Goal: Task Accomplishment & Management: Manage account settings

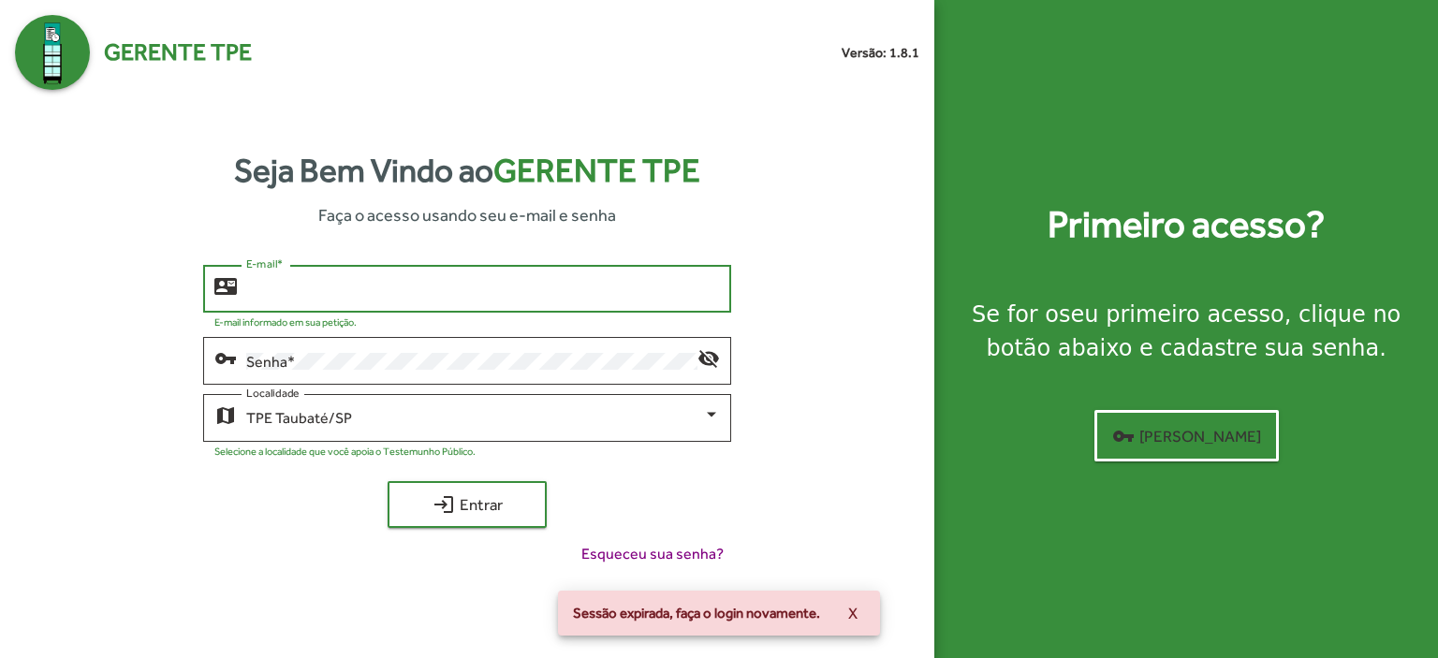
click at [307, 287] on input "E-mail *" at bounding box center [483, 289] width 474 height 17
type input "*"
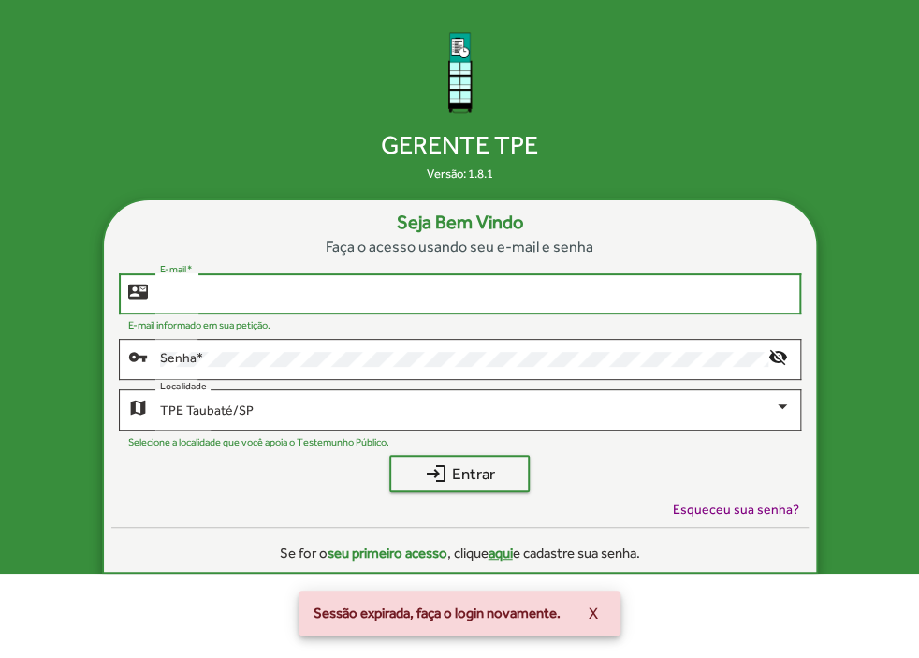
click at [172, 288] on input "E-mail *" at bounding box center [475, 293] width 631 height 15
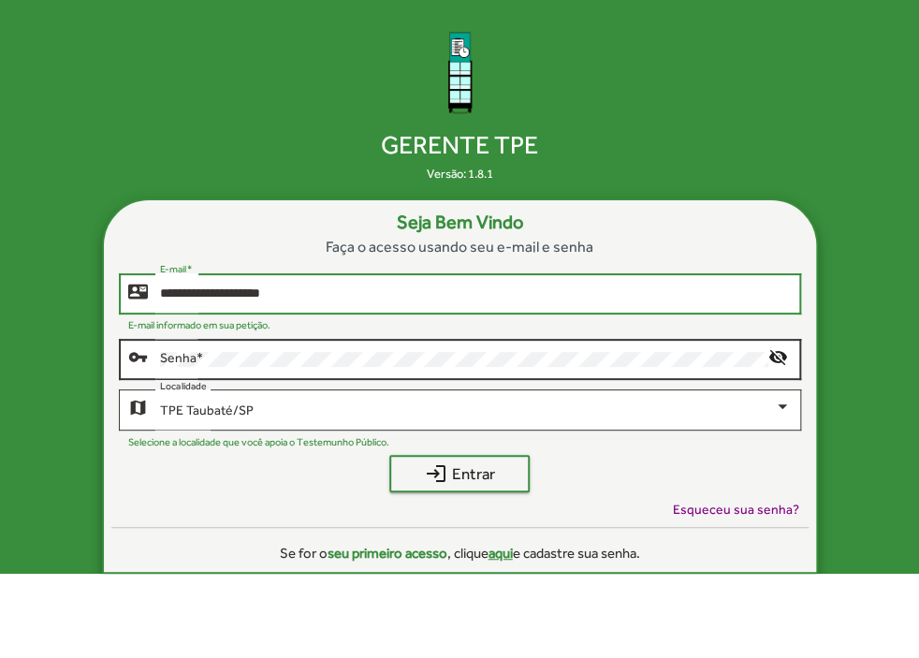
type input "**********"
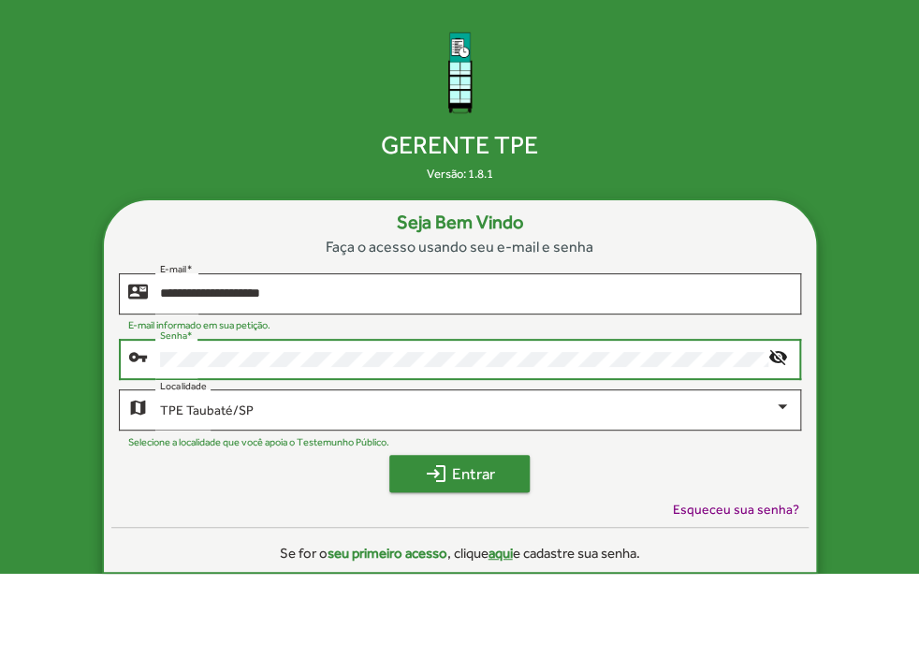
click at [473, 475] on span "login Entrar" at bounding box center [459, 474] width 107 height 34
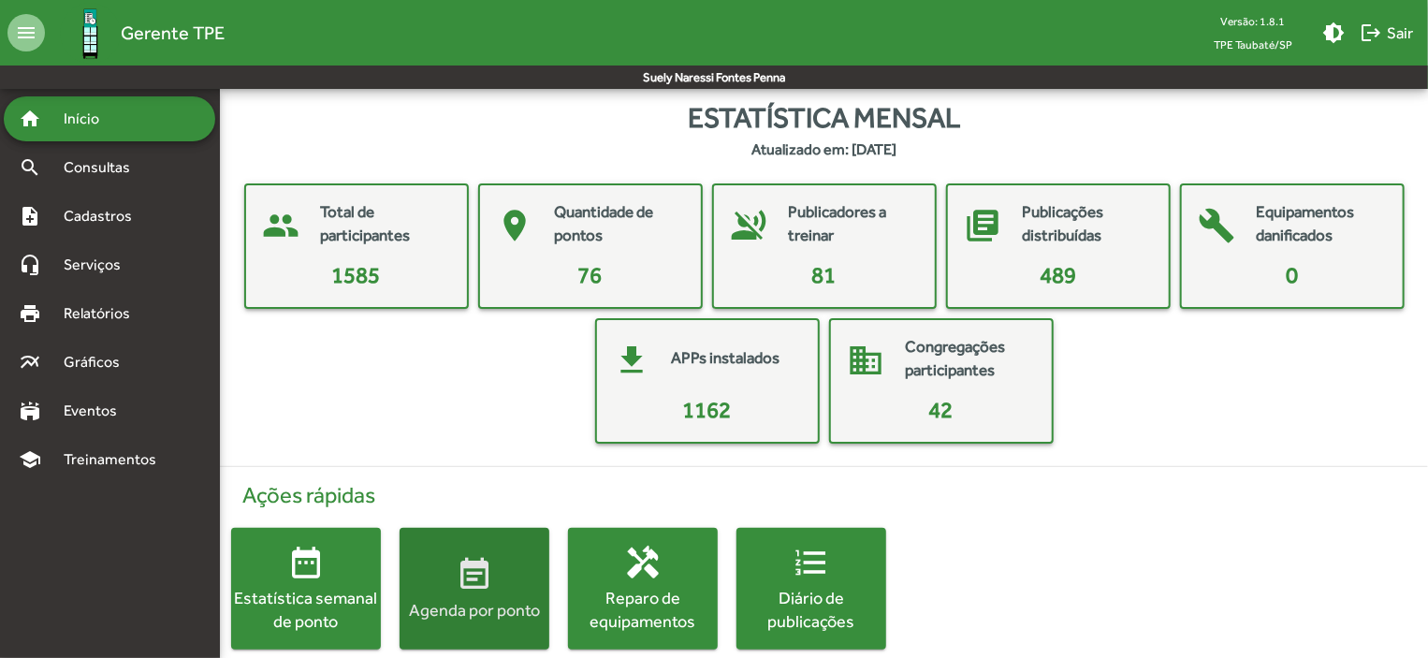
click at [468, 561] on mat-icon "event_note" at bounding box center [474, 574] width 37 height 37
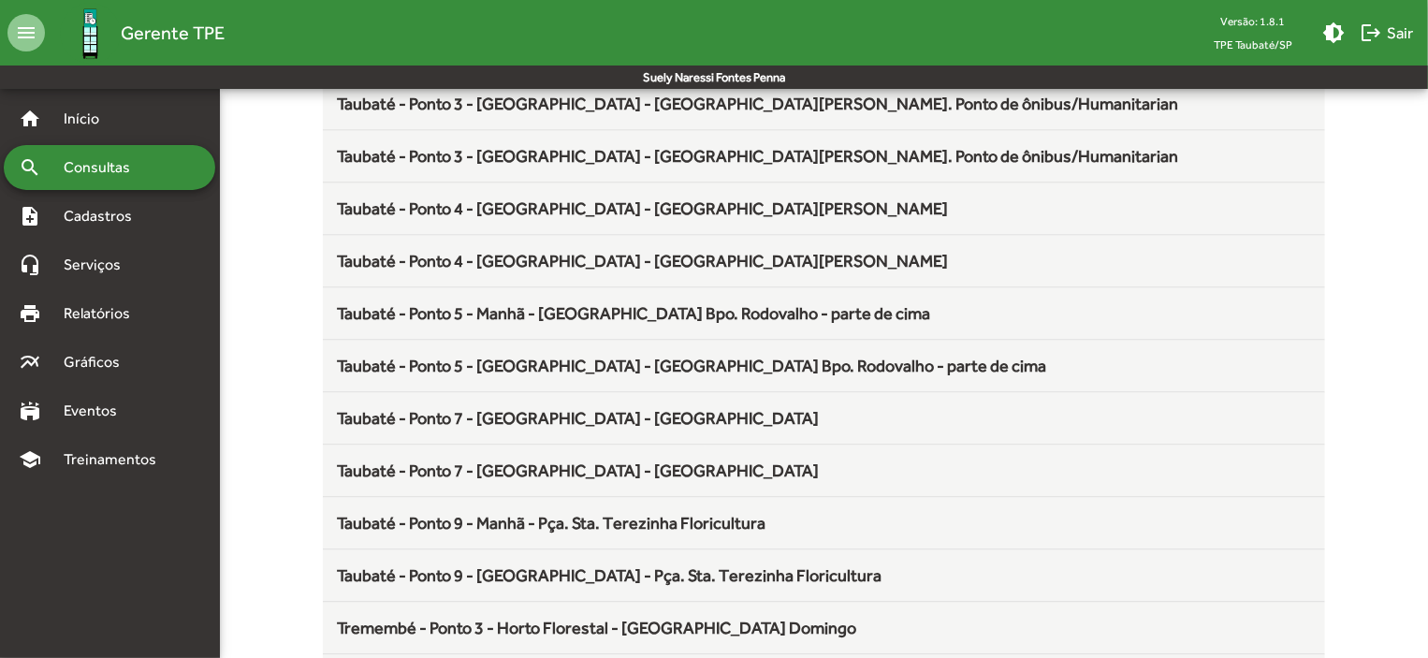
scroll to position [2538, 0]
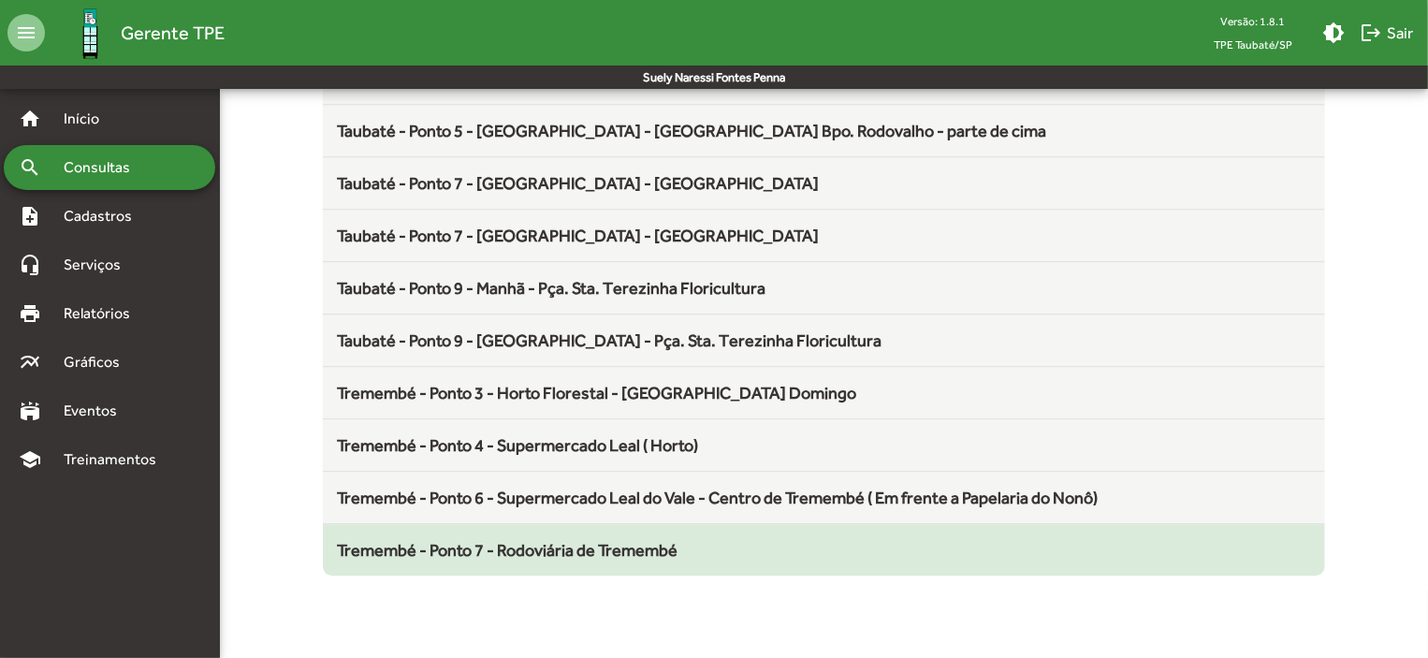
click at [640, 540] on span "Tremembé - Ponto 7 - Rodoviária de Tremembé" at bounding box center [508, 550] width 341 height 20
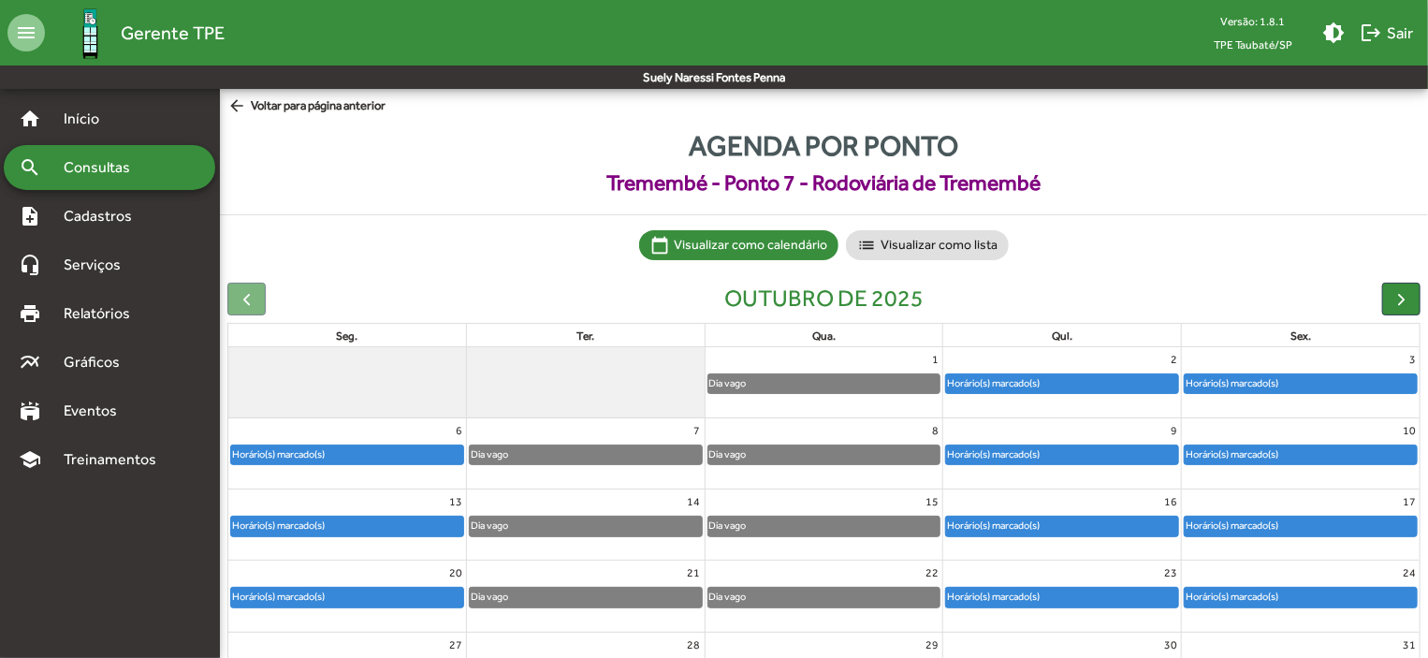
click at [395, 456] on div "Horário(s) marcado(s)" at bounding box center [347, 455] width 232 height 19
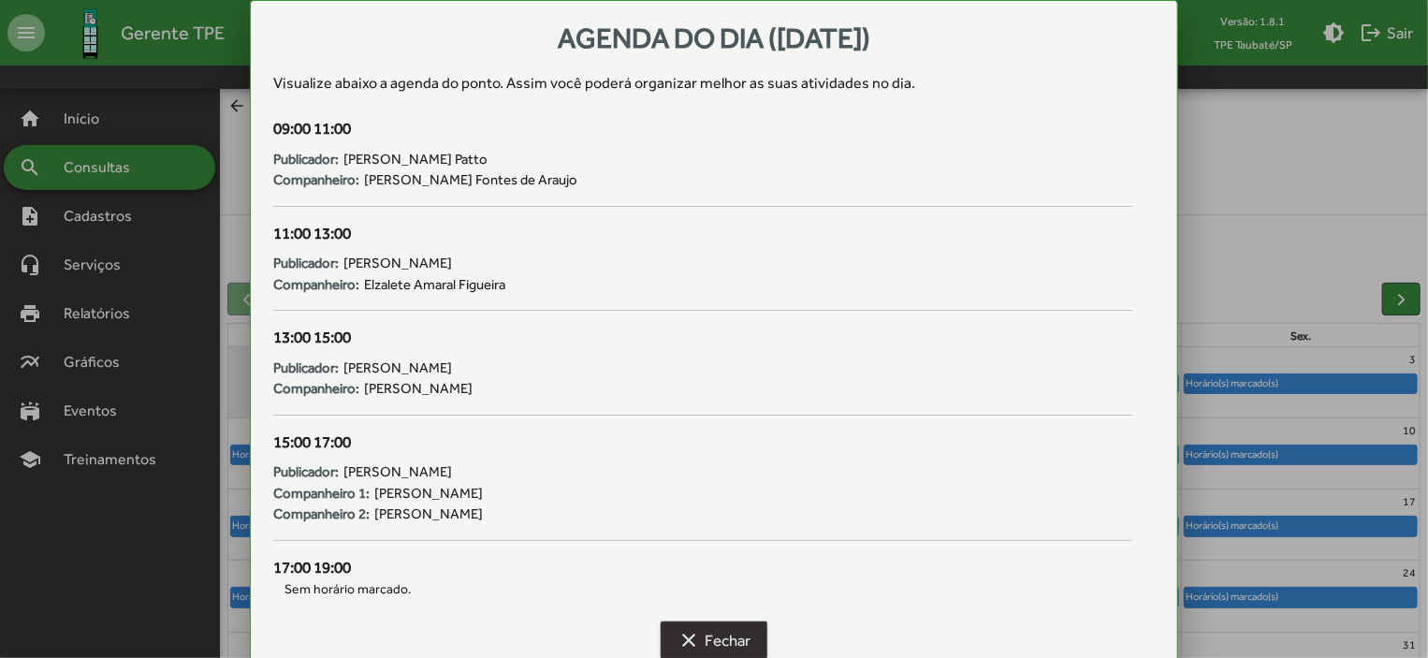
click at [730, 628] on span "clear Fechar" at bounding box center [714, 640] width 73 height 34
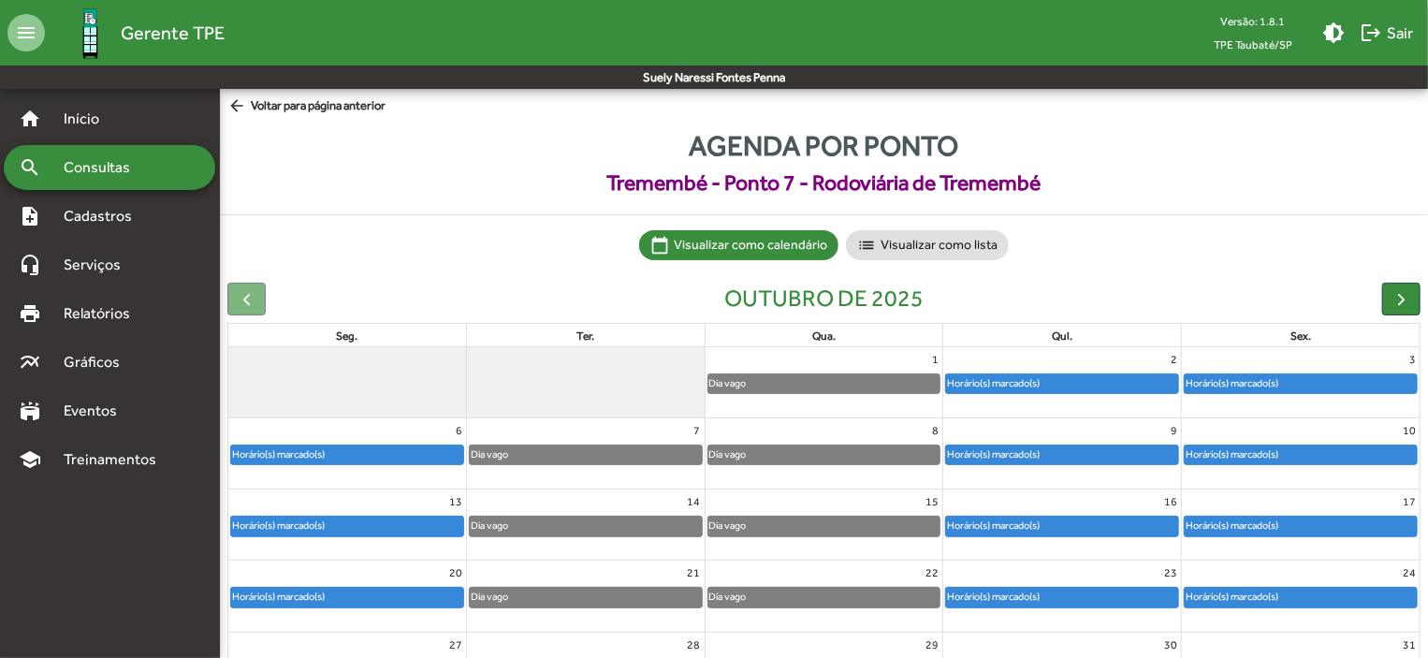
click at [236, 102] on mat-icon "arrow_back" at bounding box center [238, 106] width 23 height 21
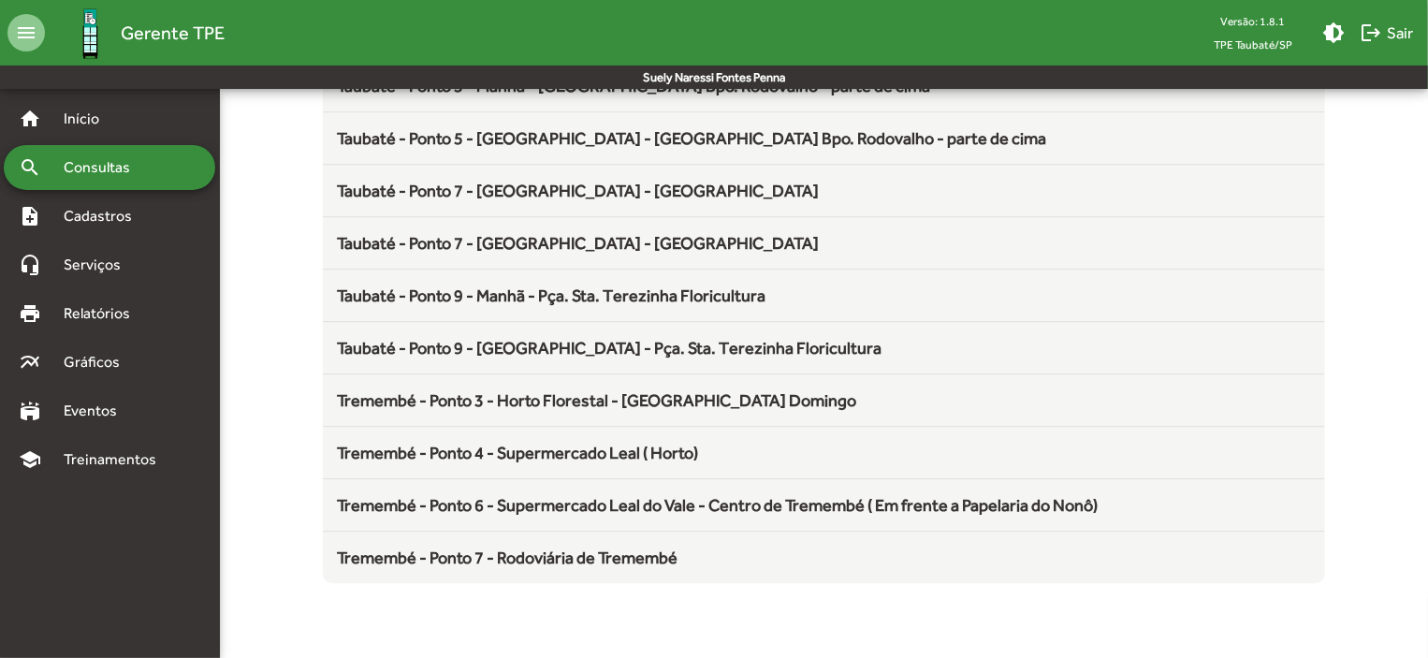
scroll to position [2538, 0]
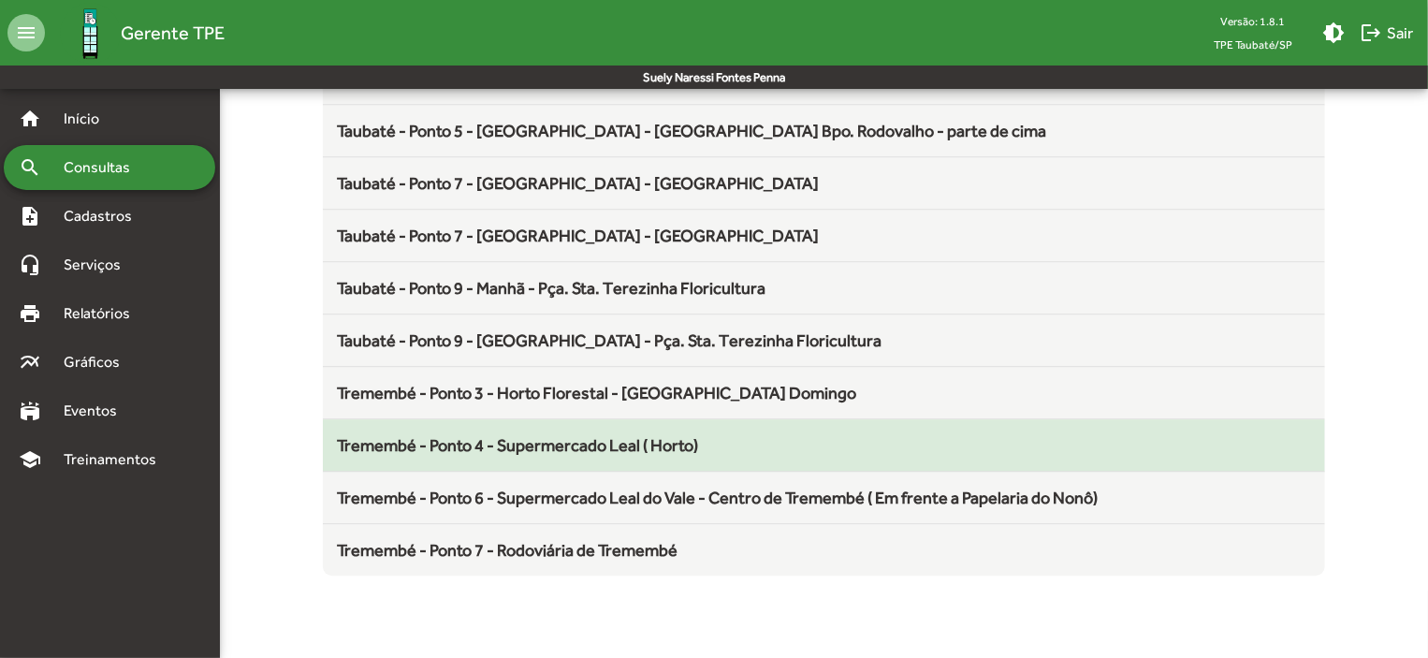
click at [678, 435] on span "Tremembé - Ponto 4 - Supermercado Leal ( Horto)" at bounding box center [518, 445] width 361 height 20
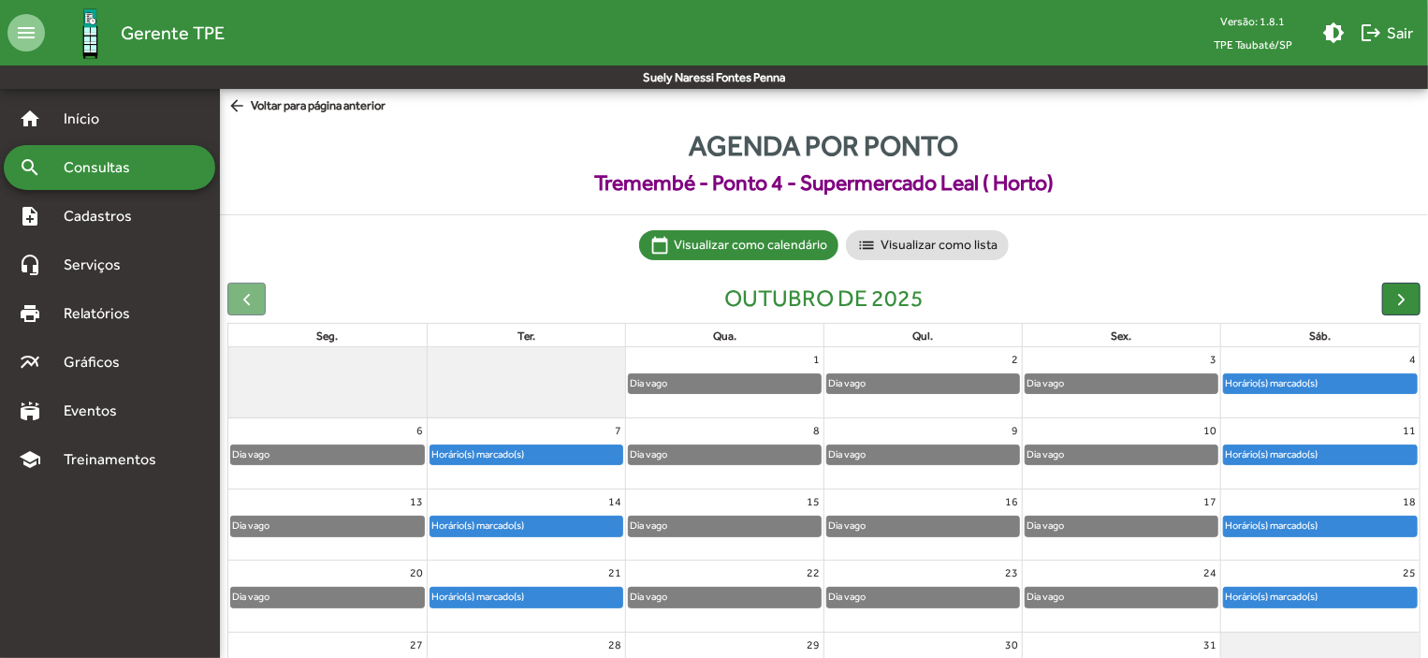
drag, startPoint x: 678, startPoint y: 431, endPoint x: 1147, endPoint y: 303, distance: 487.0
click at [1147, 303] on div "outubro de 2025" at bounding box center [823, 299] width 1193 height 33
click at [562, 452] on div "Horário(s) marcado(s)" at bounding box center [527, 455] width 192 height 19
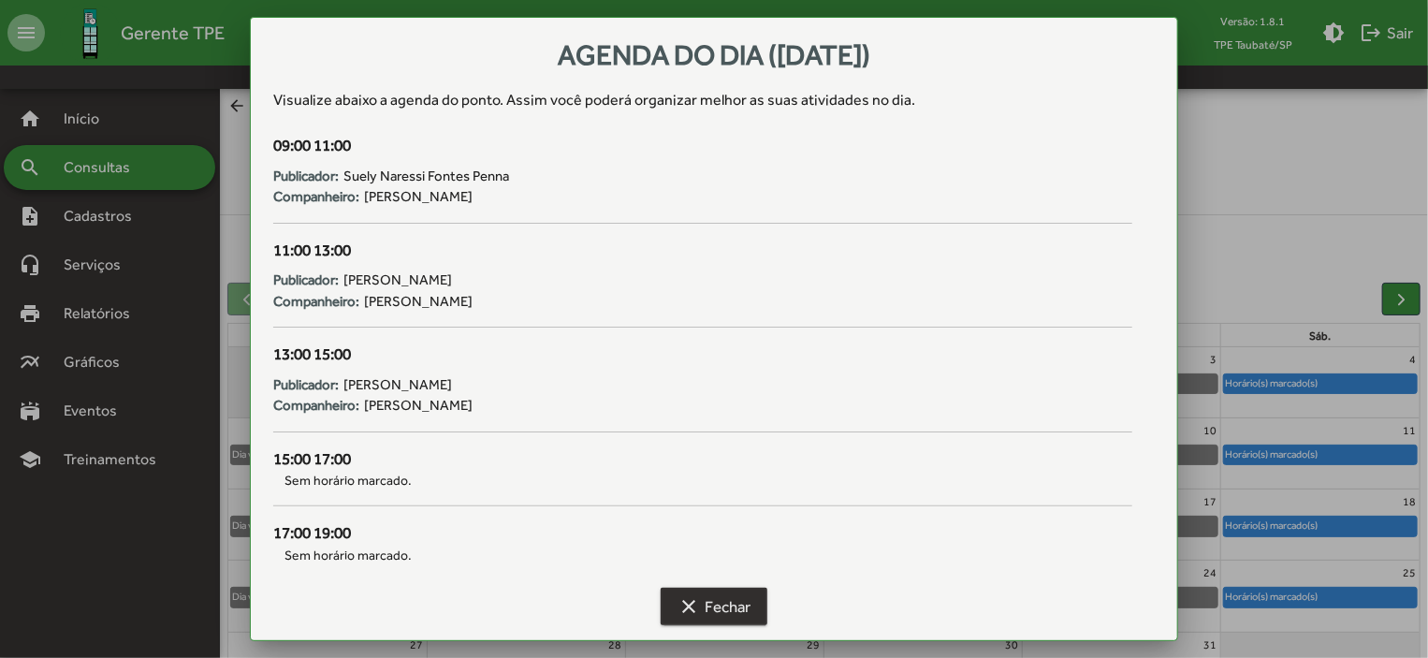
click at [738, 603] on span "clear Fechar" at bounding box center [714, 607] width 73 height 34
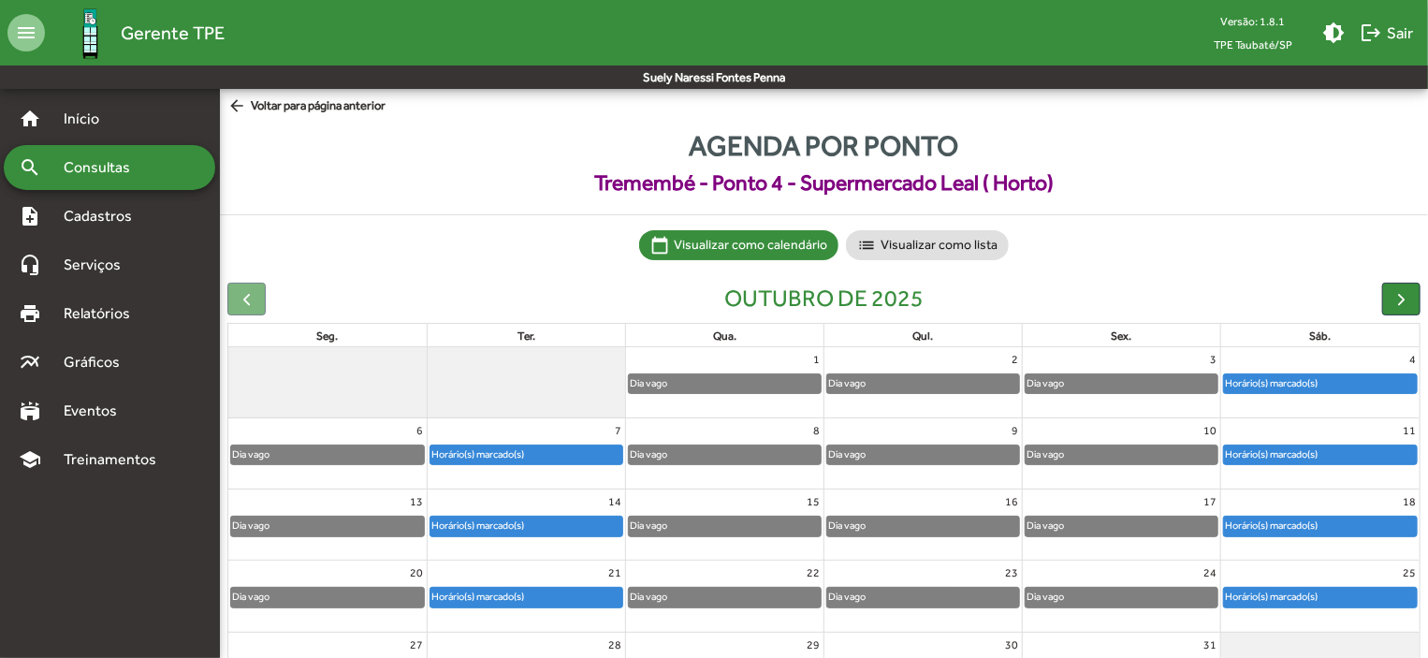
click at [1370, 379] on div "Horário(s) marcado(s)" at bounding box center [1320, 383] width 193 height 19
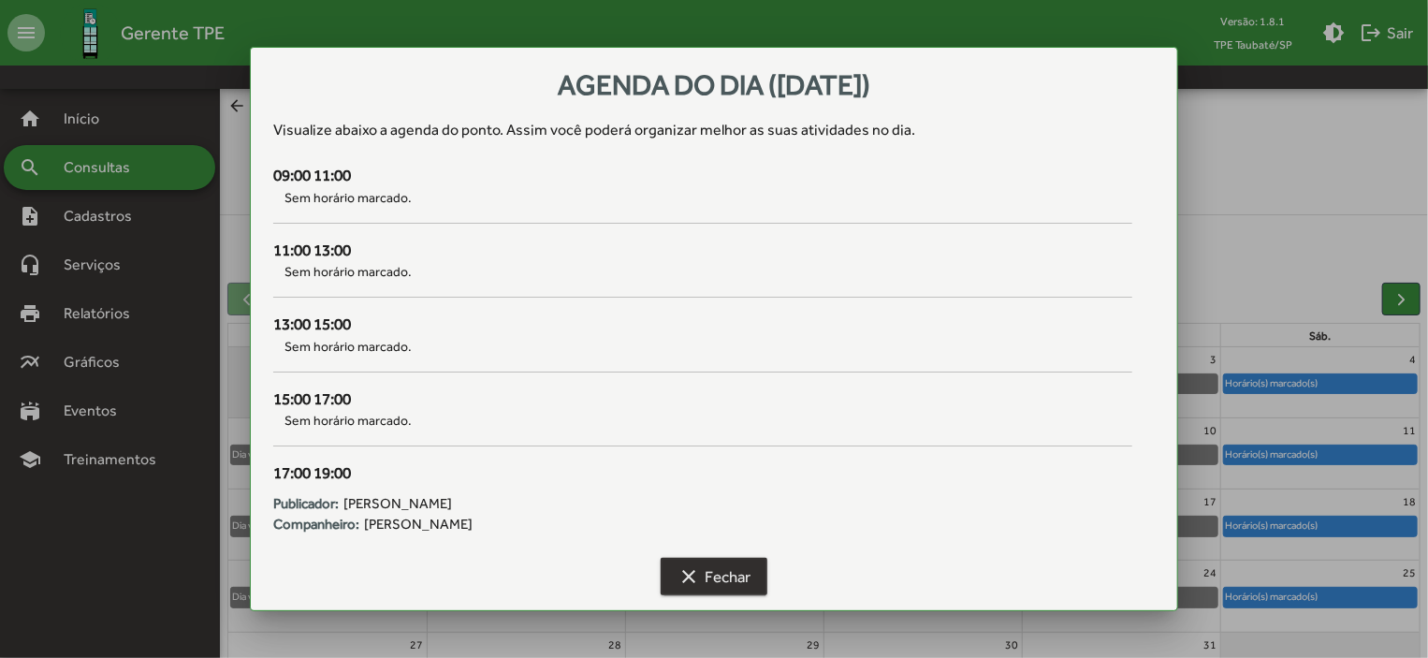
click at [738, 583] on span "clear Fechar" at bounding box center [714, 577] width 73 height 34
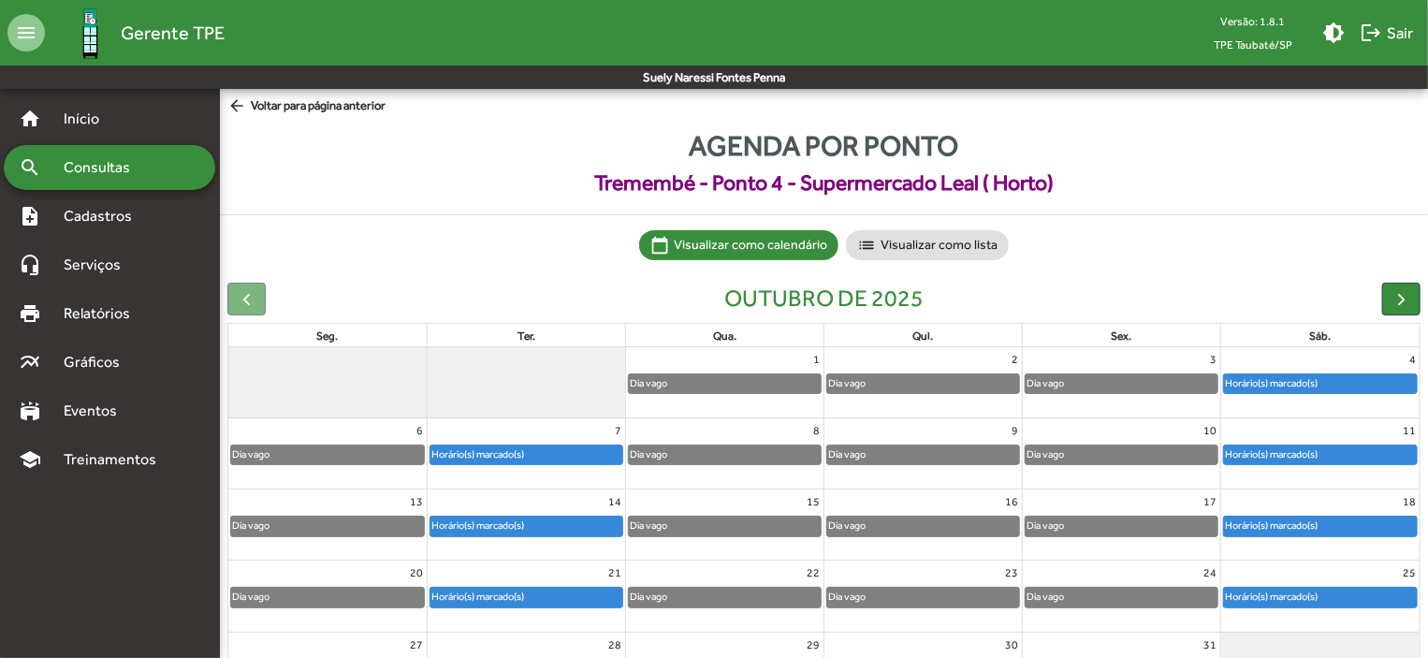
click at [1272, 374] on div "Horário(s) marcado(s)" at bounding box center [1271, 383] width 95 height 18
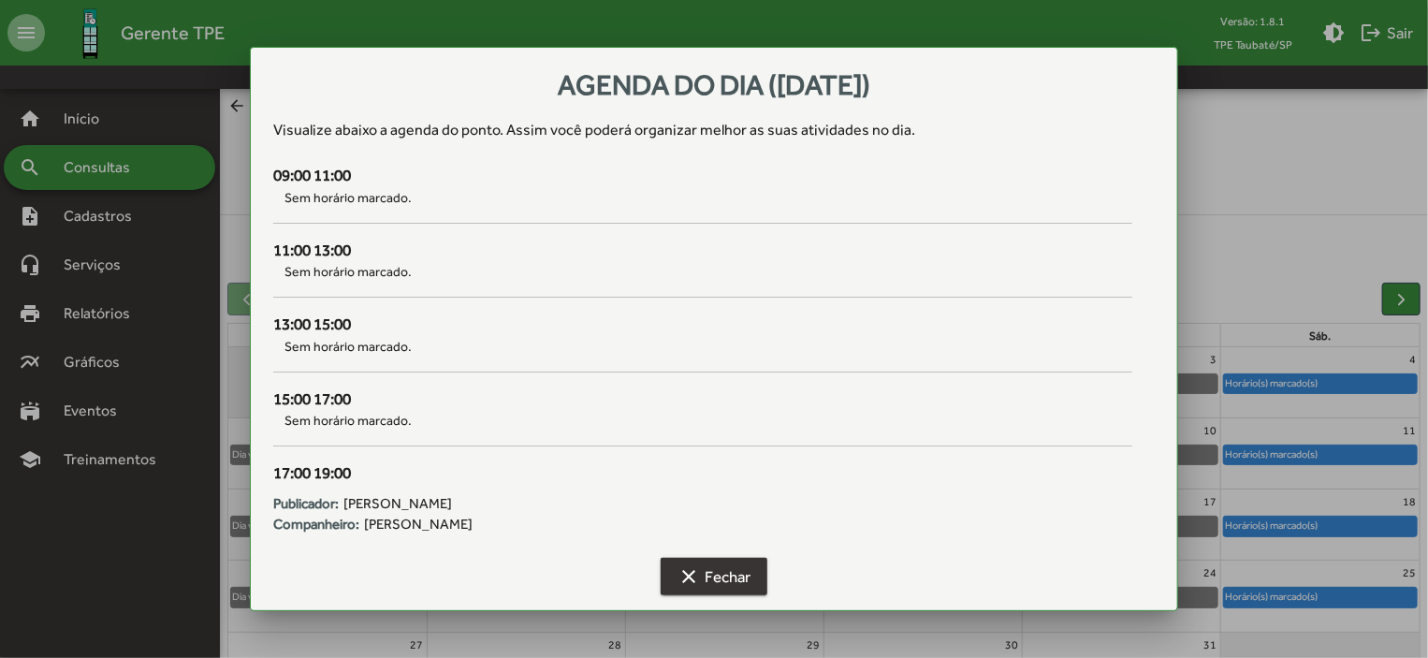
click at [700, 580] on span "clear Fechar" at bounding box center [714, 577] width 73 height 34
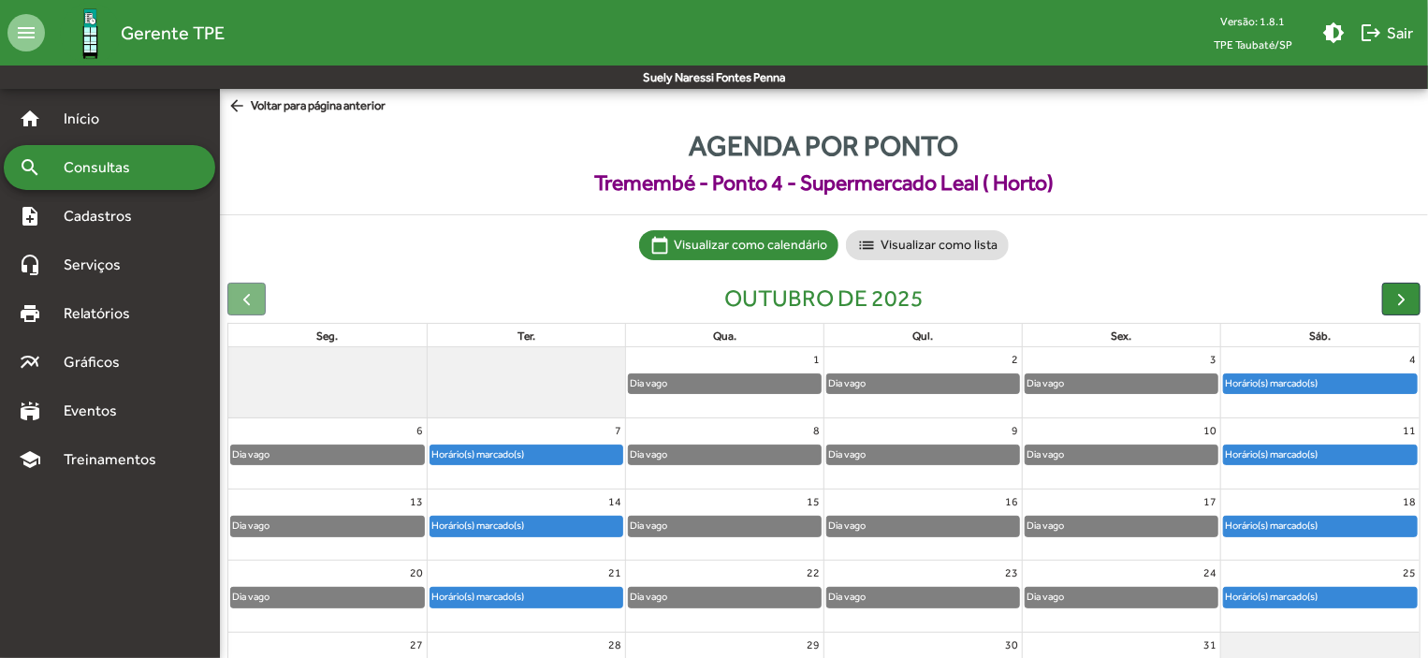
click at [266, 100] on span "arrow_back Voltar para página anterior" at bounding box center [306, 106] width 158 height 21
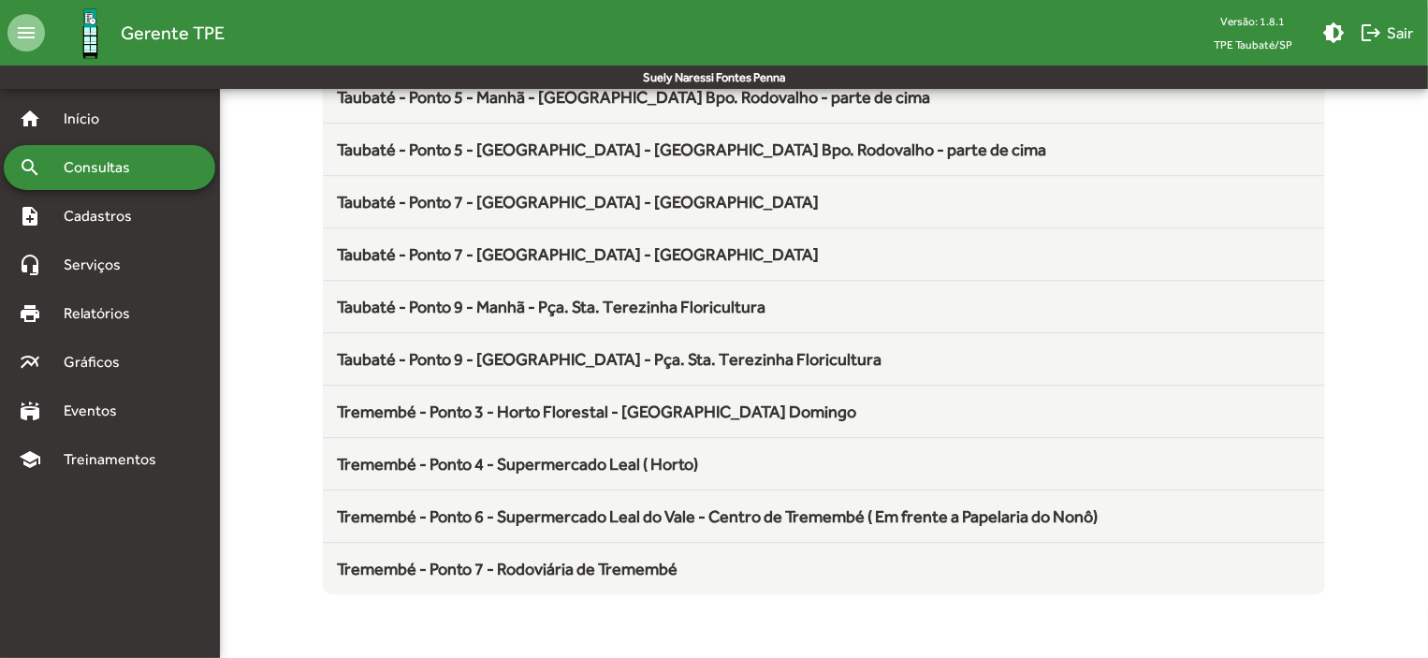
scroll to position [2538, 0]
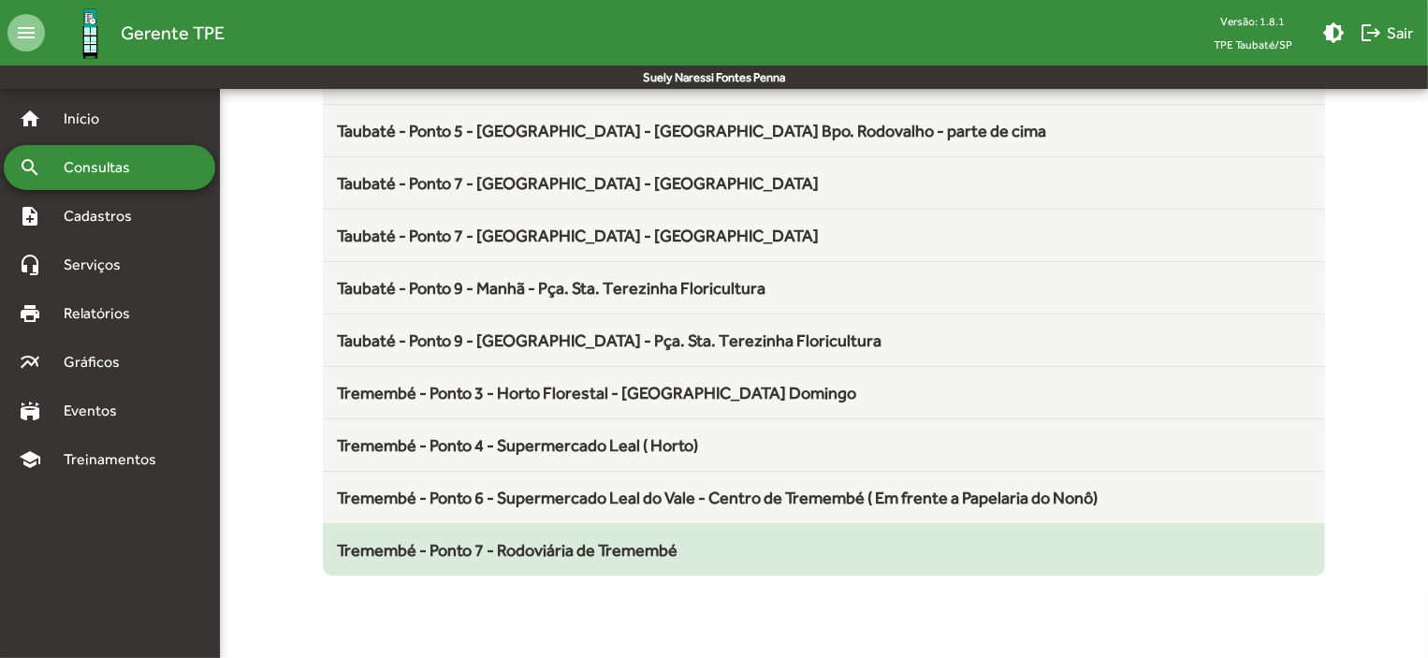
click at [630, 543] on span "Tremembé - Ponto 7 - Rodoviária de Tremembé" at bounding box center [508, 550] width 341 height 20
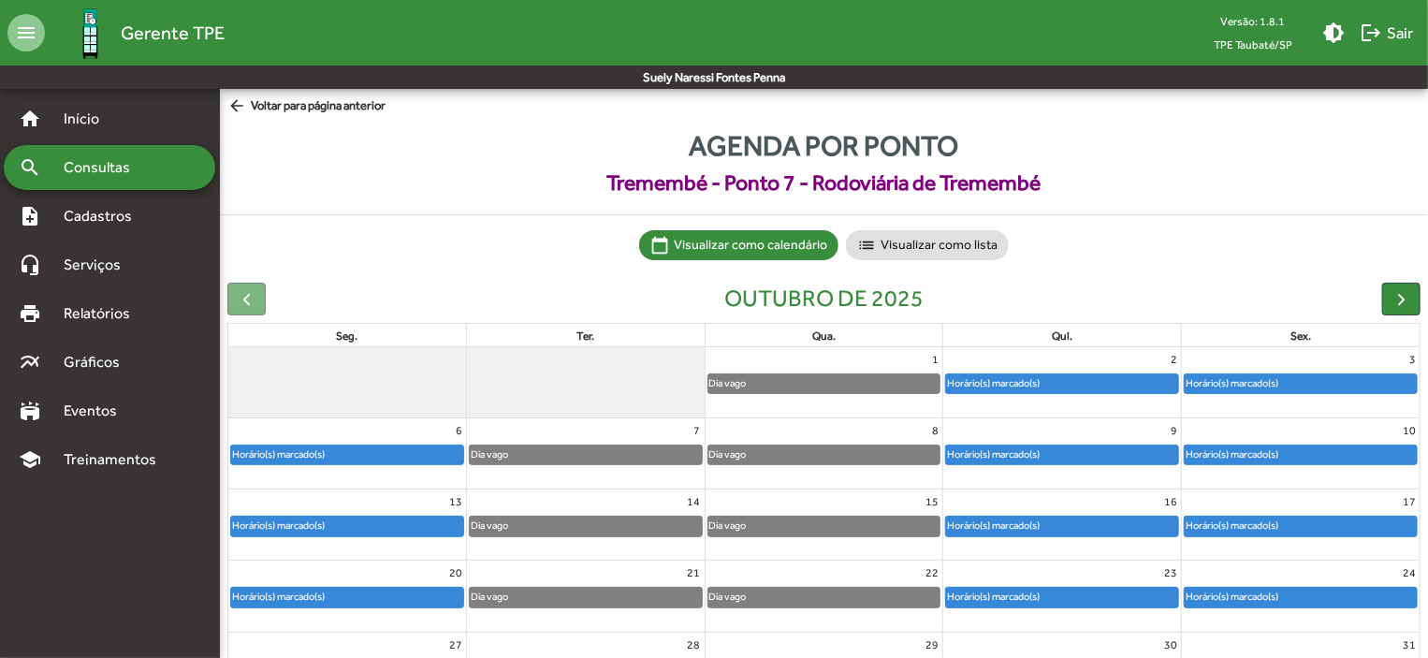
click at [441, 457] on div "Horário(s) marcado(s)" at bounding box center [347, 455] width 232 height 19
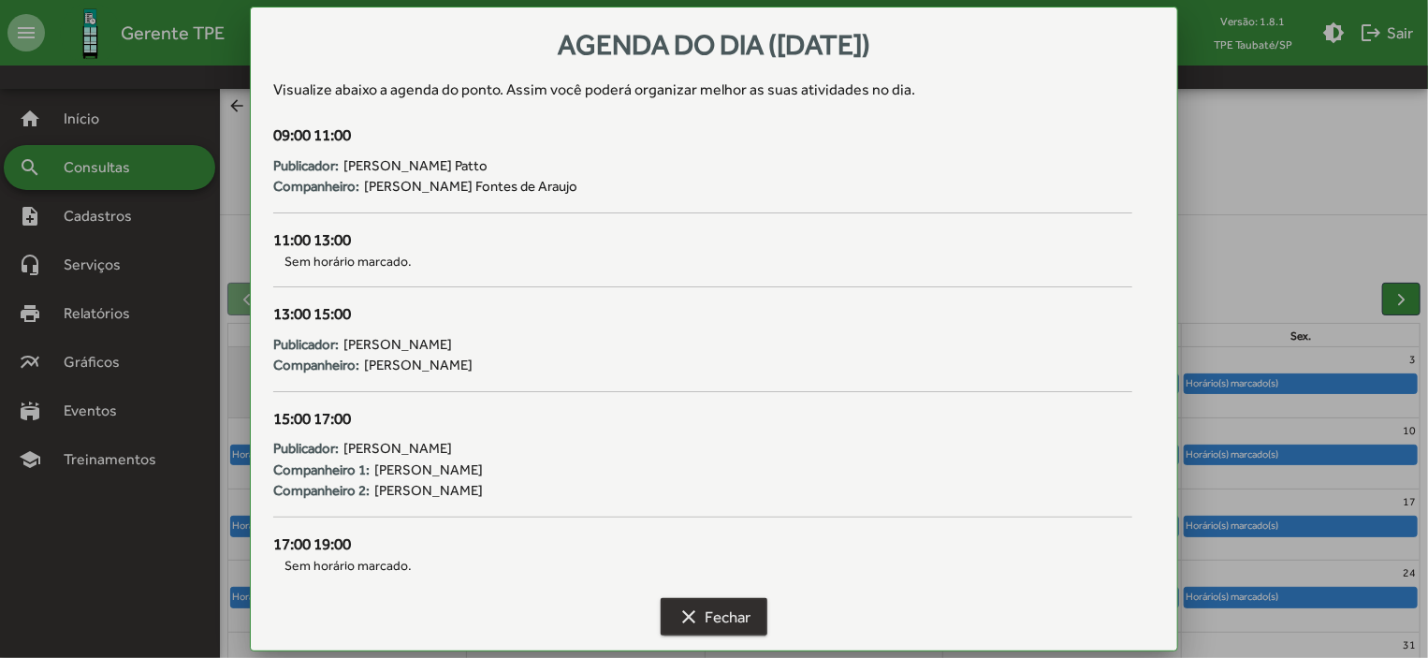
click at [729, 611] on span "clear Fechar" at bounding box center [714, 617] width 73 height 34
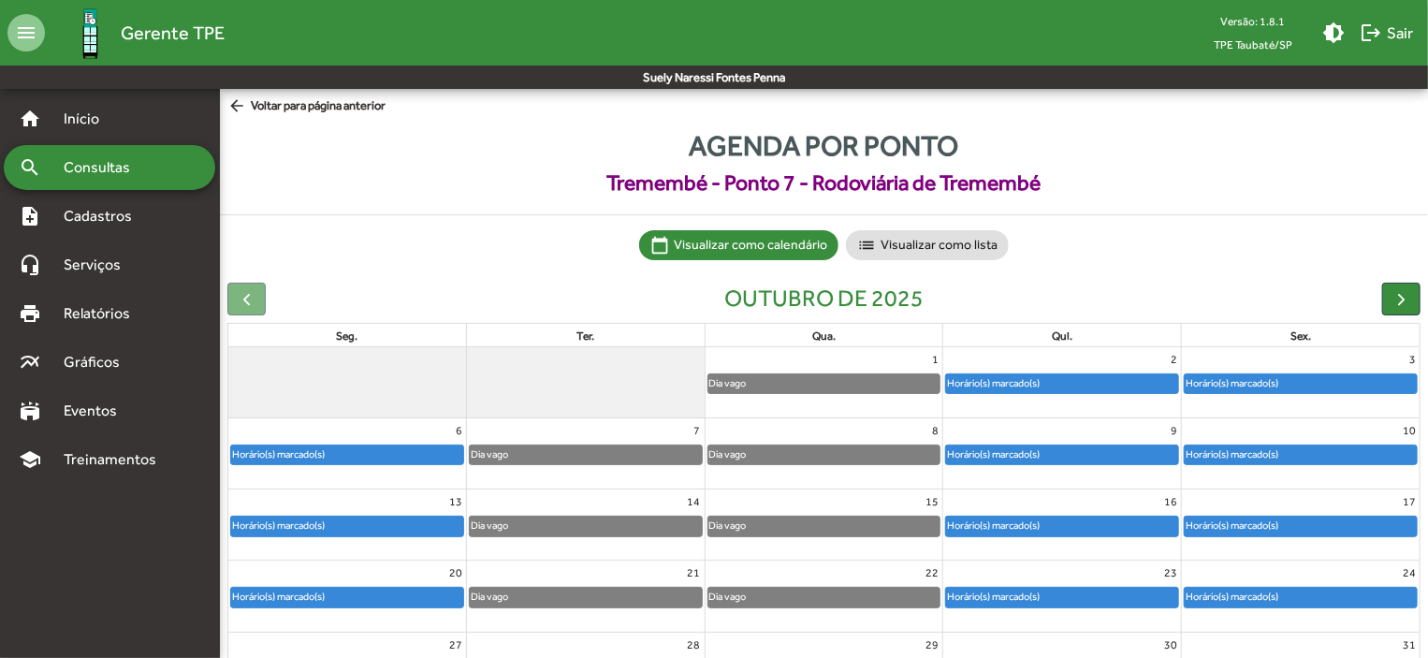
click at [427, 525] on div "Horário(s) marcado(s)" at bounding box center [347, 526] width 232 height 19
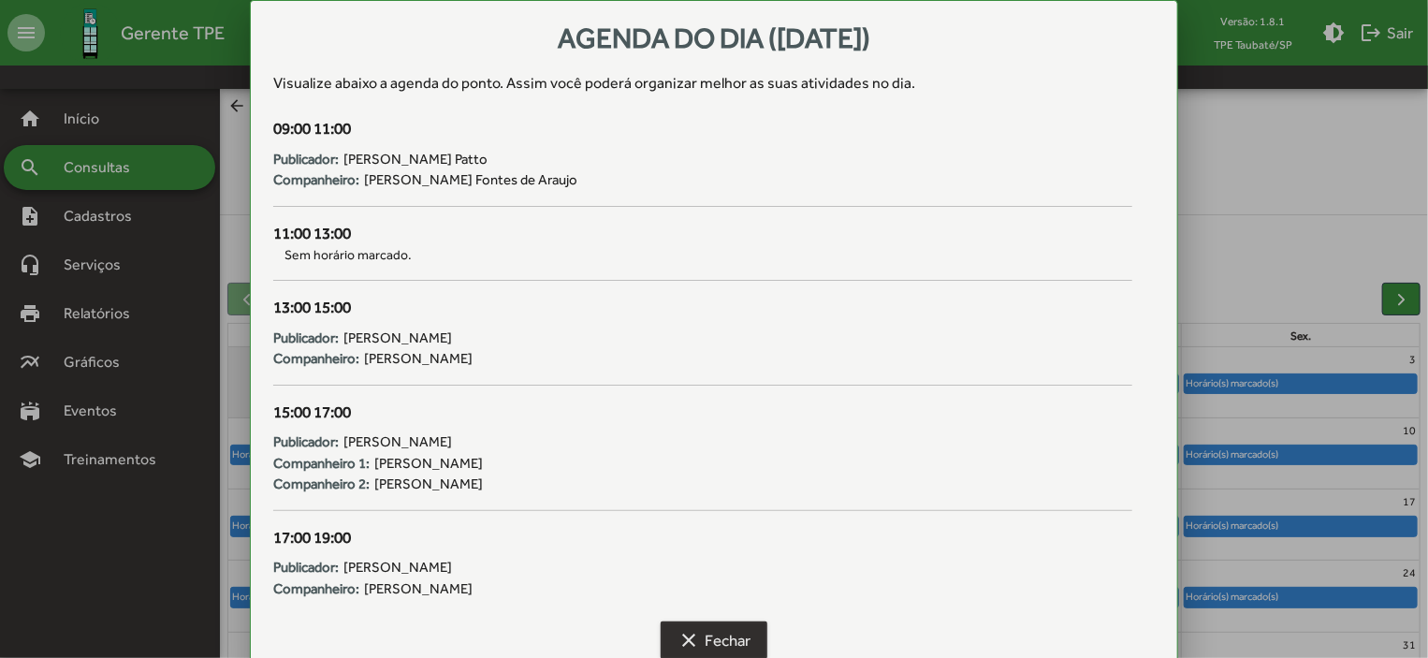
click at [709, 626] on span "clear Fechar" at bounding box center [714, 640] width 73 height 34
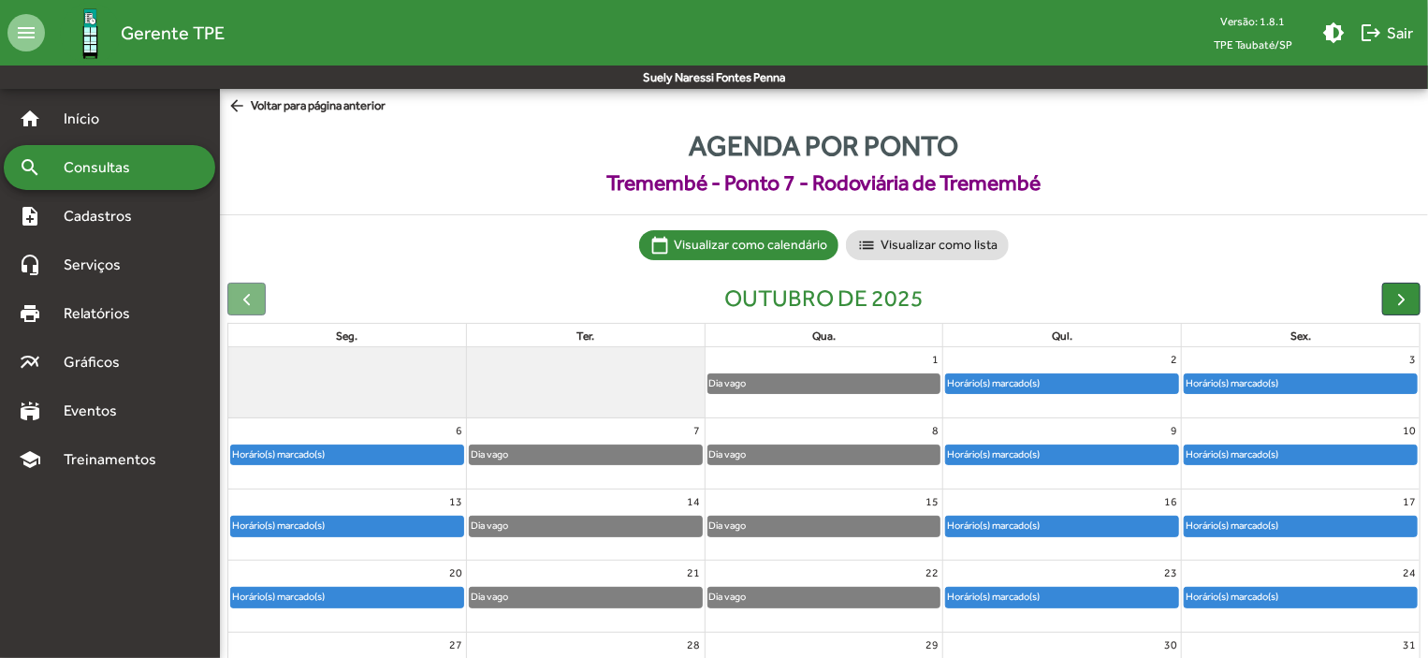
click at [431, 600] on div "Horário(s) marcado(s)" at bounding box center [347, 597] width 232 height 19
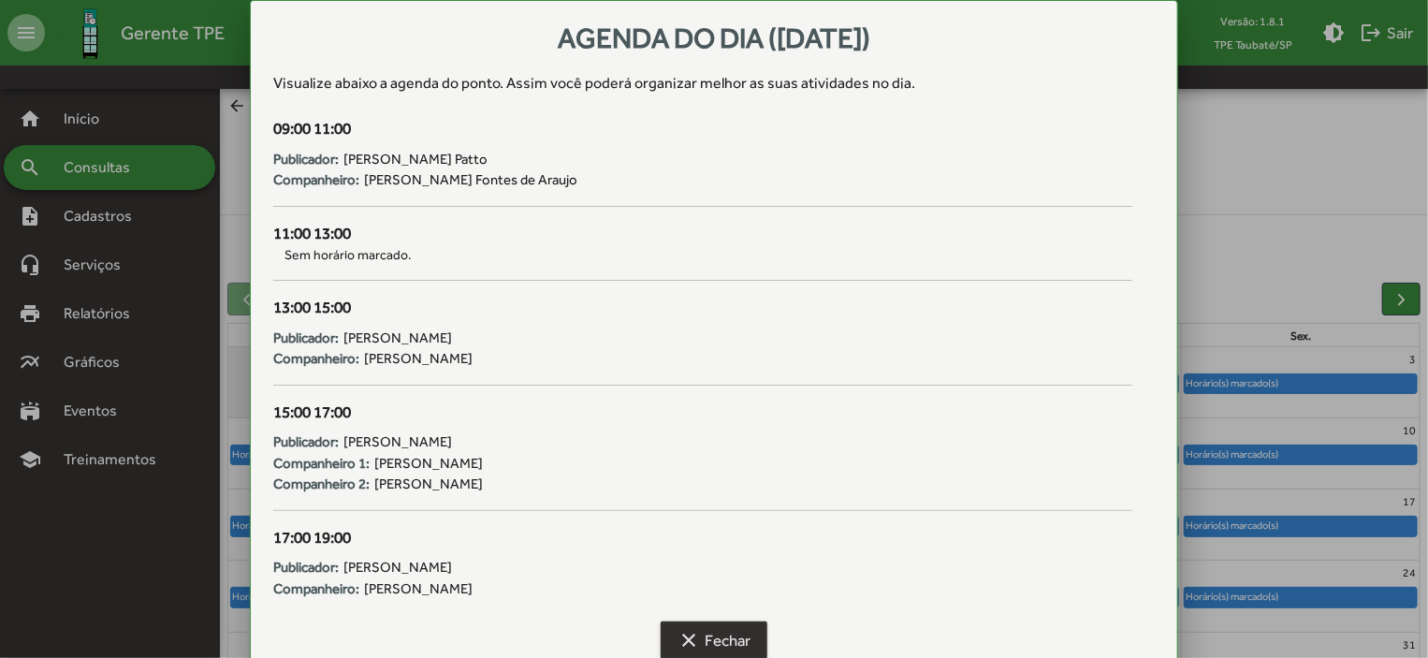
click at [741, 636] on span "clear Fechar" at bounding box center [714, 640] width 73 height 34
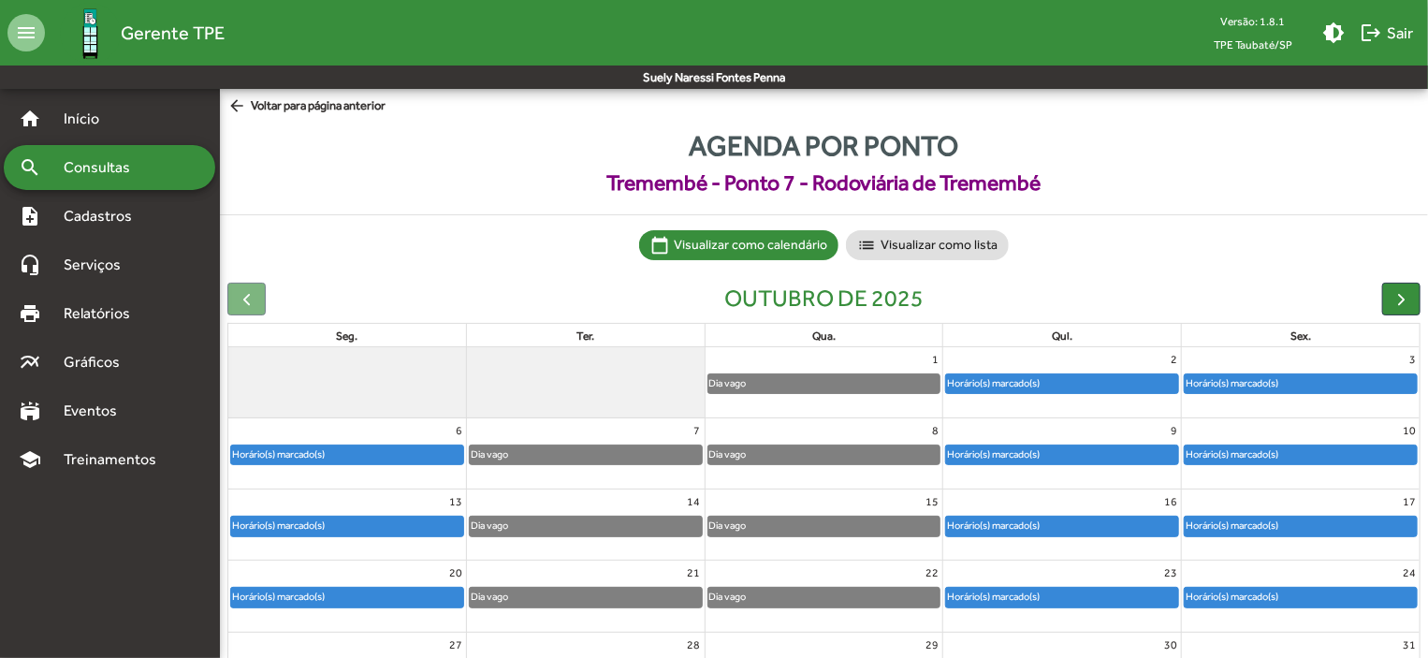
click at [1425, 575] on full-calendar "outubro de 2025 seg. ter. qua. qui. sex. 1 Dia vago 2 Horário(s) marcado(s) 3 H…" at bounding box center [824, 513] width 1208 height 477
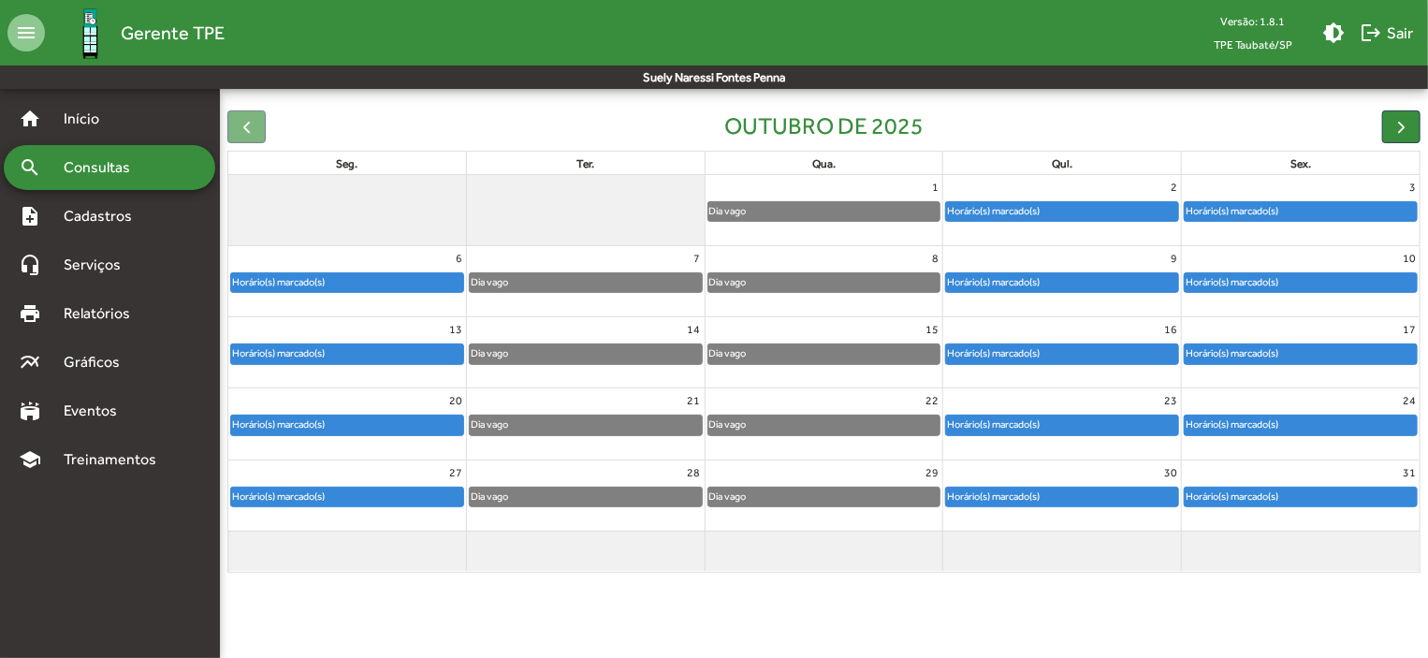
scroll to position [186, 0]
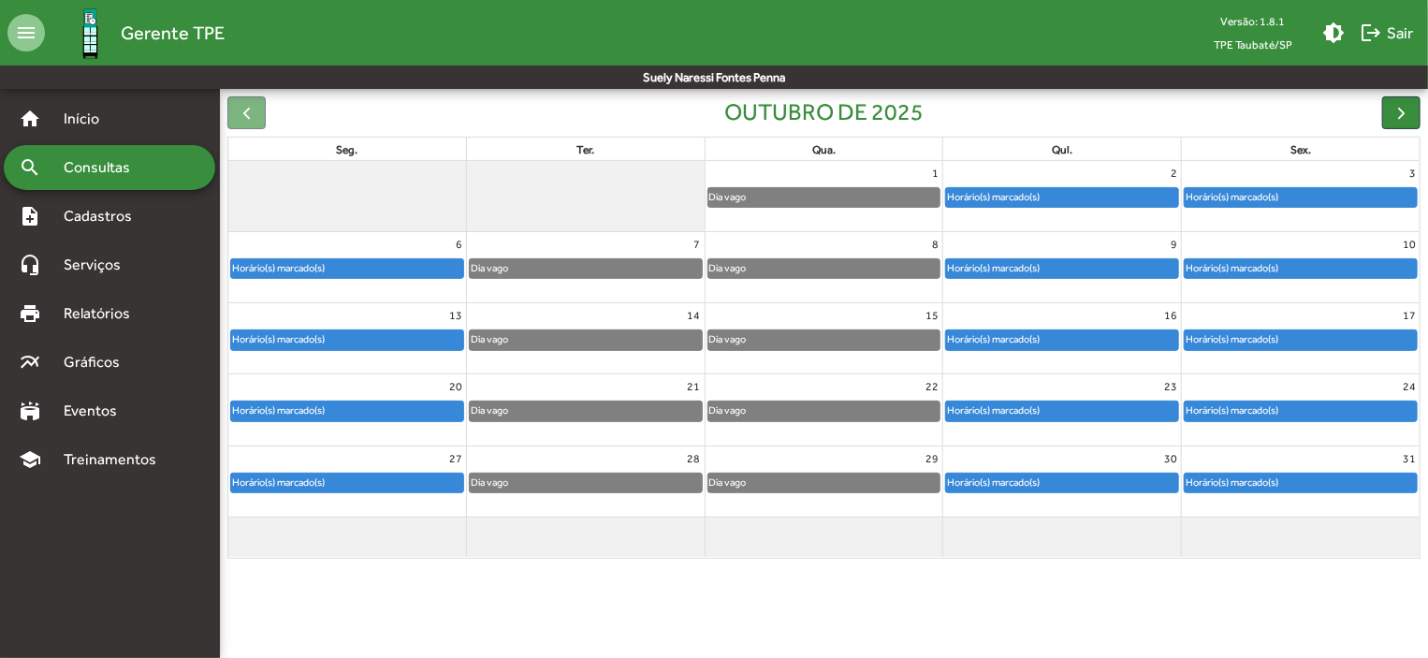
click at [352, 478] on div "Horário(s) marcado(s)" at bounding box center [347, 483] width 232 height 19
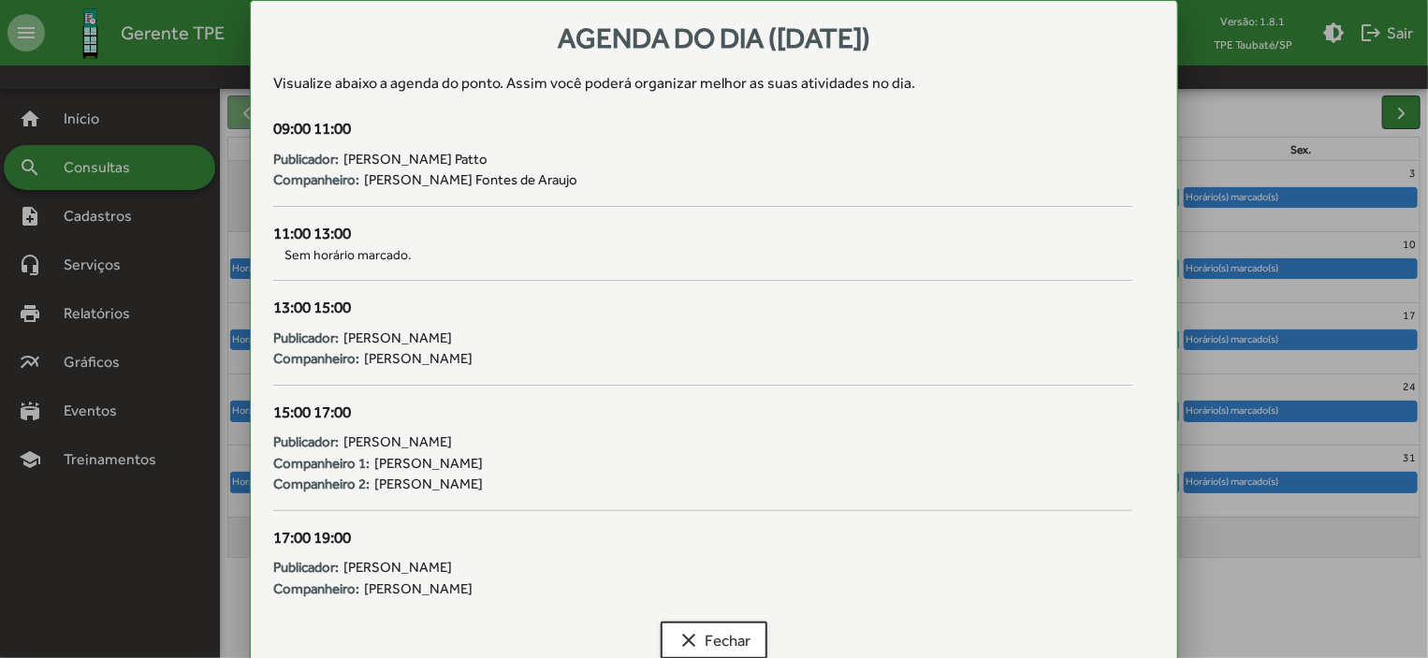
scroll to position [0, 0]
click at [717, 647] on span "clear Fechar" at bounding box center [714, 640] width 73 height 34
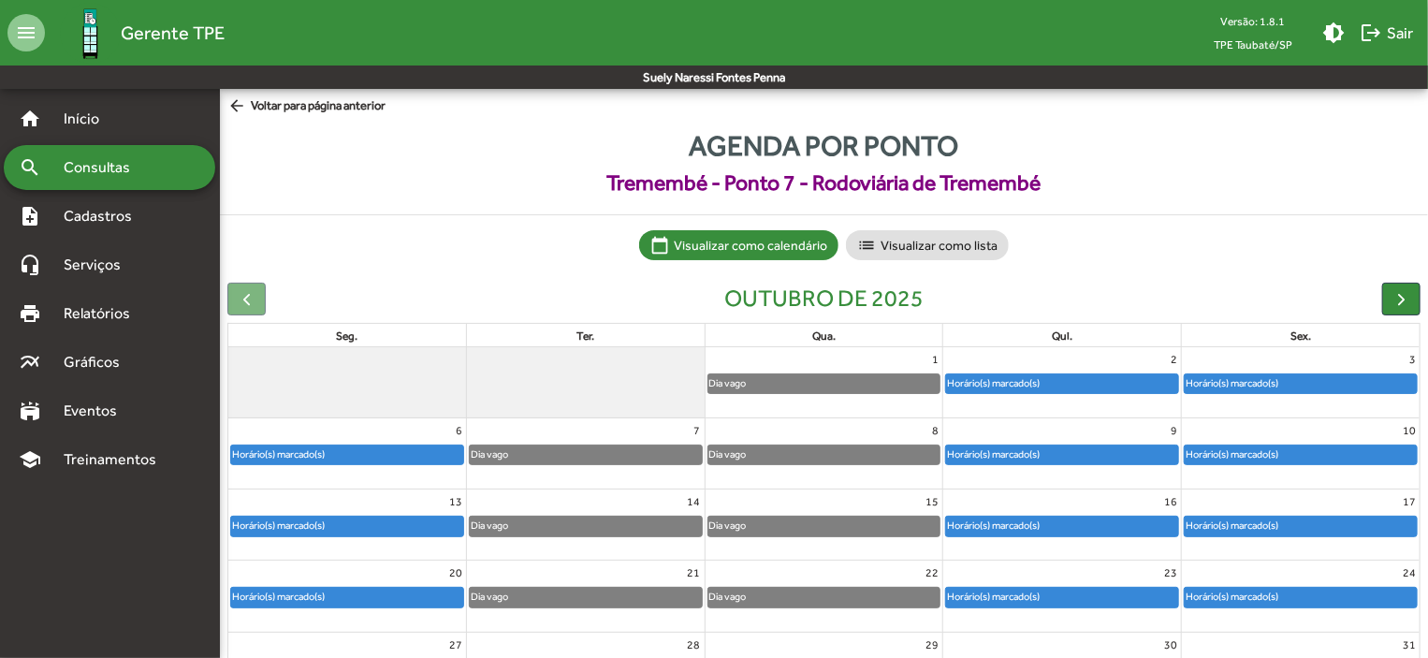
scroll to position [186, 0]
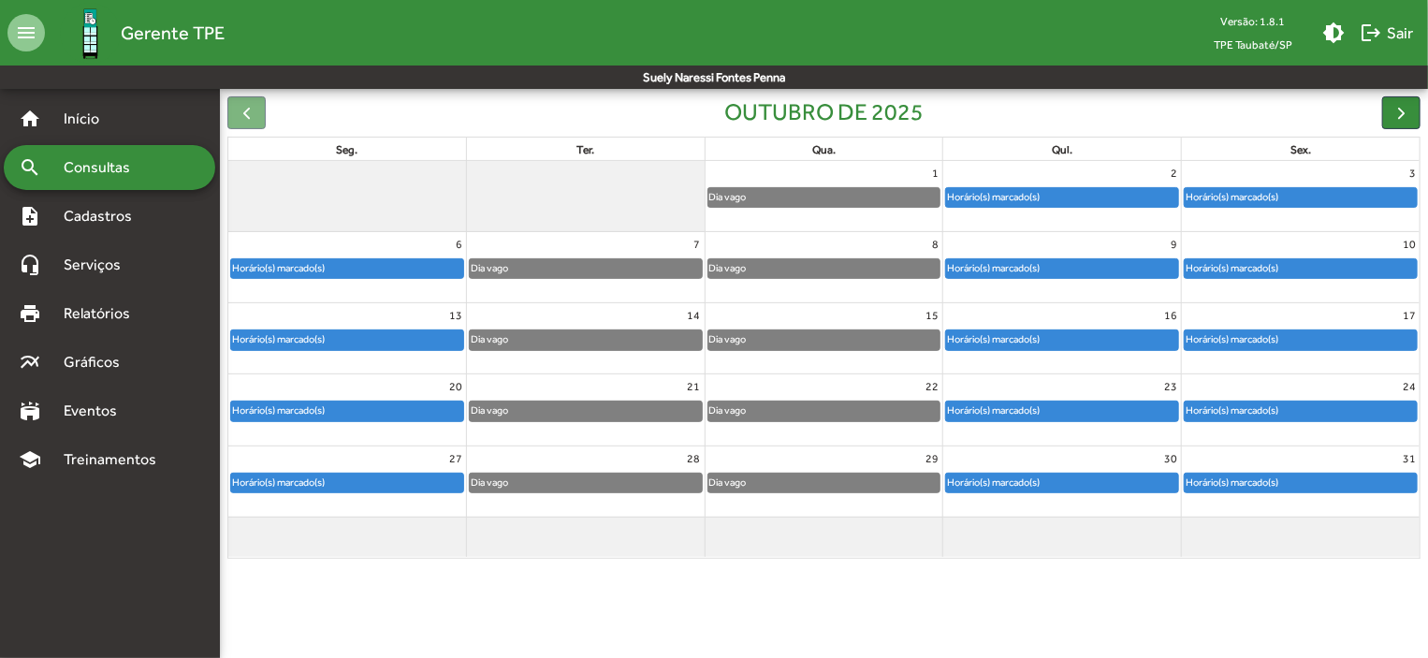
click at [999, 190] on div "Horário(s) marcado(s)" at bounding box center [993, 197] width 95 height 18
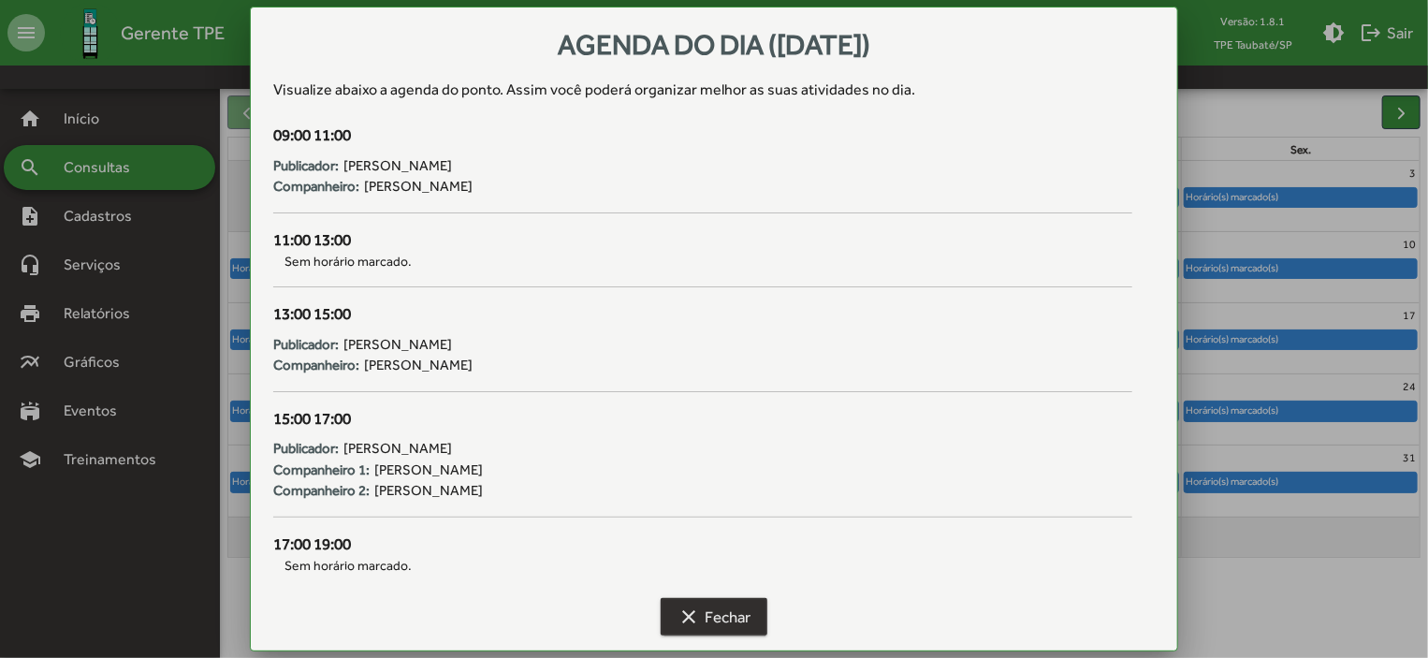
click at [735, 609] on span "clear Fechar" at bounding box center [714, 617] width 73 height 34
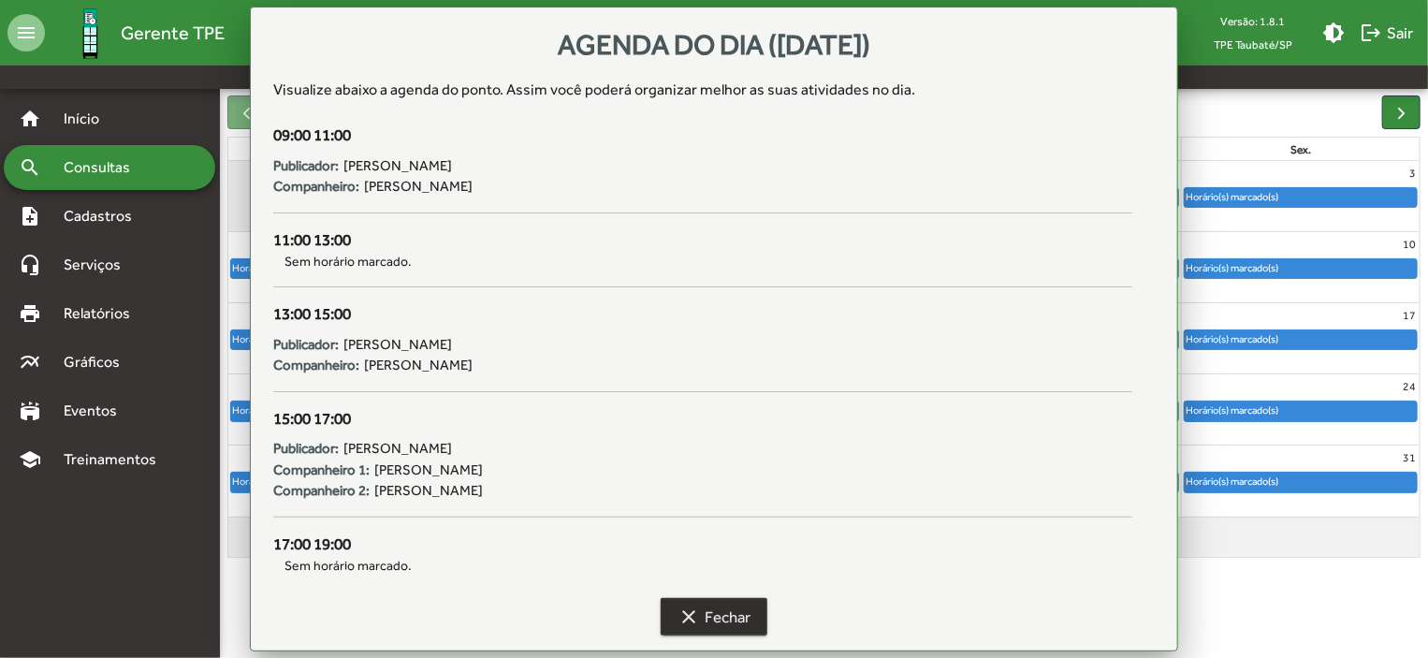
scroll to position [186, 0]
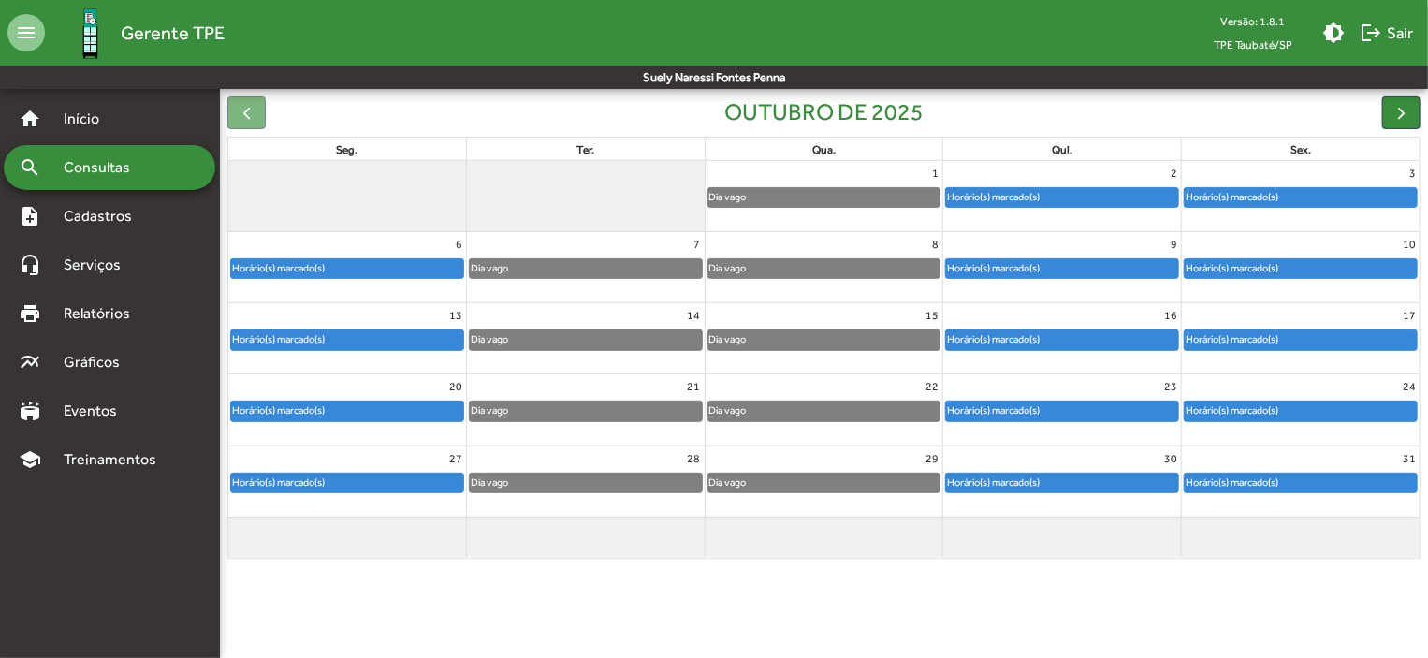
click at [1104, 265] on div "Horário(s) marcado(s)" at bounding box center [1062, 268] width 232 height 19
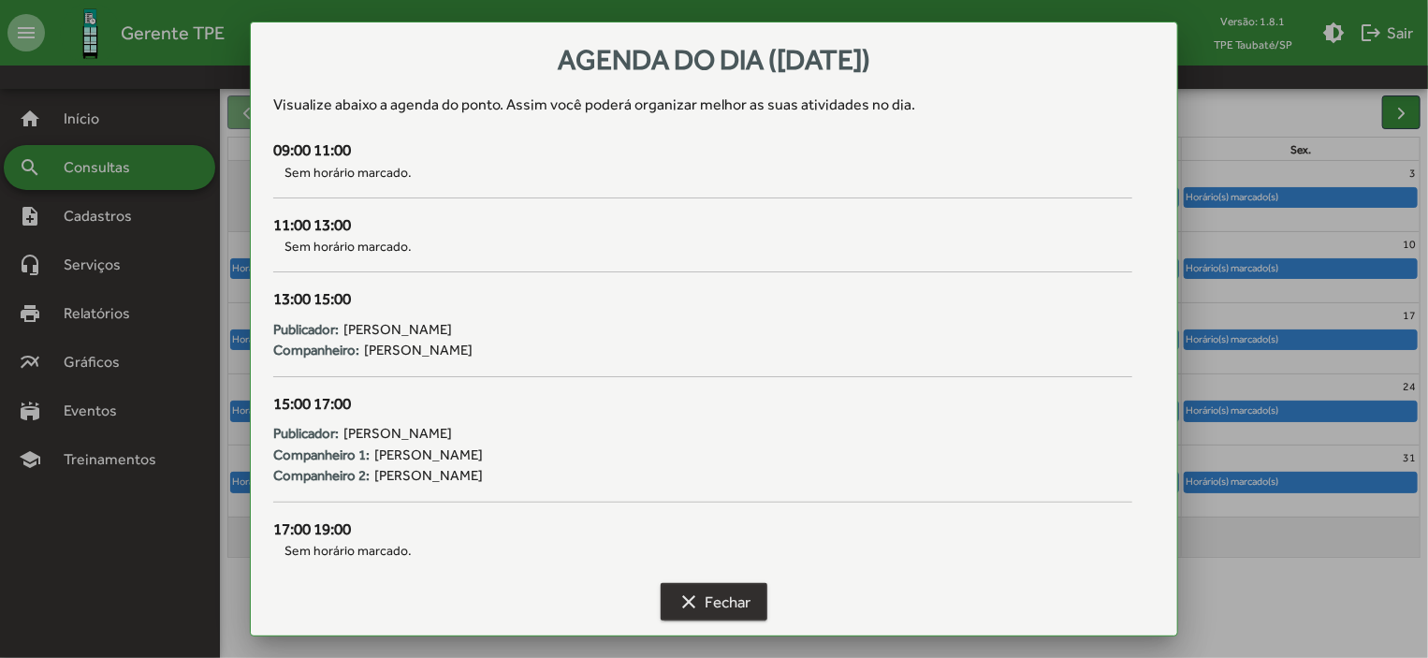
click at [738, 598] on span "clear Fechar" at bounding box center [714, 602] width 73 height 34
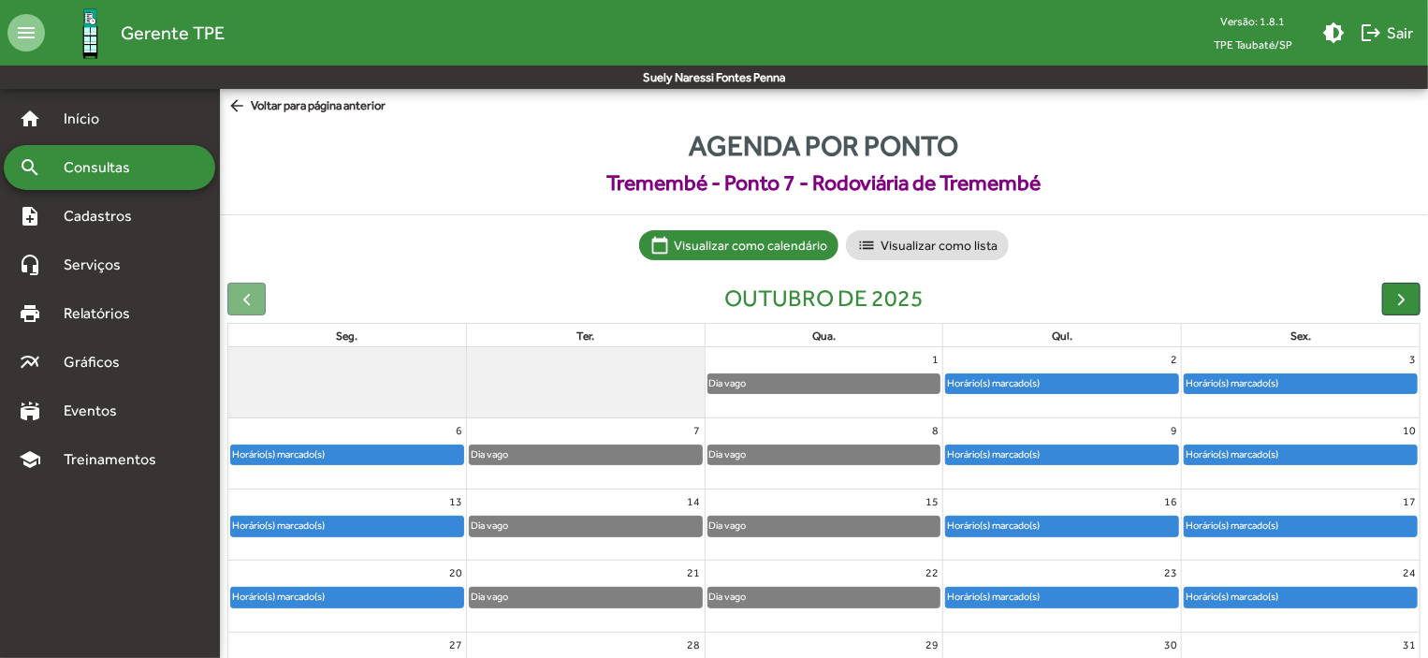
scroll to position [186, 0]
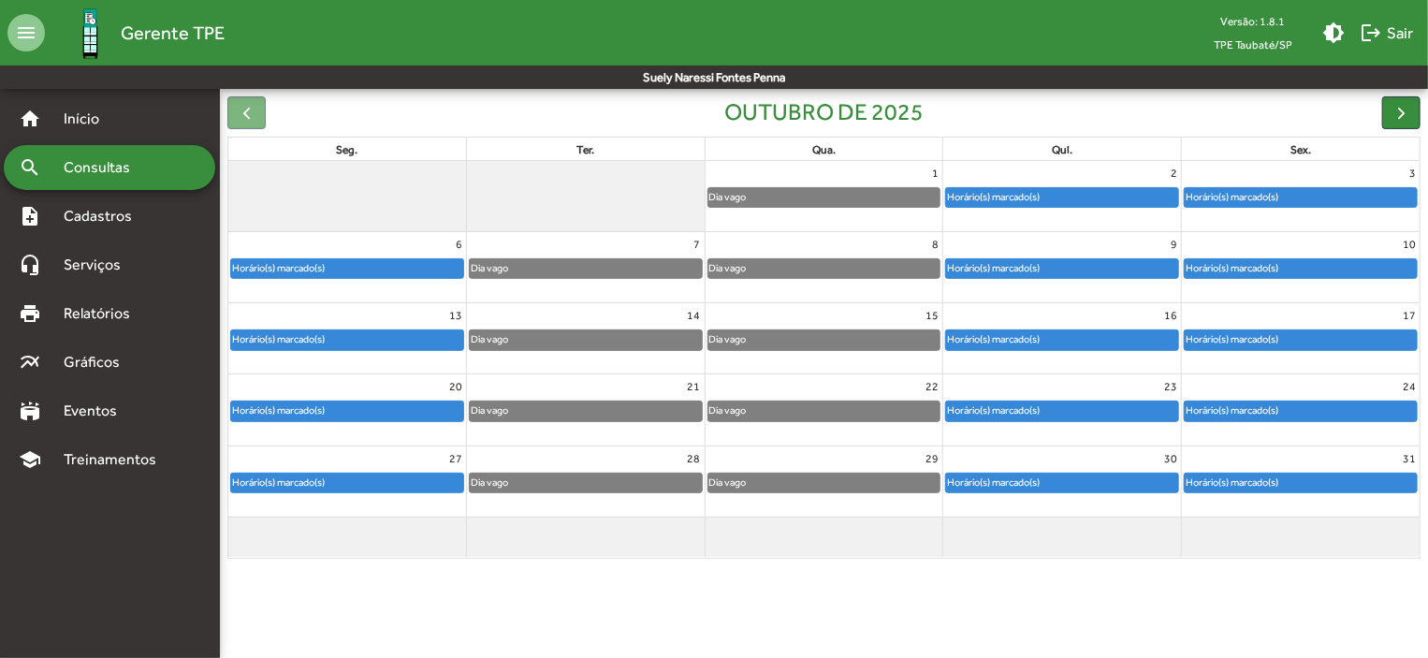
click at [1014, 340] on div "Horário(s) marcado(s)" at bounding box center [993, 339] width 95 height 18
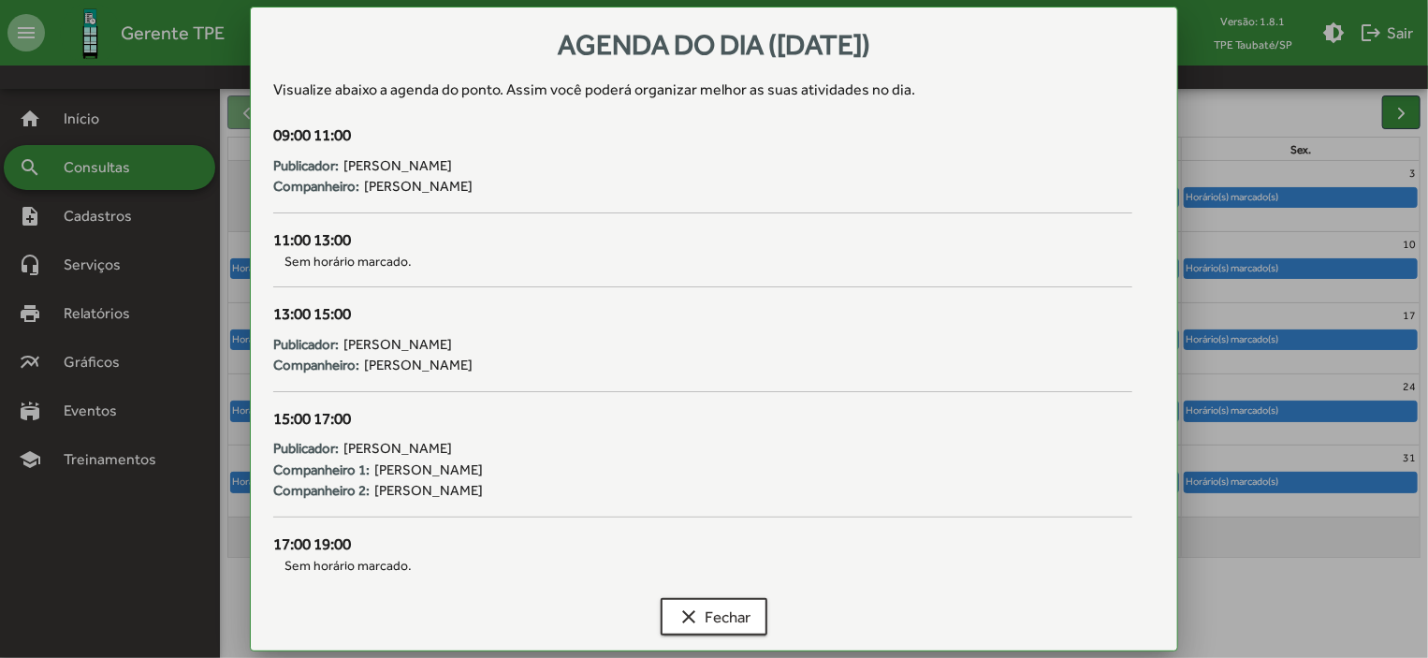
scroll to position [0, 0]
click at [739, 607] on span "clear Fechar" at bounding box center [714, 617] width 73 height 34
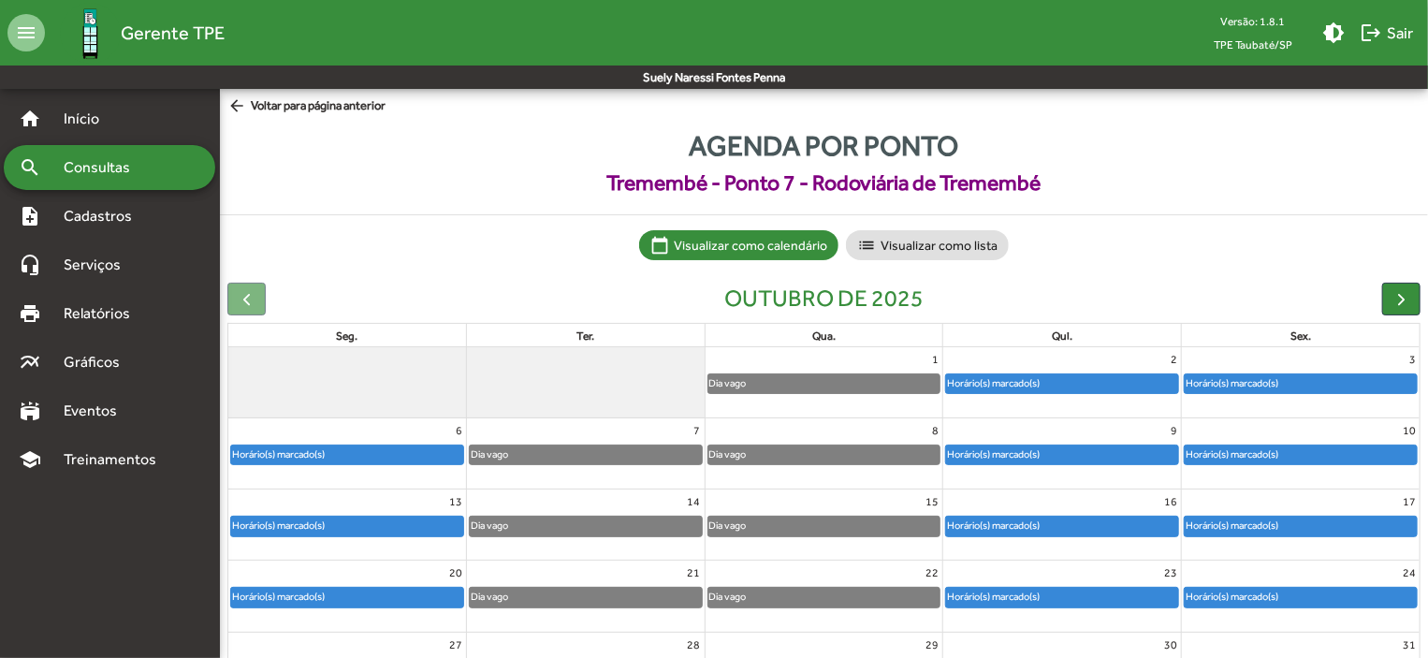
scroll to position [186, 0]
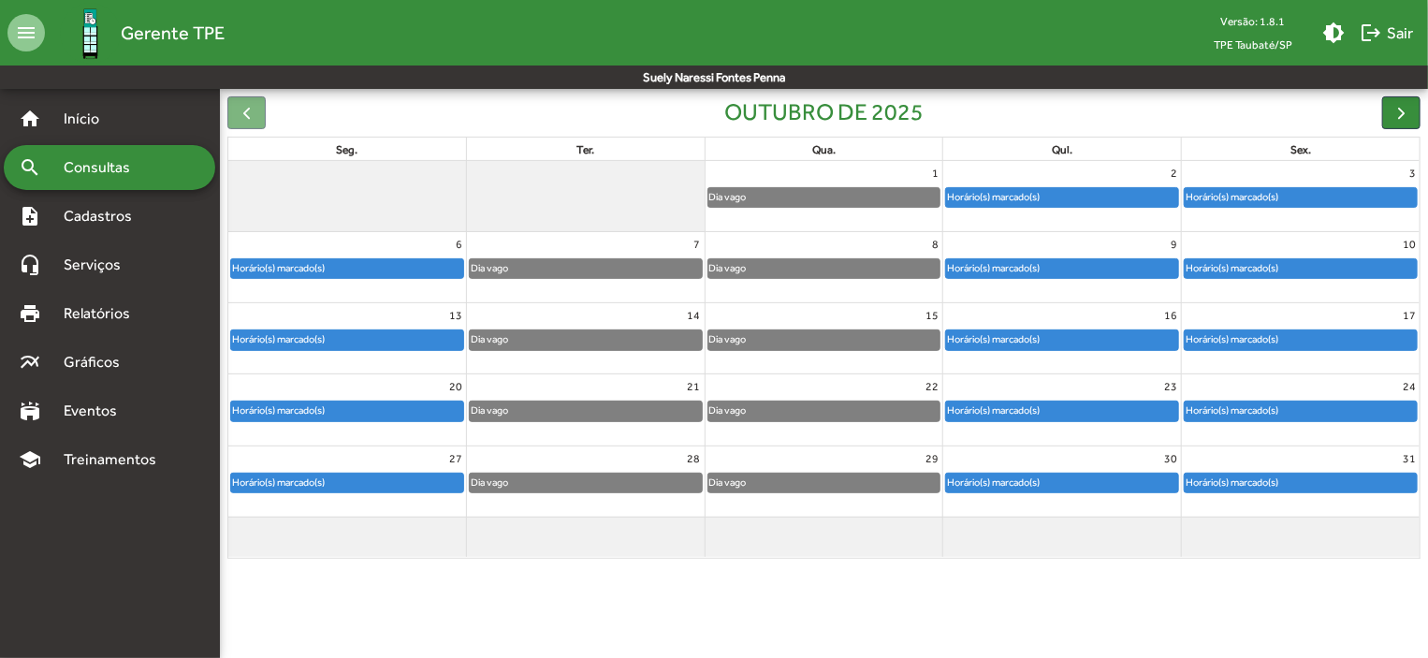
click at [1057, 409] on div "Horário(s) marcado(s)" at bounding box center [1062, 411] width 232 height 19
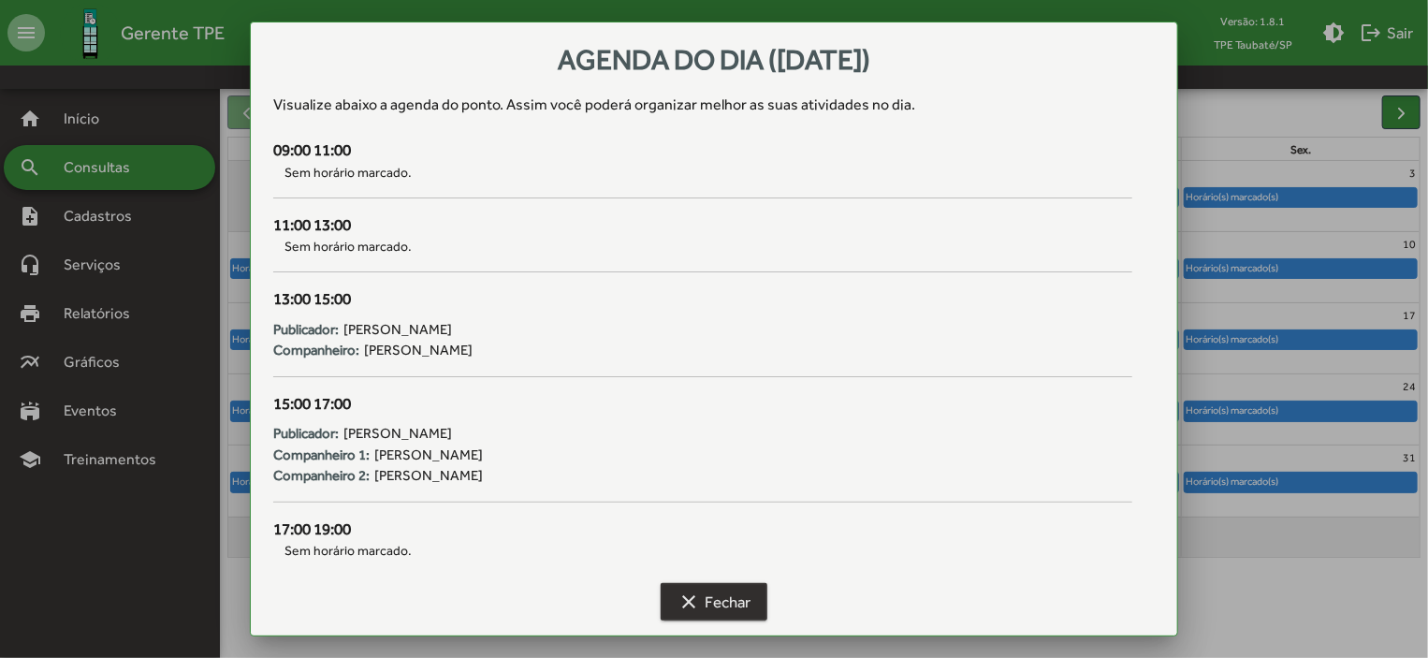
click at [718, 607] on span "clear Fechar" at bounding box center [714, 602] width 73 height 34
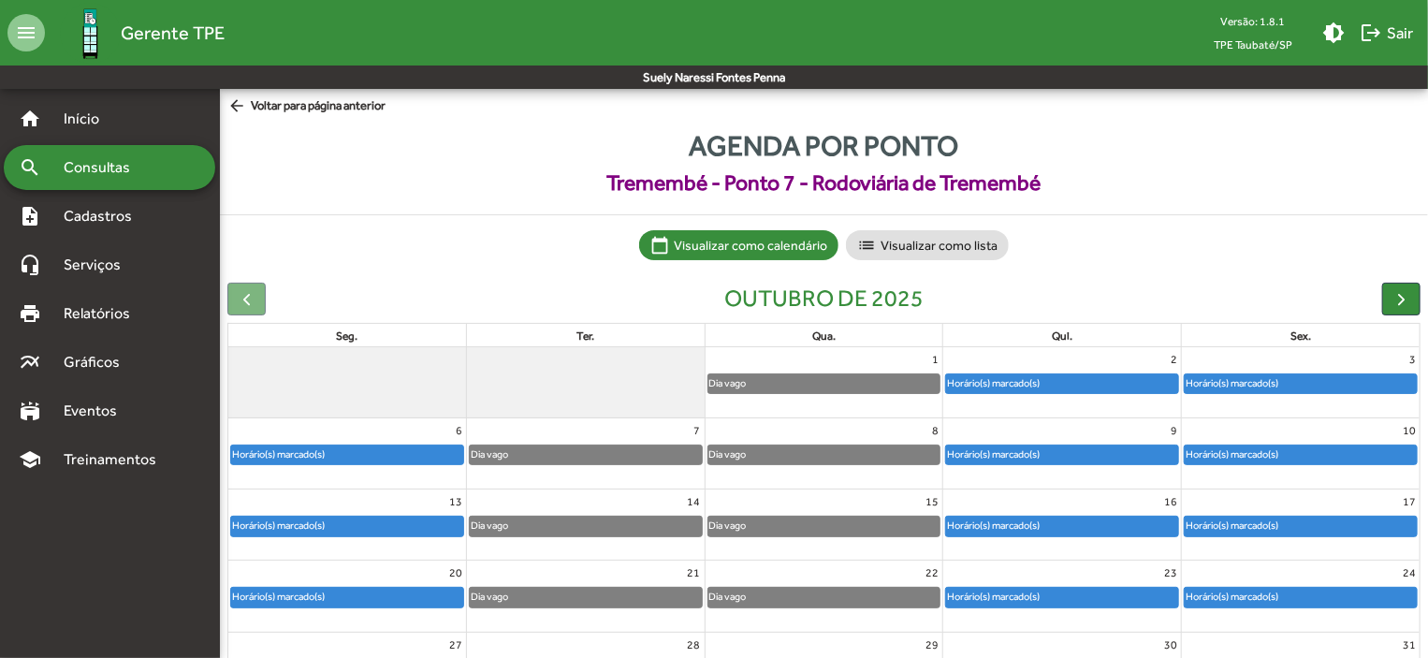
scroll to position [186, 0]
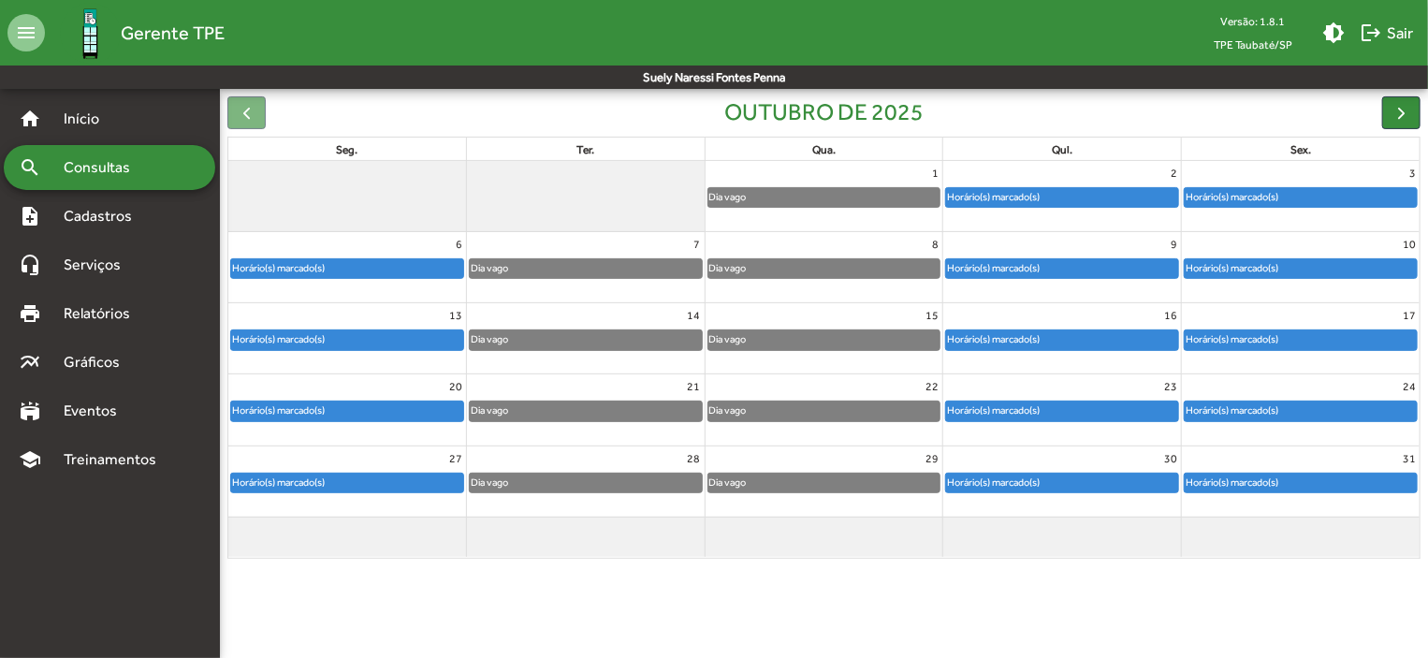
click at [1048, 487] on div "Horário(s) marcado(s)" at bounding box center [1062, 483] width 232 height 19
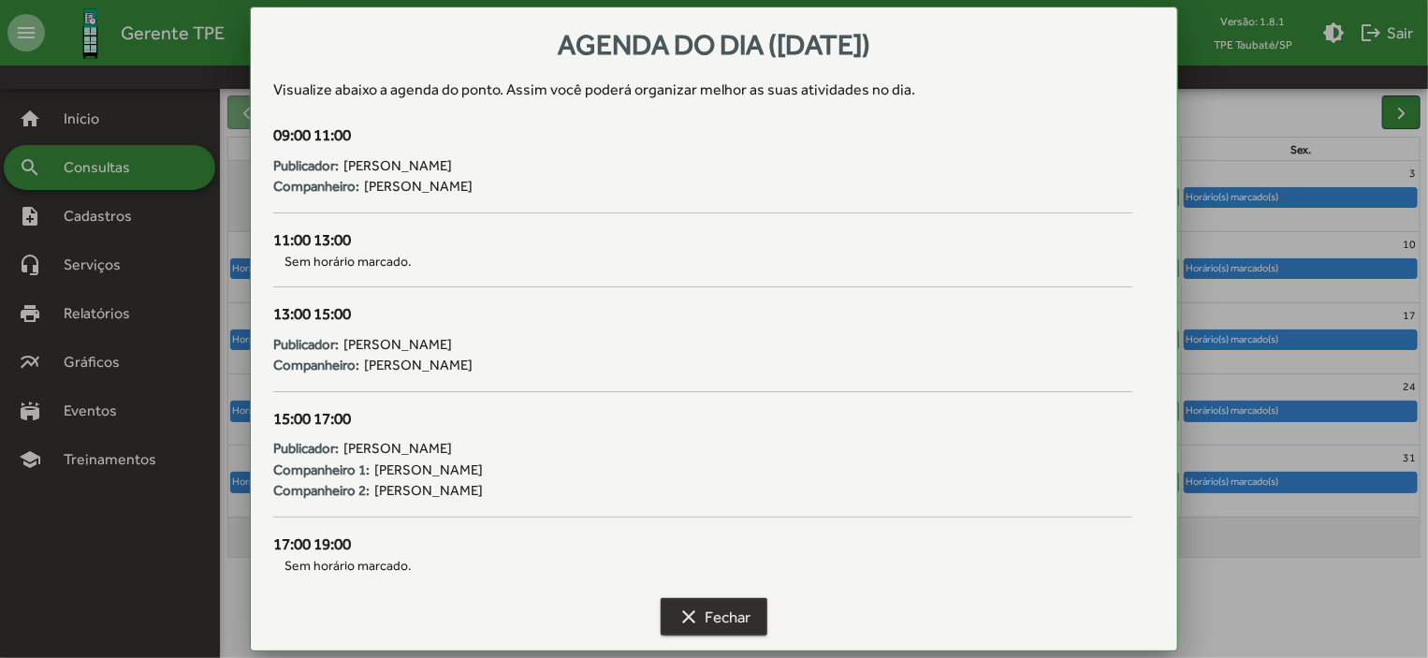
click at [716, 621] on span "clear Fechar" at bounding box center [714, 617] width 73 height 34
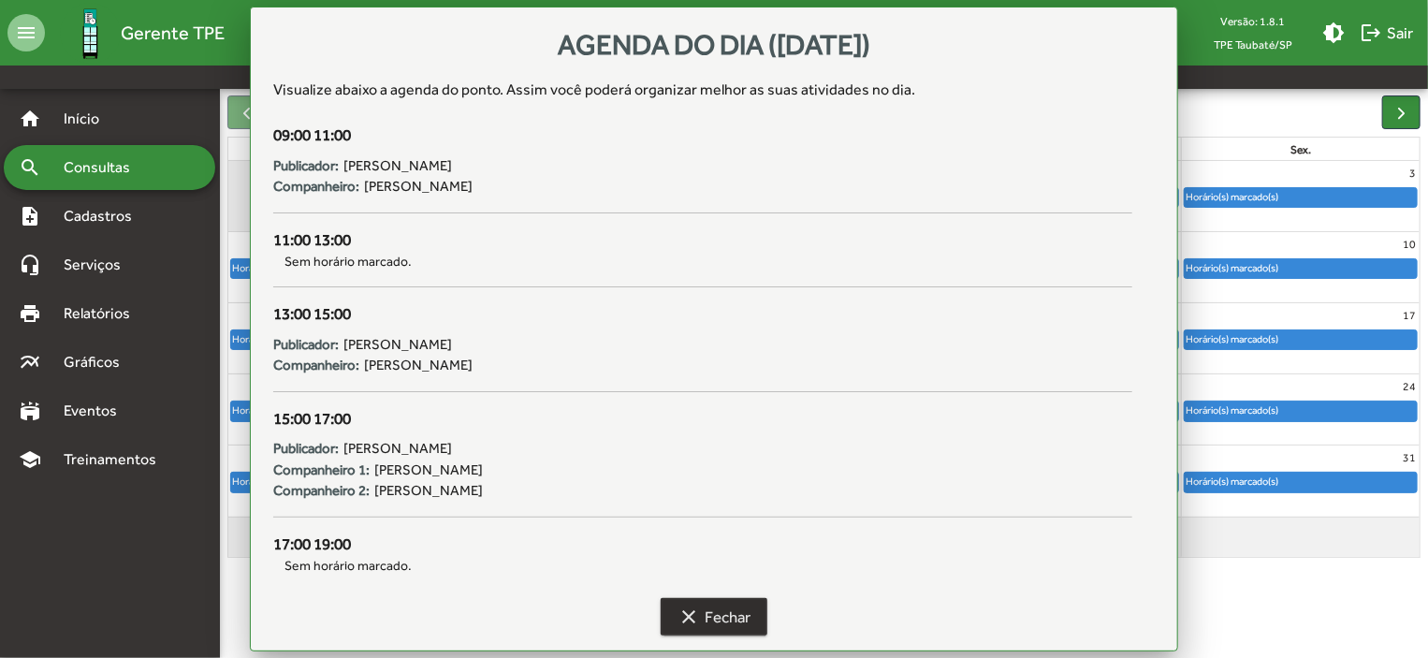
scroll to position [186, 0]
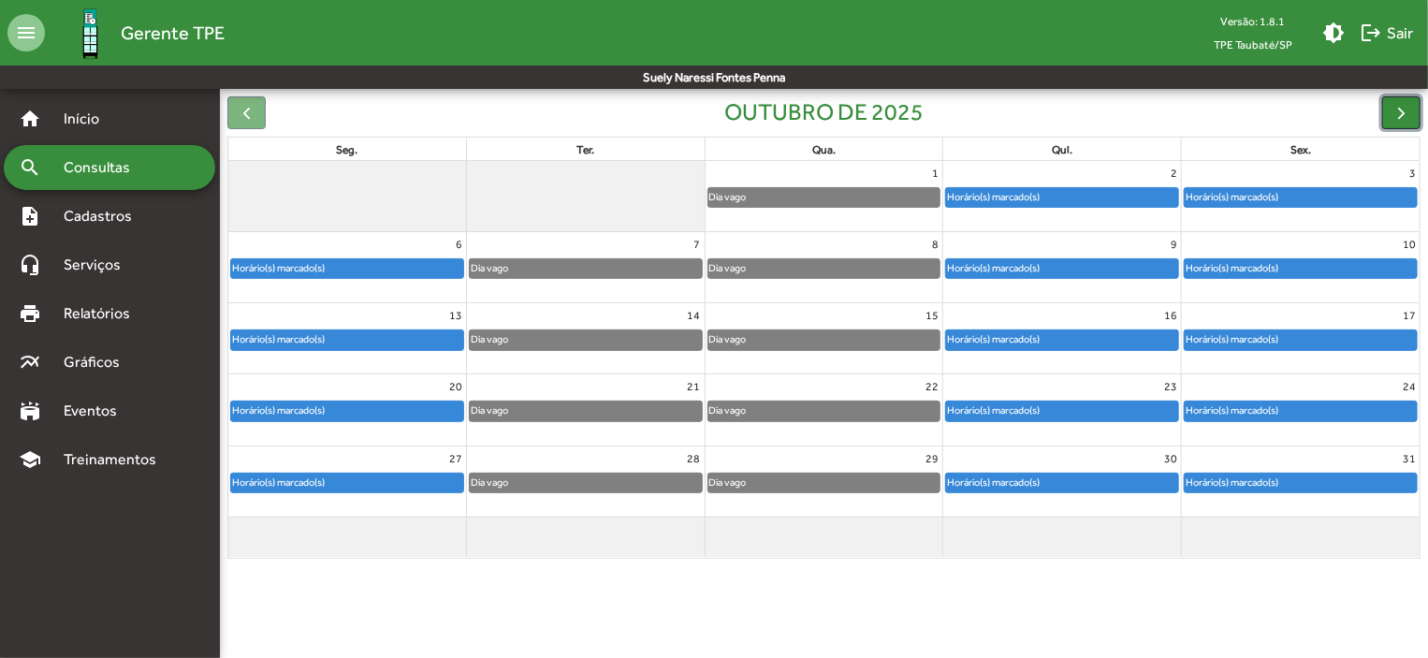
click at [1411, 105] on button "button" at bounding box center [1401, 112] width 38 height 33
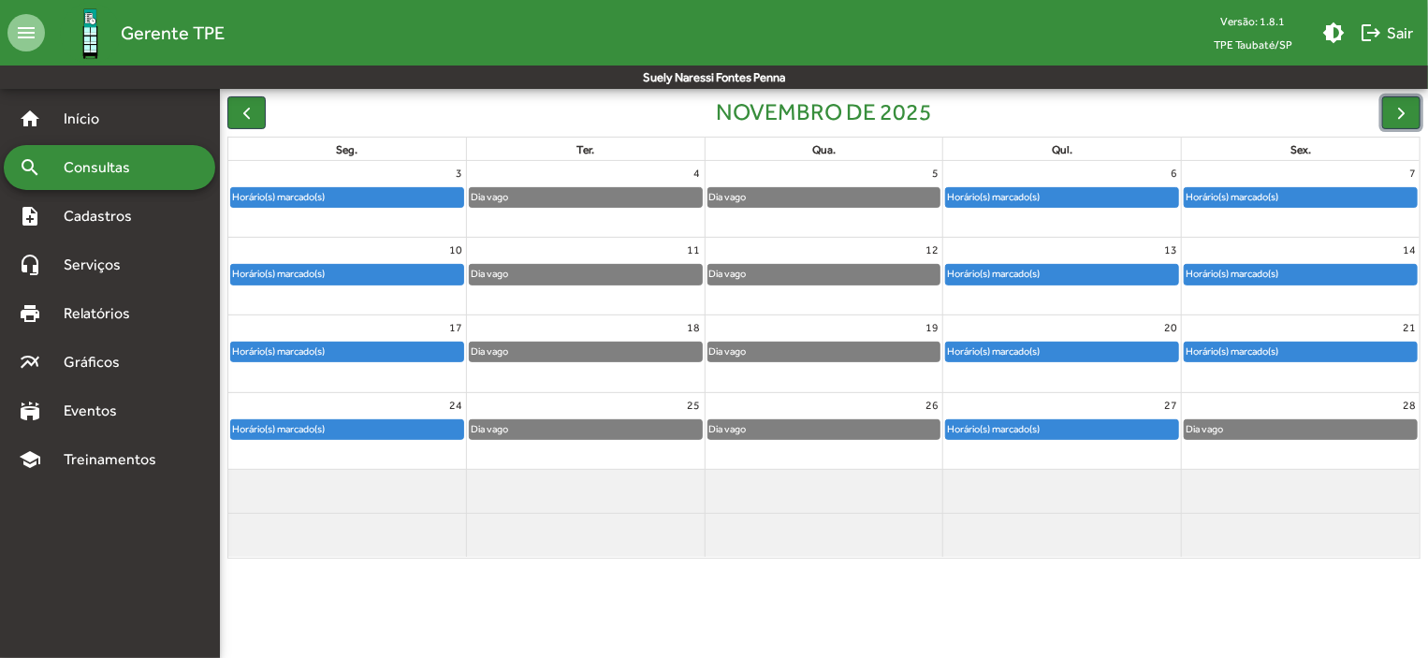
click at [1118, 204] on div "Horário(s) marcado(s)" at bounding box center [1062, 197] width 232 height 19
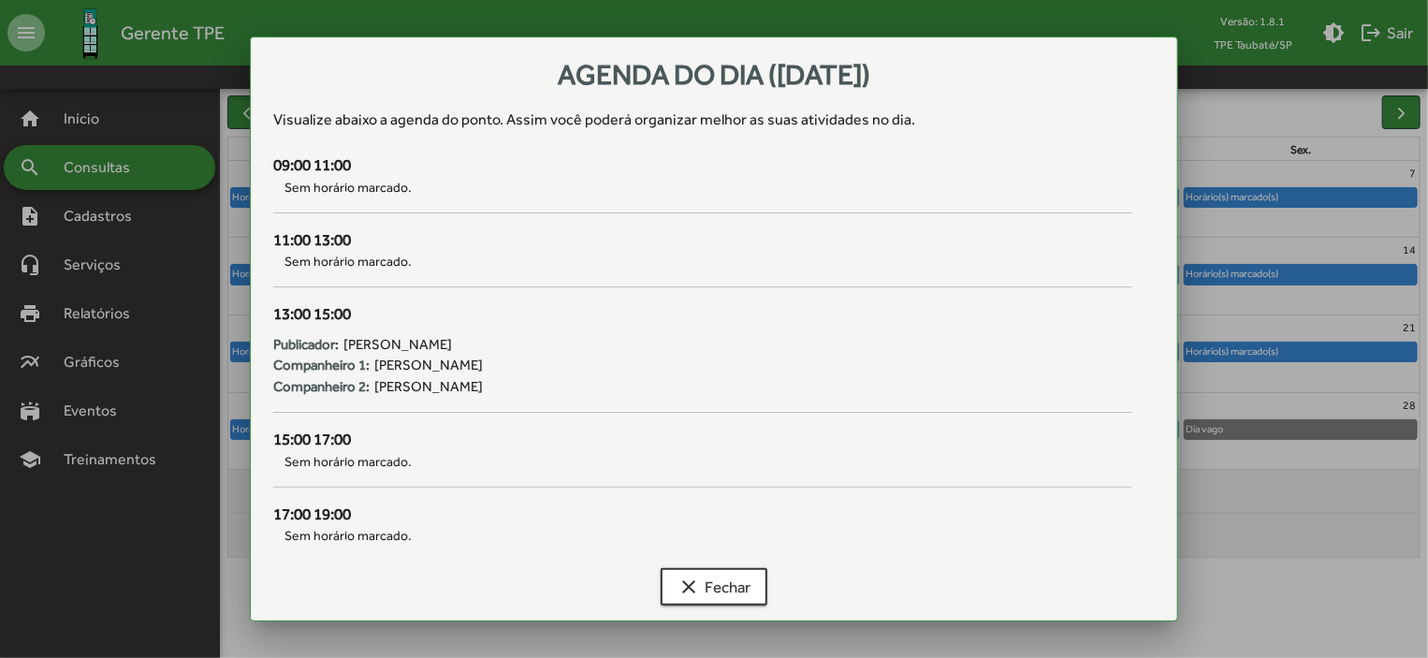
scroll to position [0, 0]
click at [747, 584] on span "clear Fechar" at bounding box center [714, 587] width 73 height 34
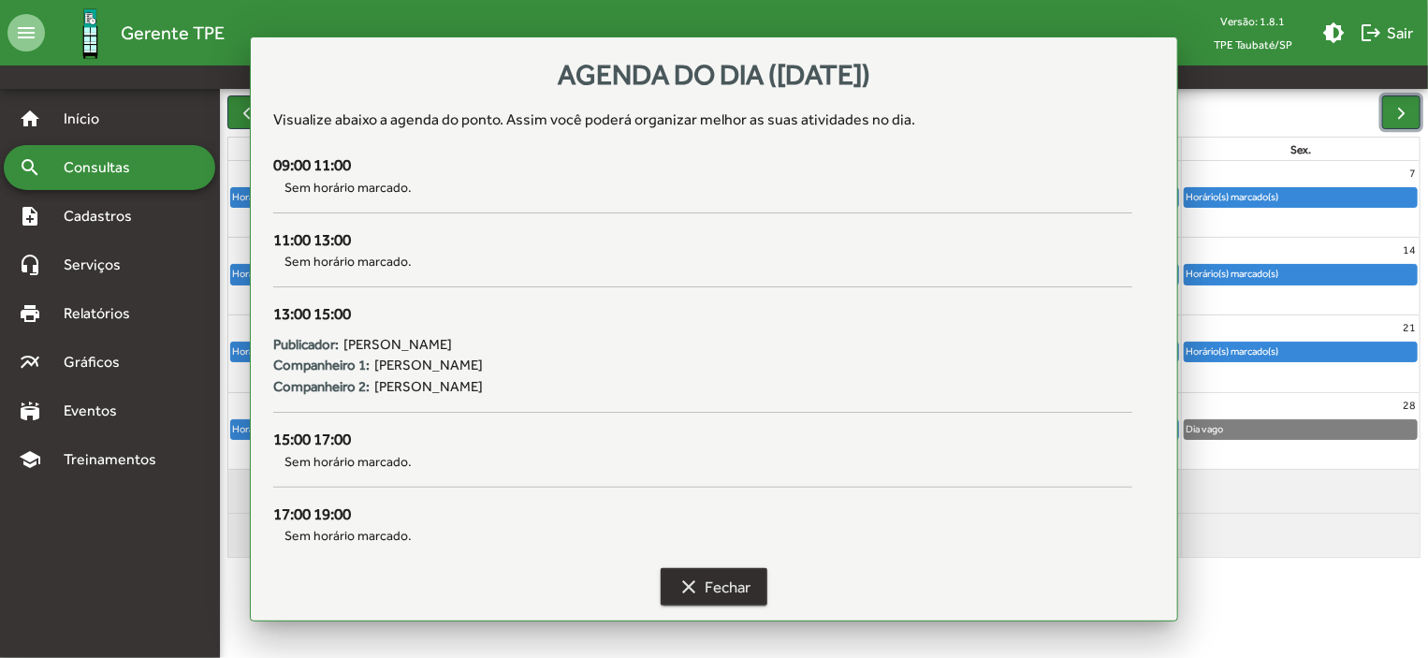
scroll to position [186, 0]
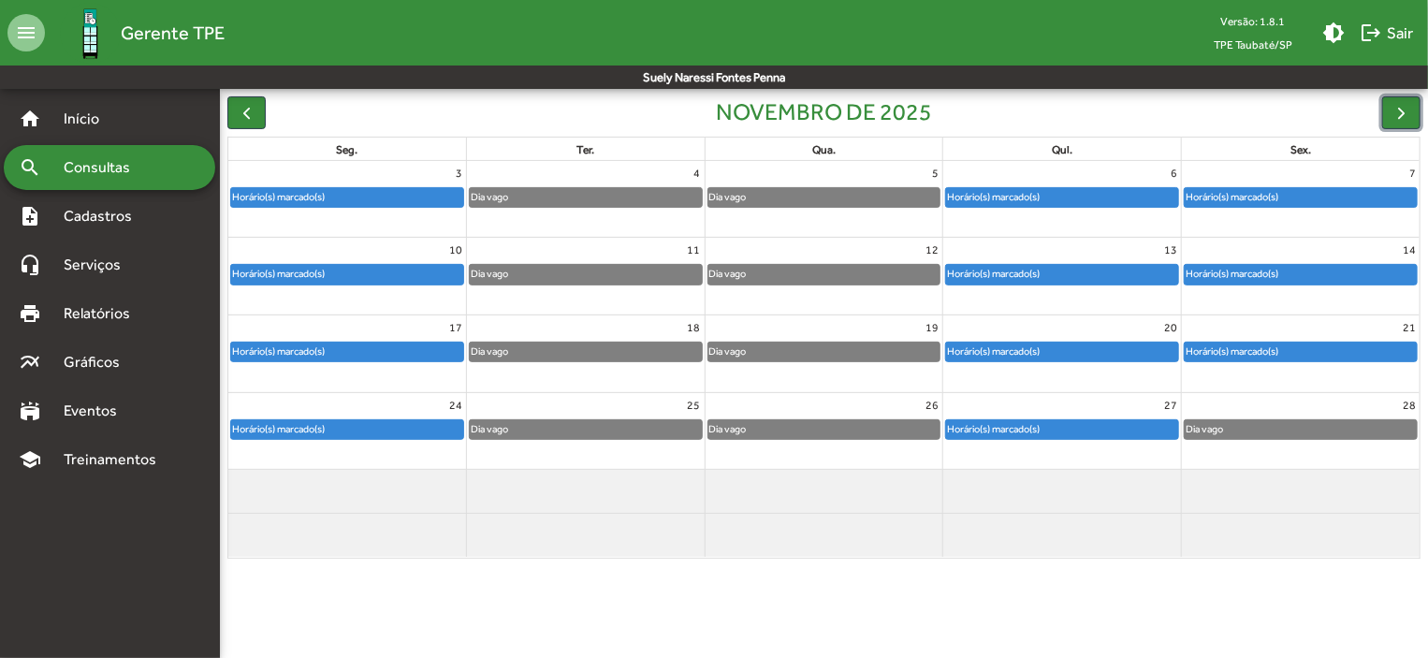
click at [1007, 279] on div "Horário(s) marcado(s)" at bounding box center [993, 274] width 95 height 18
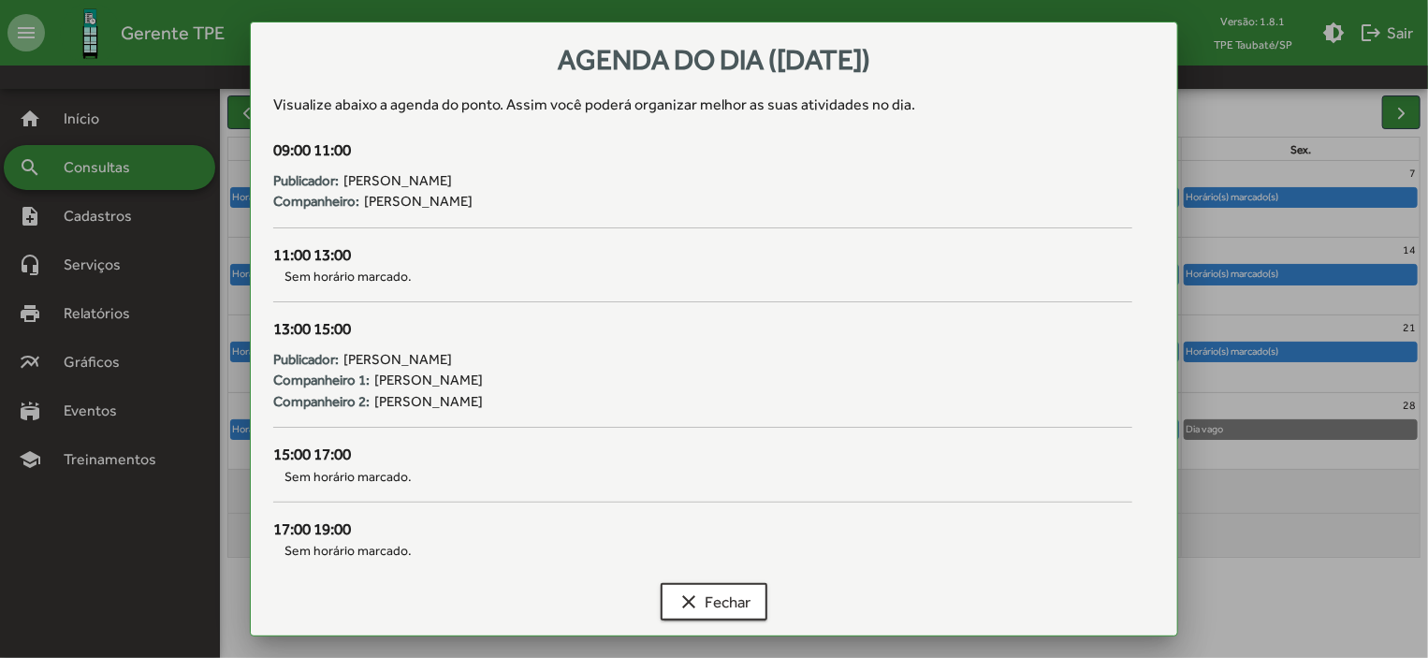
scroll to position [0, 0]
click at [739, 597] on span "clear Fechar" at bounding box center [714, 602] width 73 height 34
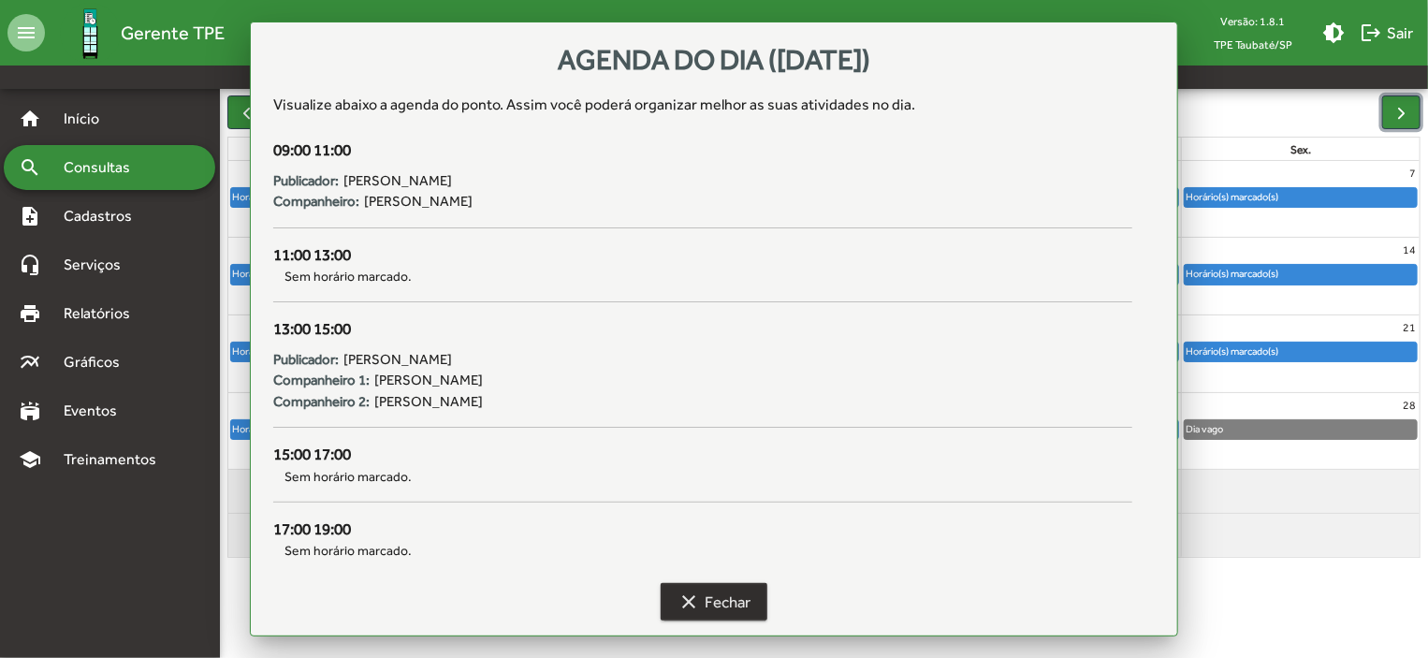
scroll to position [186, 0]
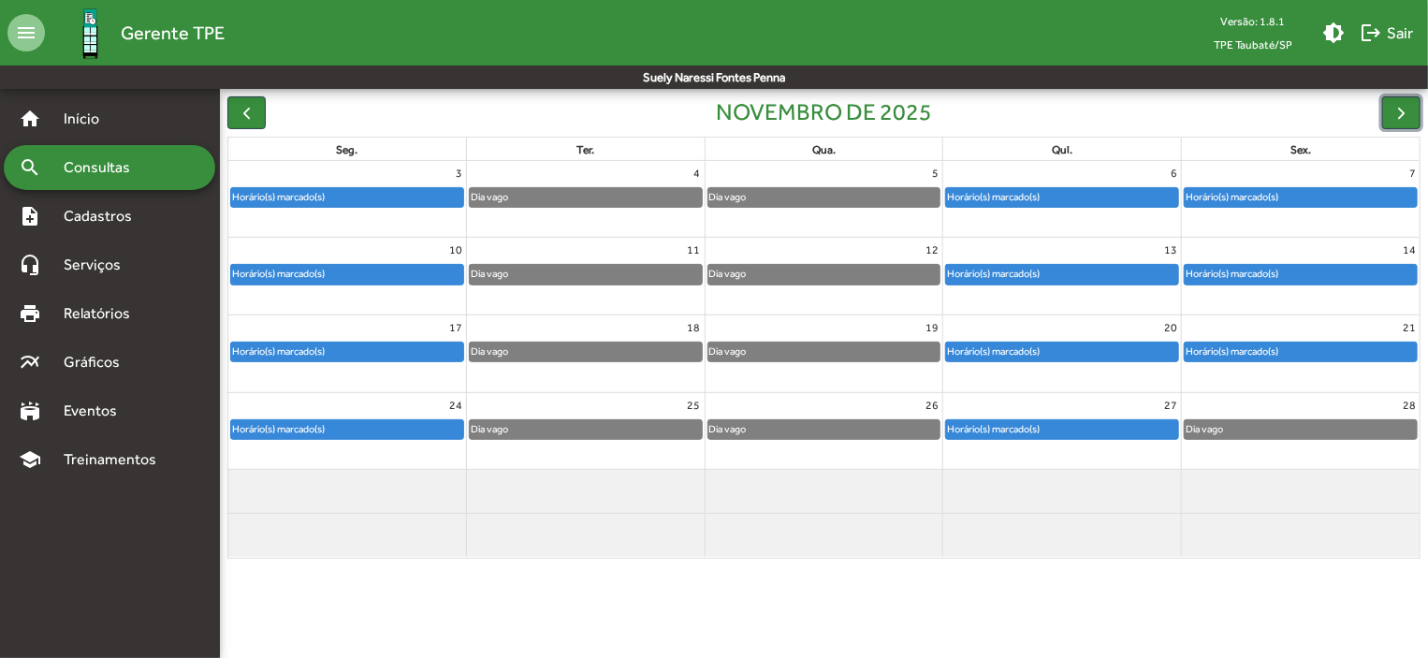
click at [986, 350] on div "Horário(s) marcado(s)" at bounding box center [993, 352] width 95 height 18
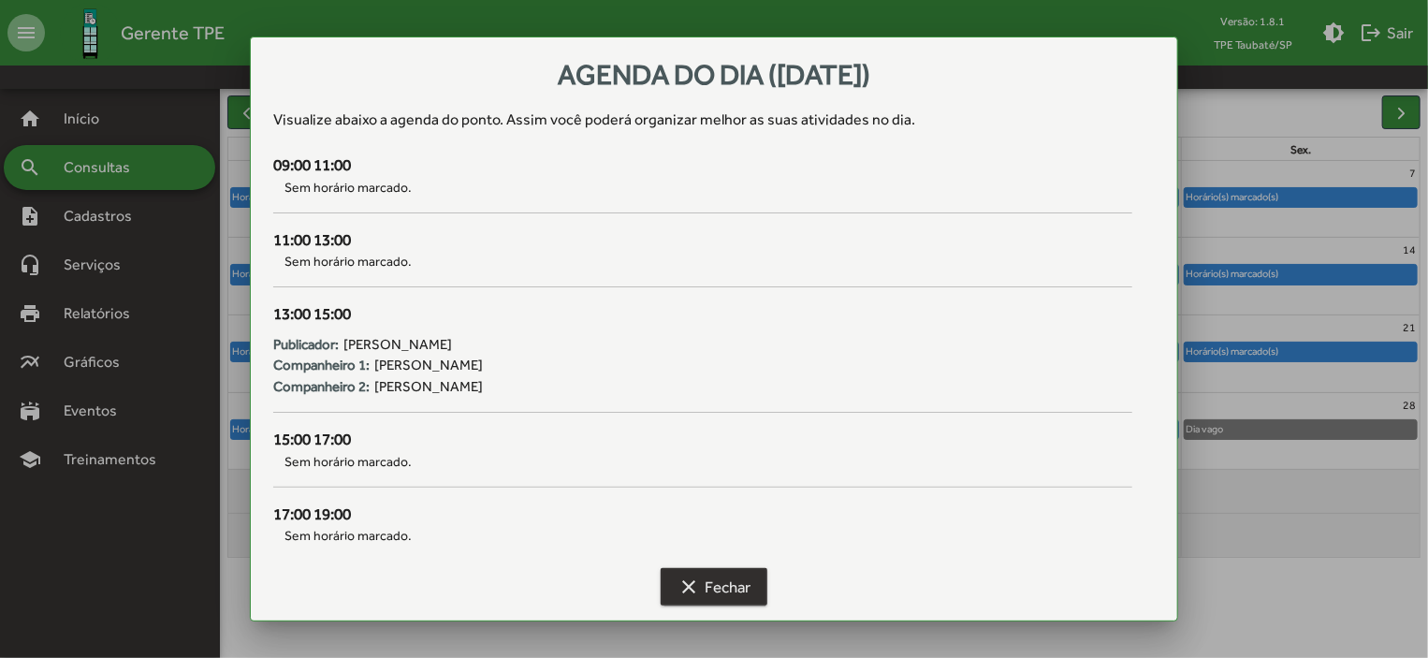
click at [719, 585] on span "clear Fechar" at bounding box center [714, 587] width 73 height 34
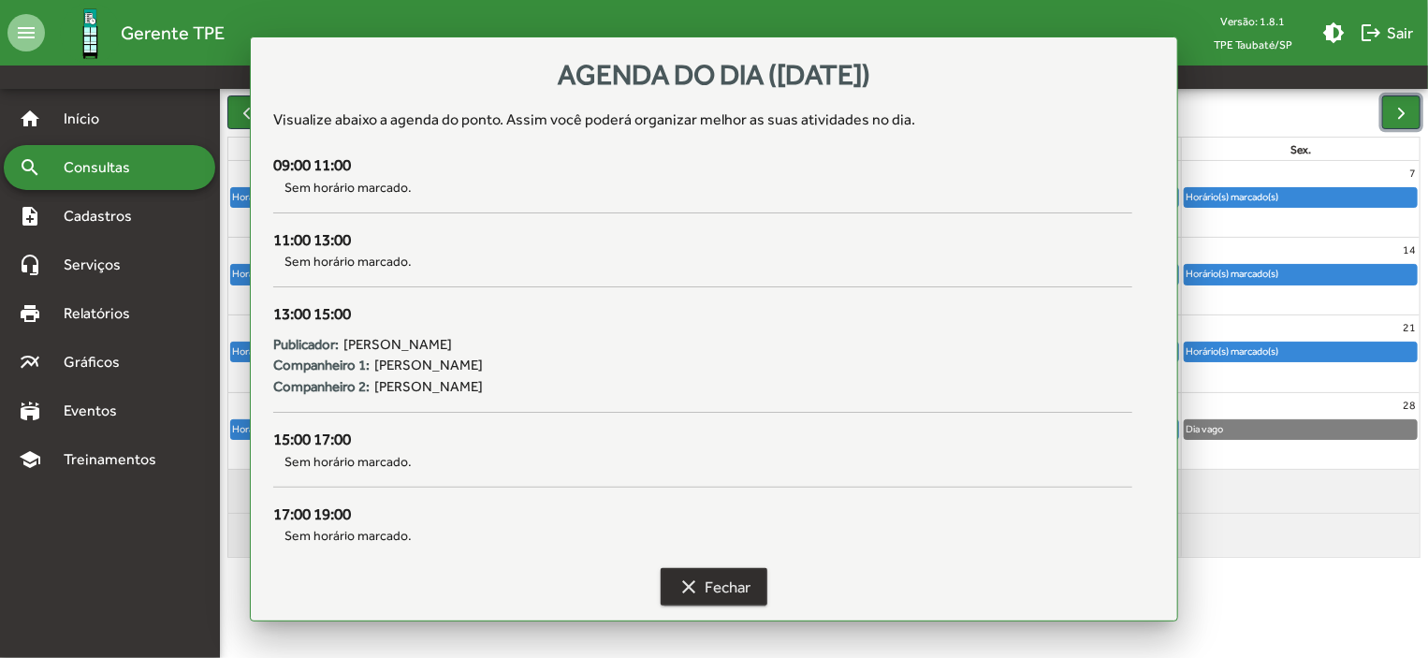
scroll to position [186, 0]
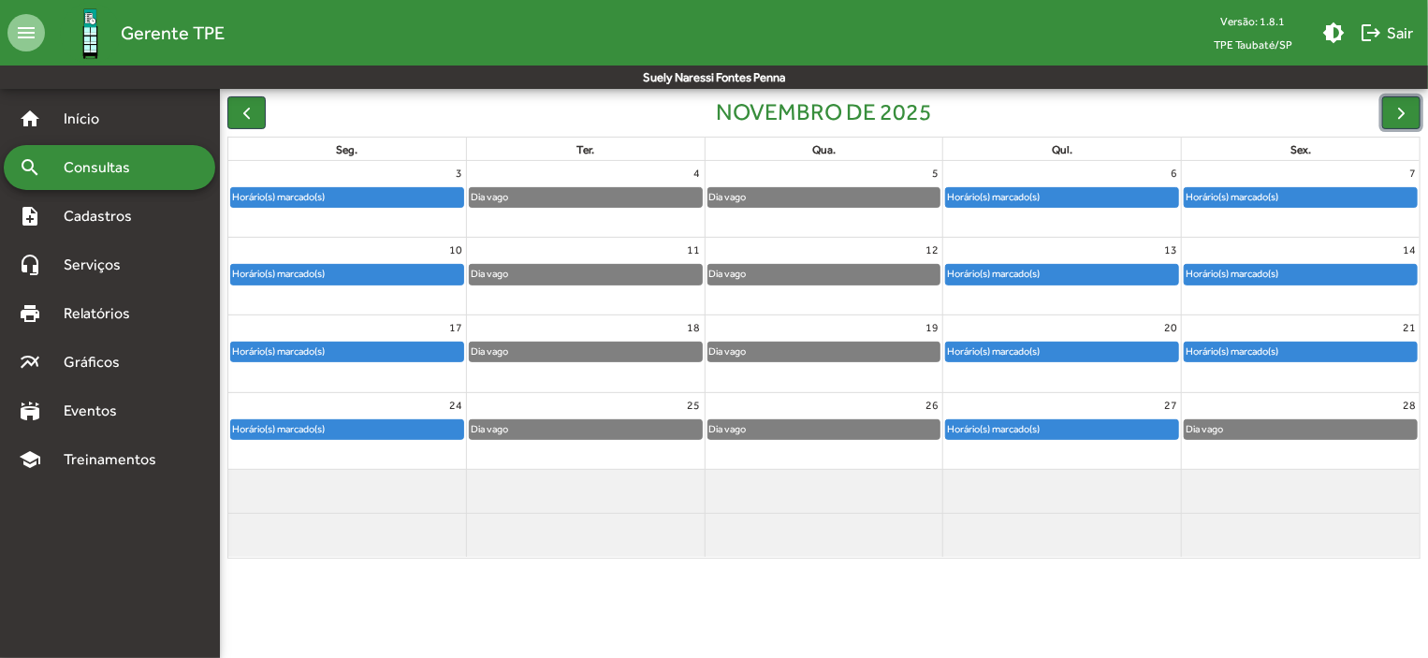
click at [1001, 422] on div "Horário(s) marcado(s)" at bounding box center [993, 429] width 95 height 18
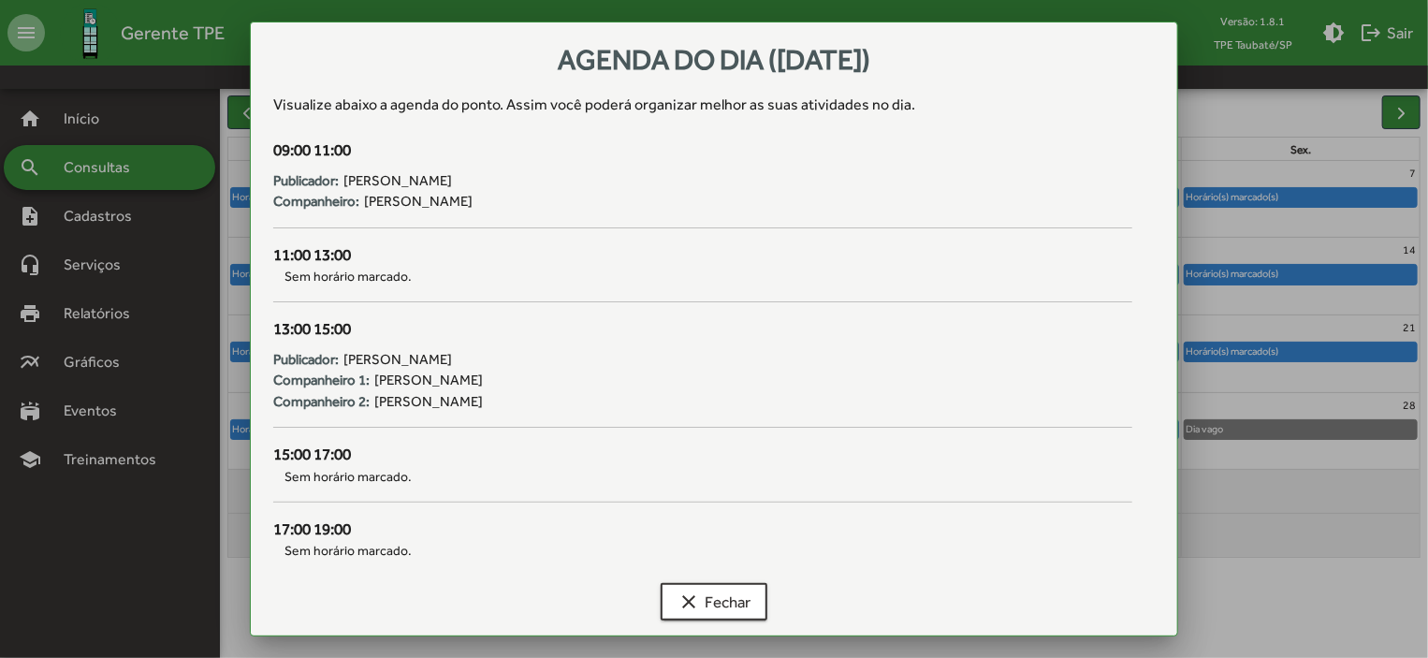
scroll to position [0, 0]
click at [711, 607] on span "clear Fechar" at bounding box center [714, 602] width 73 height 34
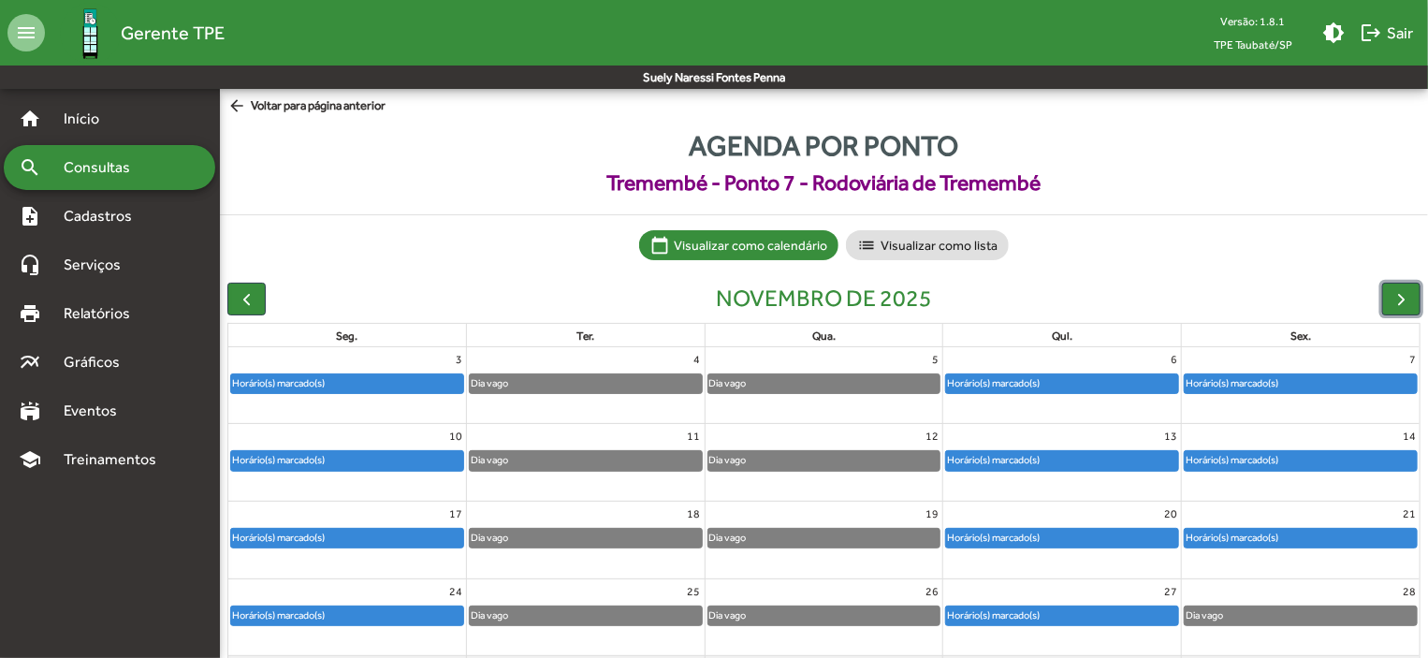
scroll to position [186, 0]
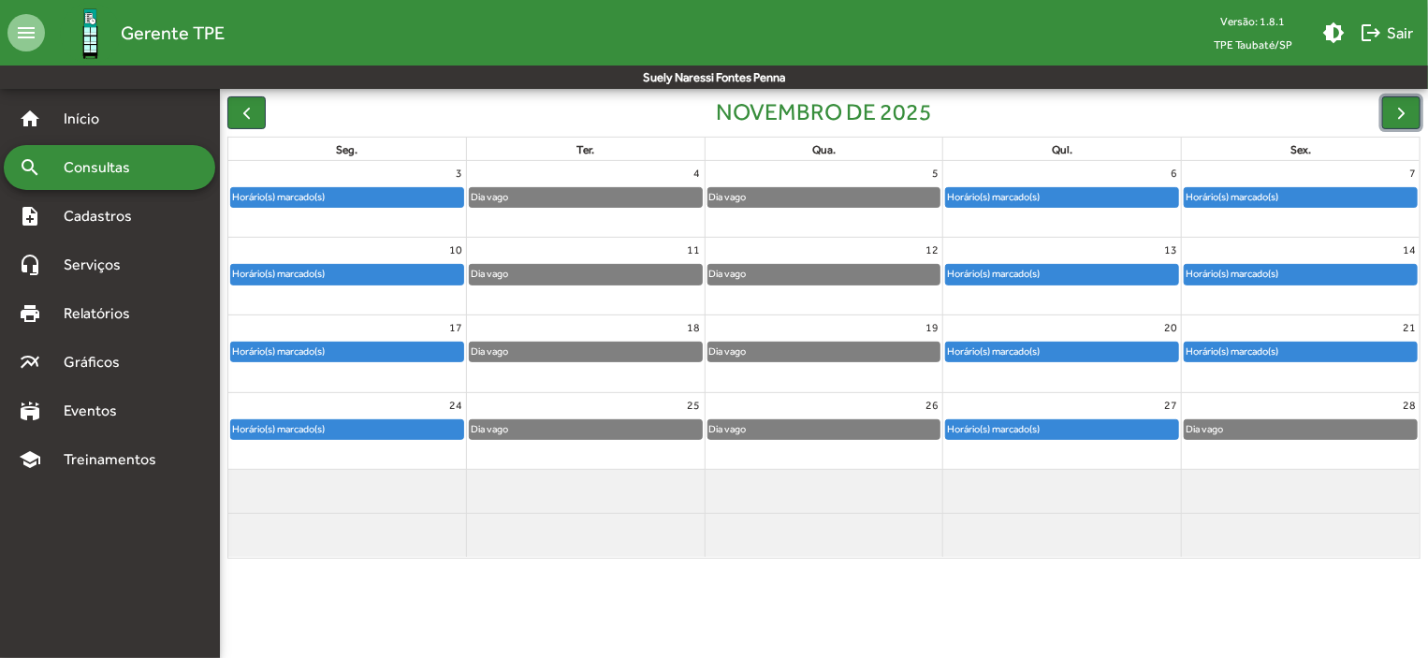
click at [1269, 189] on div "Horário(s) marcado(s)" at bounding box center [1232, 197] width 95 height 18
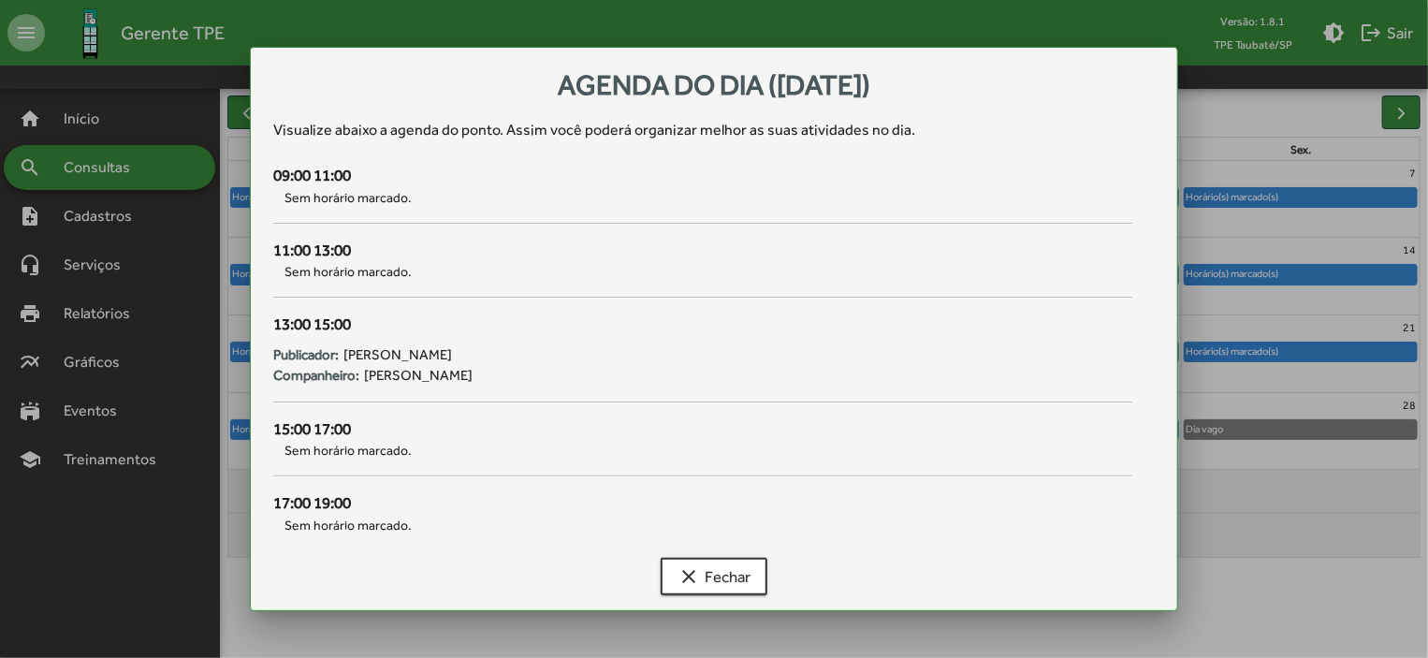
click at [1265, 265] on div at bounding box center [714, 329] width 1428 height 658
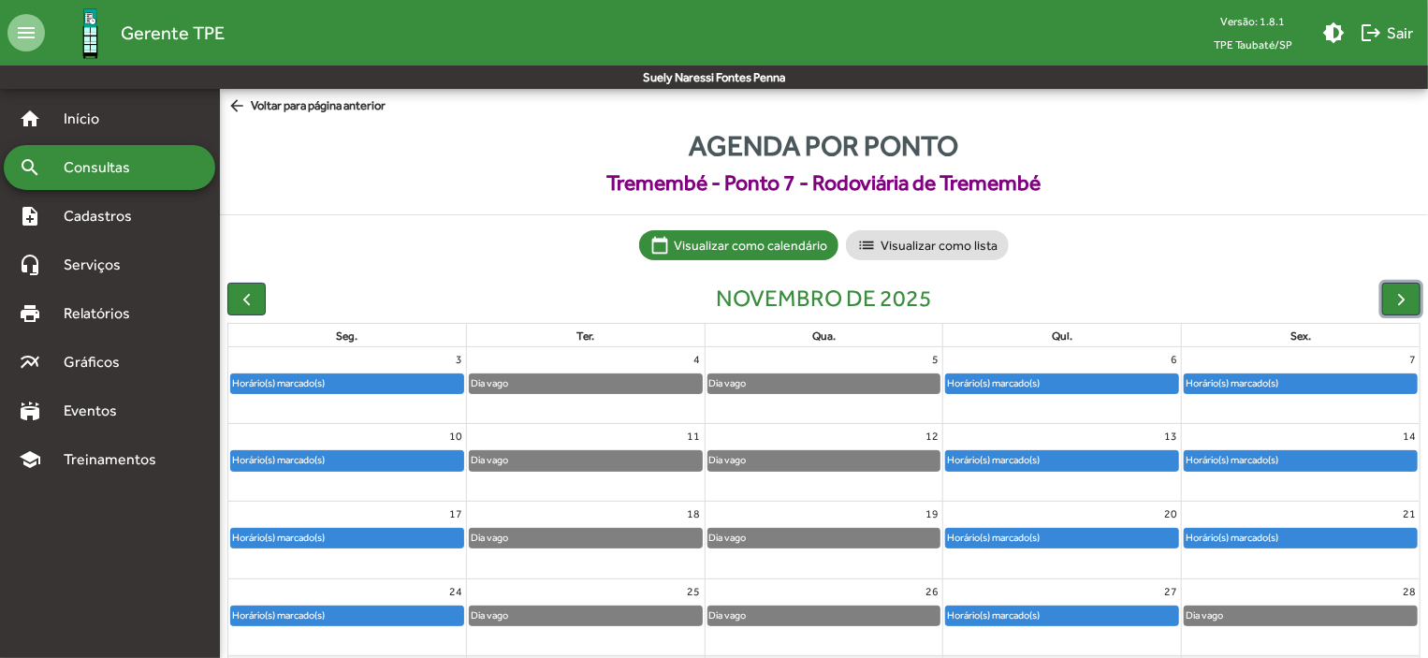
scroll to position [186, 0]
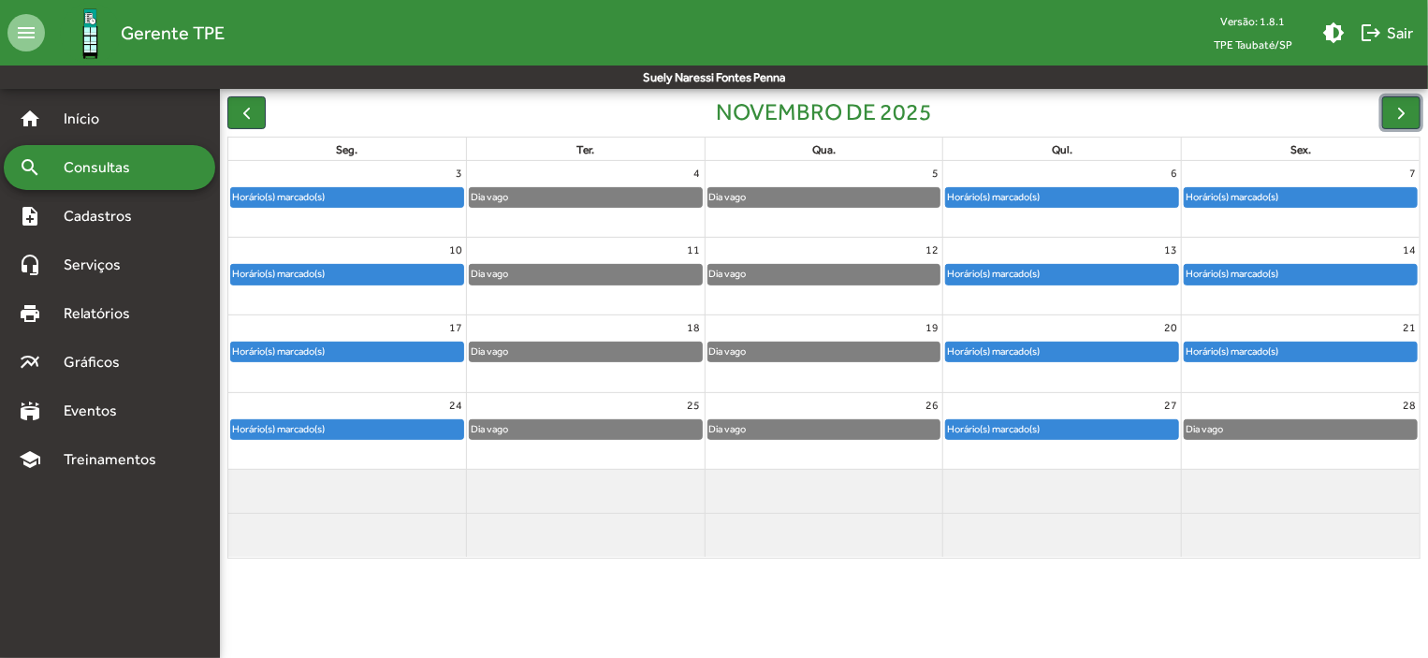
click at [1265, 265] on div "Horário(s) marcado(s)" at bounding box center [1232, 274] width 95 height 18
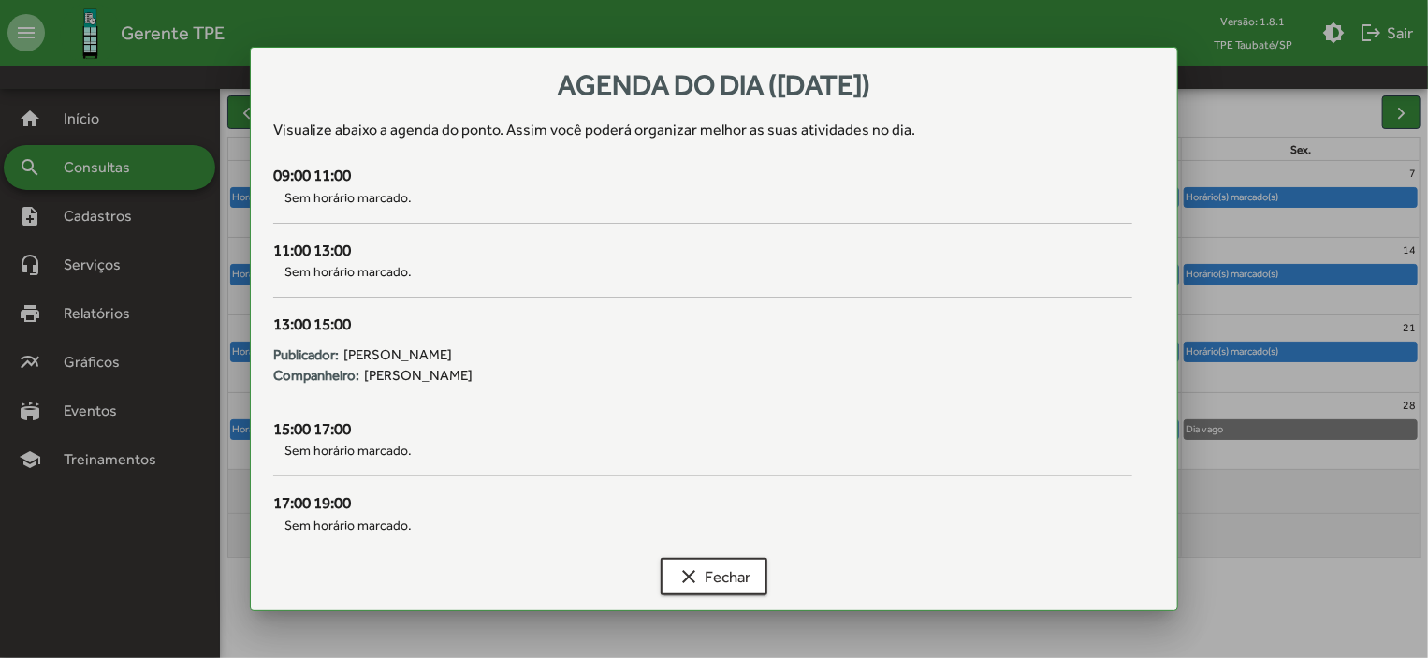
click at [1277, 355] on div at bounding box center [714, 329] width 1428 height 658
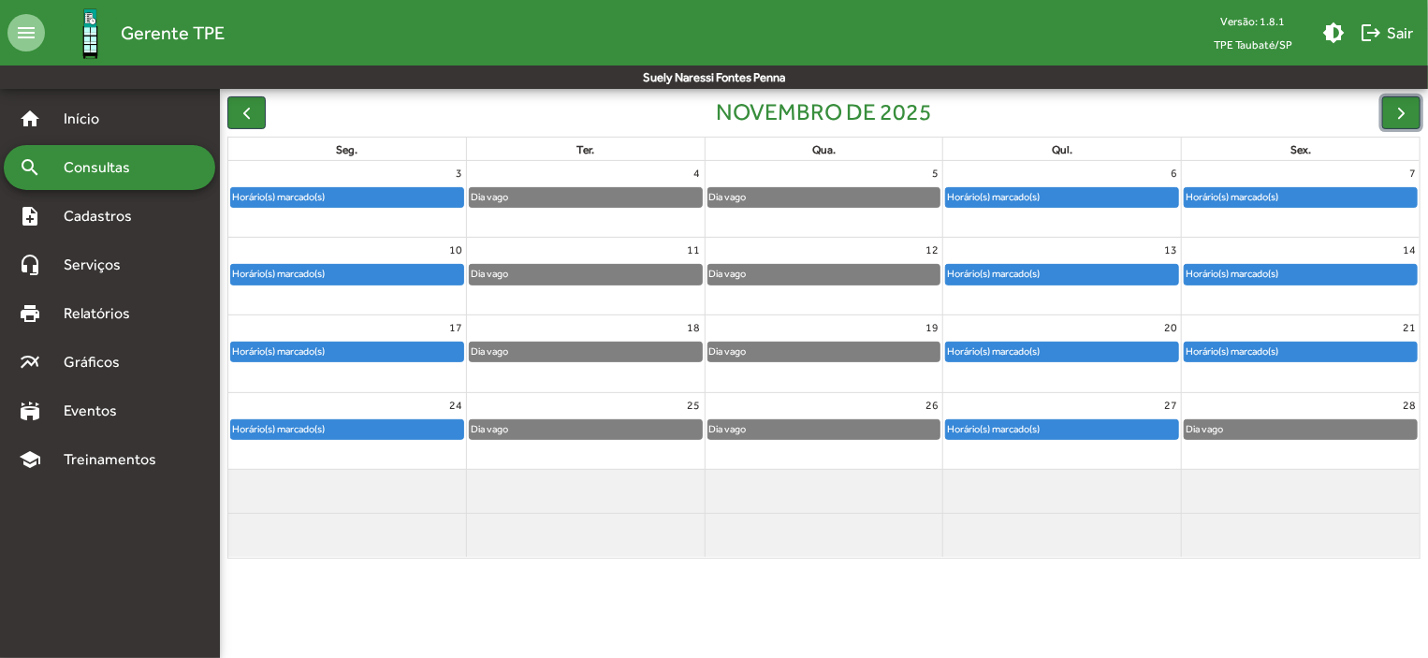
click at [1277, 355] on div "Horário(s) marcado(s)" at bounding box center [1232, 352] width 95 height 18
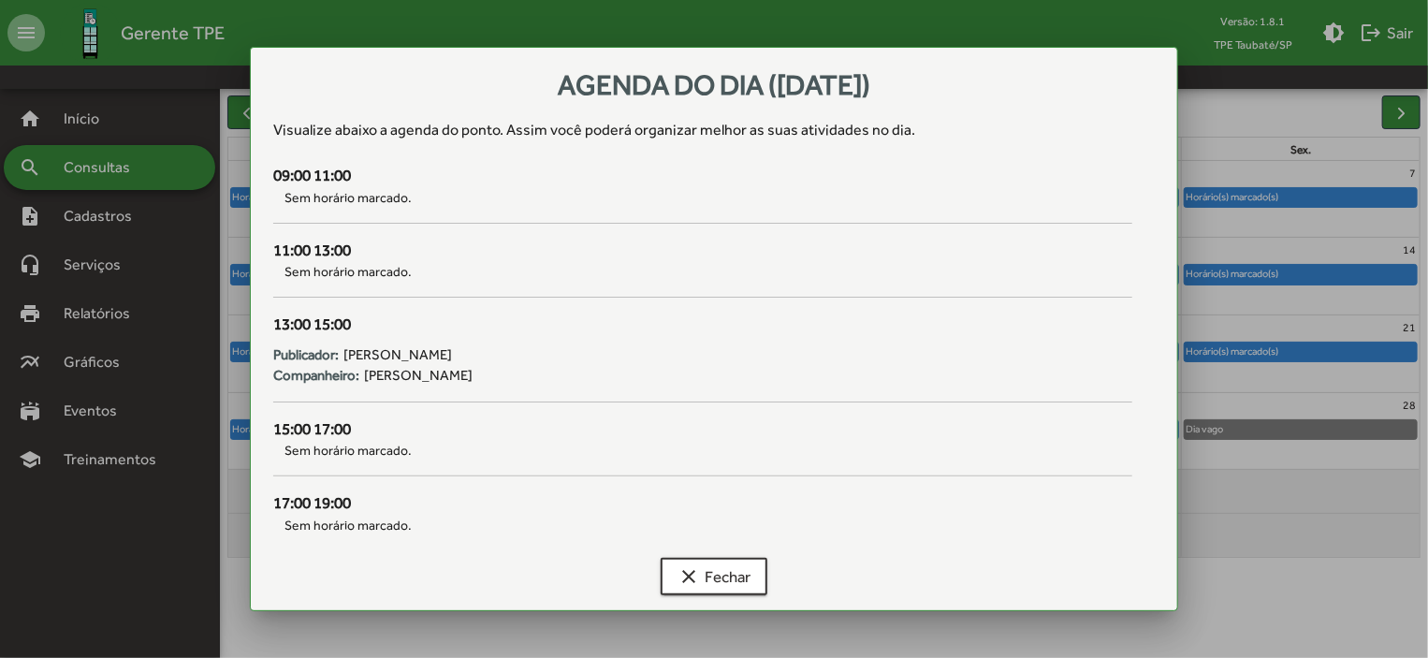
scroll to position [0, 0]
click at [751, 572] on span "clear Fechar" at bounding box center [714, 577] width 73 height 34
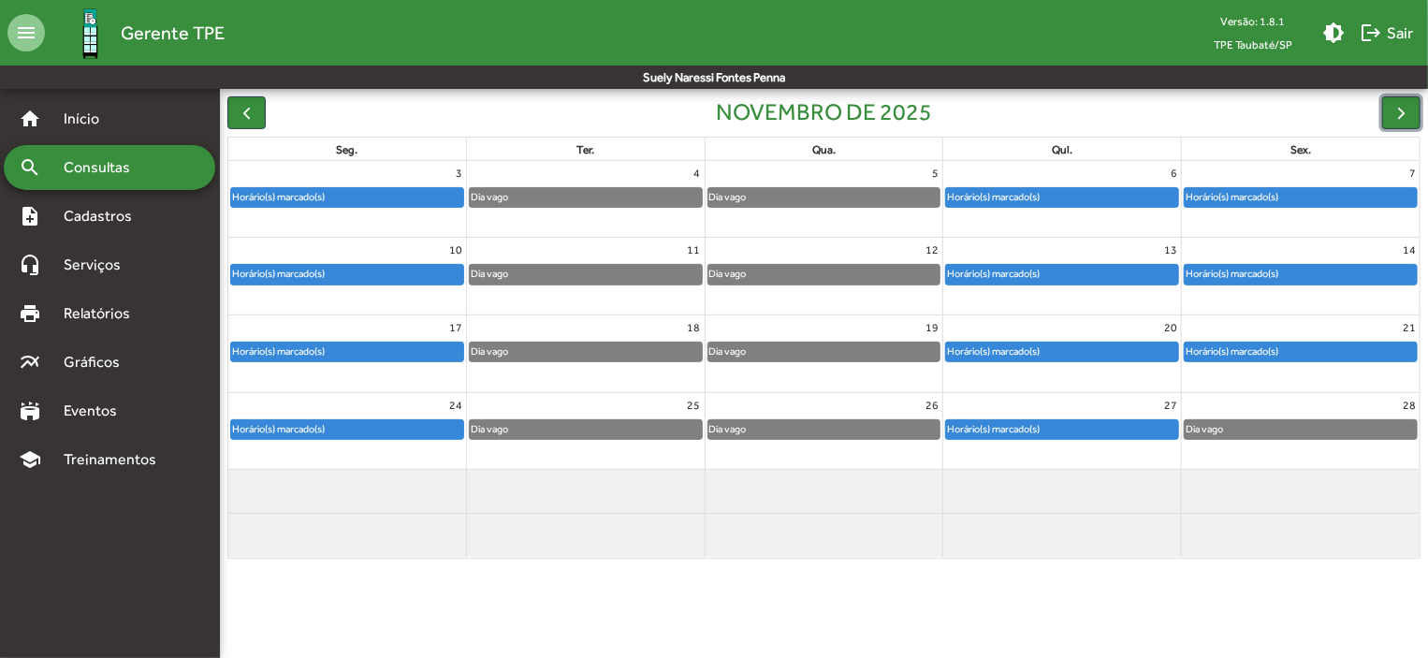
click at [341, 197] on div "Horário(s) marcado(s)" at bounding box center [347, 197] width 232 height 19
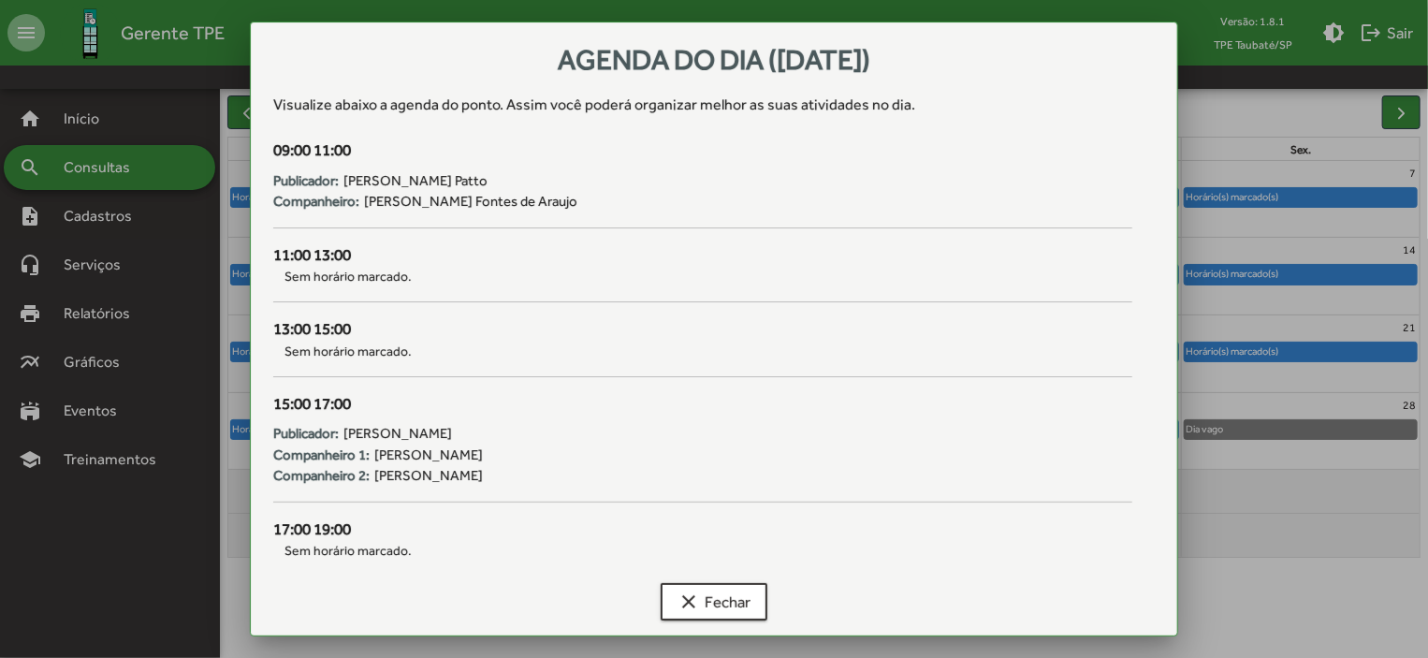
scroll to position [0, 0]
click at [696, 596] on mat-icon "clear" at bounding box center [689, 602] width 22 height 22
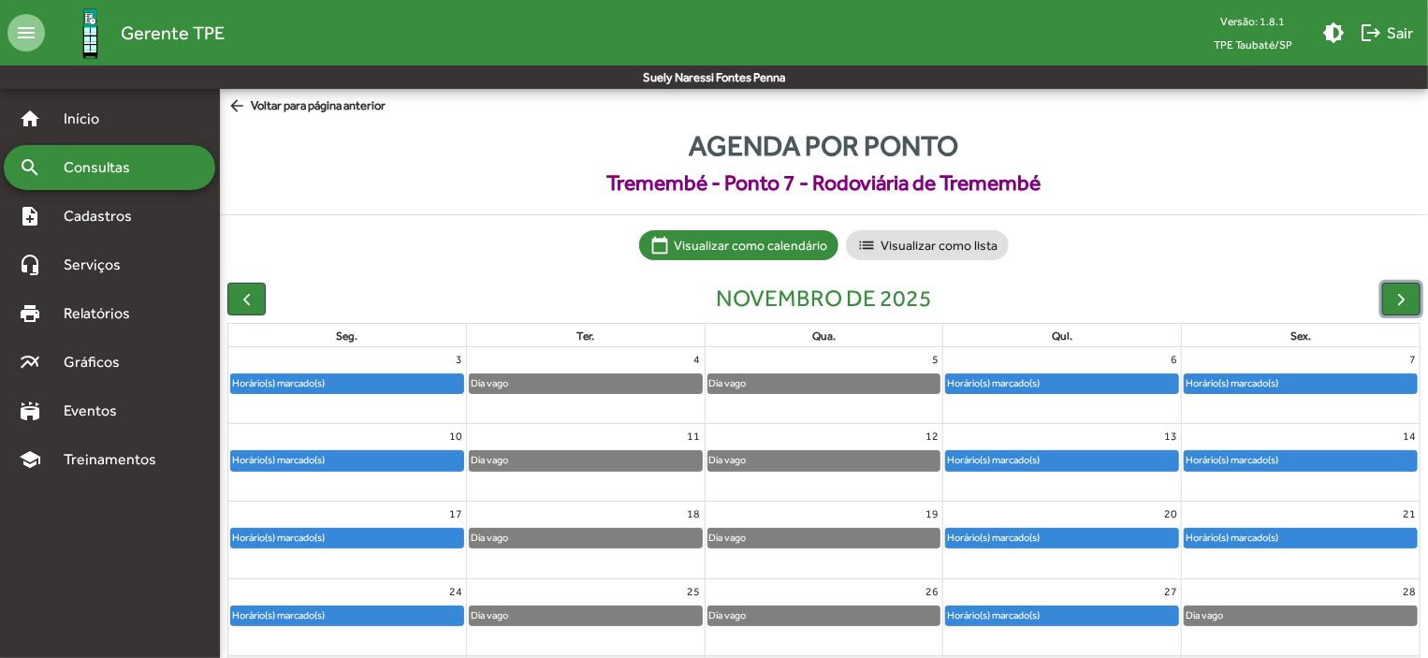
scroll to position [186, 0]
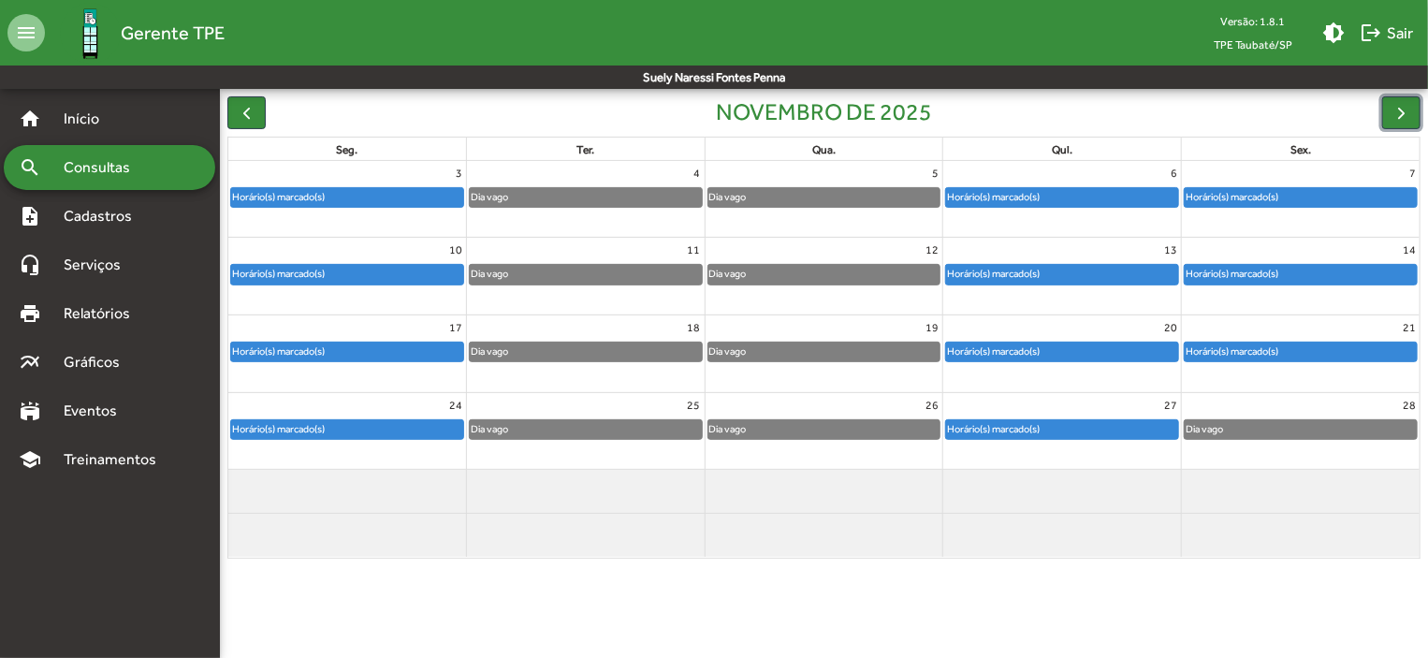
click at [245, 161] on div "3" at bounding box center [347, 173] width 238 height 24
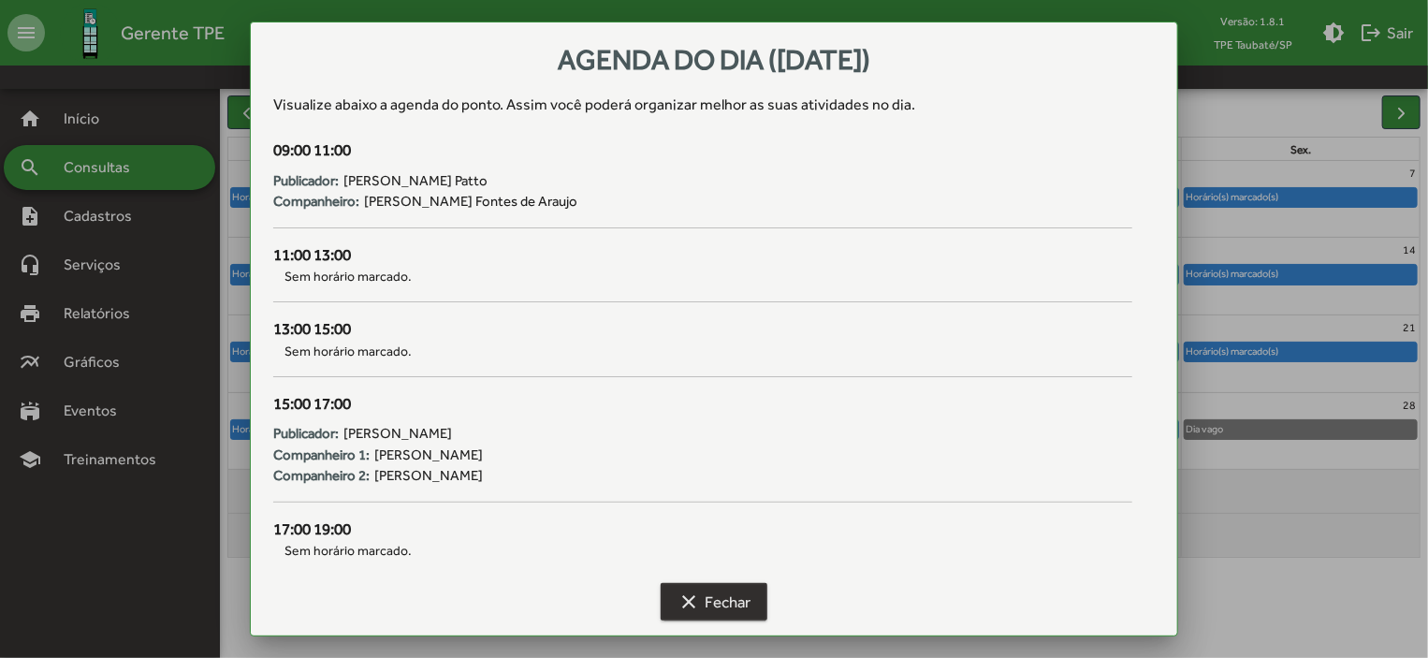
click at [730, 599] on span "clear Fechar" at bounding box center [714, 602] width 73 height 34
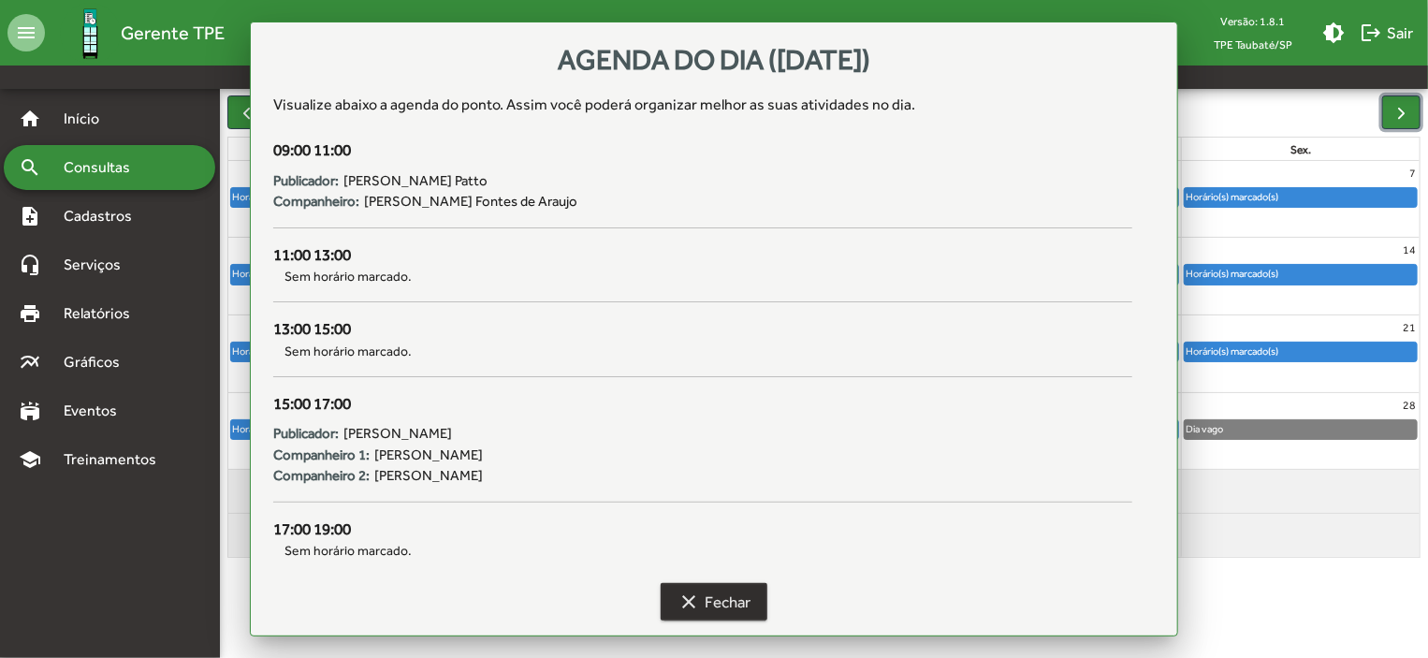
scroll to position [186, 0]
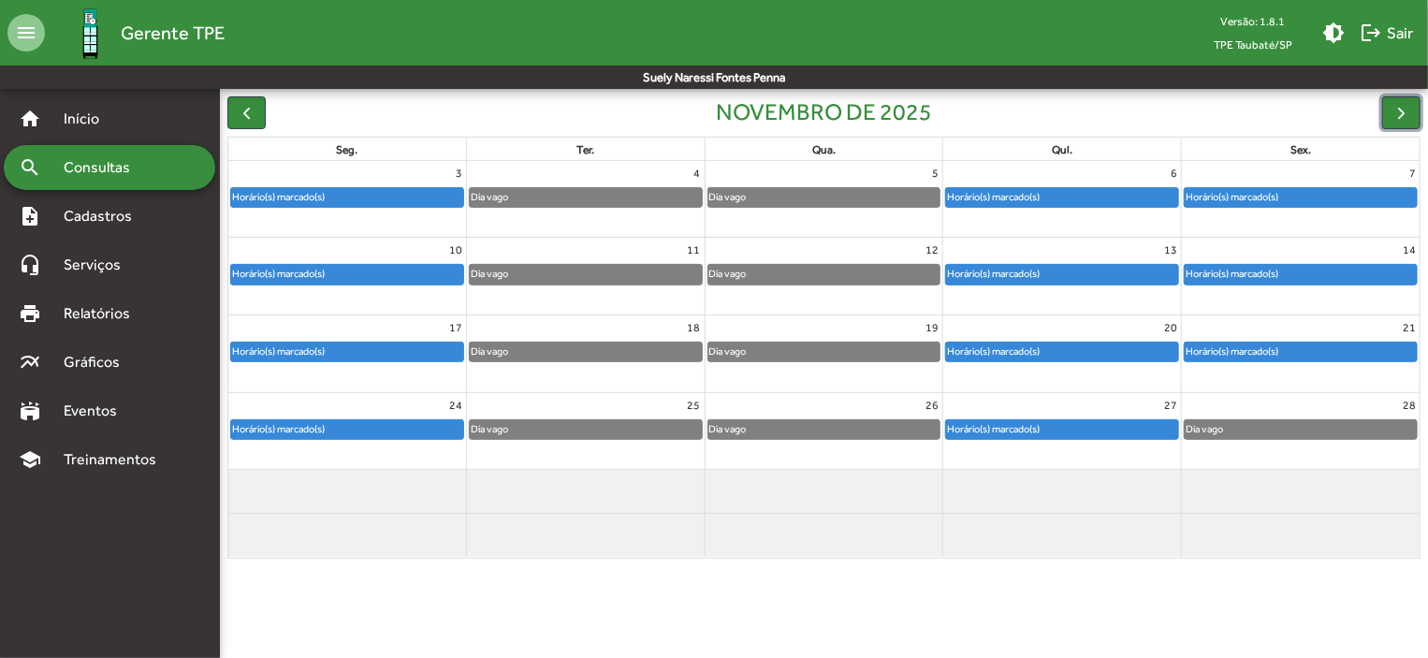
click at [436, 355] on div "Horário(s) marcado(s)" at bounding box center [347, 352] width 232 height 19
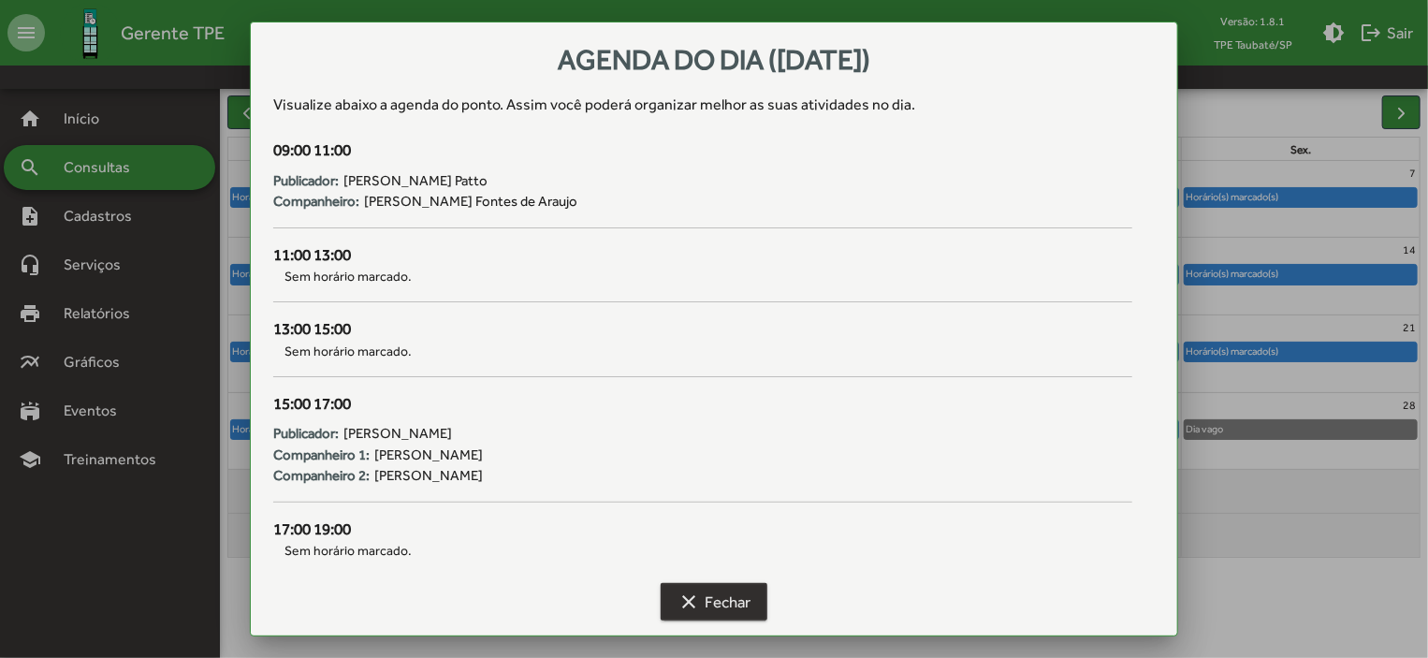
click at [728, 591] on span "clear Fechar" at bounding box center [714, 602] width 73 height 34
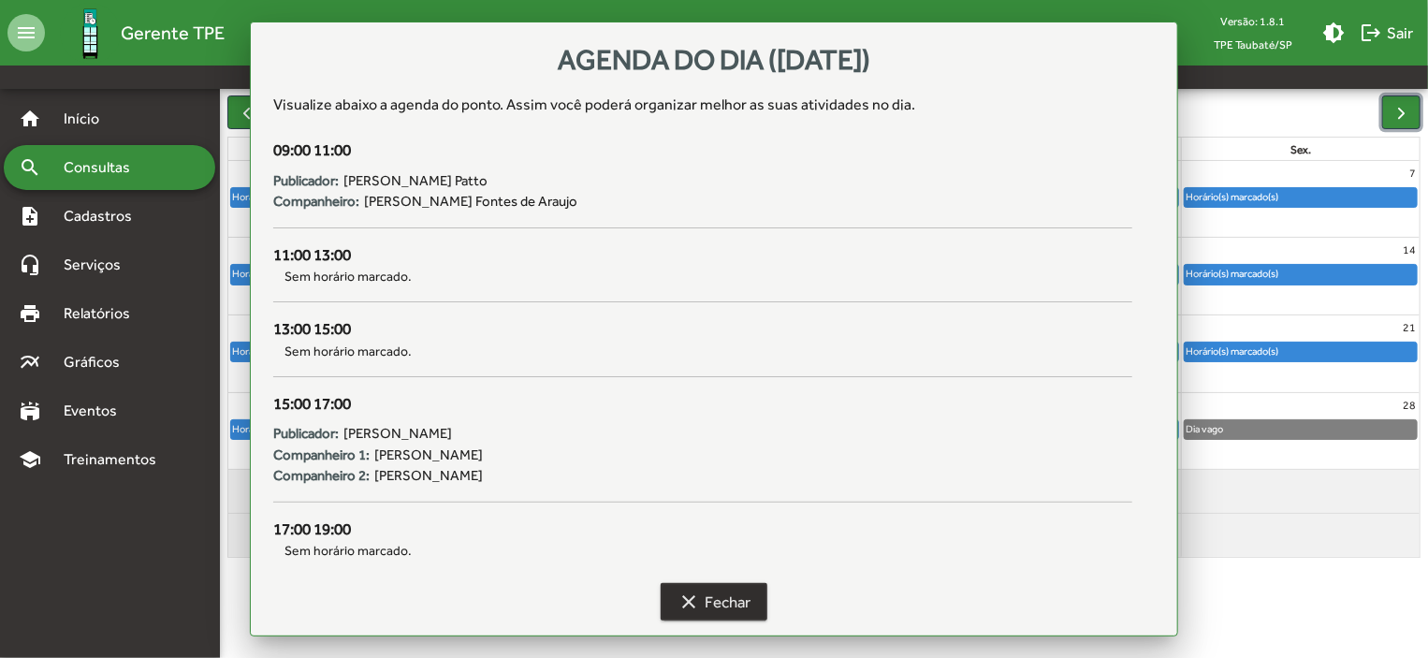
scroll to position [186, 0]
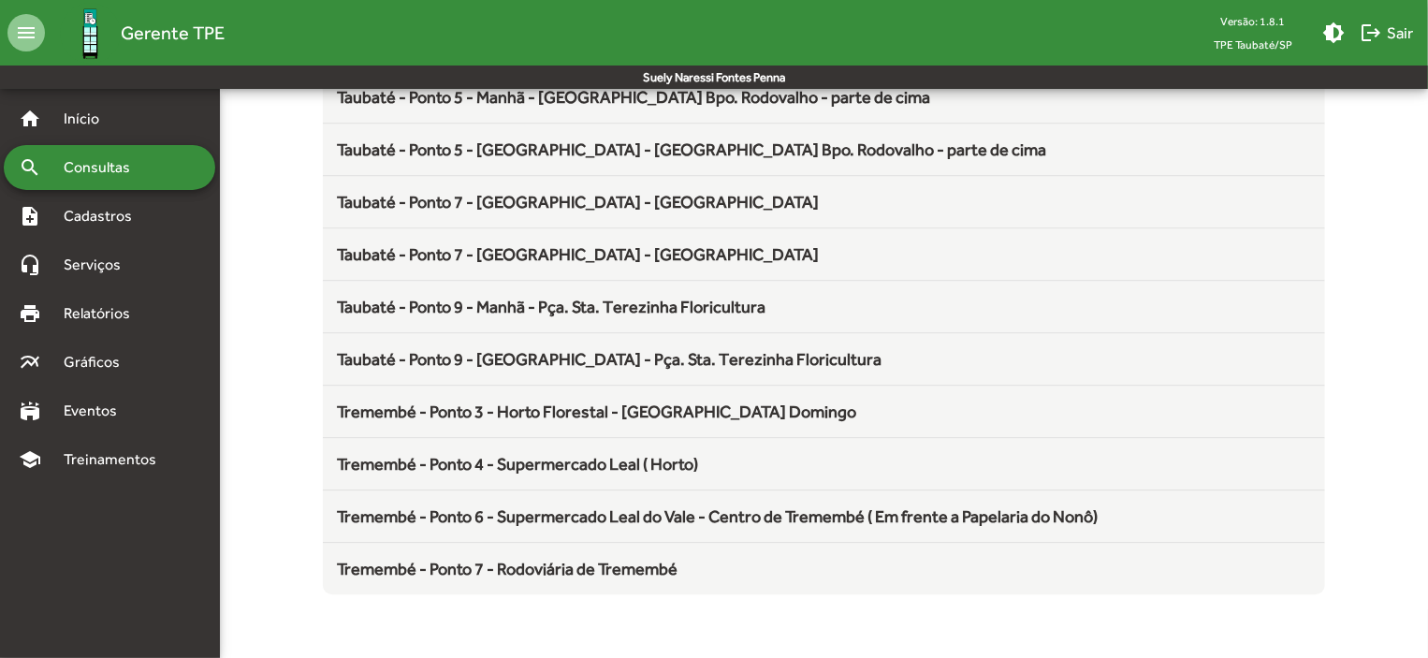
scroll to position [2538, 0]
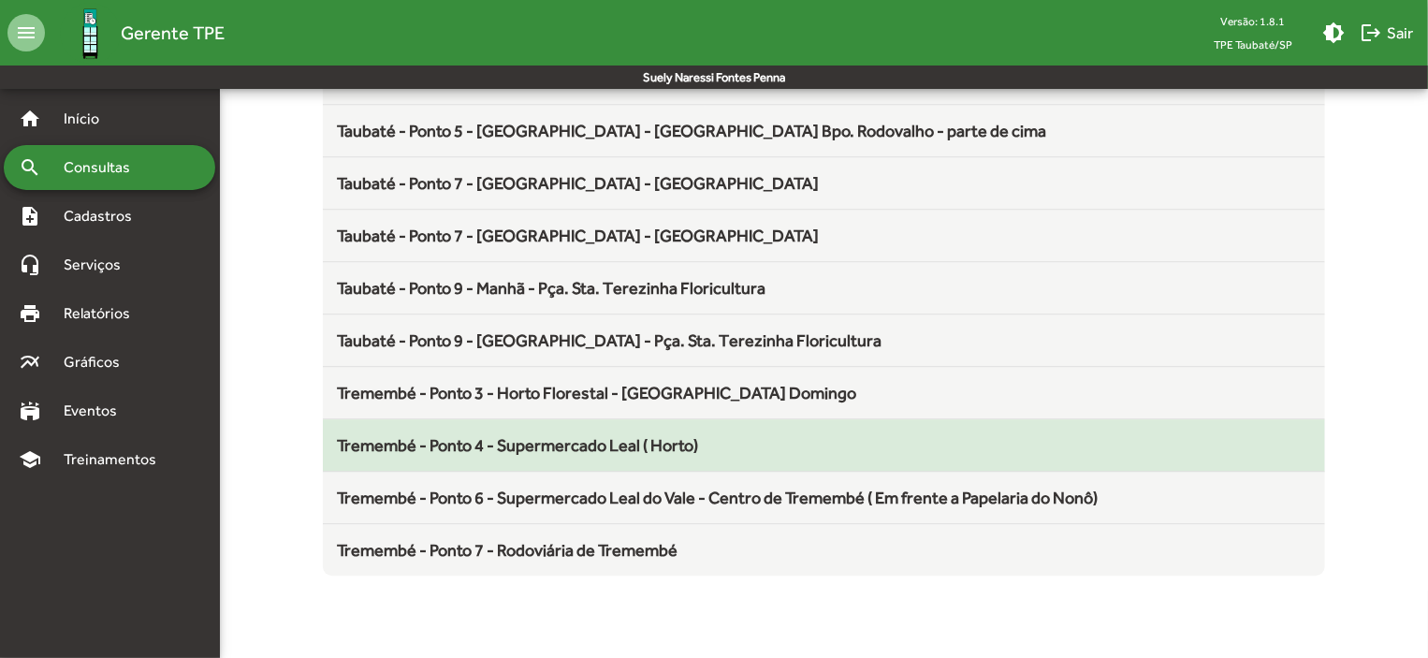
click at [678, 439] on span "Tremembé - Ponto 4 - Supermercado Leal ( Horto)" at bounding box center [518, 445] width 361 height 20
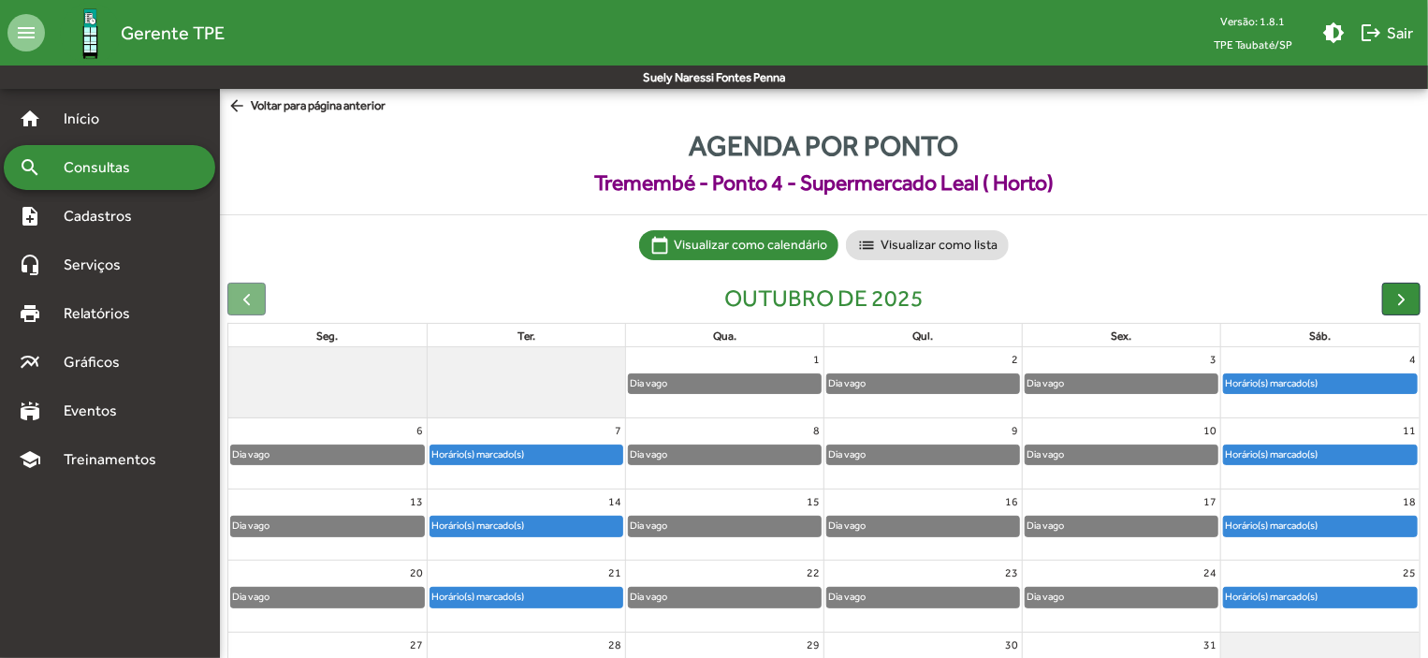
click at [1378, 385] on div "Horário(s) marcado(s)" at bounding box center [1320, 383] width 193 height 19
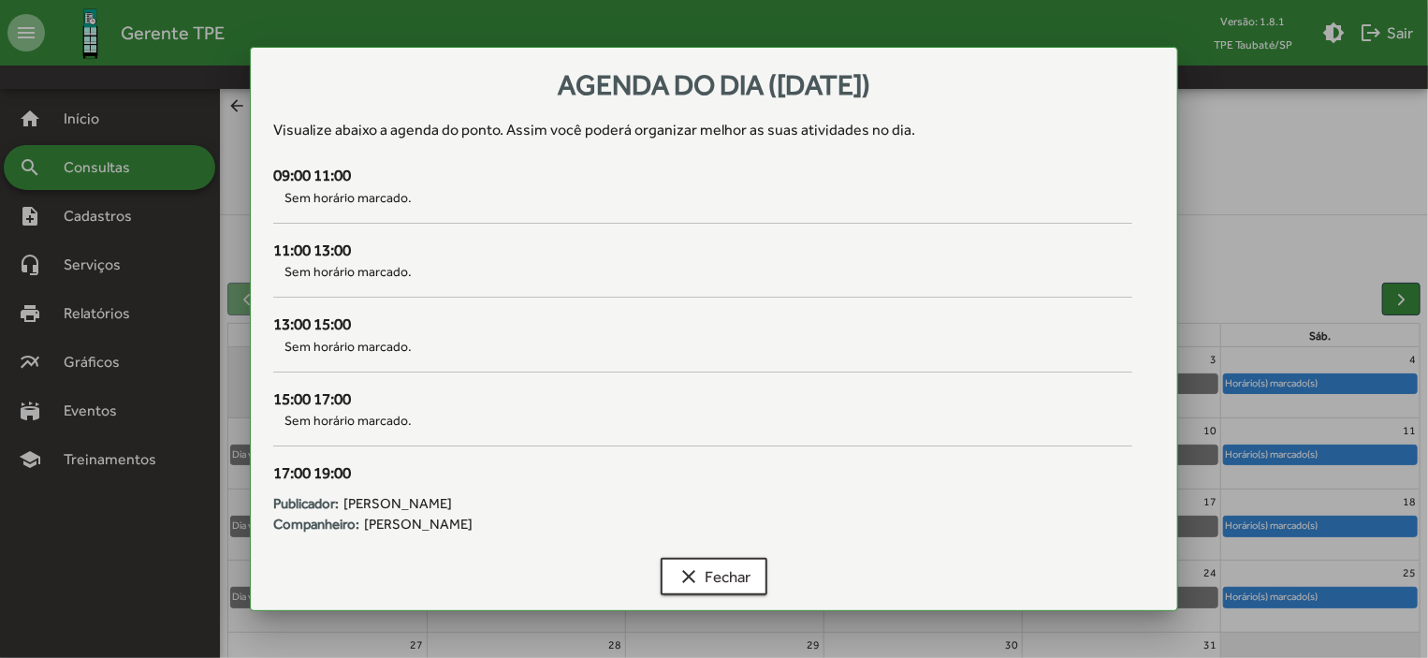
click at [1375, 453] on div at bounding box center [714, 329] width 1428 height 658
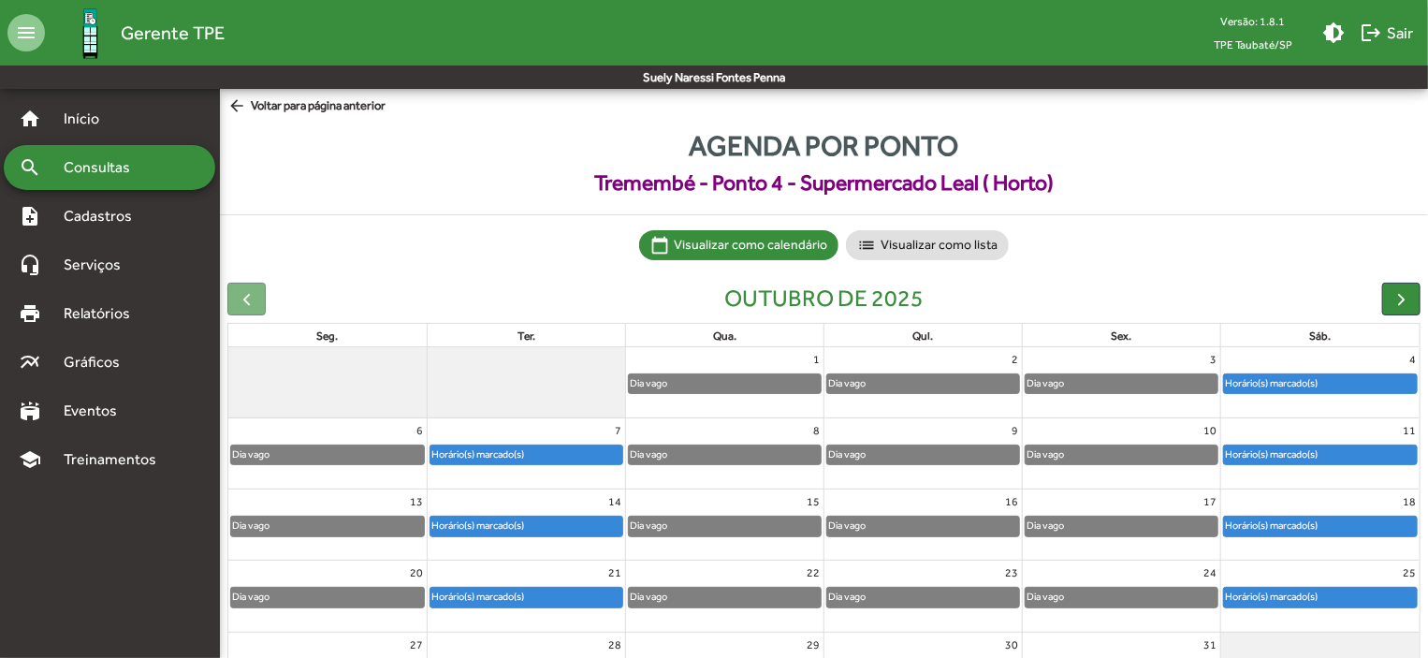
click at [1375, 453] on div "Horário(s) marcado(s)" at bounding box center [1320, 455] width 193 height 19
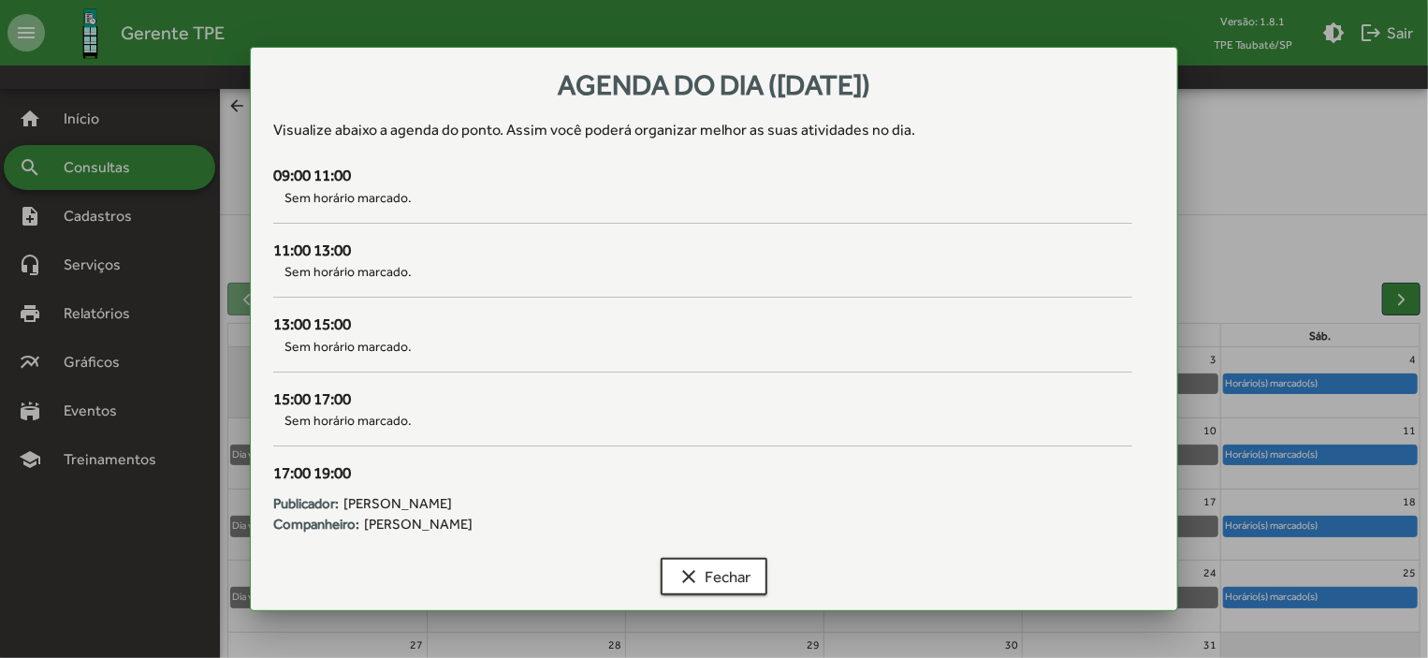
click at [1366, 533] on div at bounding box center [714, 329] width 1428 height 658
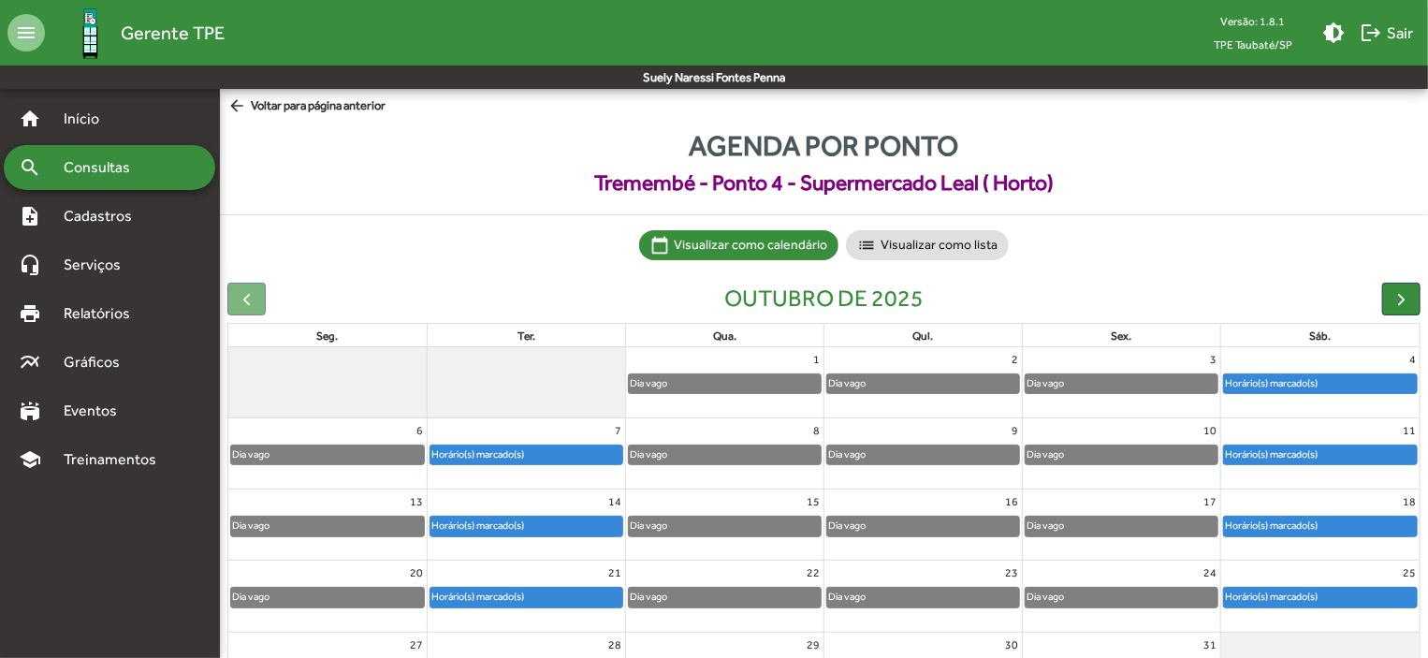
click at [1366, 533] on div "Horário(s) marcado(s)" at bounding box center [1320, 526] width 193 height 19
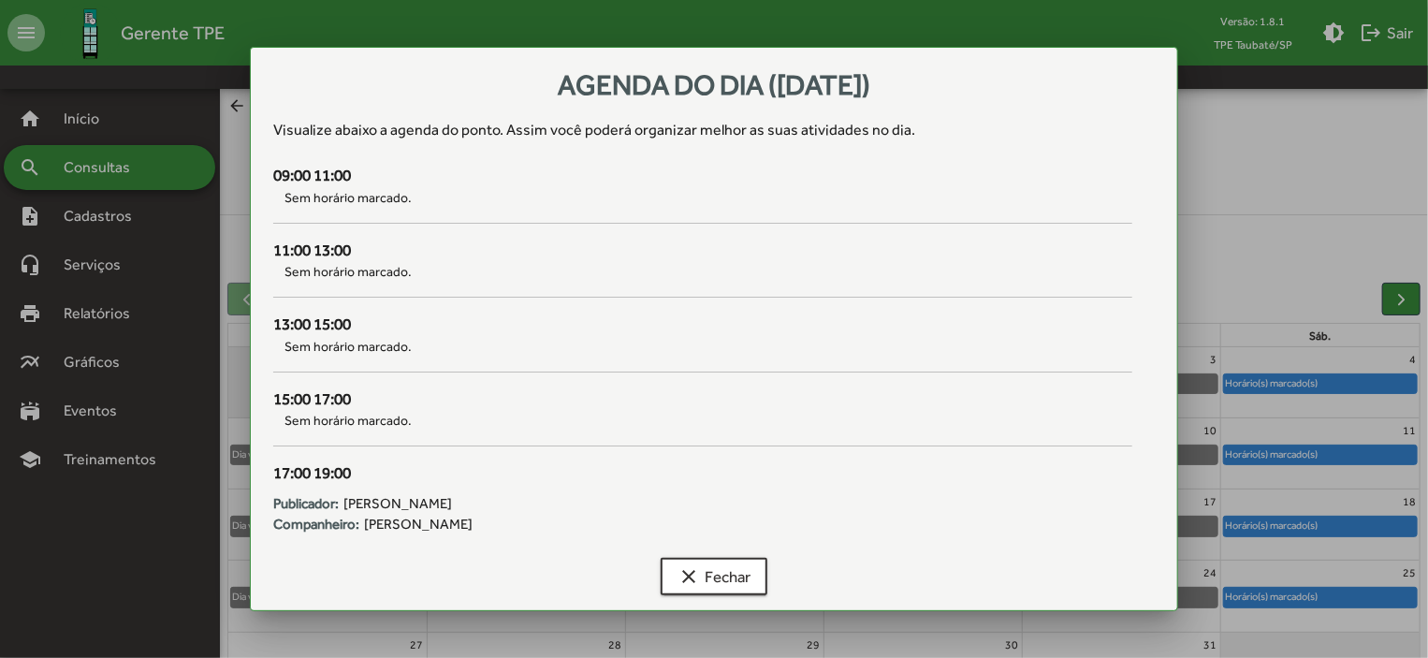
click at [1369, 598] on div at bounding box center [714, 329] width 1428 height 658
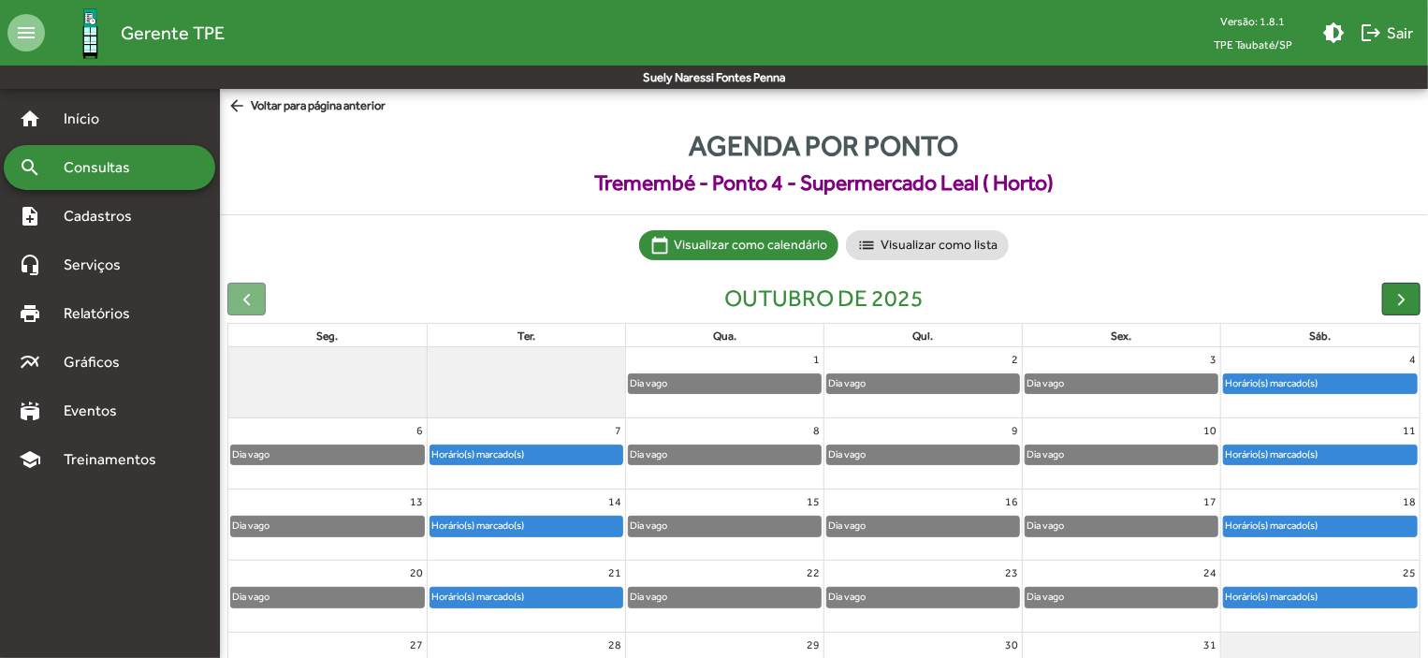
click at [1369, 598] on div "Horário(s) marcado(s)" at bounding box center [1320, 597] width 193 height 19
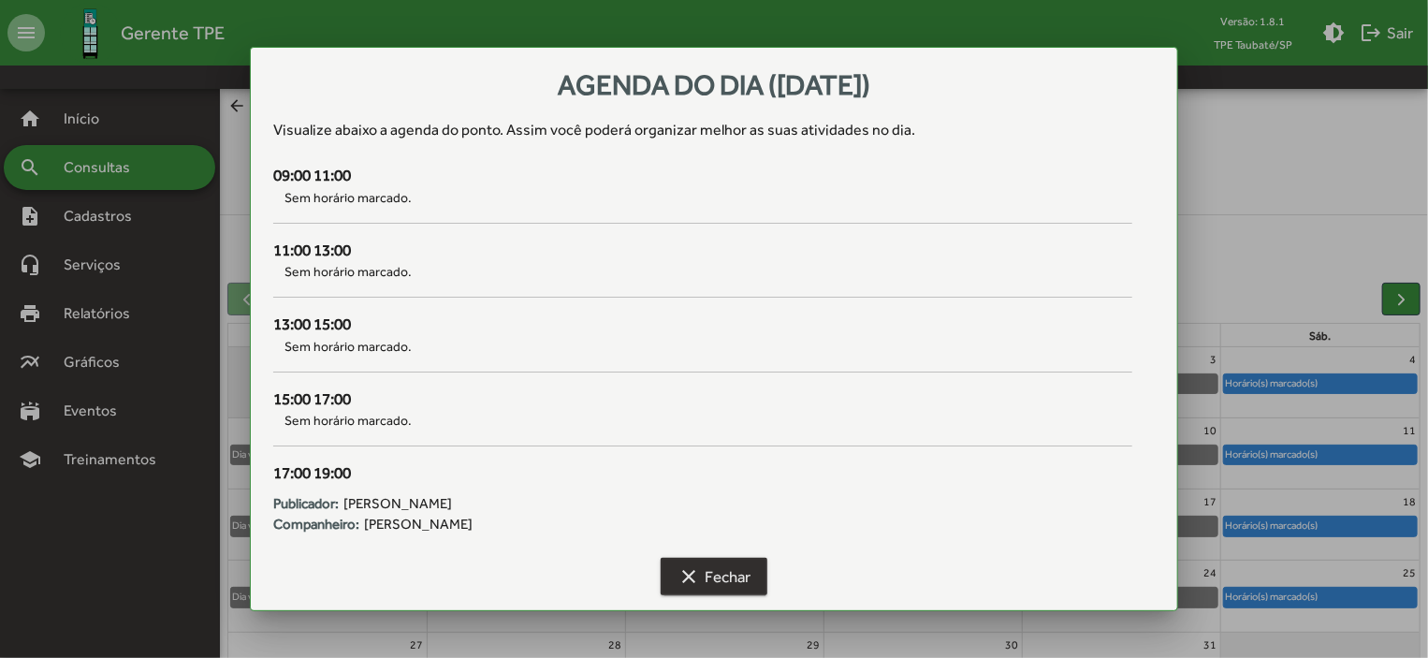
click at [747, 576] on span "clear Fechar" at bounding box center [714, 577] width 73 height 34
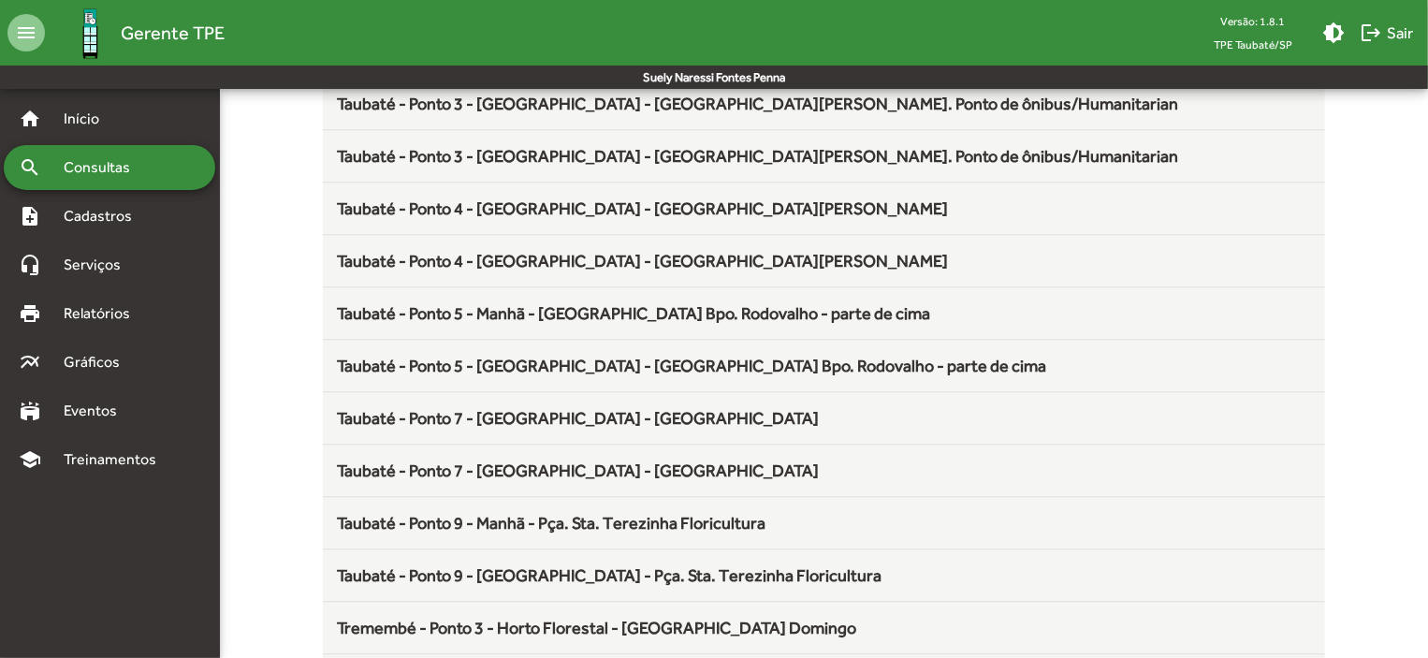
scroll to position [2538, 0]
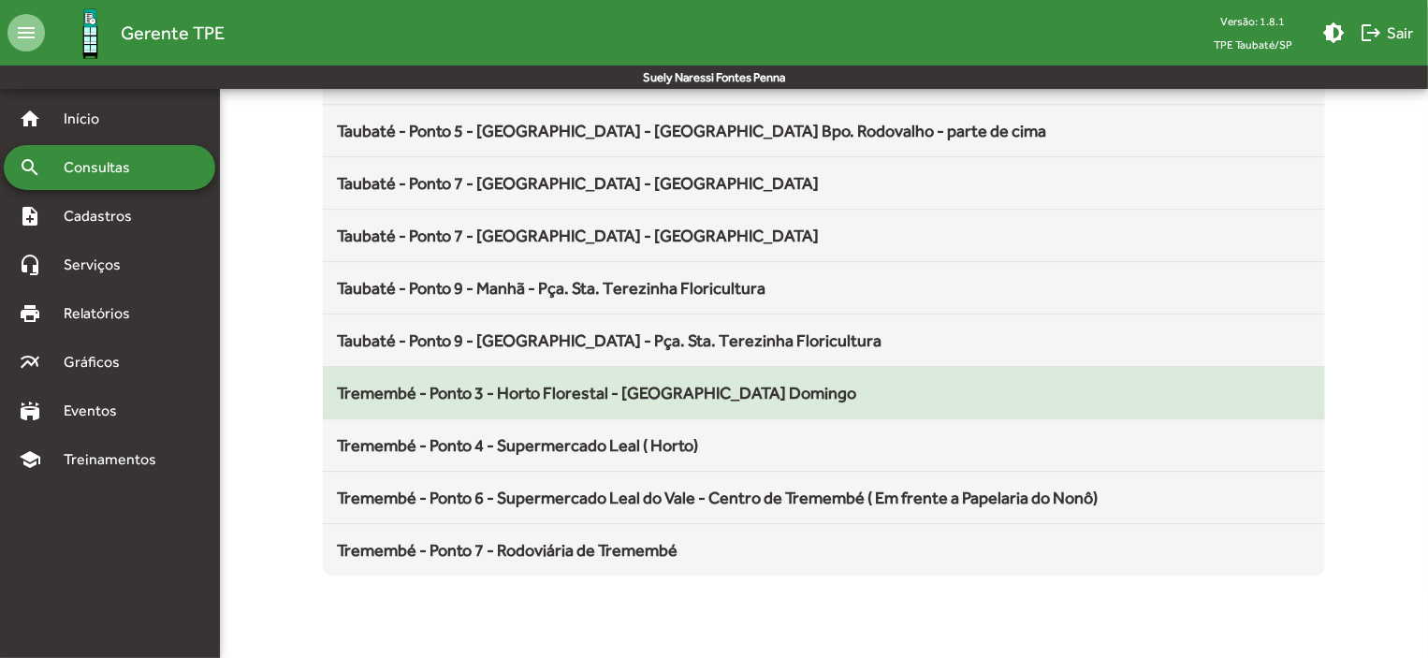
click at [596, 387] on span "Tremembé - Ponto 3 - Horto Florestal - [GEOGRAPHIC_DATA] Domingo" at bounding box center [597, 393] width 519 height 20
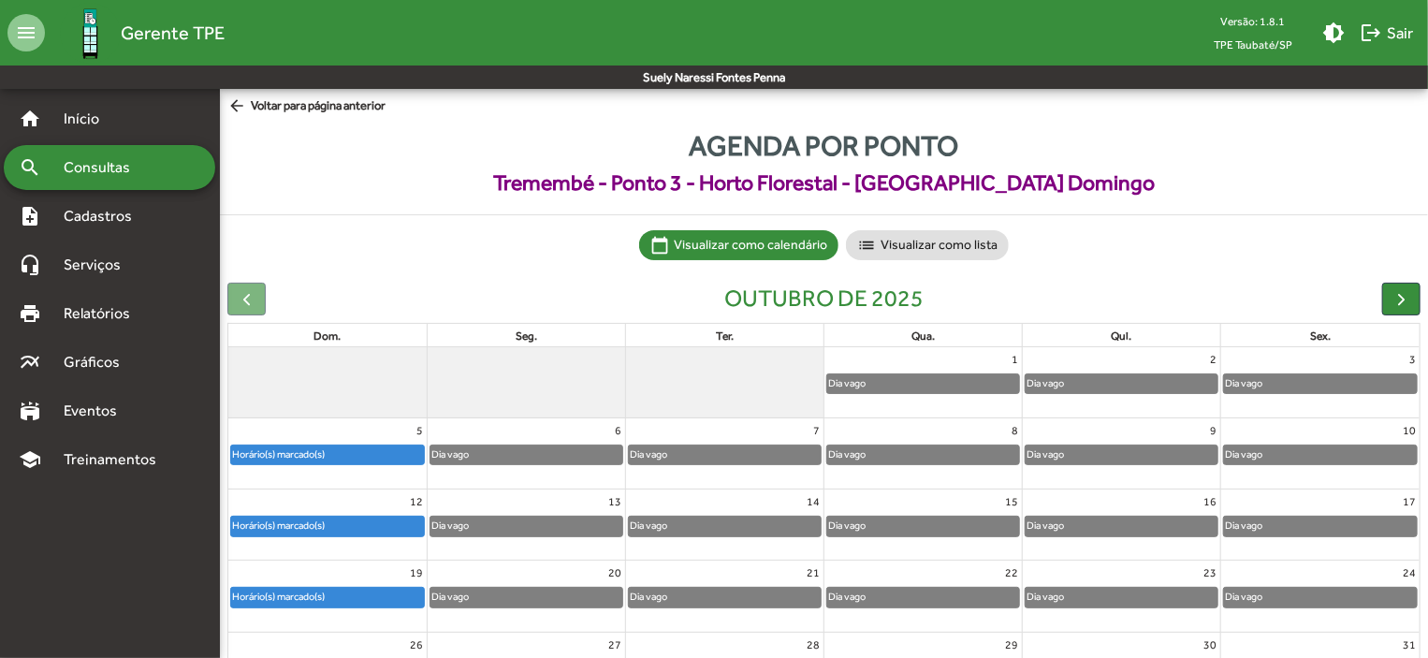
click at [346, 450] on div "Horário(s) marcado(s)" at bounding box center [327, 455] width 193 height 19
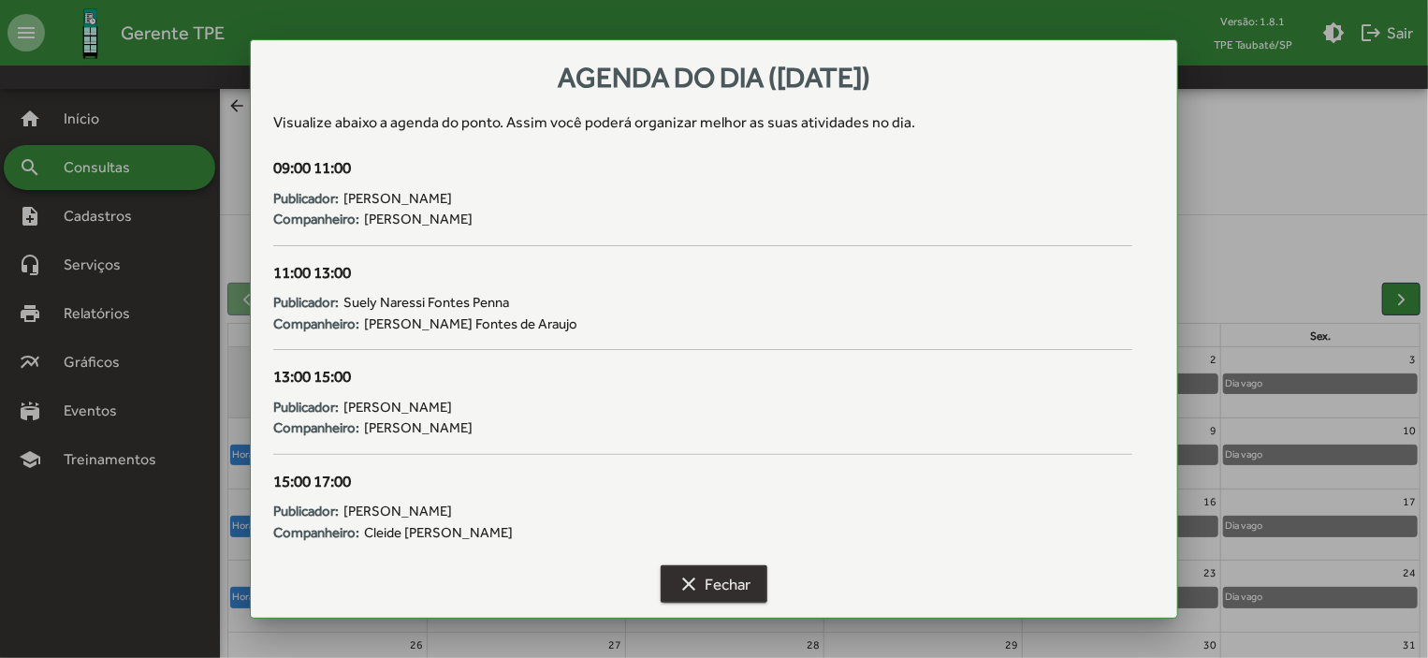
click at [685, 567] on span "clear Fechar" at bounding box center [714, 584] width 73 height 34
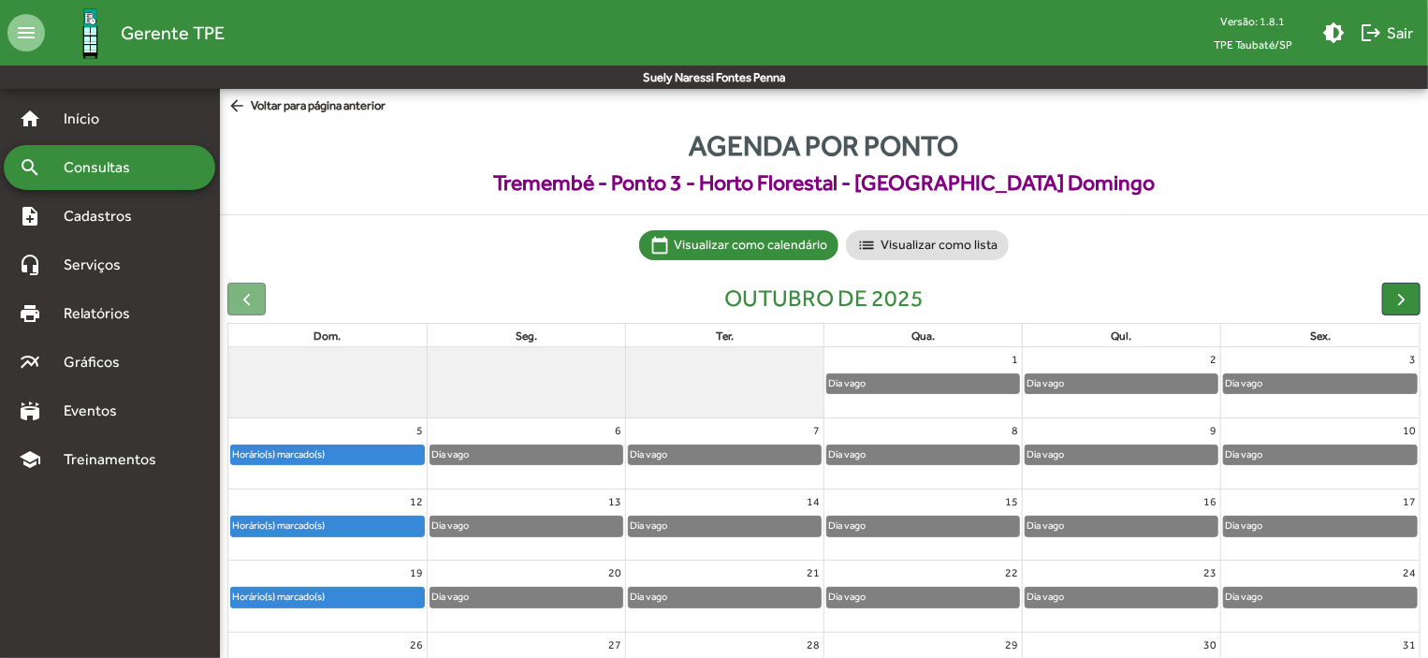
click at [363, 534] on div "Horário(s) marcado(s)" at bounding box center [327, 526] width 193 height 19
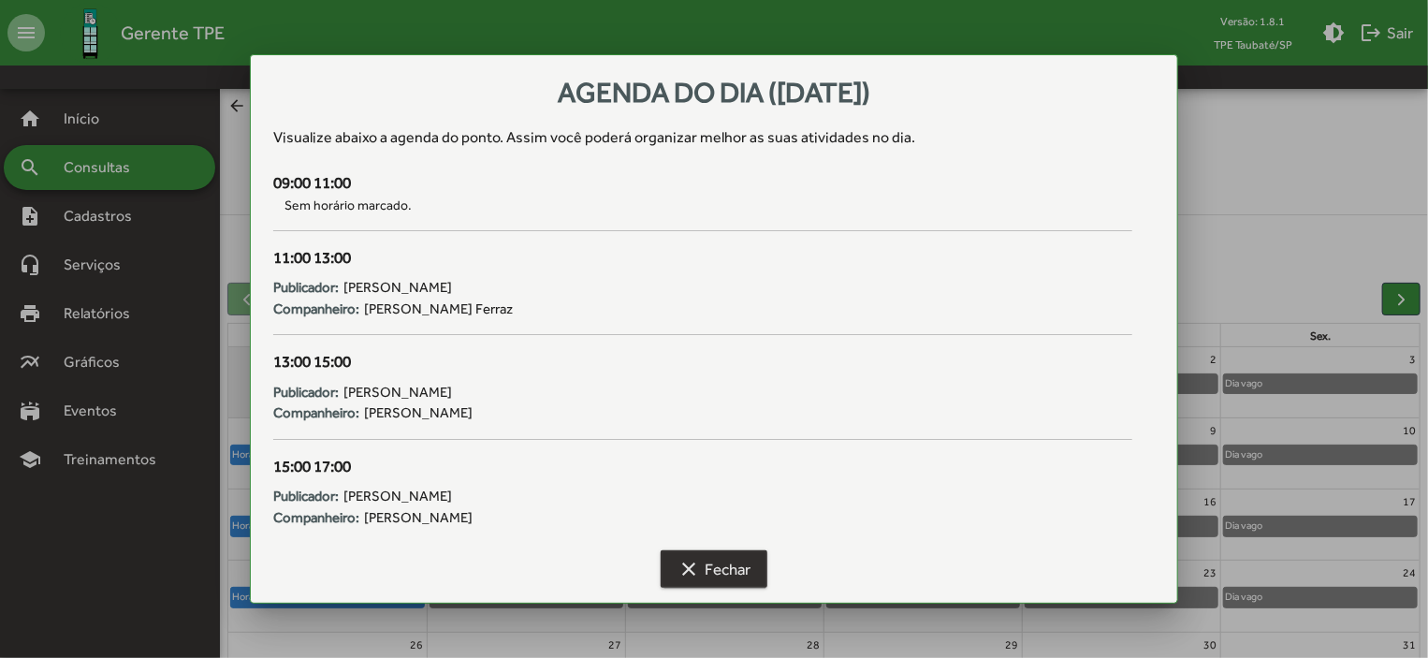
click at [719, 556] on span "clear Fechar" at bounding box center [714, 569] width 73 height 34
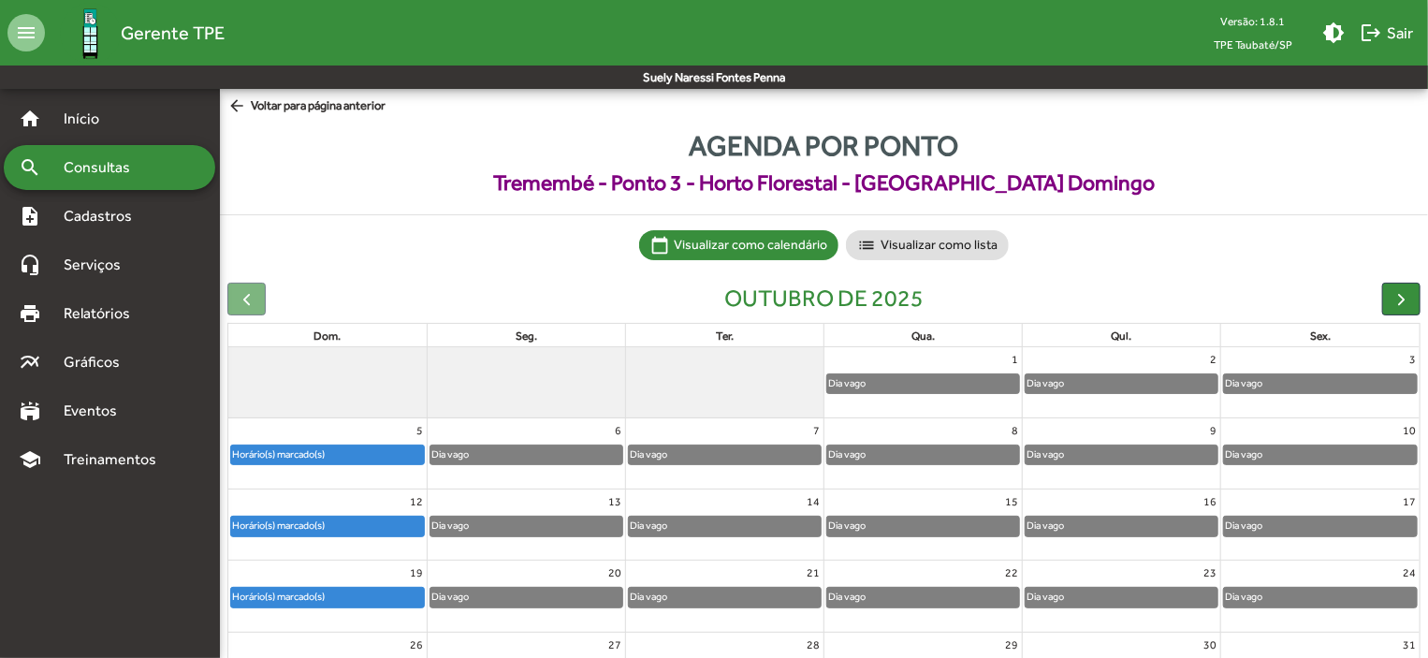
click at [404, 595] on div "Horário(s) marcado(s)" at bounding box center [327, 597] width 193 height 19
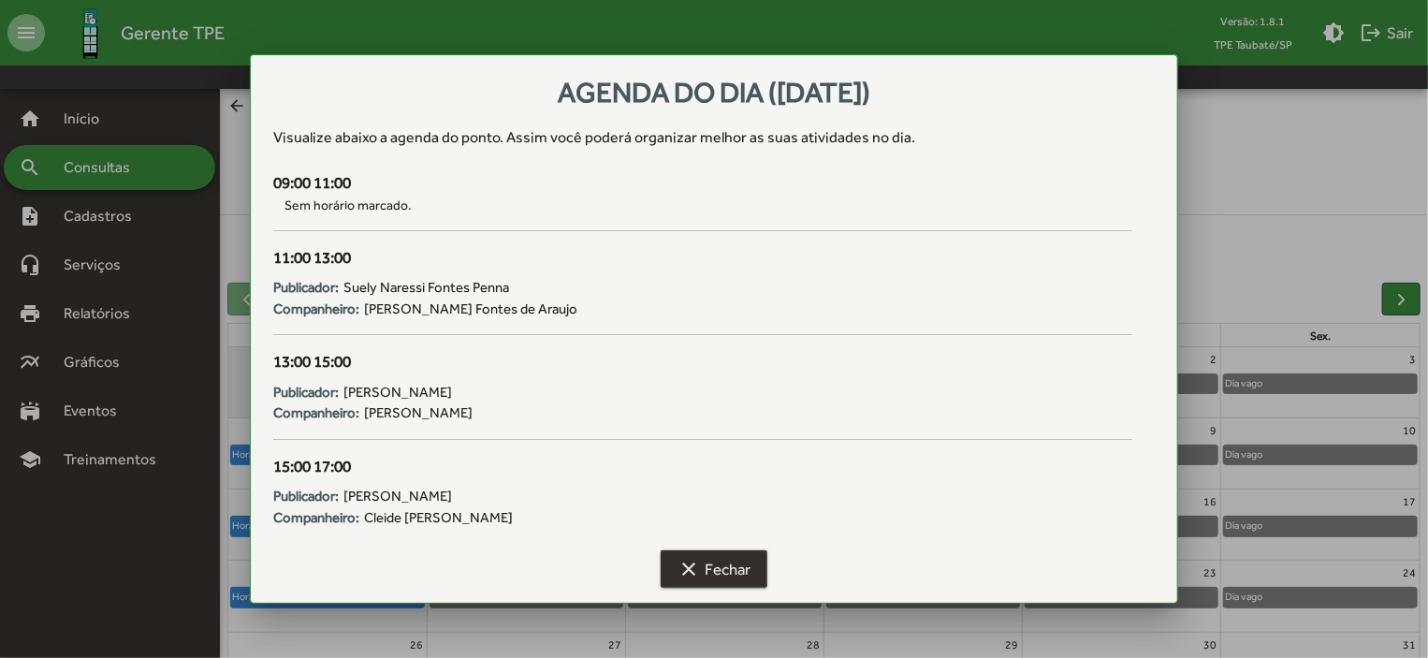
click at [703, 564] on span "clear Fechar" at bounding box center [714, 569] width 73 height 34
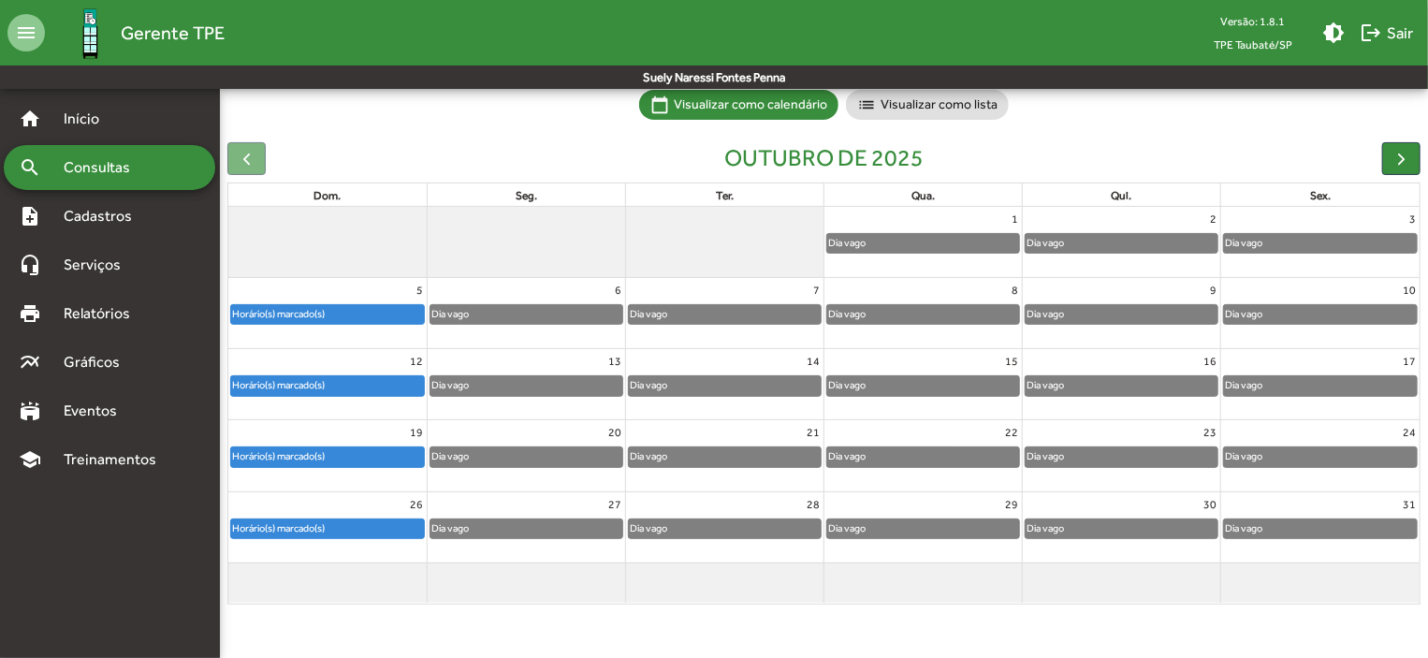
scroll to position [186, 0]
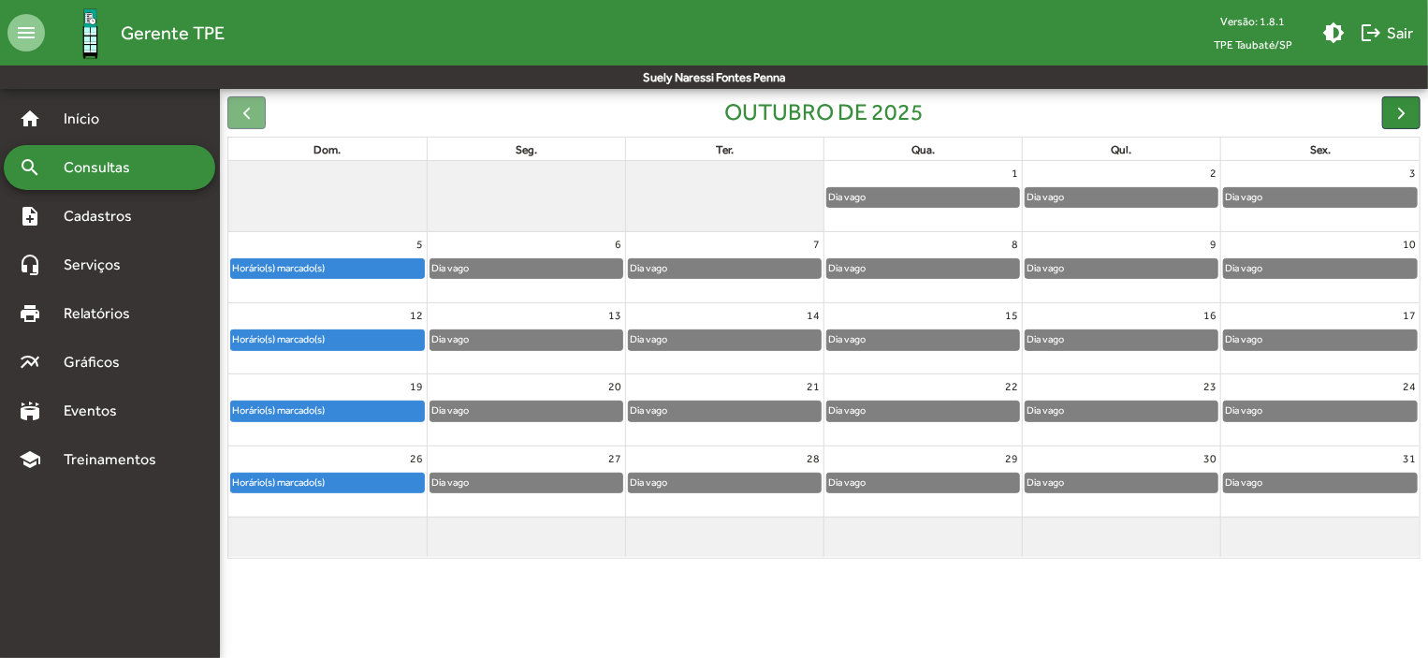
click at [311, 475] on div "Horário(s) marcado(s)" at bounding box center [278, 483] width 95 height 18
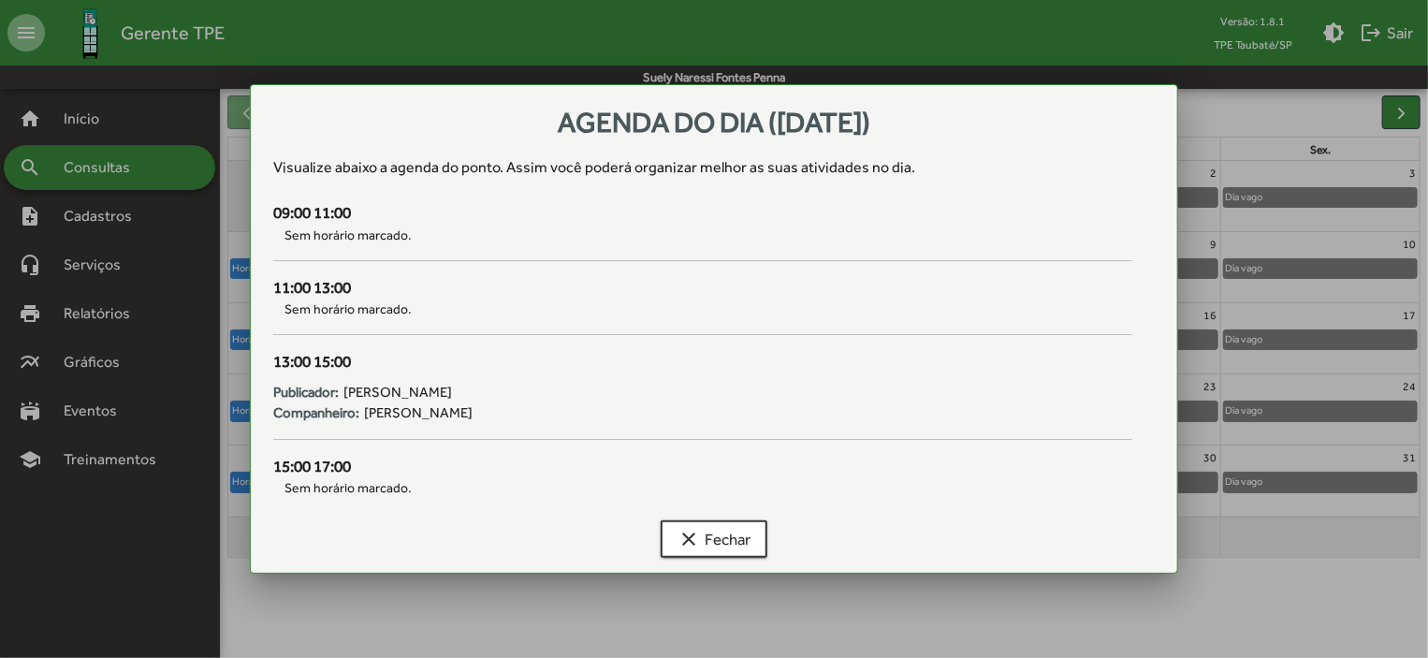
scroll to position [0, 0]
click at [706, 535] on span "clear Fechar" at bounding box center [714, 539] width 73 height 34
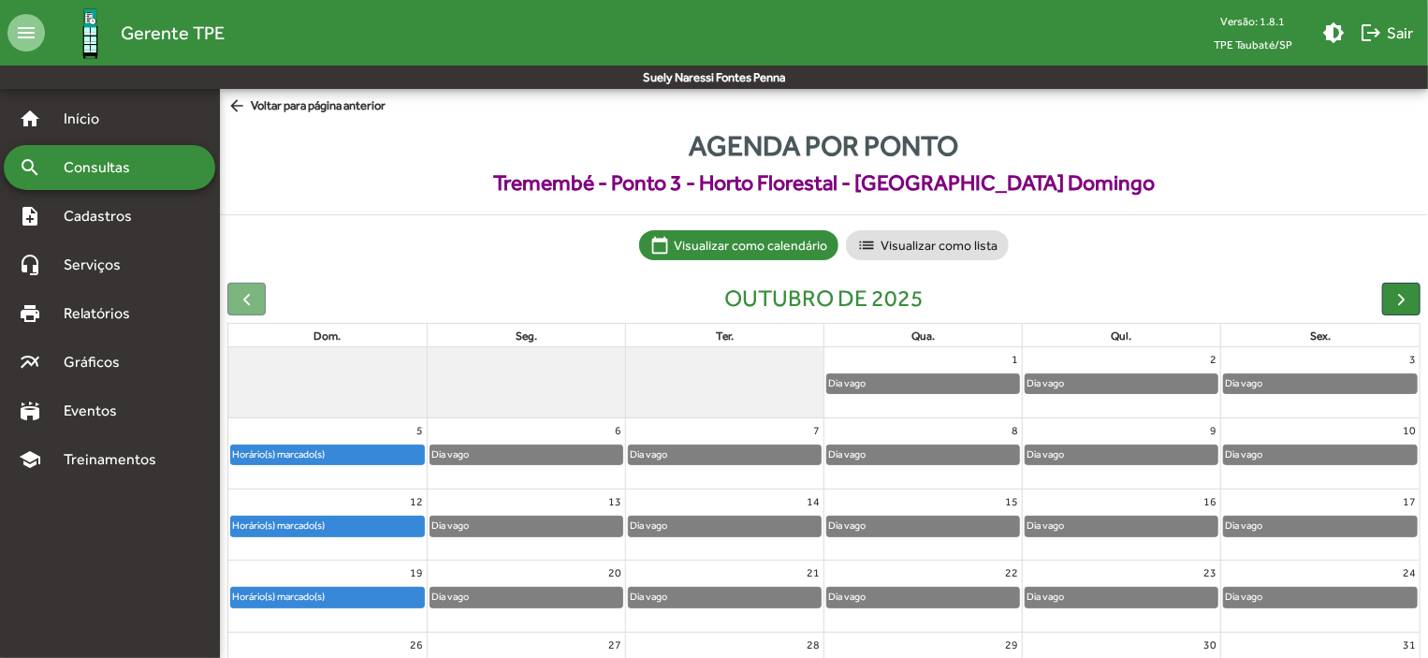
scroll to position [186, 0]
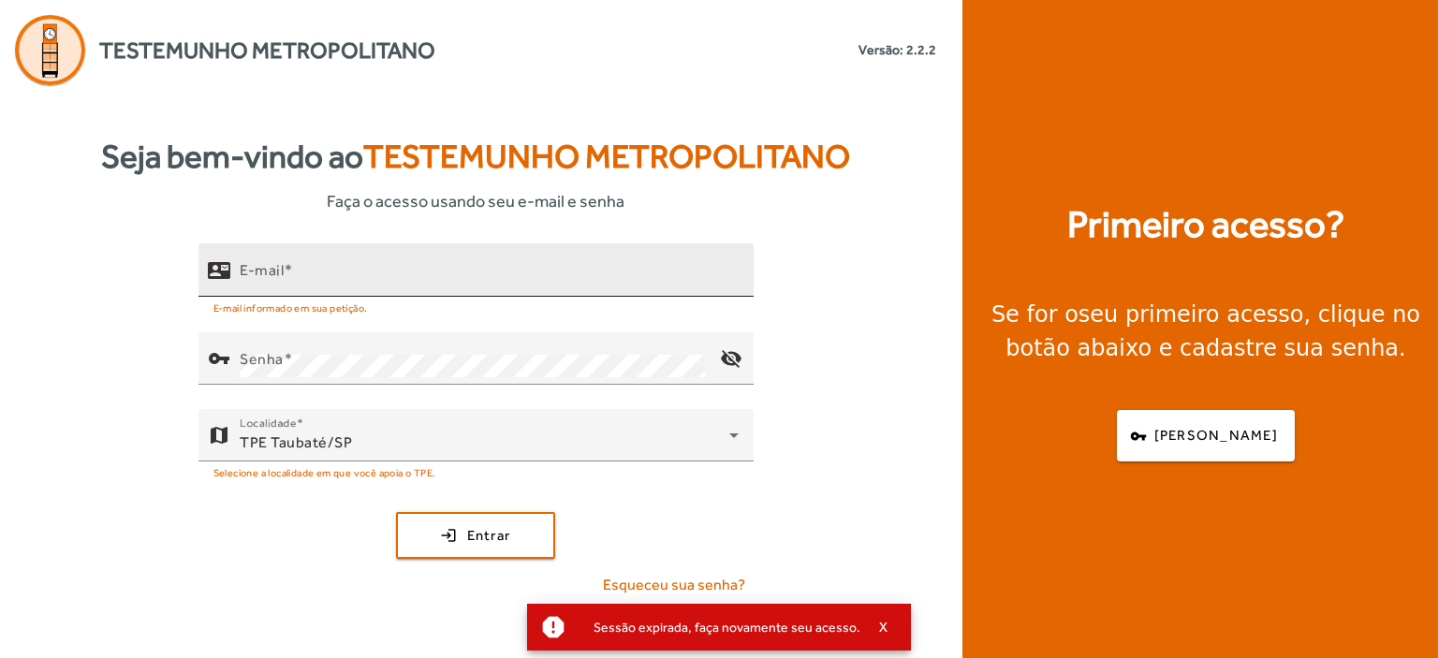
click at [290, 276] on span at bounding box center [288, 270] width 9 height 18
click at [290, 276] on input "E-mail" at bounding box center [489, 278] width 499 height 22
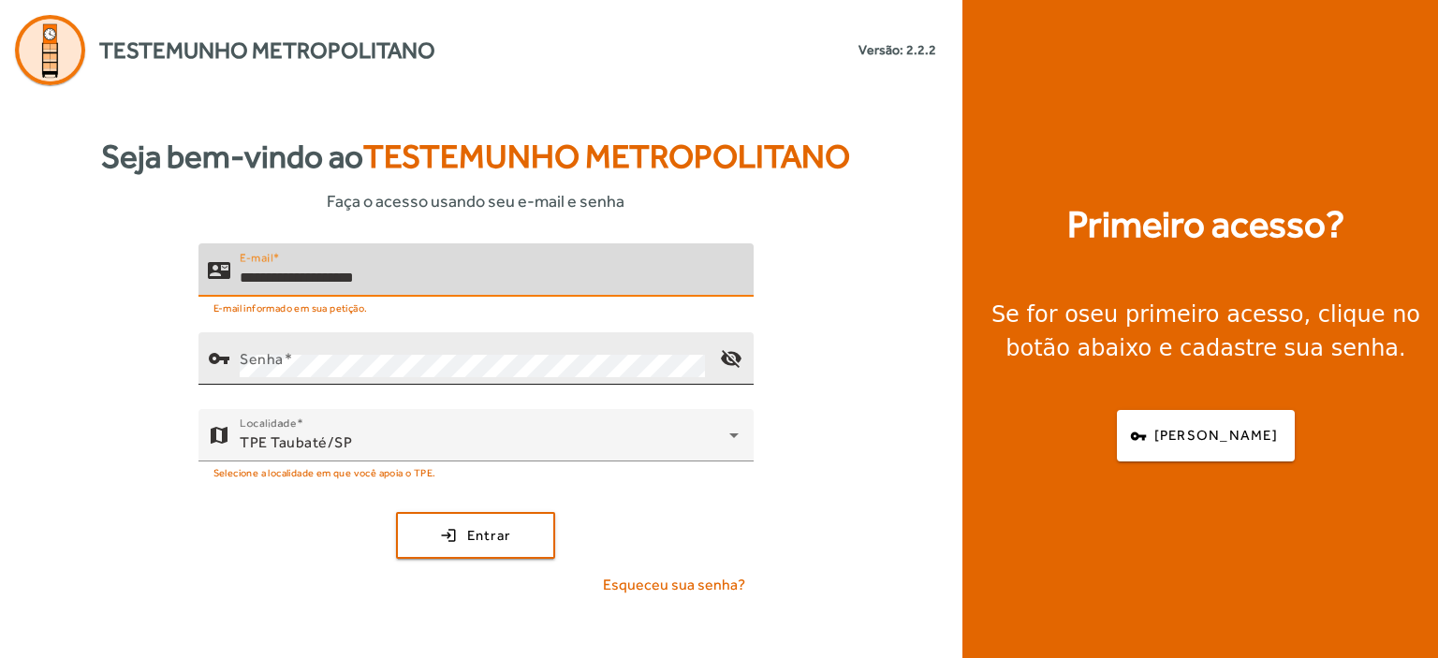
type input "**********"
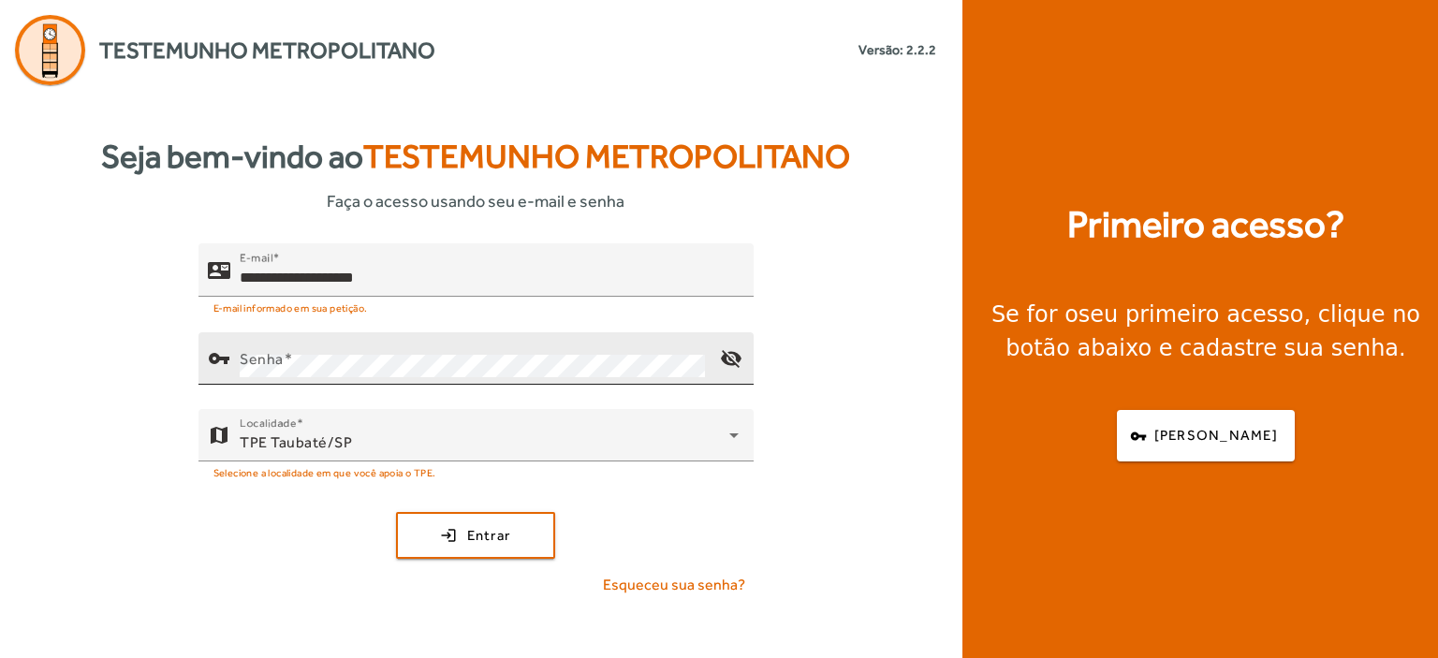
click at [252, 355] on mat-label "Senha" at bounding box center [262, 359] width 44 height 18
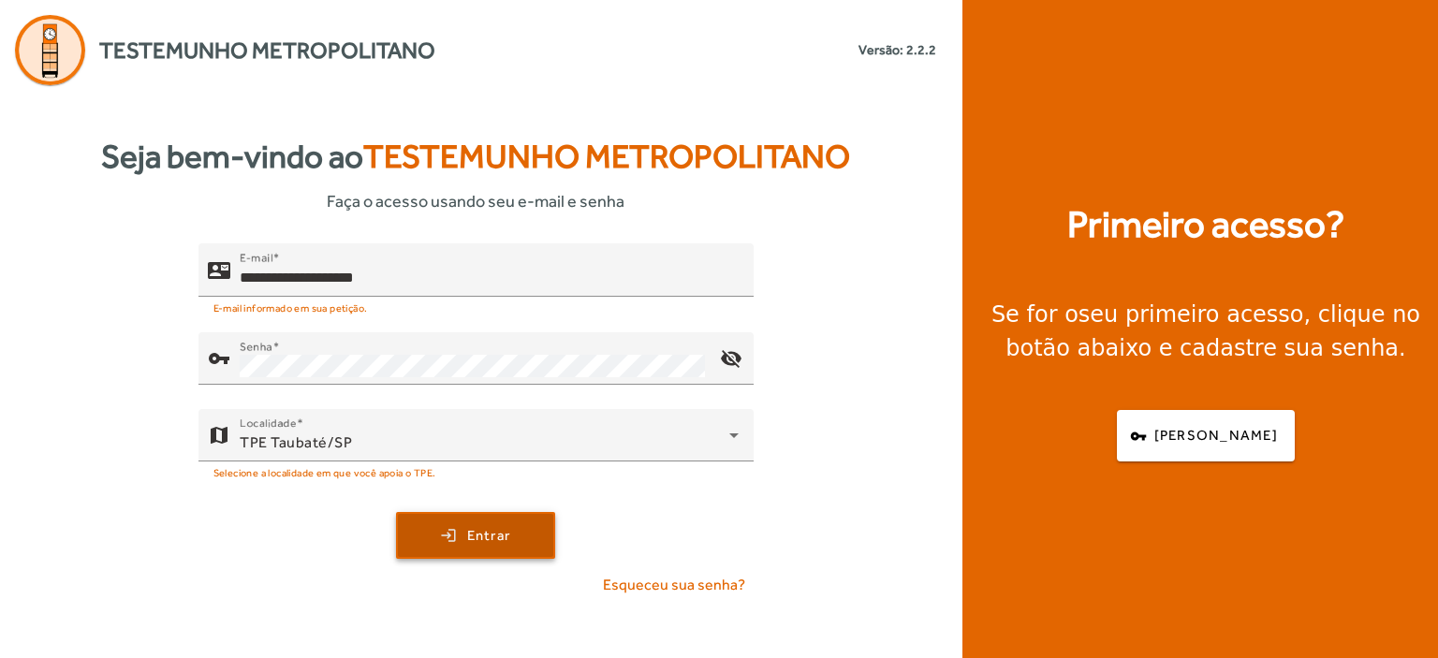
click at [490, 527] on span "Entrar" at bounding box center [489, 536] width 44 height 22
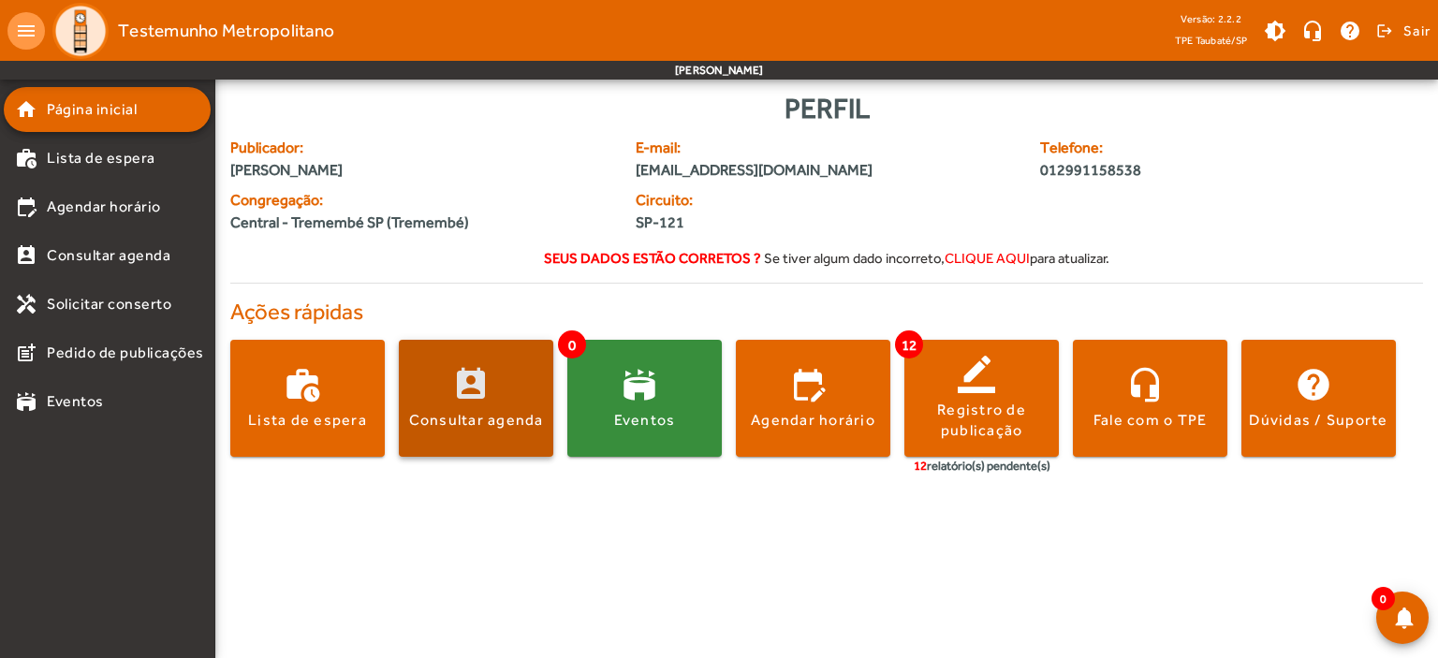
click at [475, 402] on span at bounding box center [476, 398] width 154 height 45
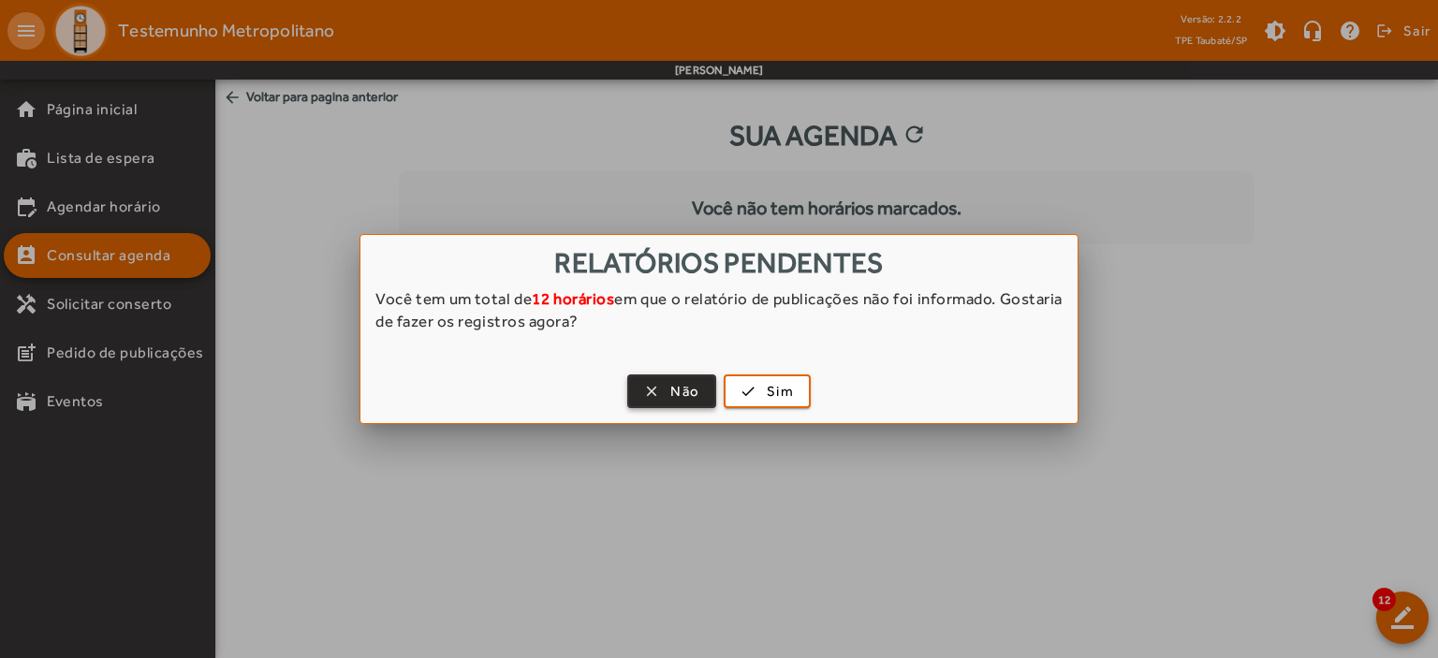
click at [671, 395] on span "Não" at bounding box center [684, 392] width 29 height 22
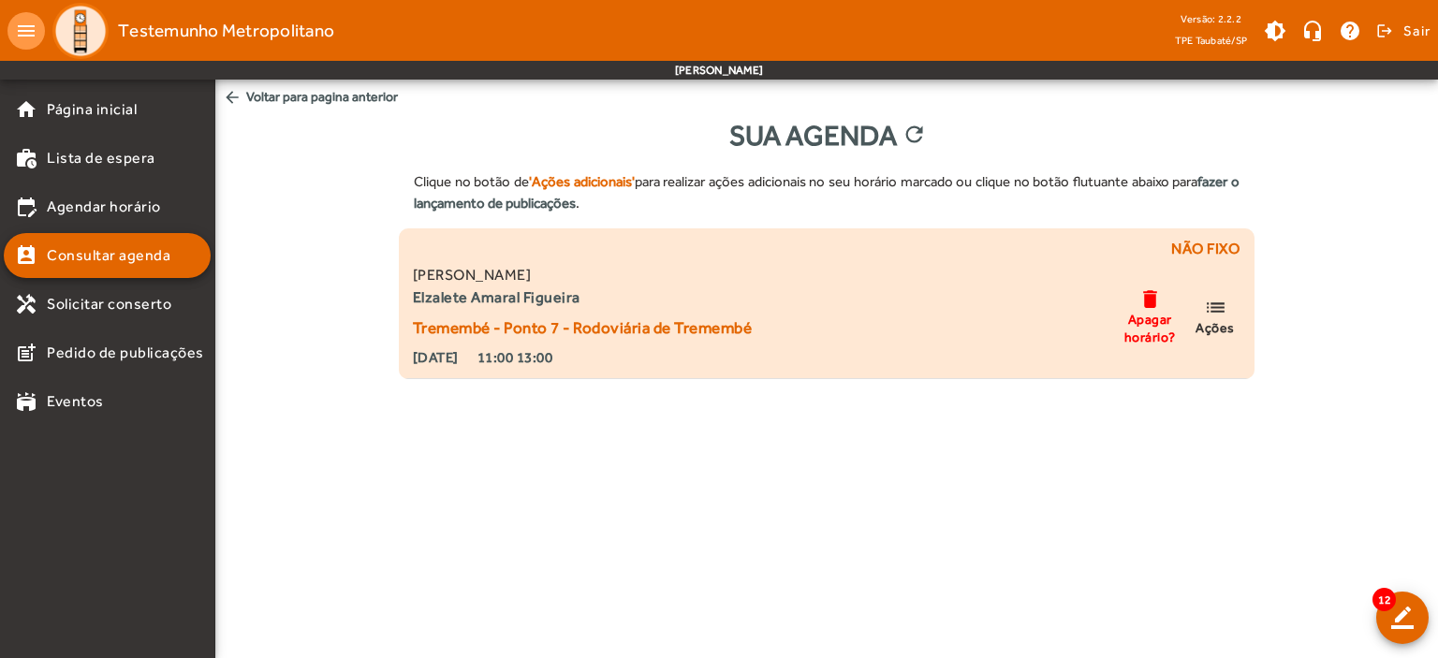
click at [1142, 306] on mat-icon "delete" at bounding box center [1149, 298] width 22 height 23
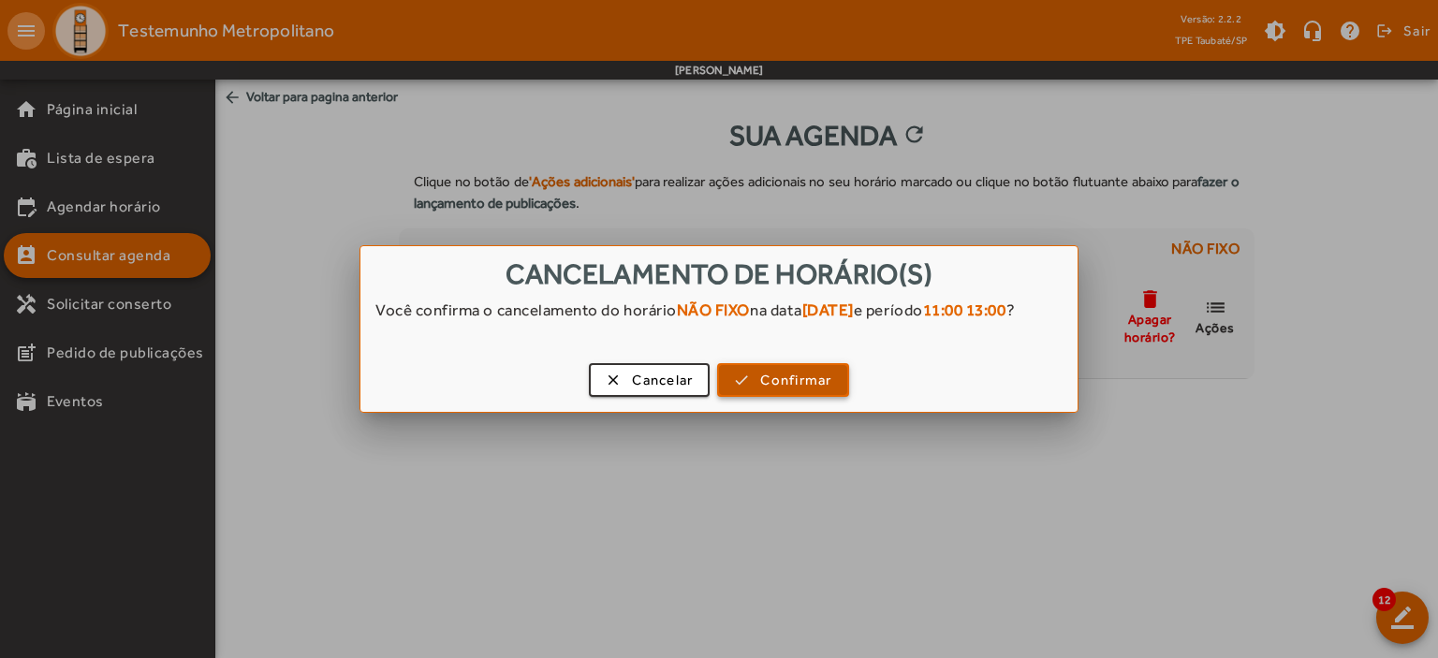
click at [819, 387] on span "Confirmar" at bounding box center [795, 381] width 71 height 22
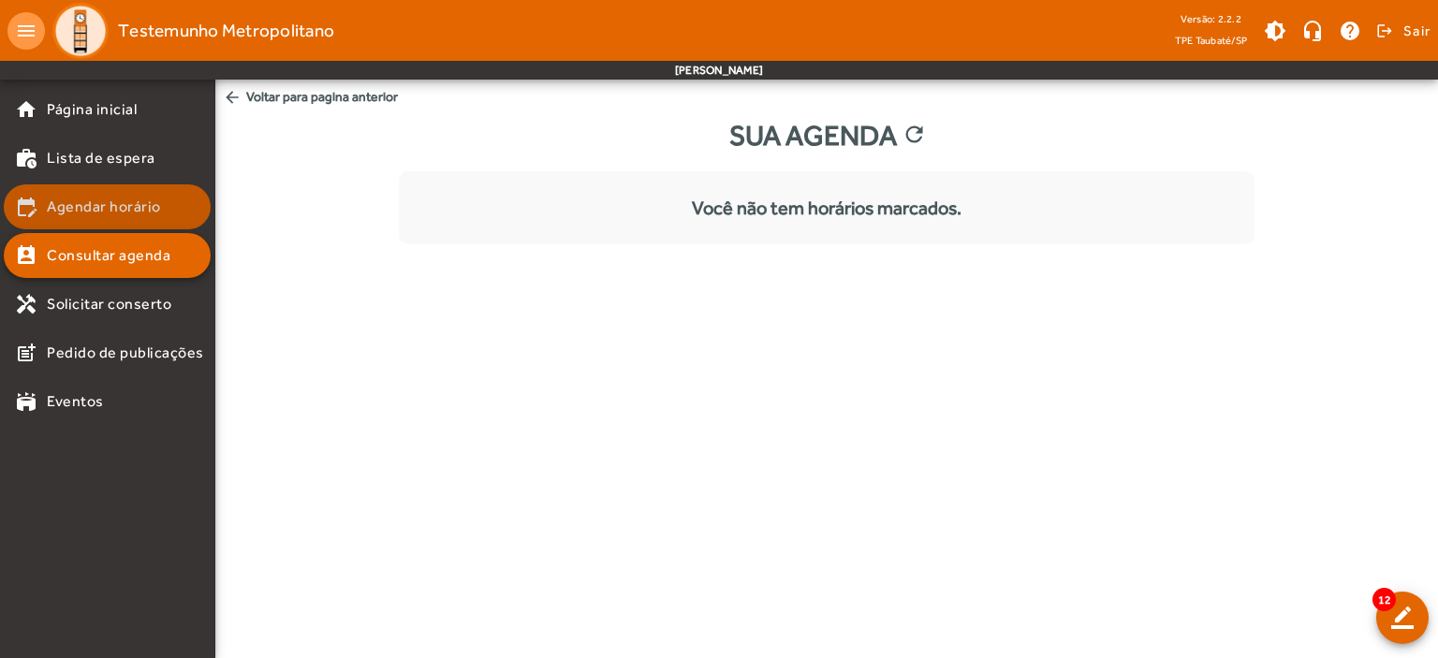
click at [119, 197] on span "Agendar horário" at bounding box center [104, 207] width 114 height 22
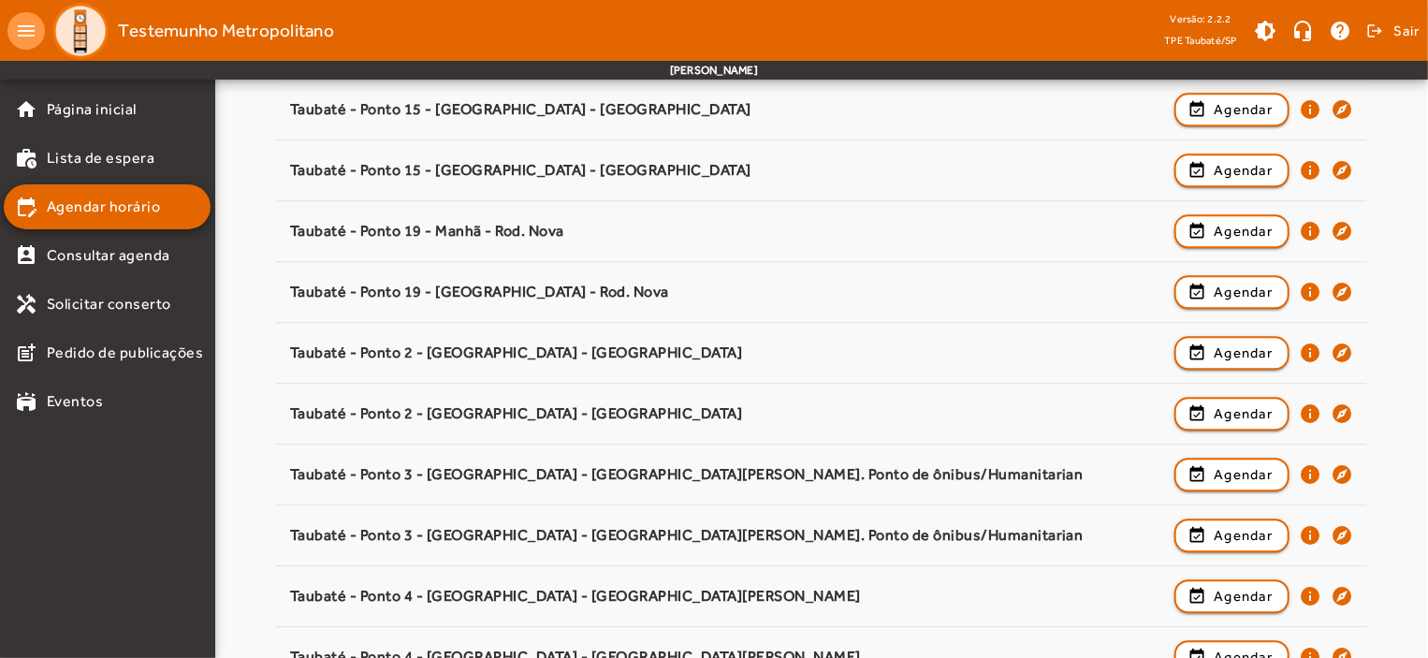
scroll to position [2879, 0]
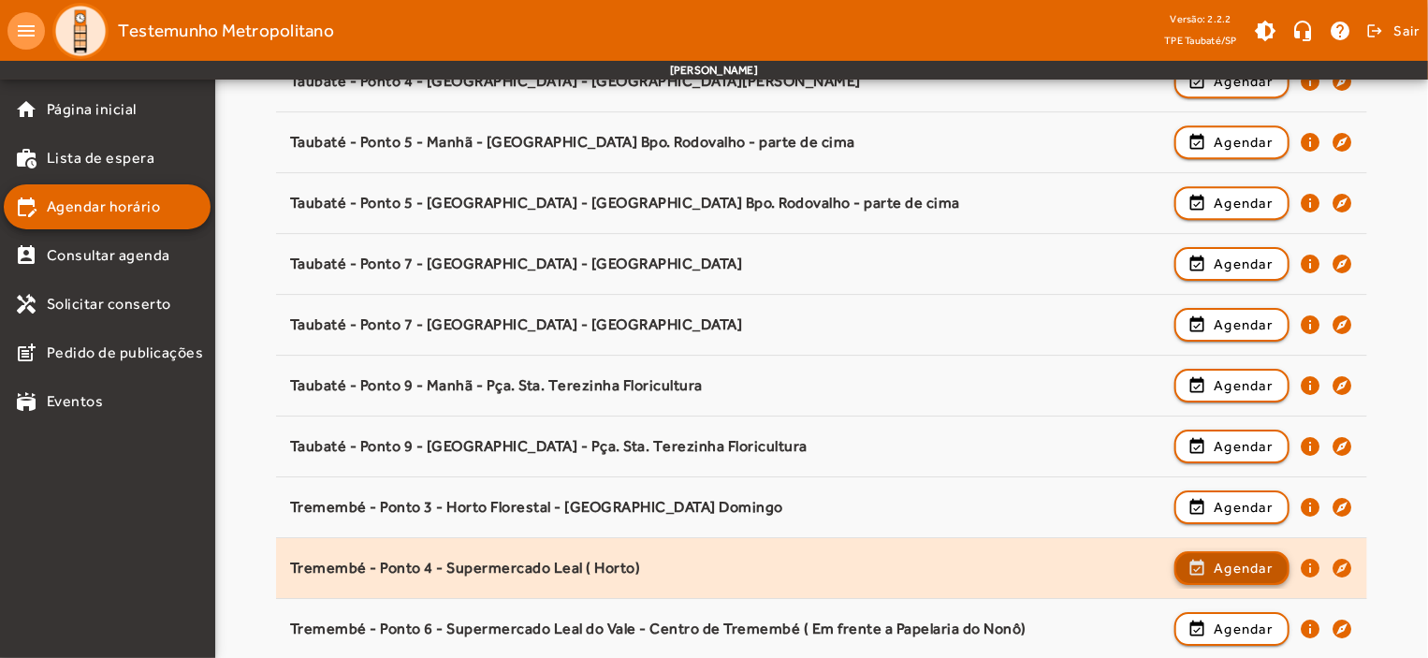
click at [1258, 568] on span "Agendar" at bounding box center [1243, 568] width 59 height 22
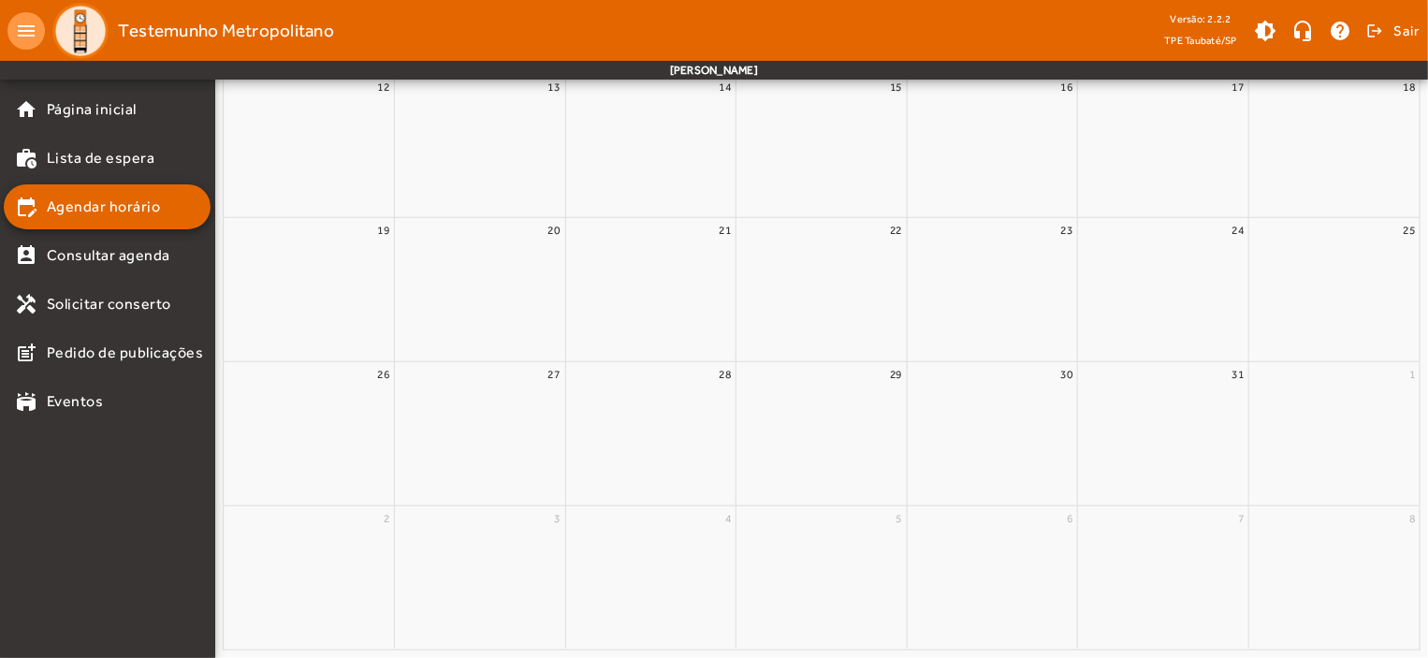
scroll to position [0, 0]
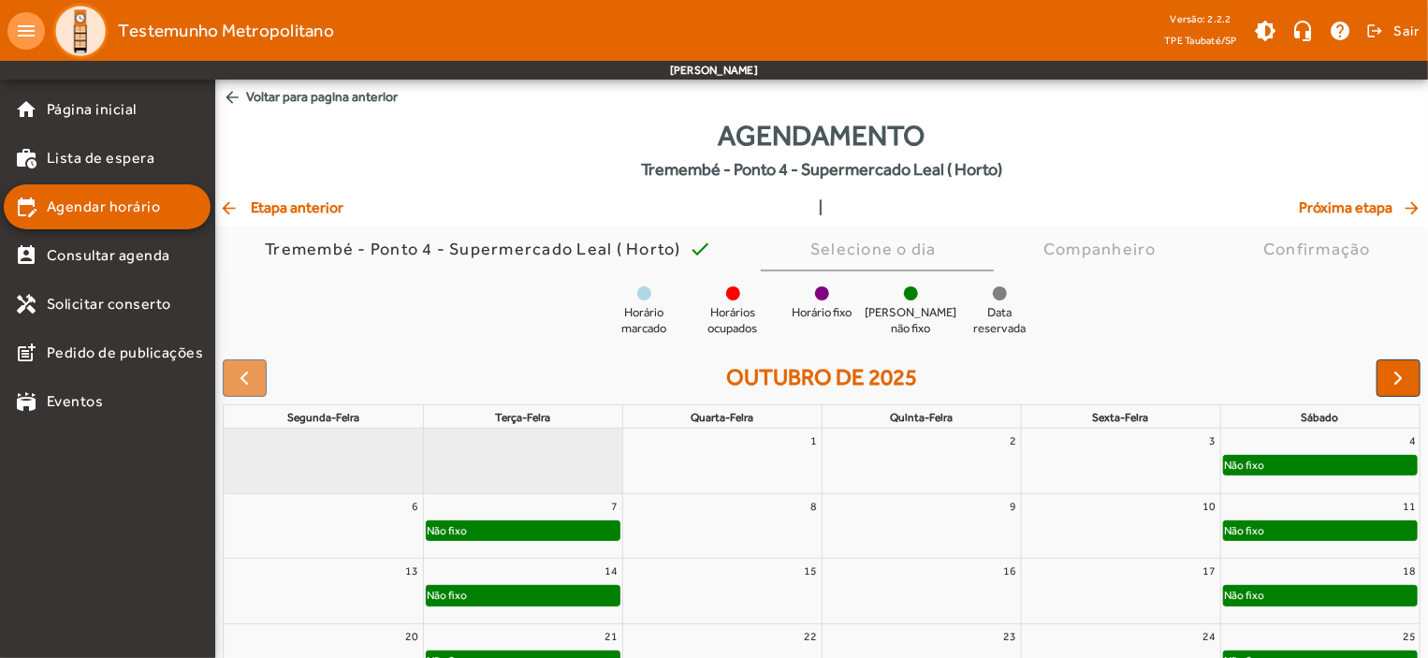
click at [545, 522] on div "Não fixo" at bounding box center [523, 530] width 193 height 19
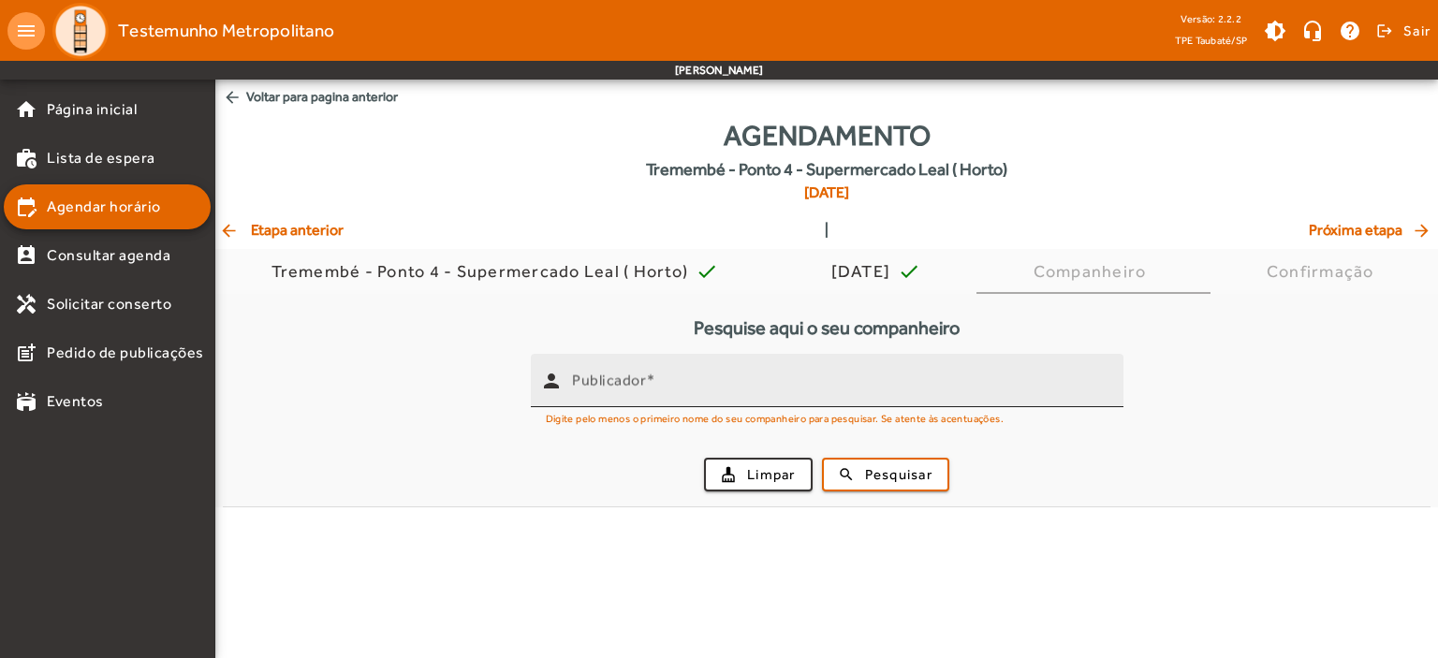
click at [582, 375] on mat-label "Publicador" at bounding box center [609, 381] width 74 height 18
click at [582, 377] on input "Publicador" at bounding box center [840, 388] width 536 height 22
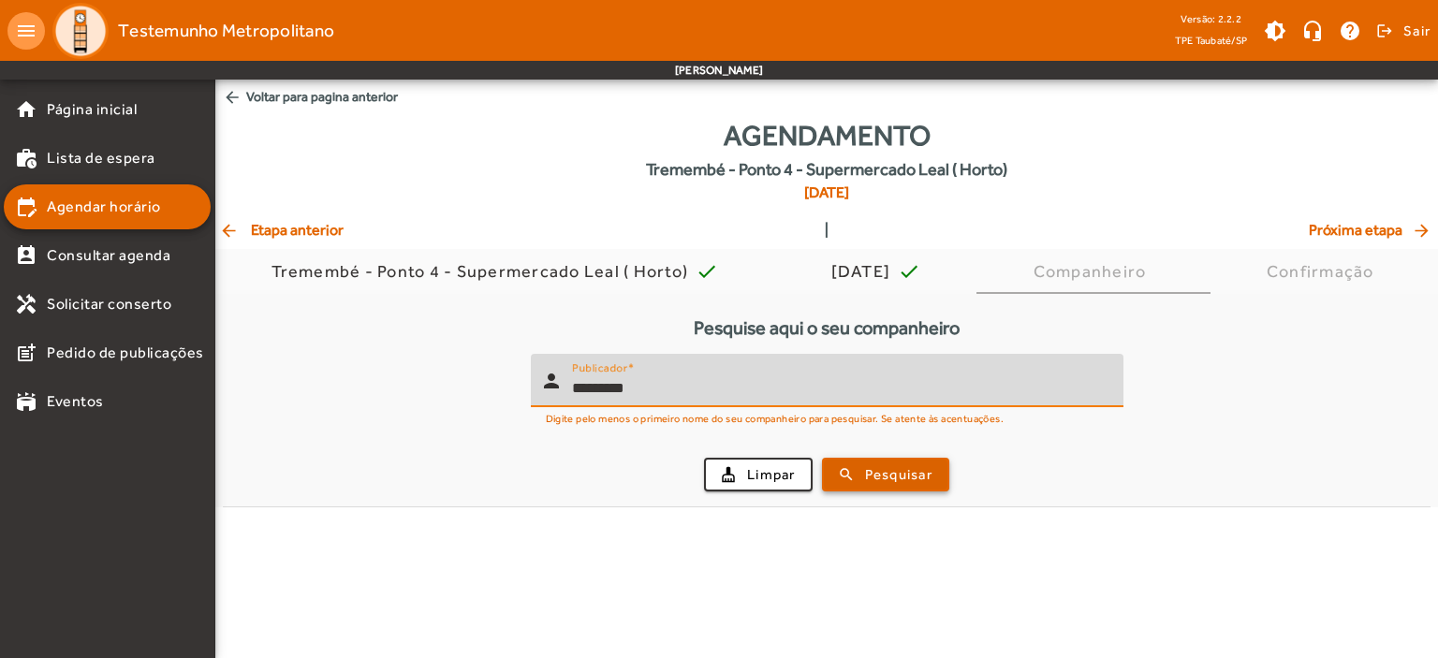
type input "*********"
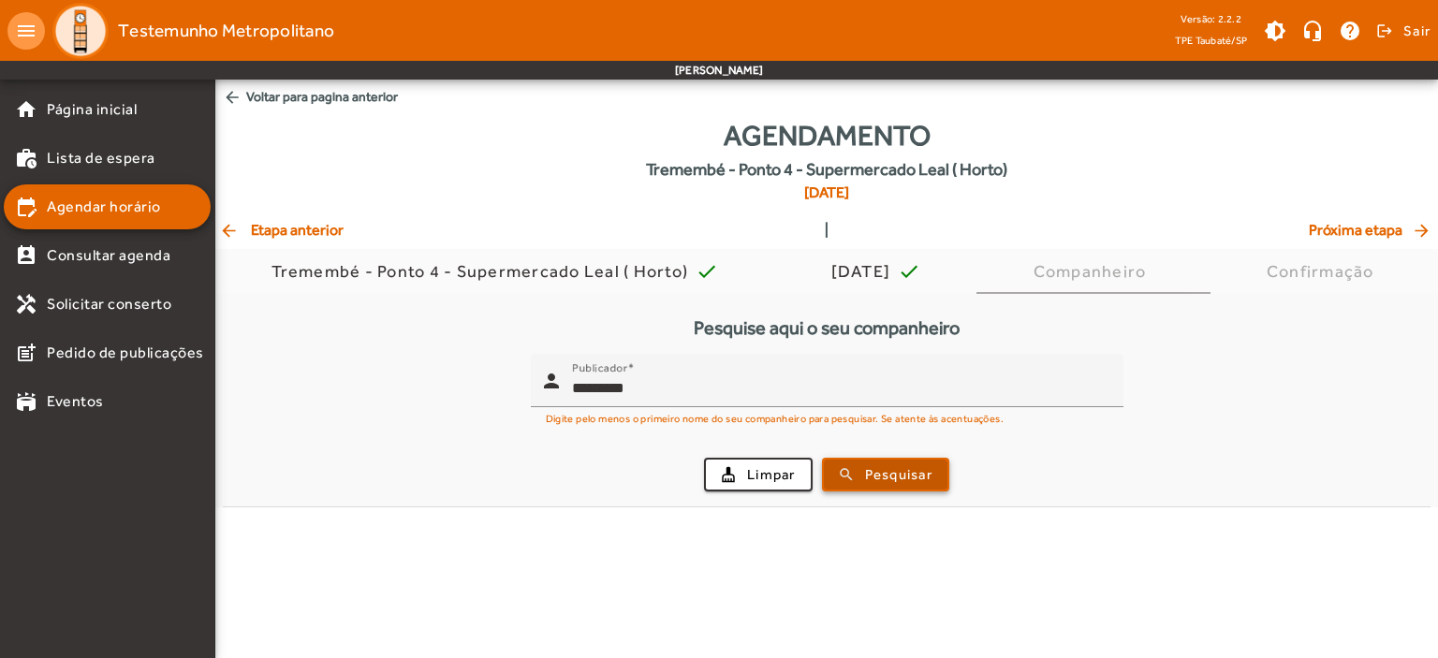
click at [865, 464] on span "Pesquisar" at bounding box center [898, 475] width 67 height 22
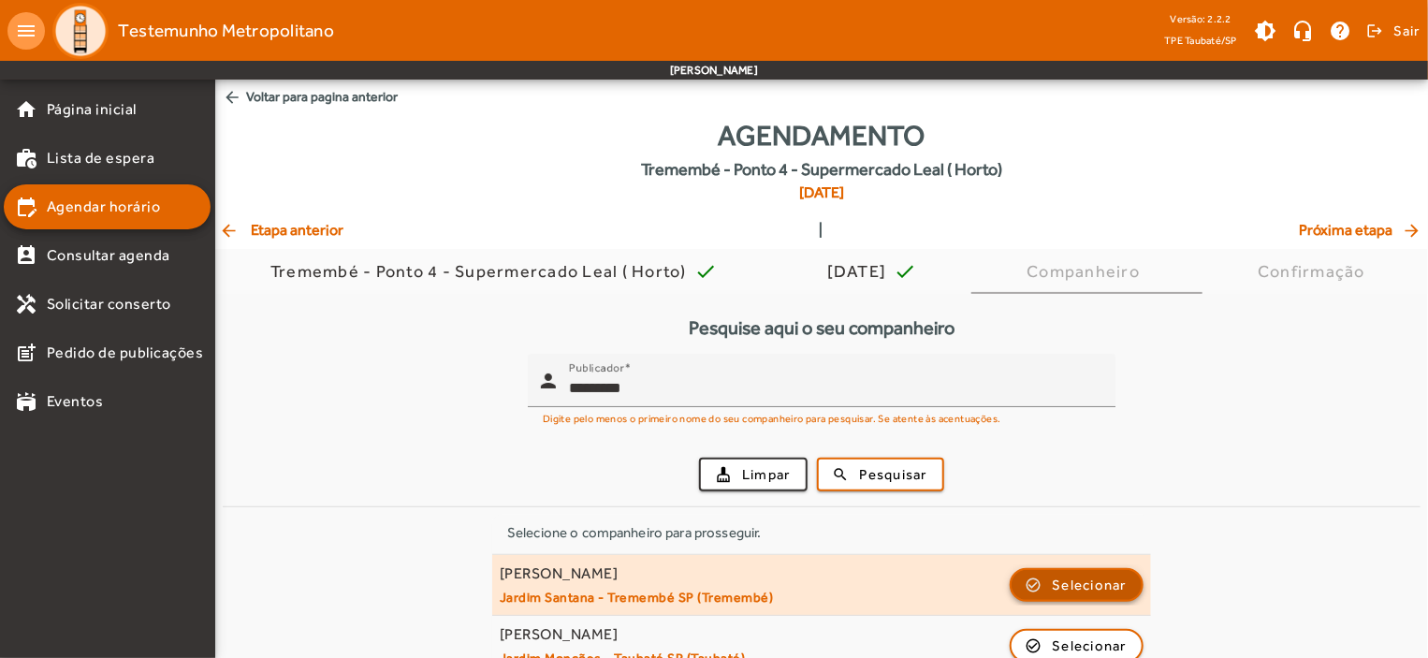
click at [1090, 587] on span "Selecionar" at bounding box center [1090, 585] width 75 height 22
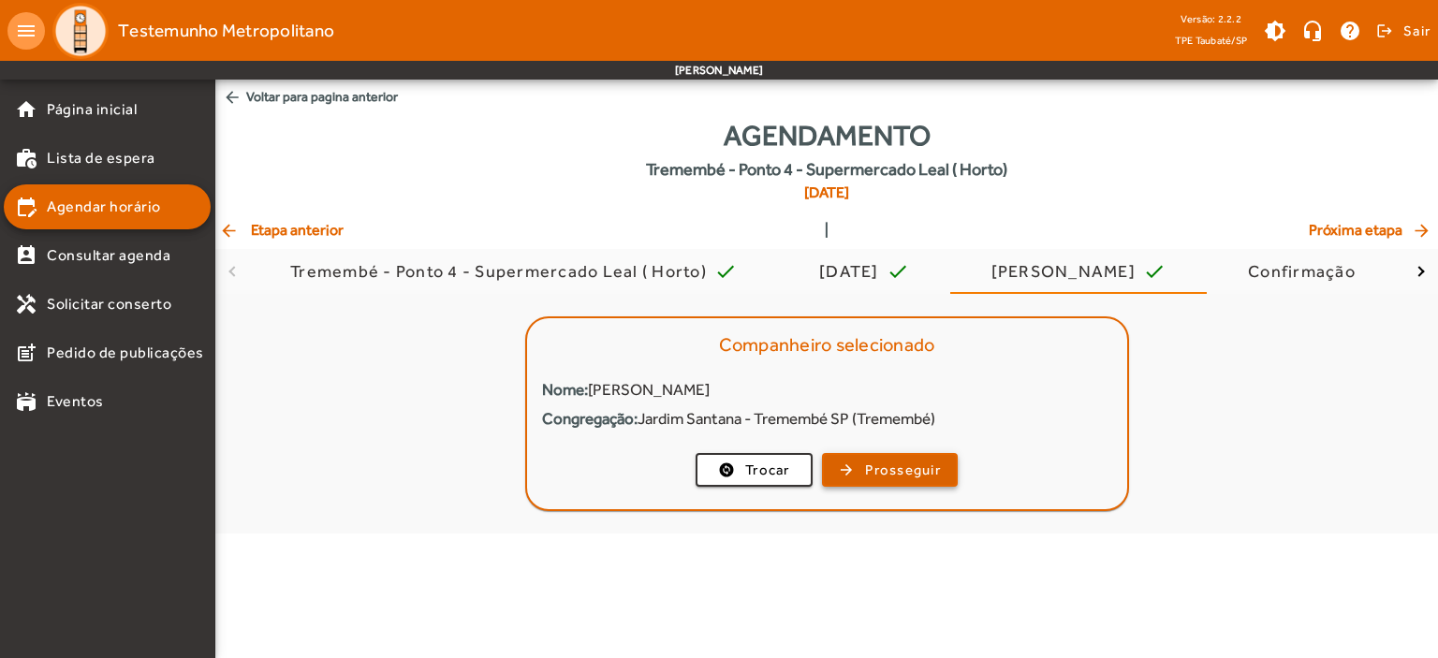
click at [853, 459] on span "button" at bounding box center [890, 469] width 132 height 45
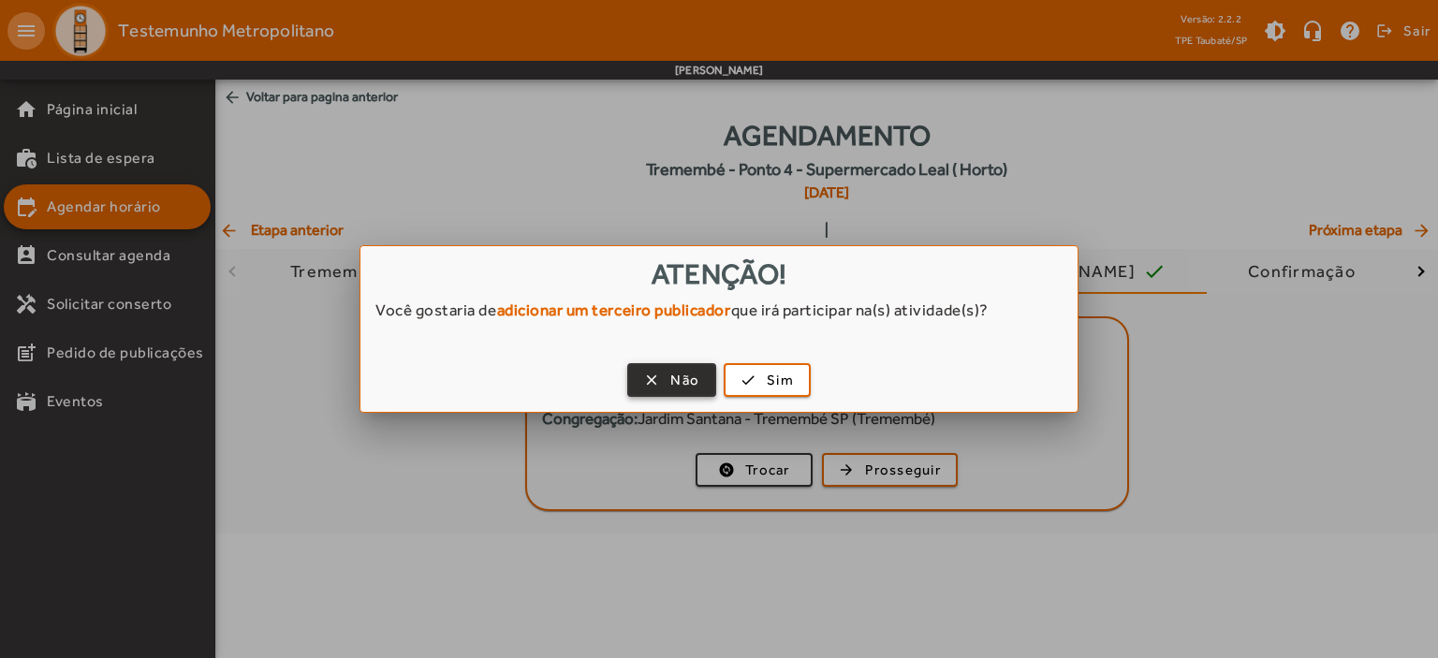
click at [679, 364] on span "button" at bounding box center [671, 380] width 85 height 45
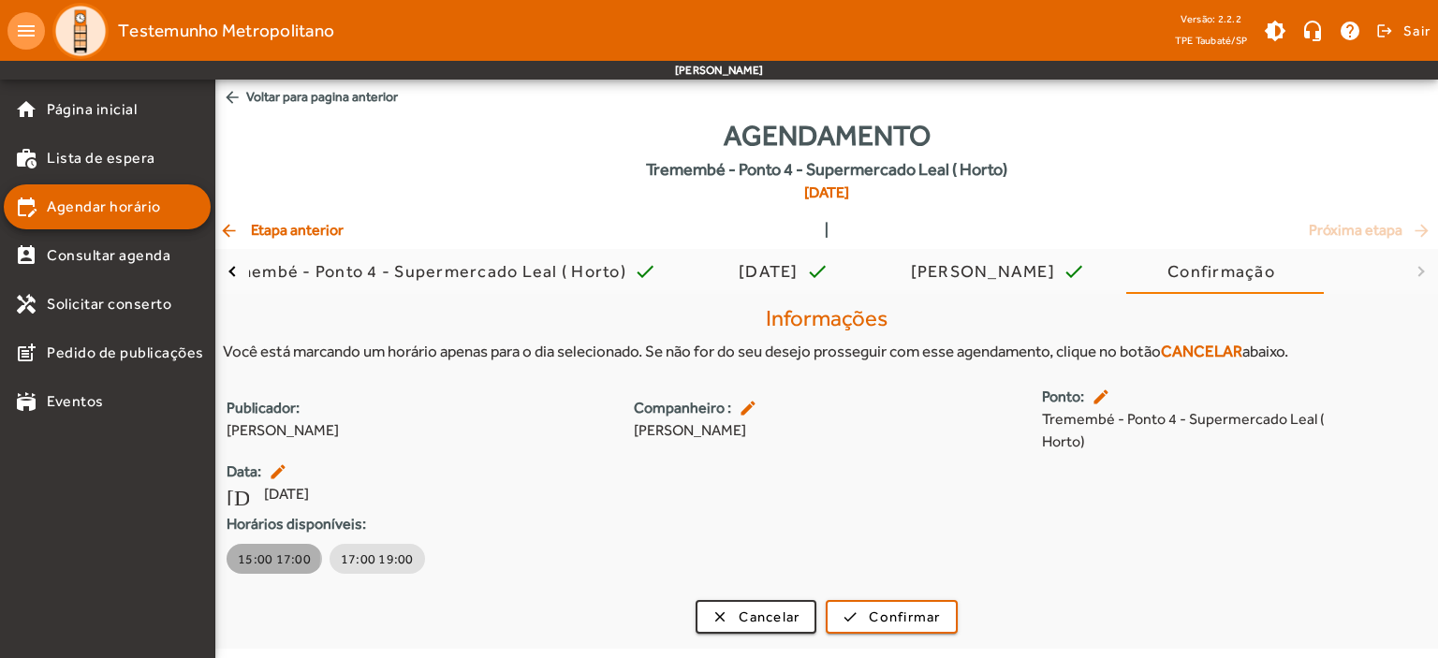
click at [270, 558] on span "15:00 17:00" at bounding box center [274, 558] width 73 height 19
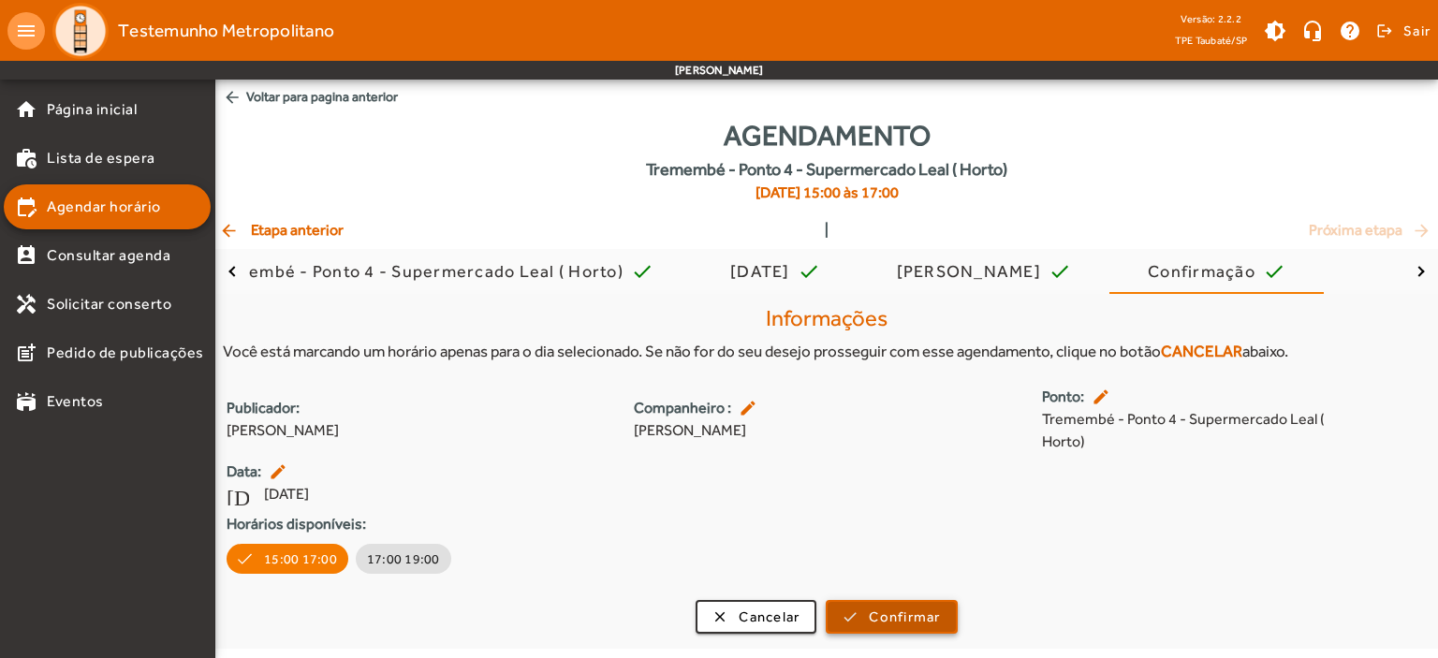
click at [878, 614] on span "Confirmar" at bounding box center [904, 617] width 71 height 22
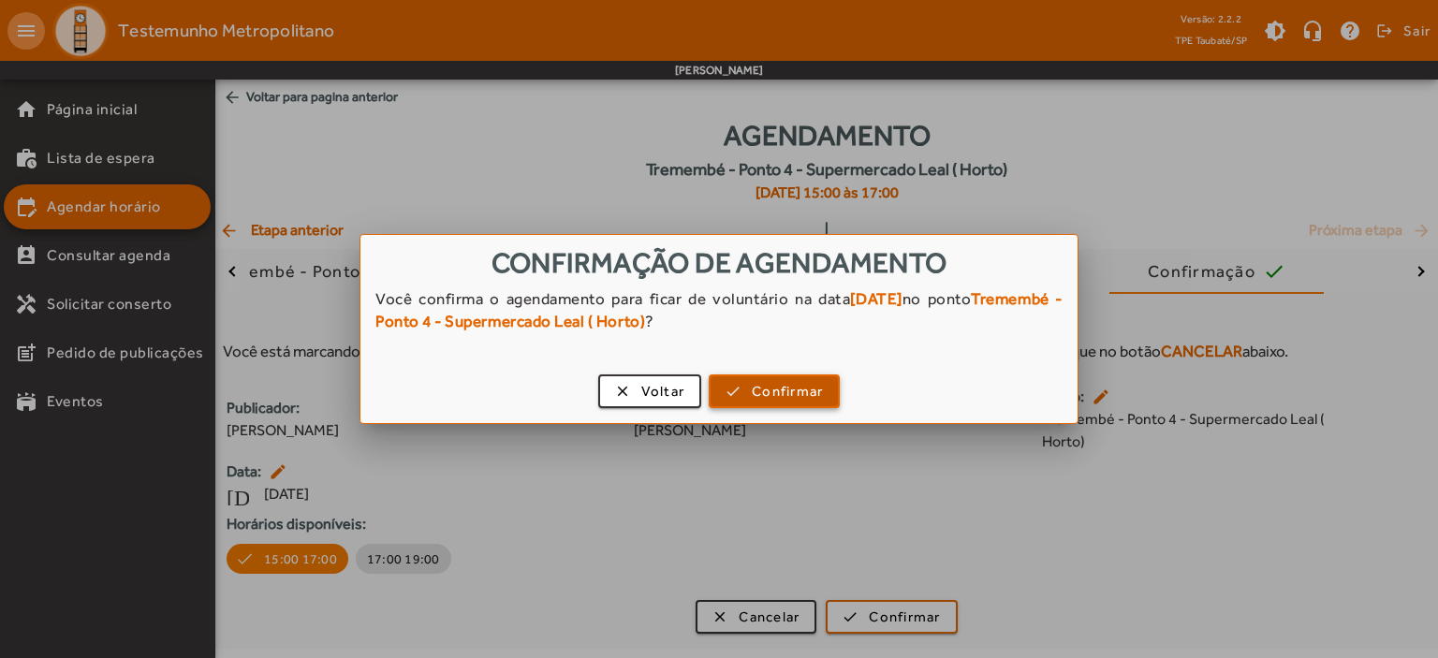
click at [765, 388] on span "Confirmar" at bounding box center [787, 392] width 71 height 22
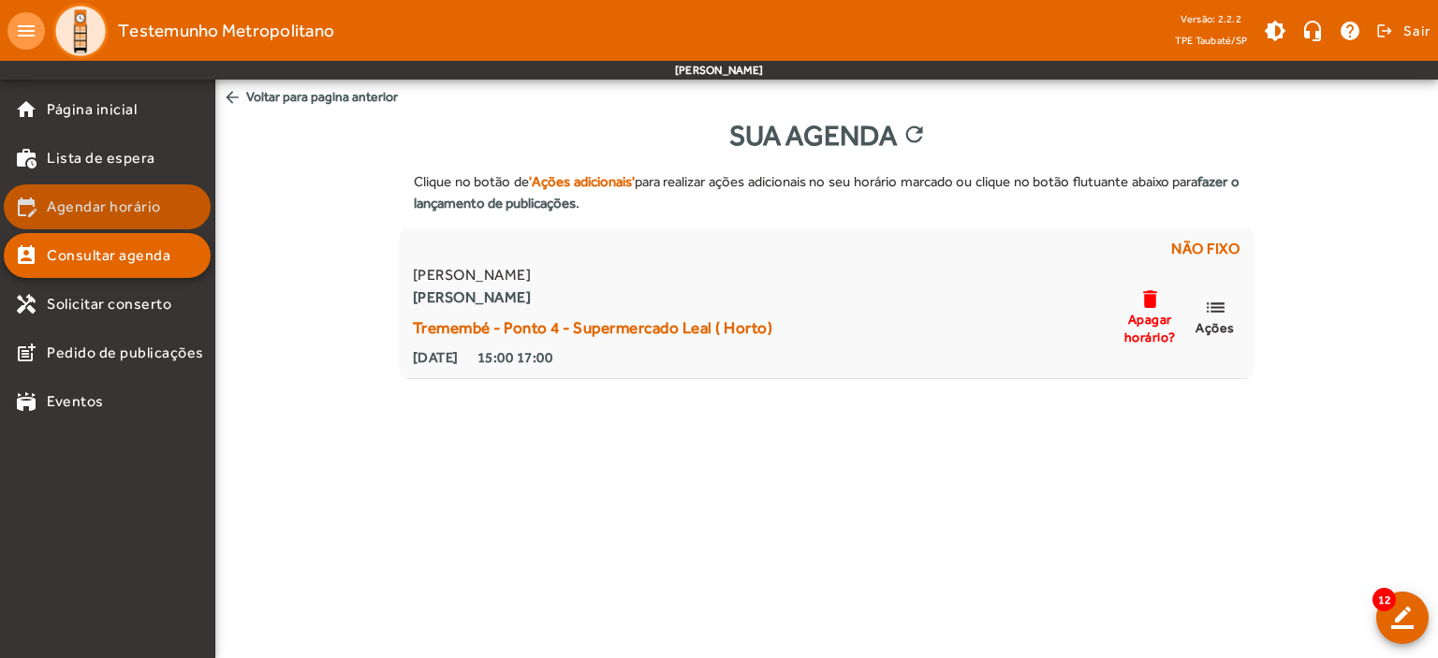
click at [124, 211] on span "Agendar horário" at bounding box center [104, 207] width 114 height 22
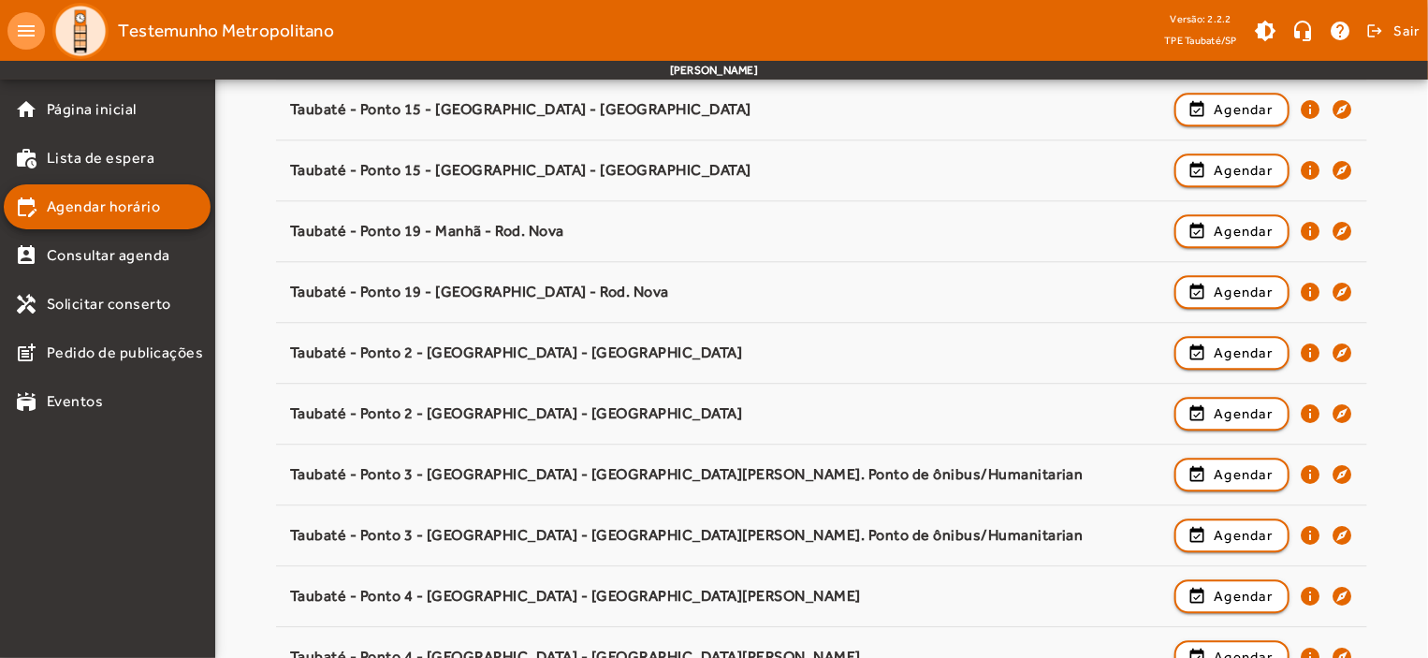
scroll to position [2879, 0]
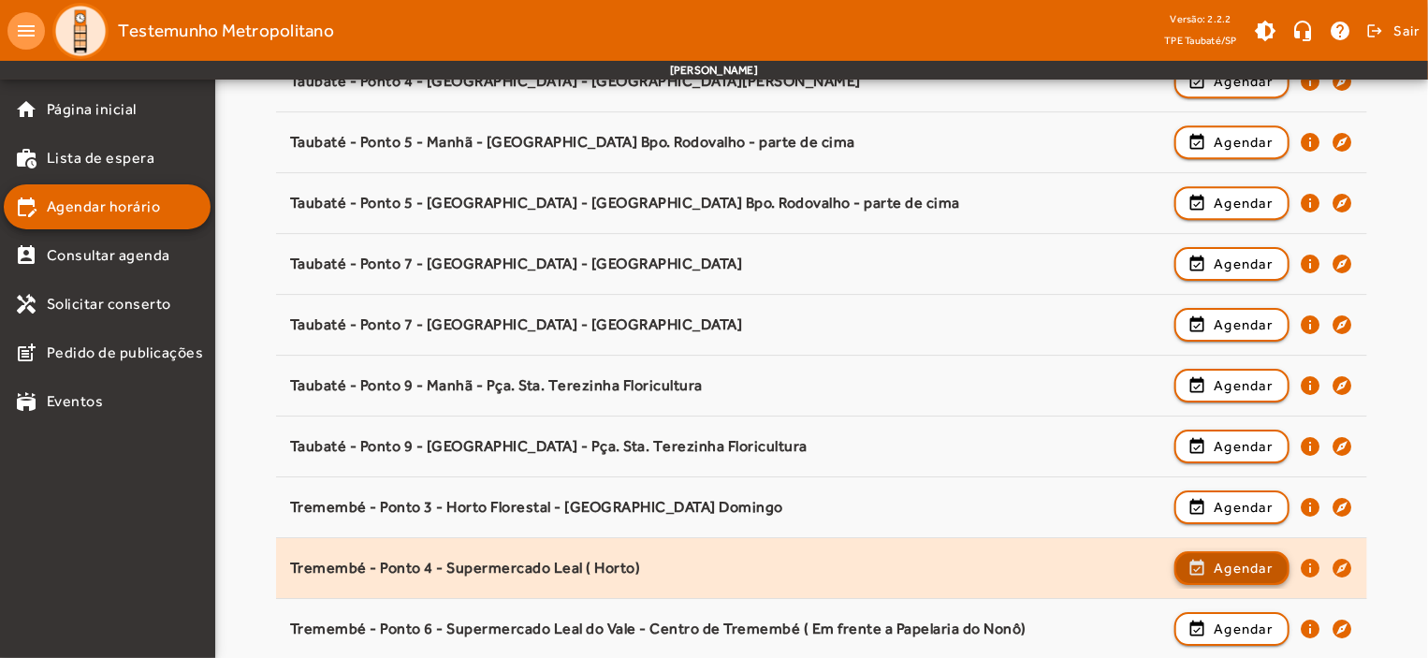
click at [1250, 557] on span "Agendar" at bounding box center [1243, 568] width 59 height 22
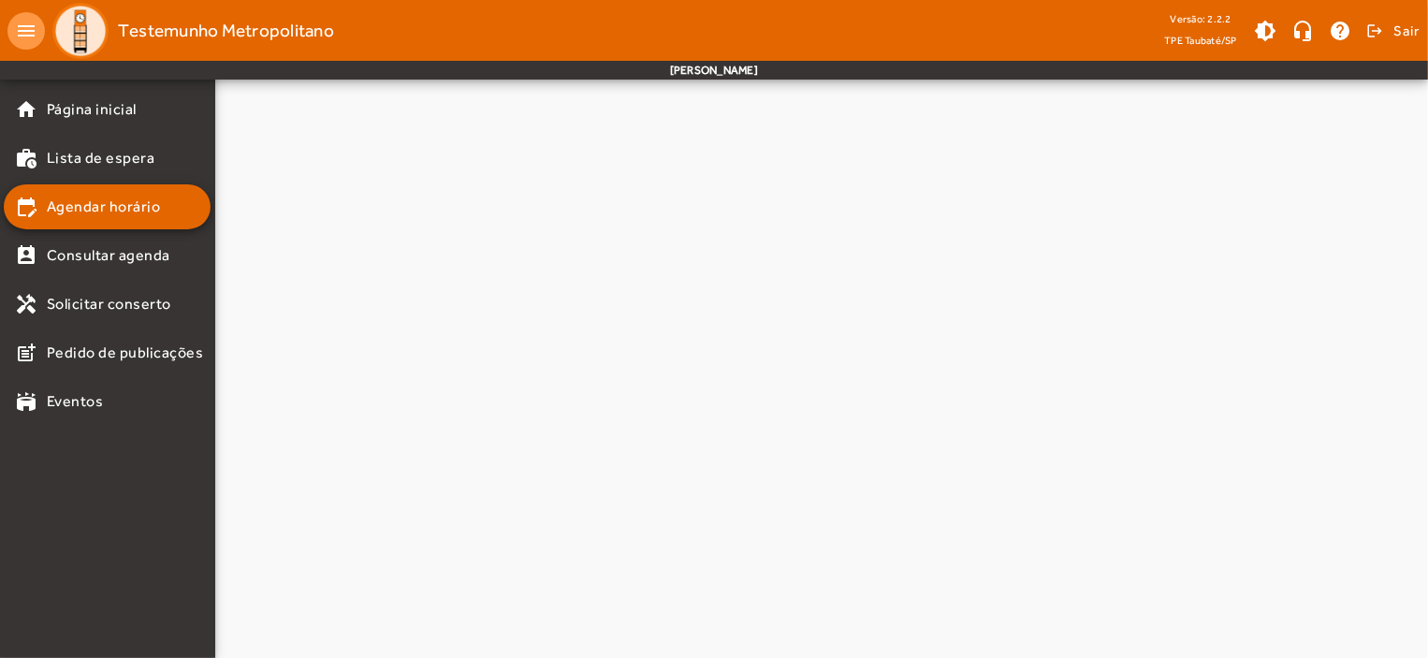
scroll to position [0, 0]
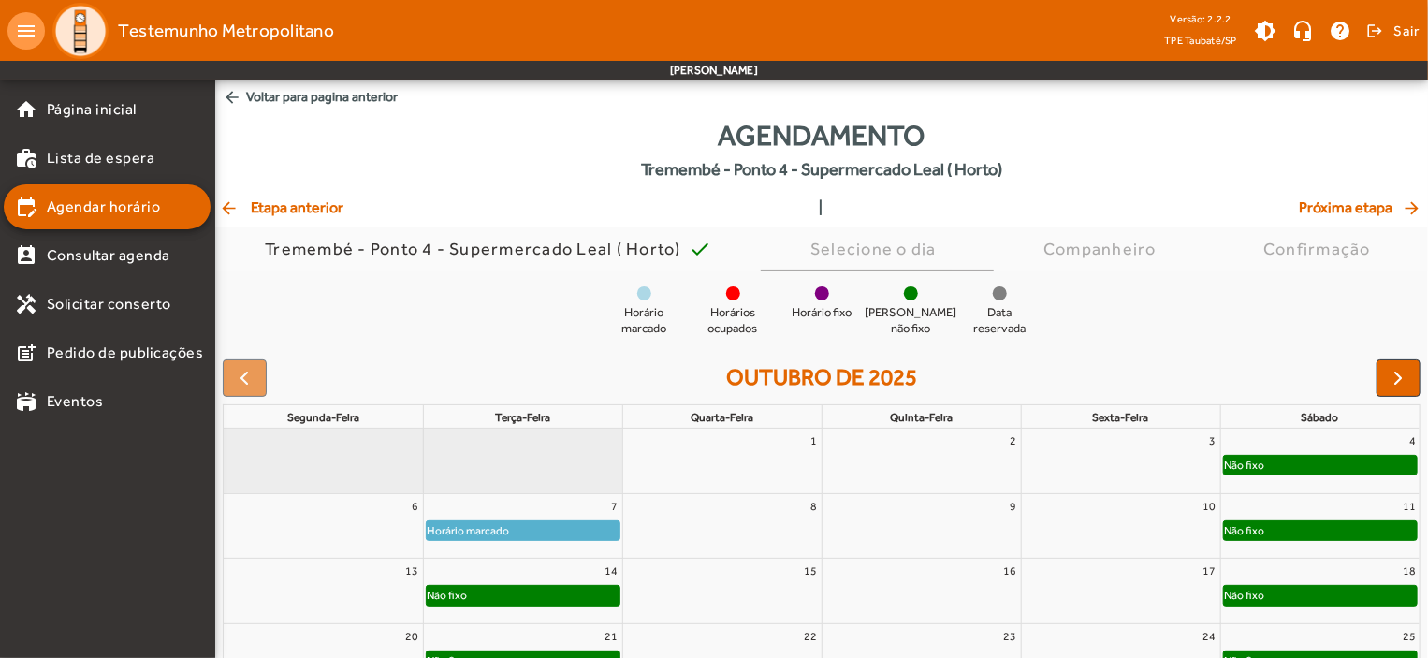
click at [541, 527] on div "Horário marcado" at bounding box center [523, 530] width 193 height 19
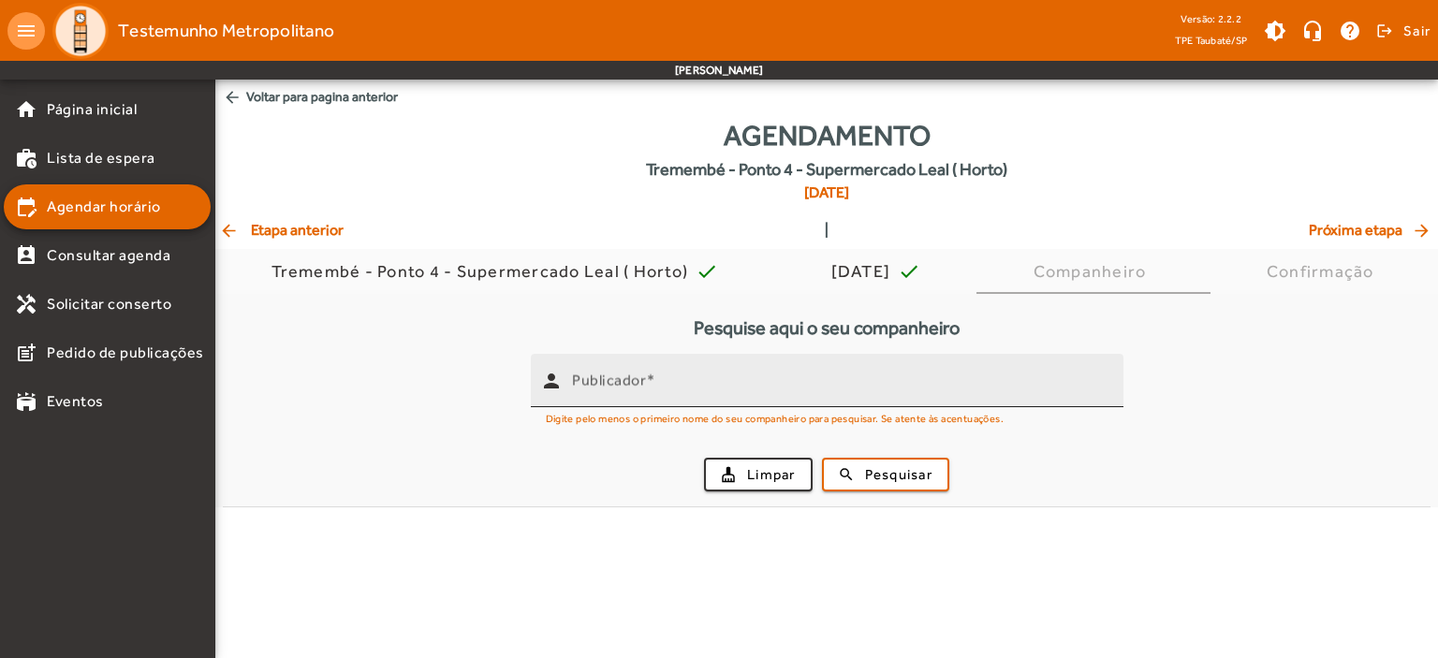
click at [593, 395] on input "Publicador" at bounding box center [840, 388] width 536 height 22
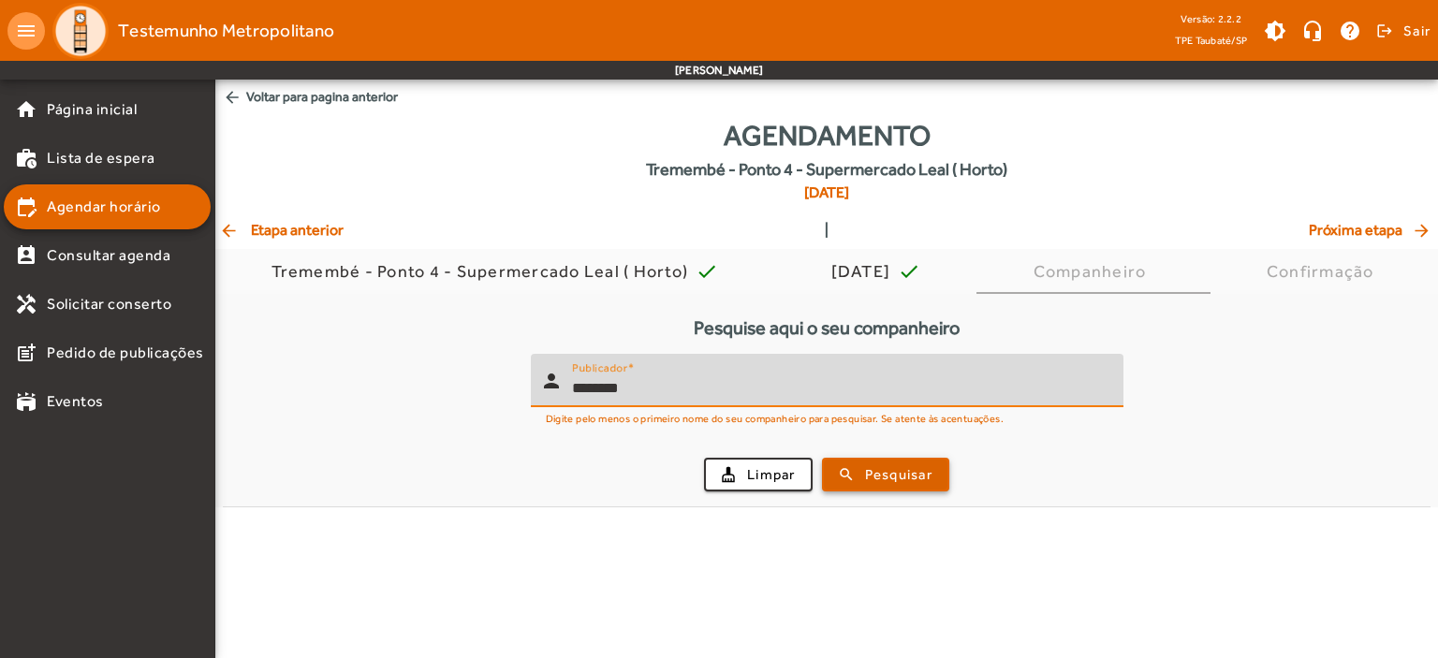
type input "********"
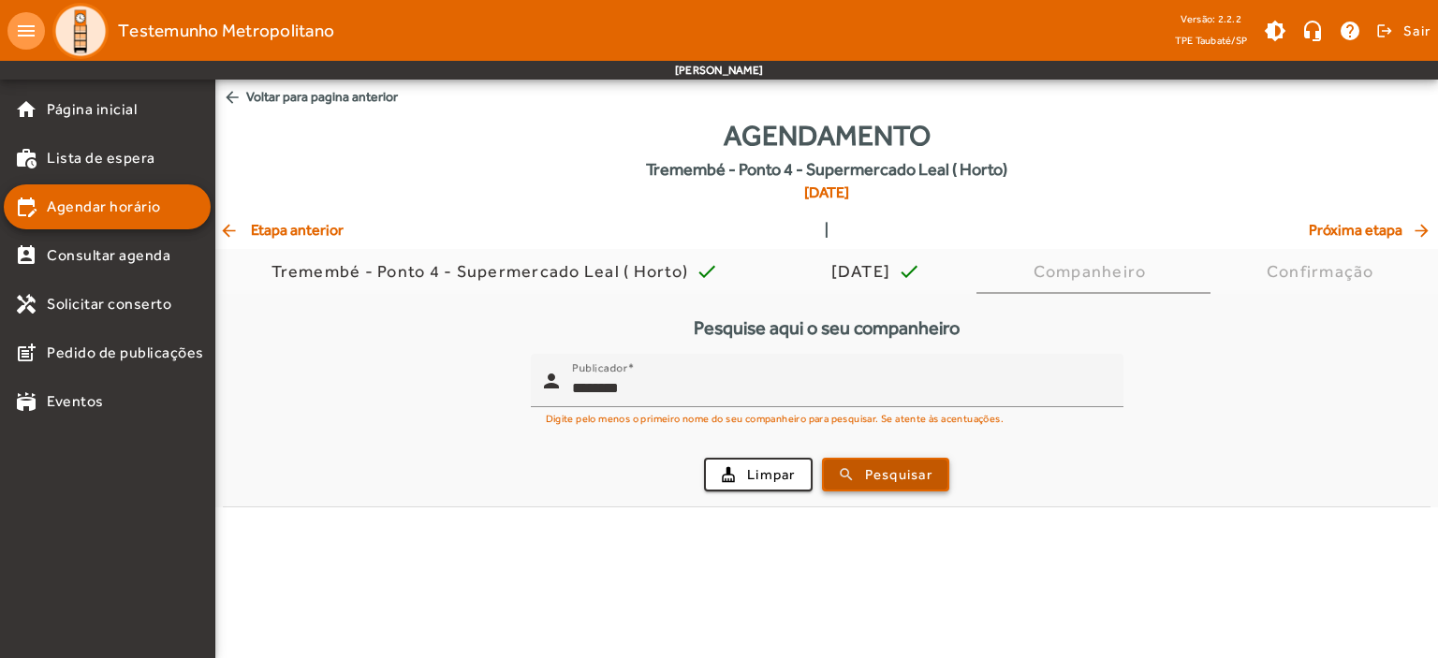
click at [869, 477] on span "Pesquisar" at bounding box center [898, 475] width 67 height 22
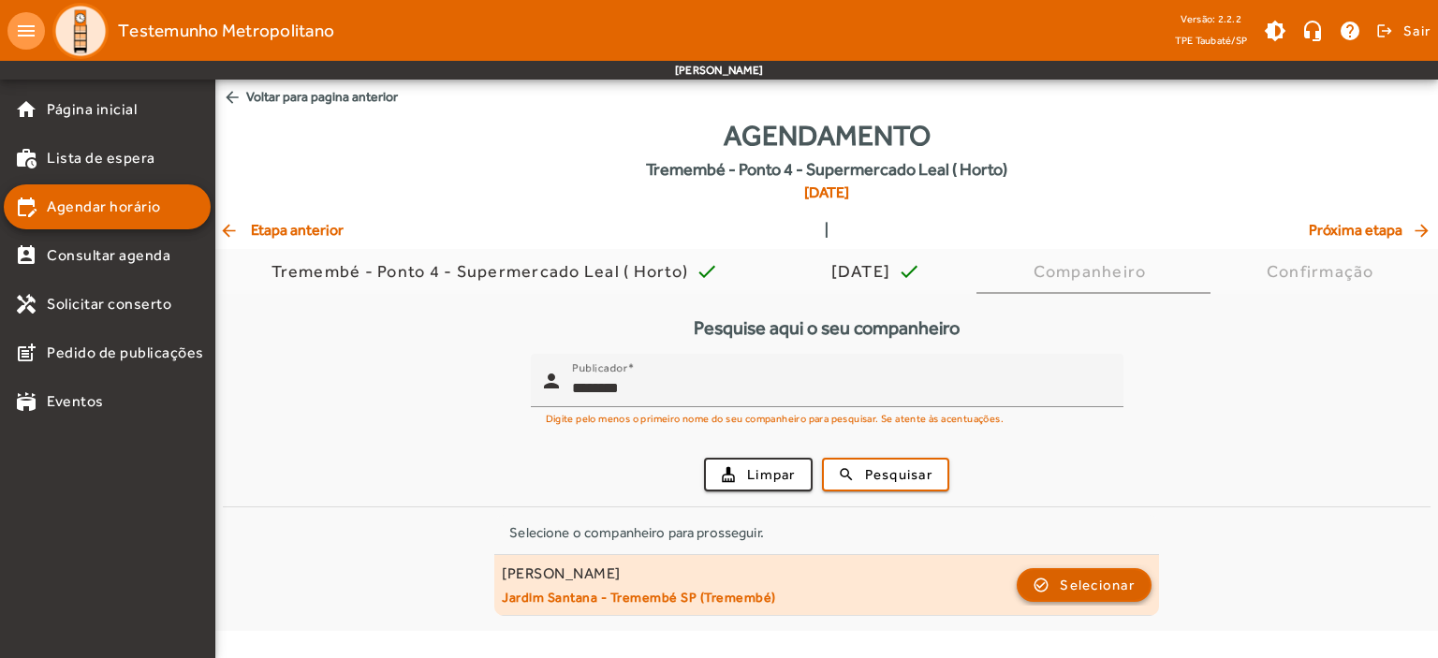
click at [1076, 592] on span "Selecionar" at bounding box center [1096, 585] width 75 height 22
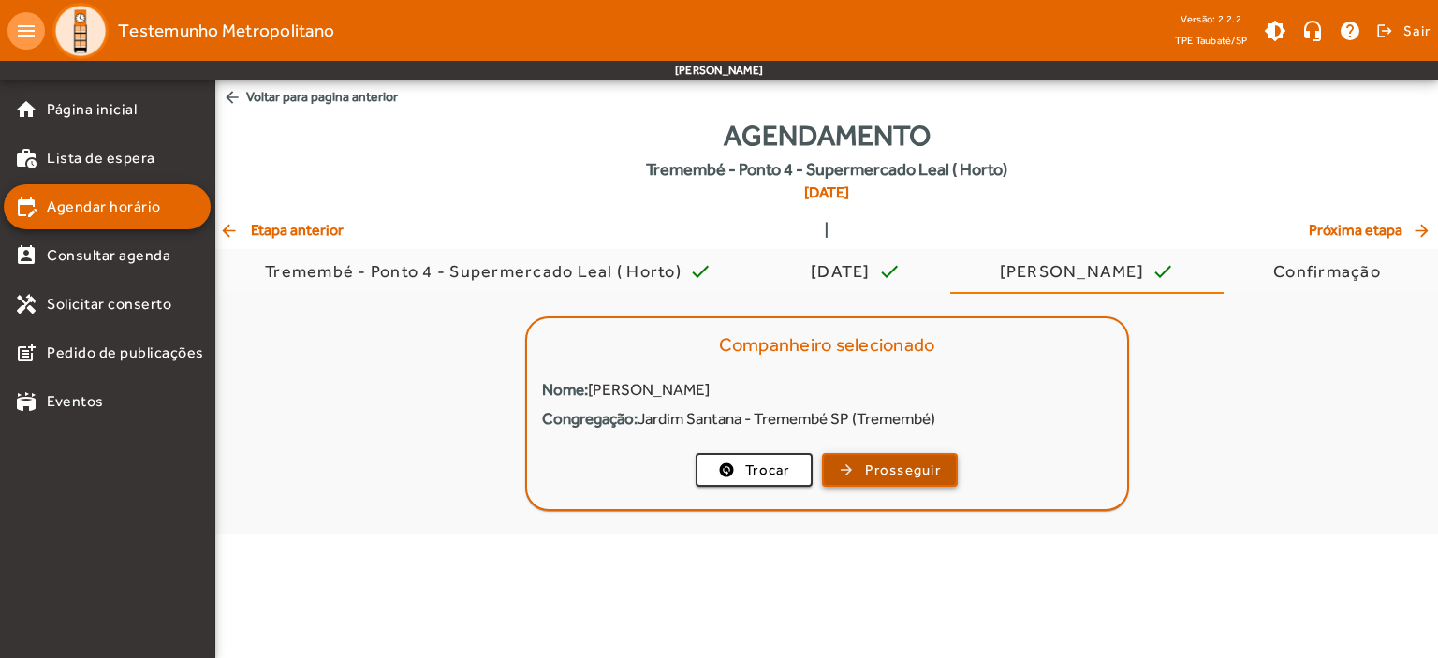
click at [884, 476] on span "Prosseguir" at bounding box center [903, 471] width 76 height 22
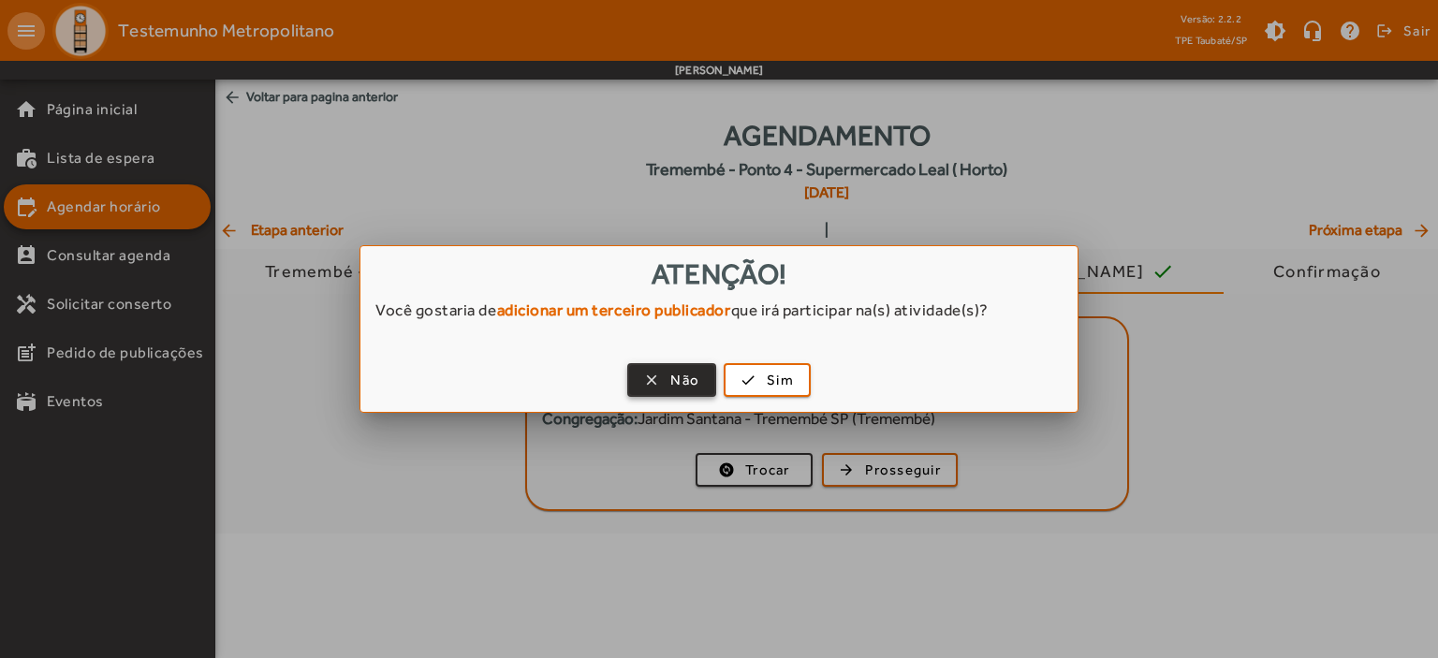
click at [673, 377] on span "Não" at bounding box center [684, 381] width 29 height 22
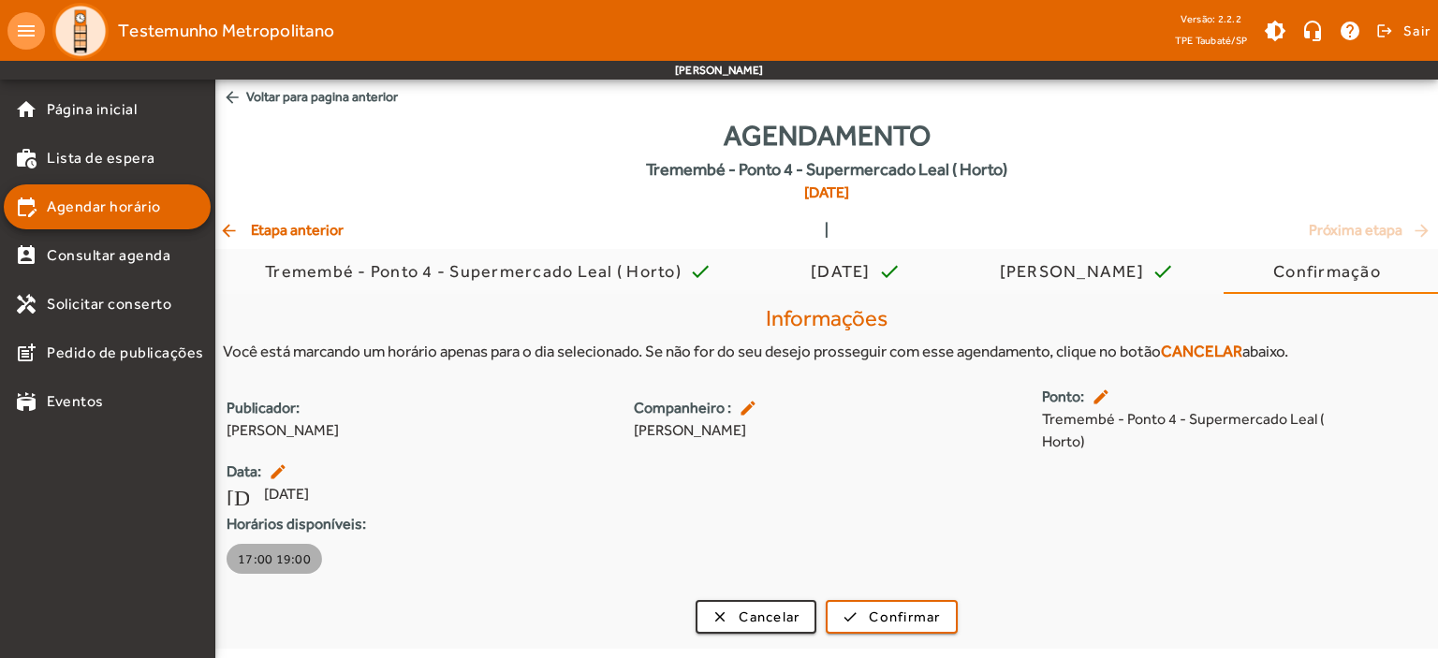
click at [270, 565] on span "17:00 19:00" at bounding box center [274, 558] width 73 height 19
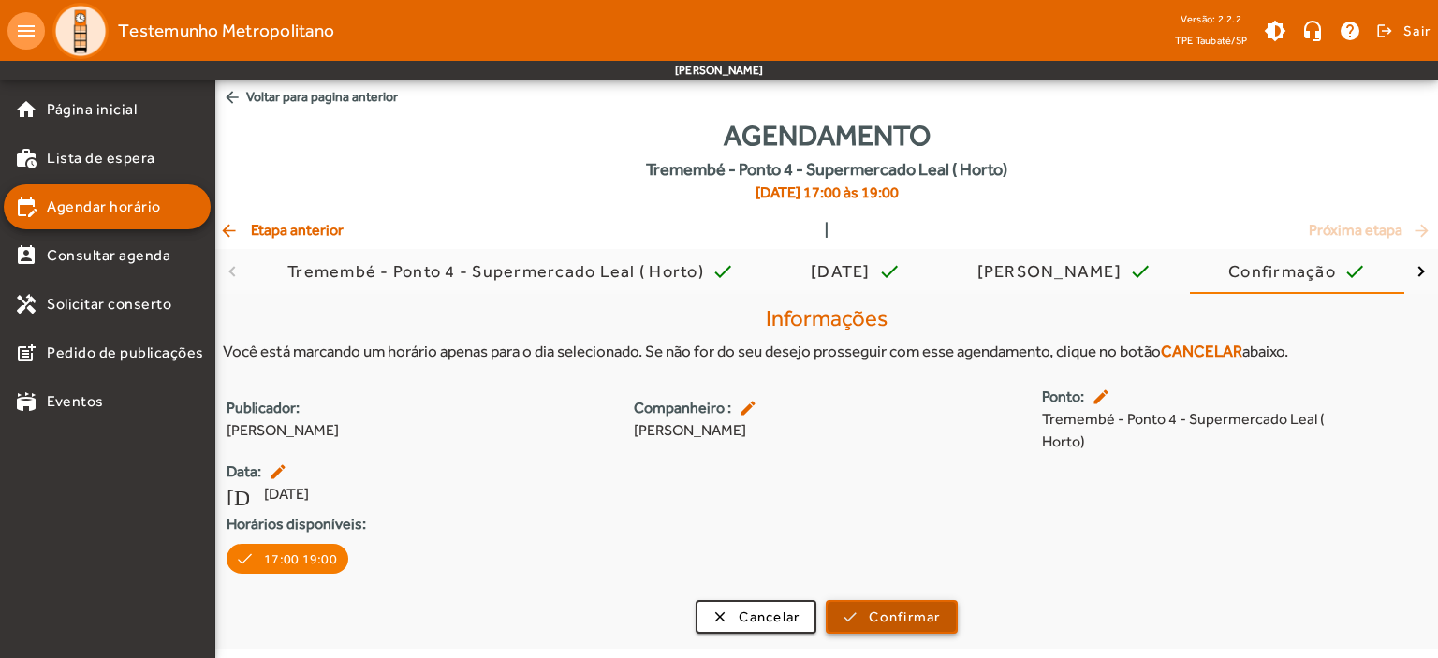
click at [895, 621] on span "Confirmar" at bounding box center [904, 617] width 71 height 22
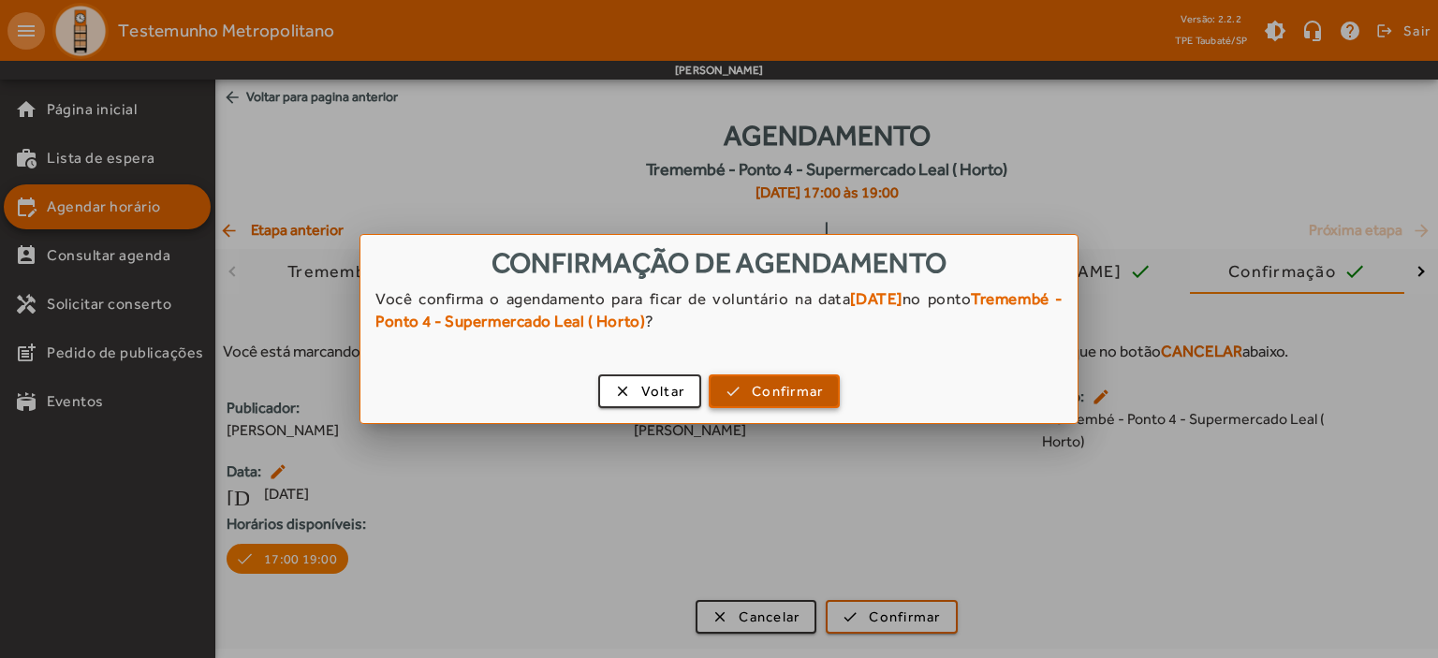
click at [813, 396] on span "Confirmar" at bounding box center [787, 392] width 71 height 22
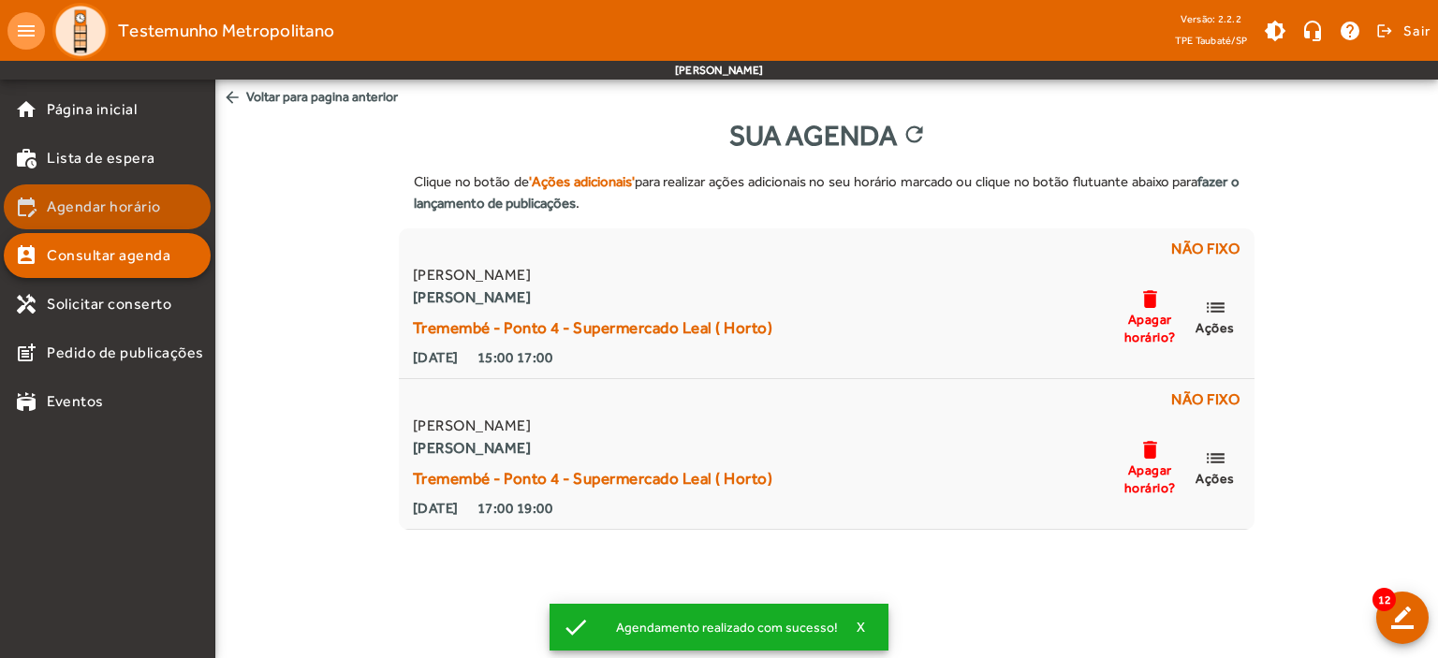
click at [116, 205] on span "Agendar horário" at bounding box center [104, 207] width 114 height 22
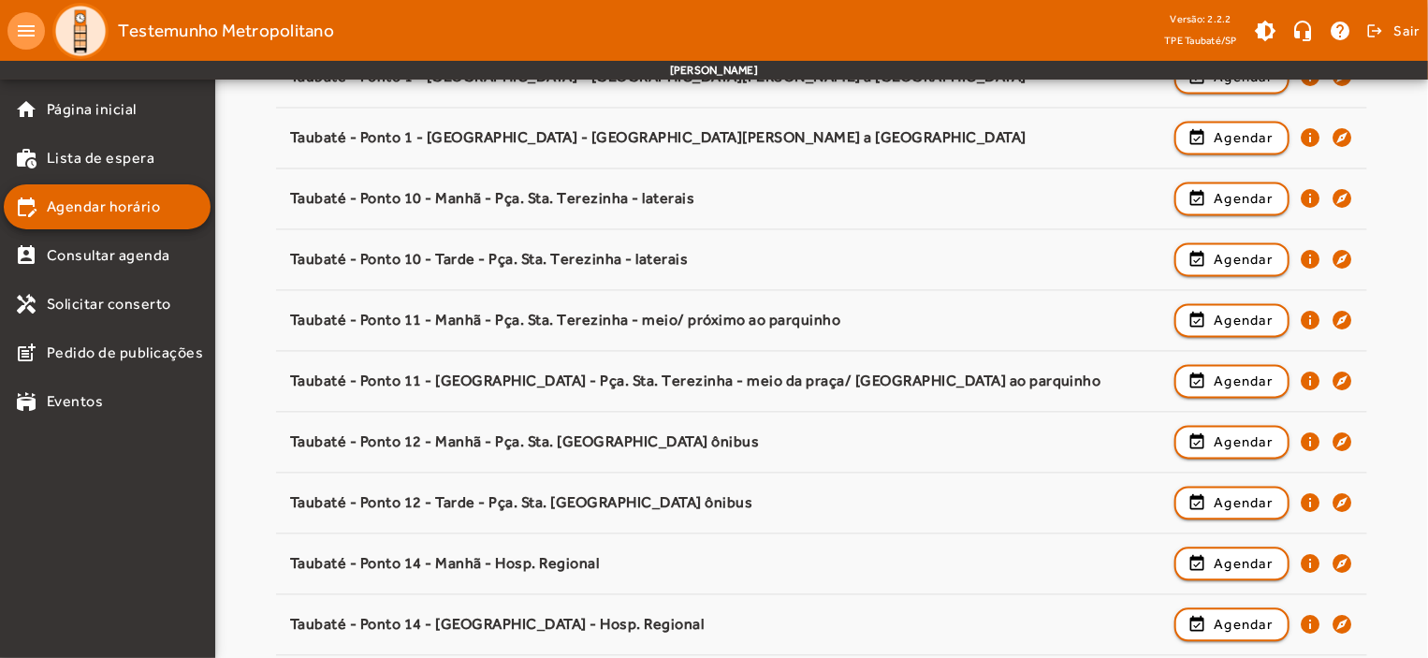
scroll to position [2303, 0]
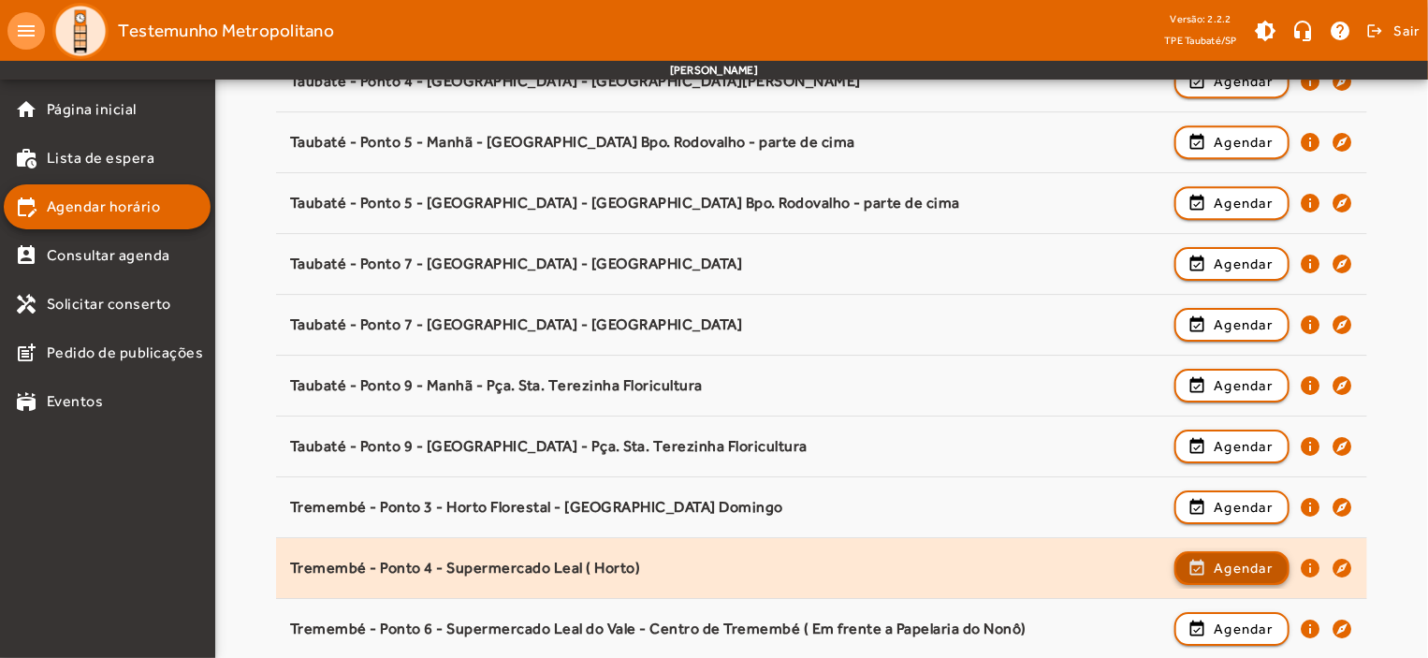
click at [1243, 557] on span "Agendar" at bounding box center [1243, 568] width 59 height 22
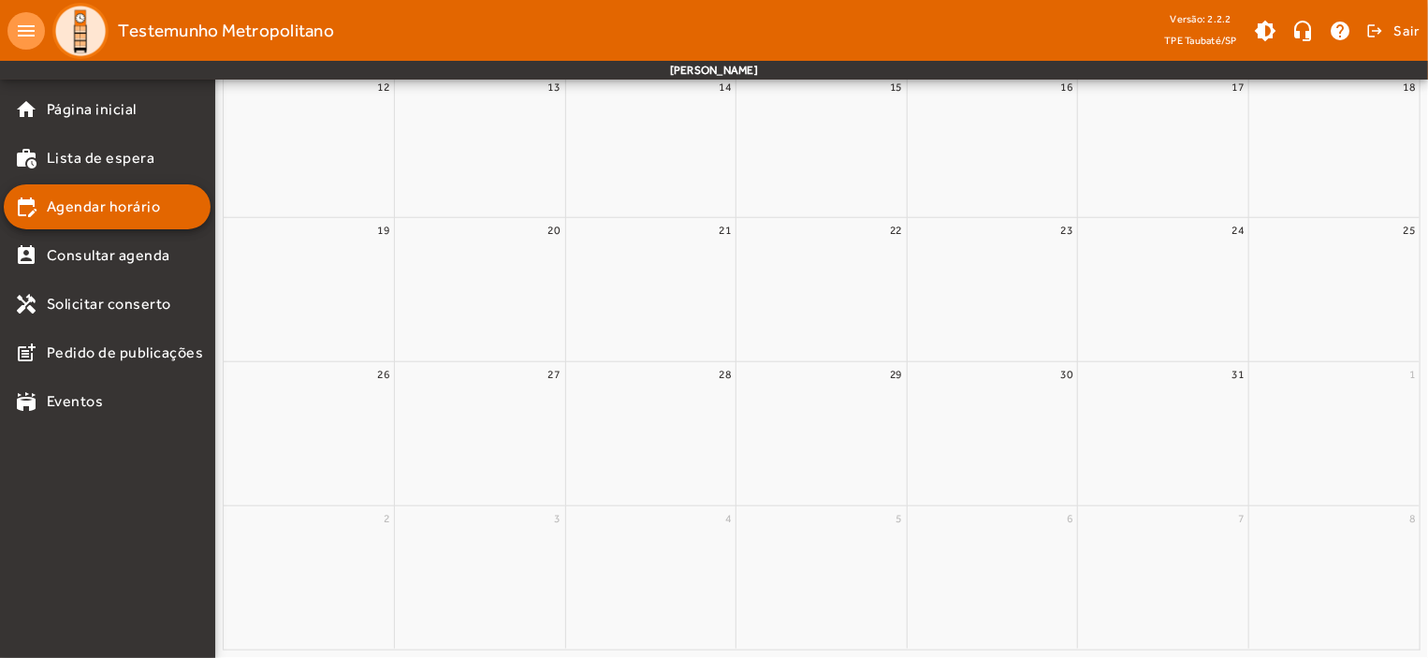
scroll to position [0, 0]
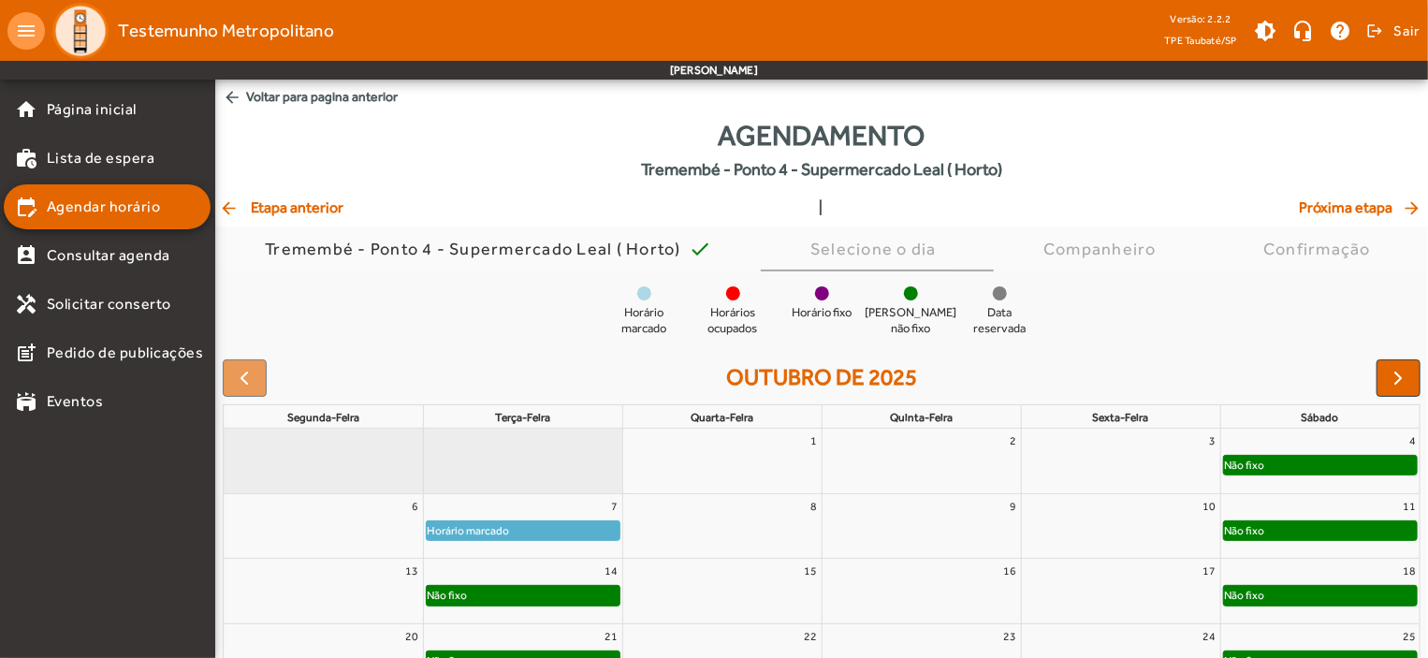
click at [585, 592] on div "Não fixo" at bounding box center [523, 595] width 193 height 19
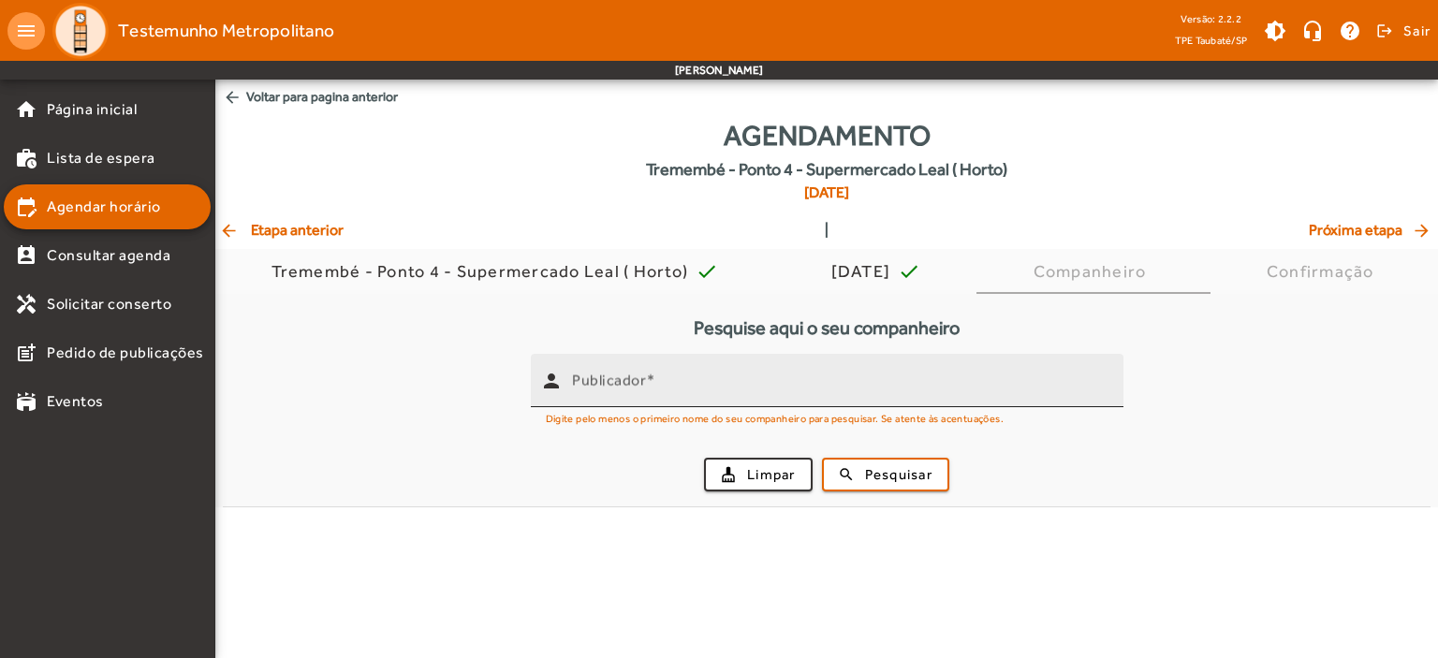
click at [589, 388] on mat-label "Publicador" at bounding box center [609, 381] width 74 height 18
click at [589, 388] on input "Publicador" at bounding box center [840, 388] width 536 height 22
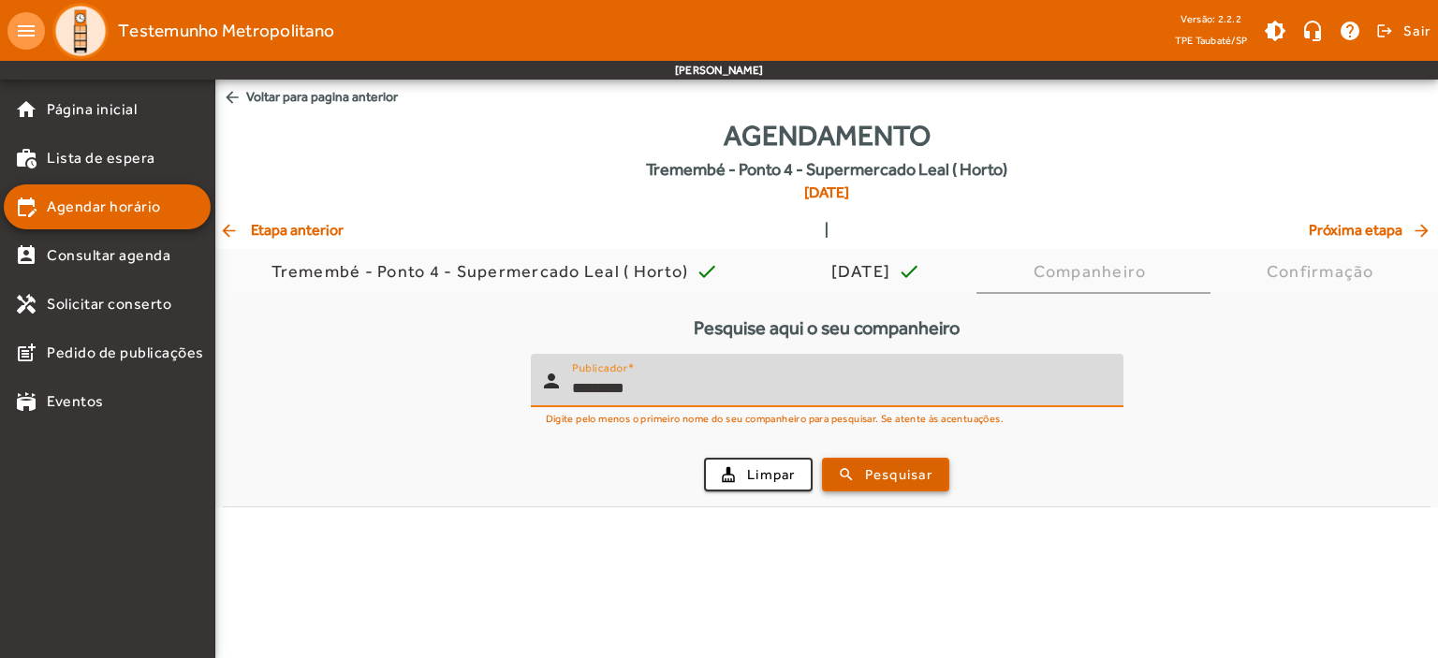
type input "*********"
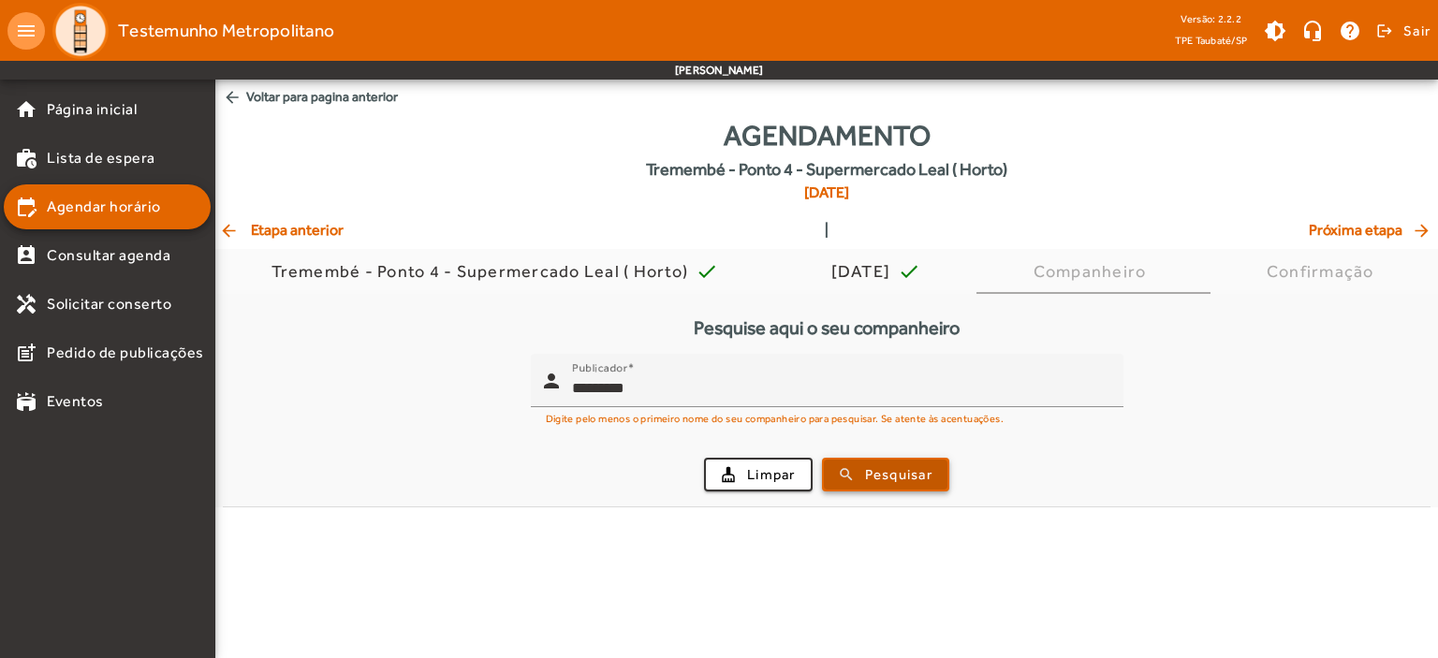
click at [880, 464] on span "Pesquisar" at bounding box center [898, 475] width 67 height 22
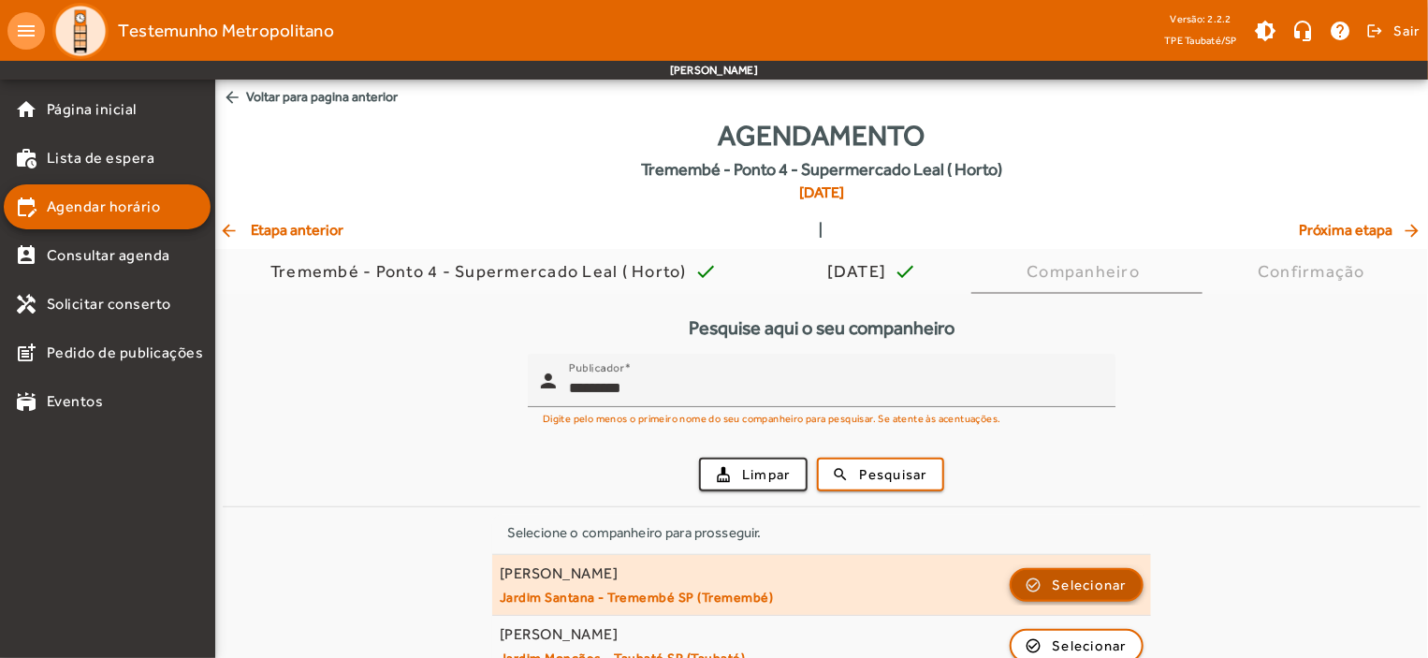
click at [1073, 579] on span "Selecionar" at bounding box center [1090, 585] width 75 height 22
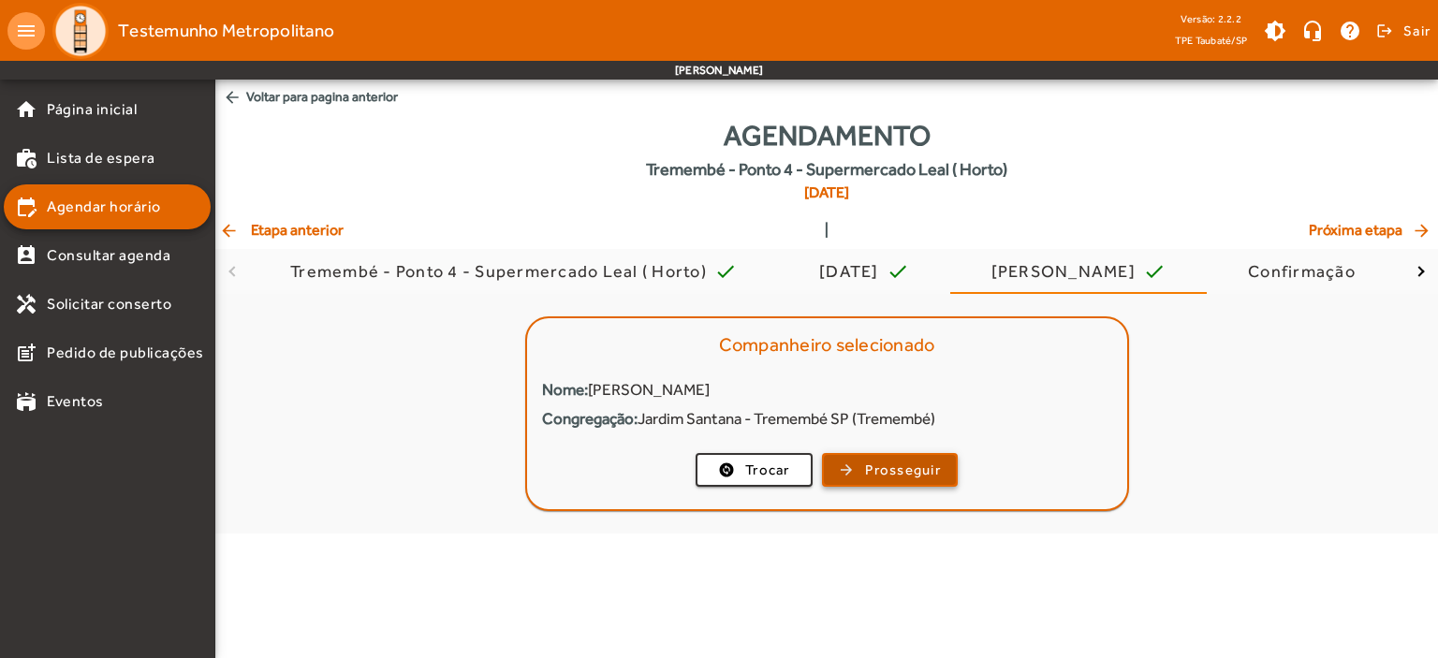
click at [921, 456] on span "button" at bounding box center [890, 469] width 132 height 45
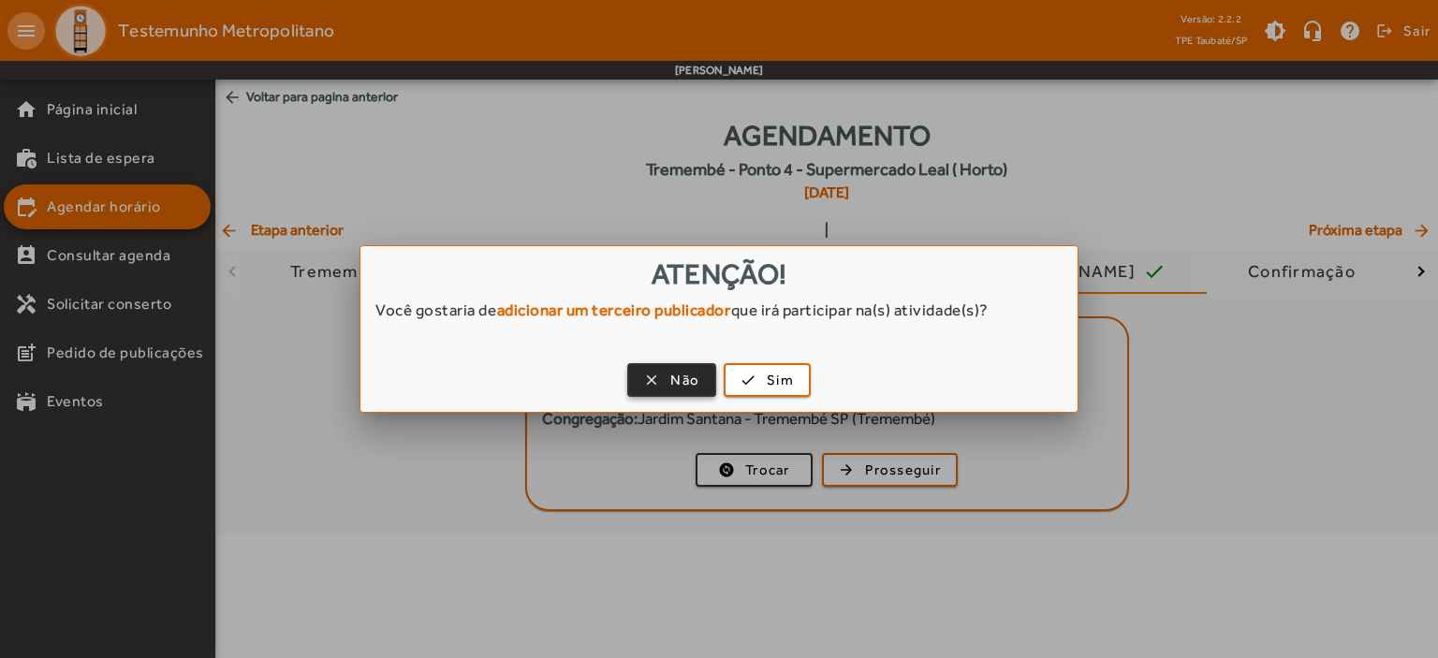
click at [685, 381] on span "Não" at bounding box center [684, 381] width 29 height 22
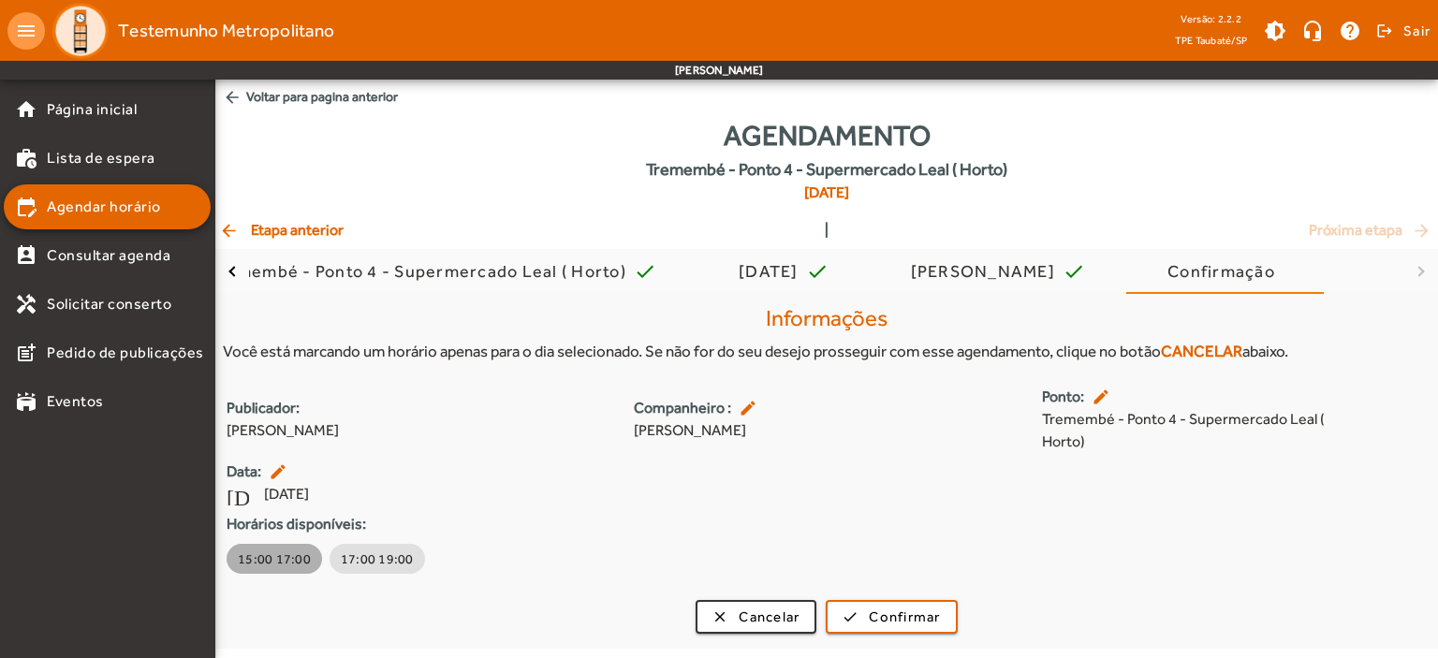
click at [281, 553] on span "15:00 17:00" at bounding box center [274, 558] width 73 height 19
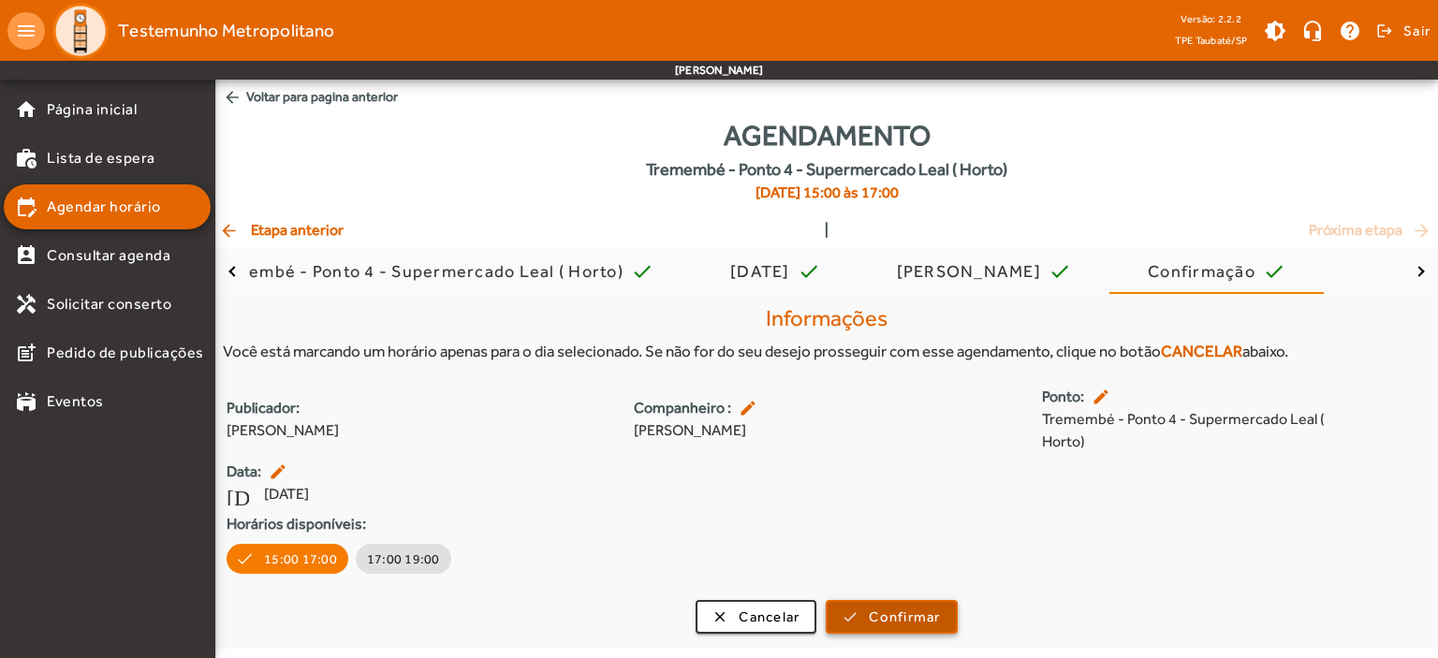
click at [862, 606] on span "submit" at bounding box center [890, 616] width 127 height 45
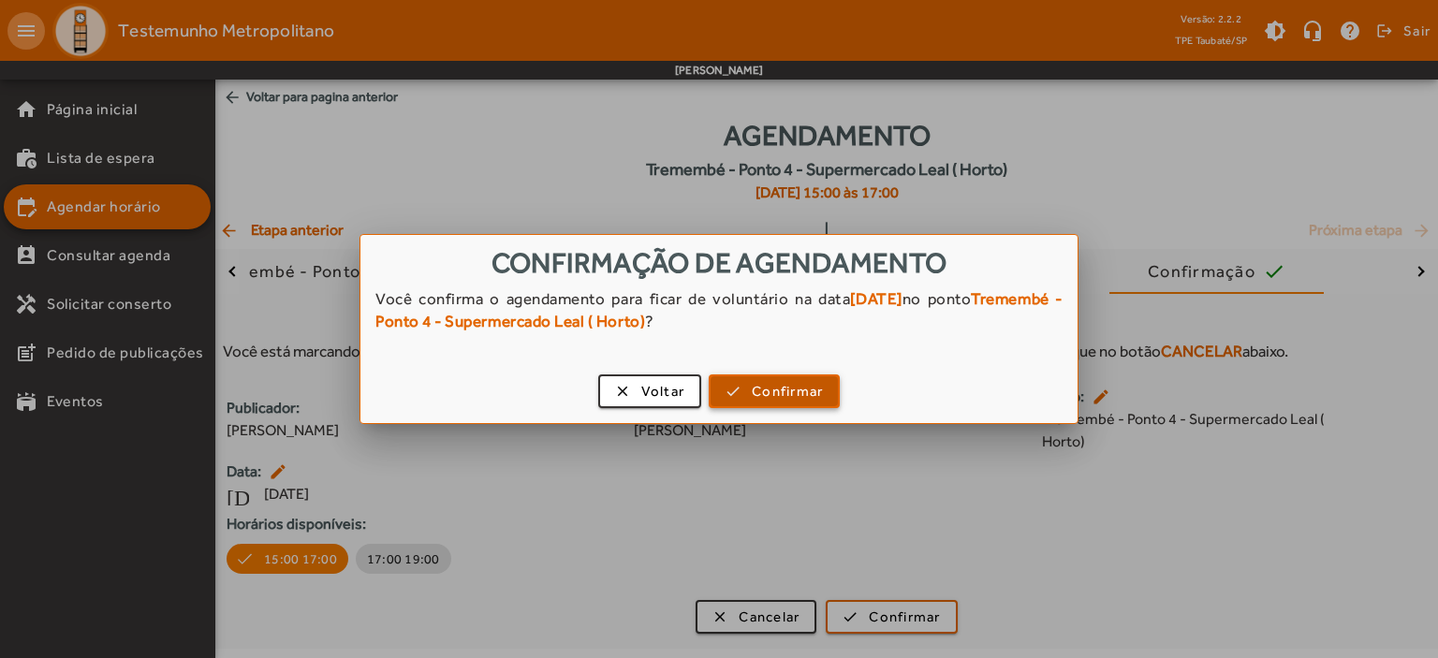
click at [775, 387] on span "Confirmar" at bounding box center [787, 392] width 71 height 22
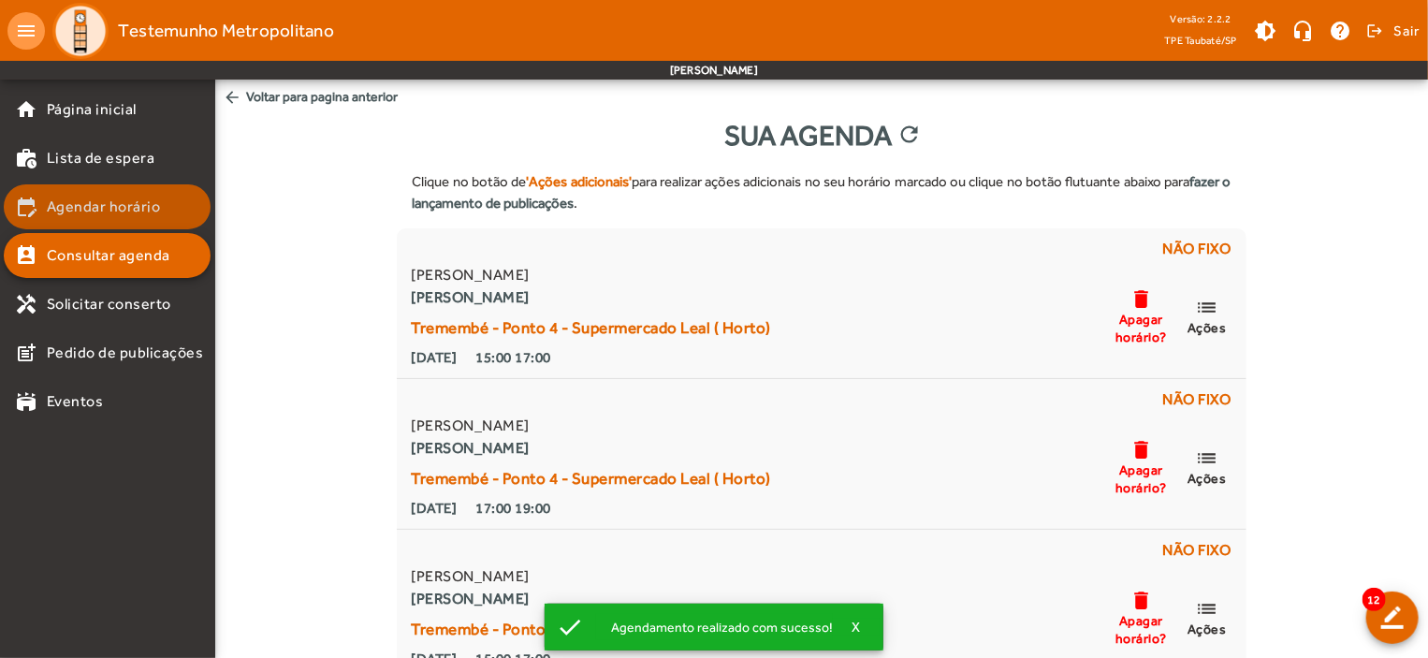
click at [136, 200] on span "Agendar horário" at bounding box center [104, 207] width 114 height 22
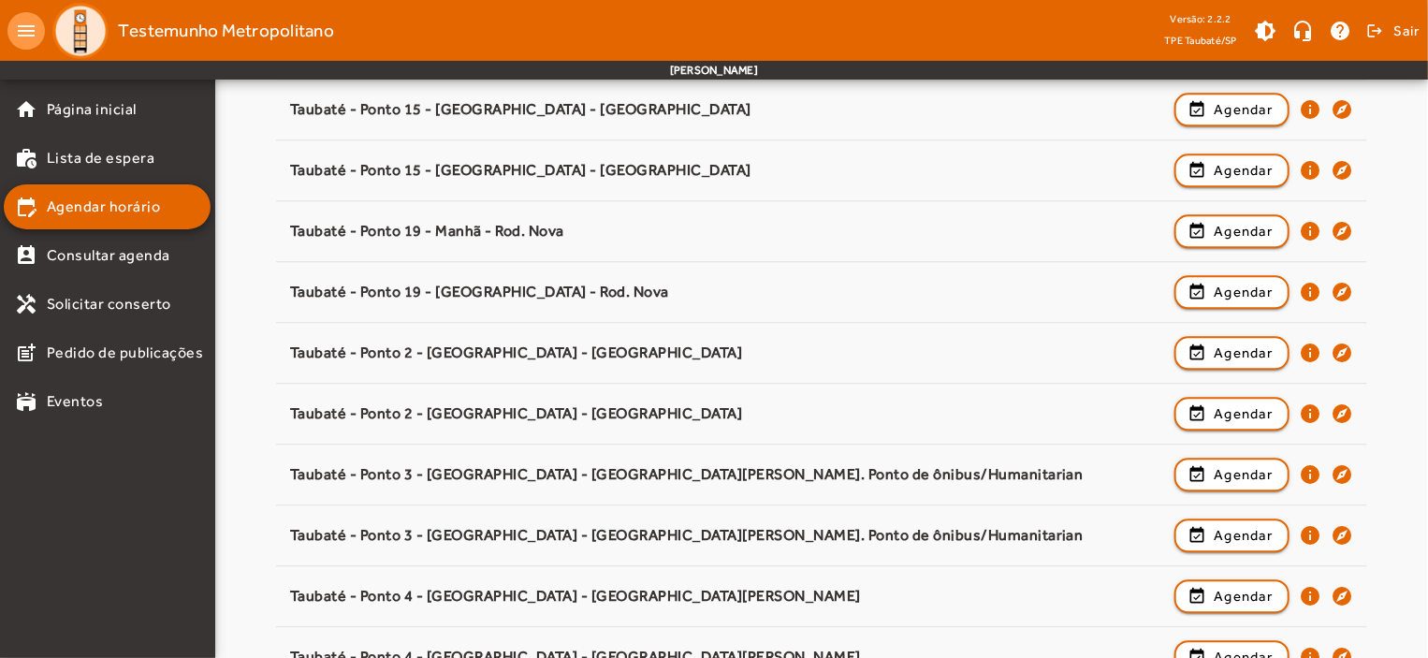
scroll to position [2879, 0]
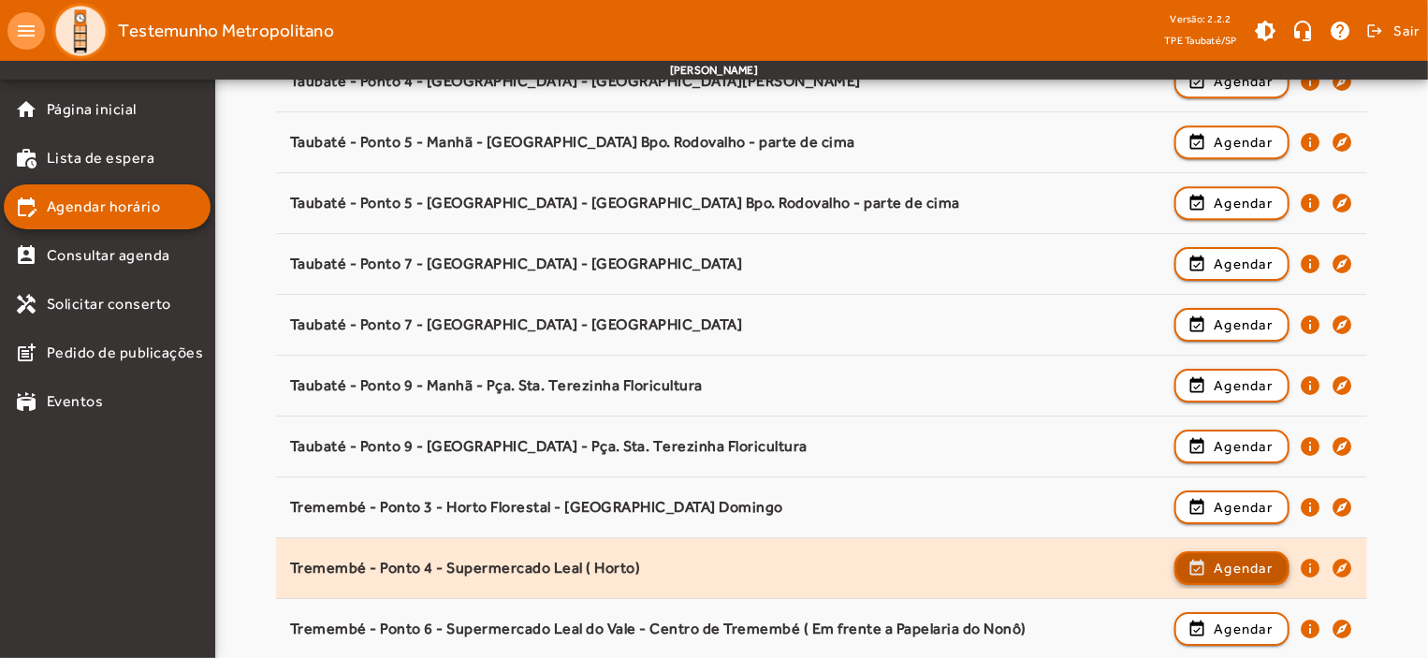
click at [1244, 557] on span "Agendar" at bounding box center [1243, 568] width 59 height 22
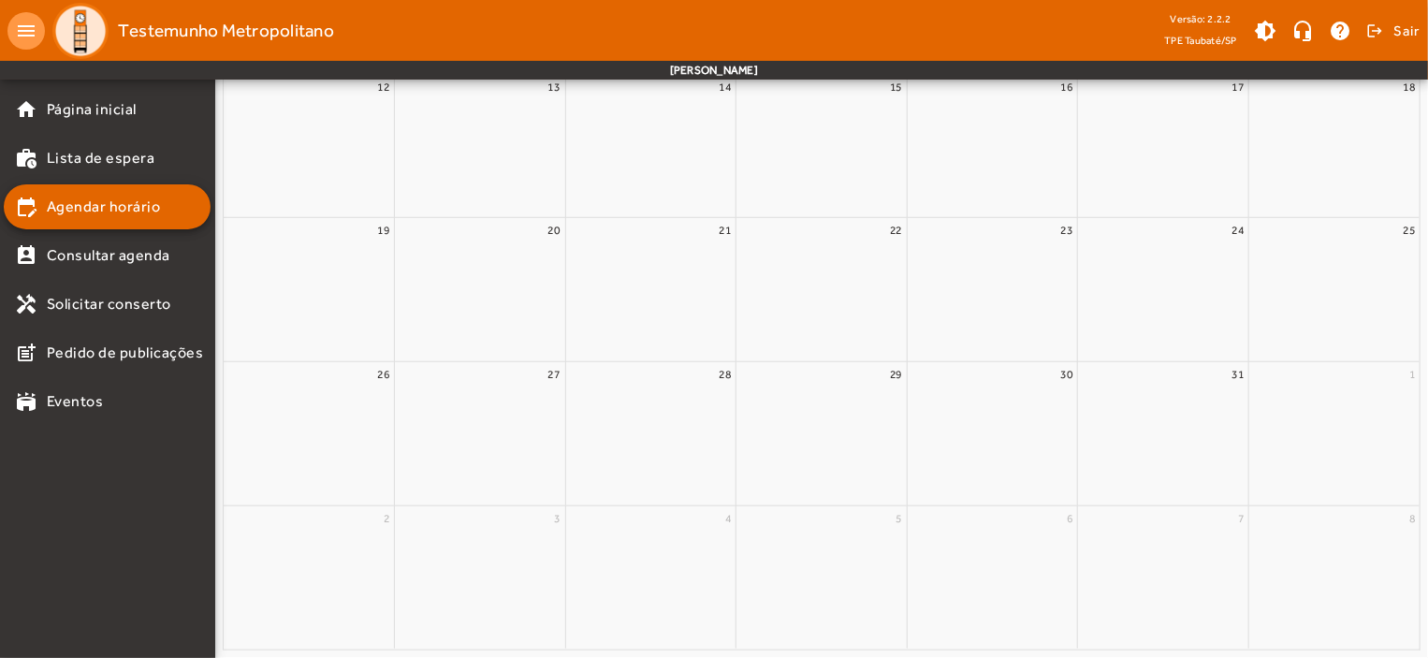
scroll to position [0, 0]
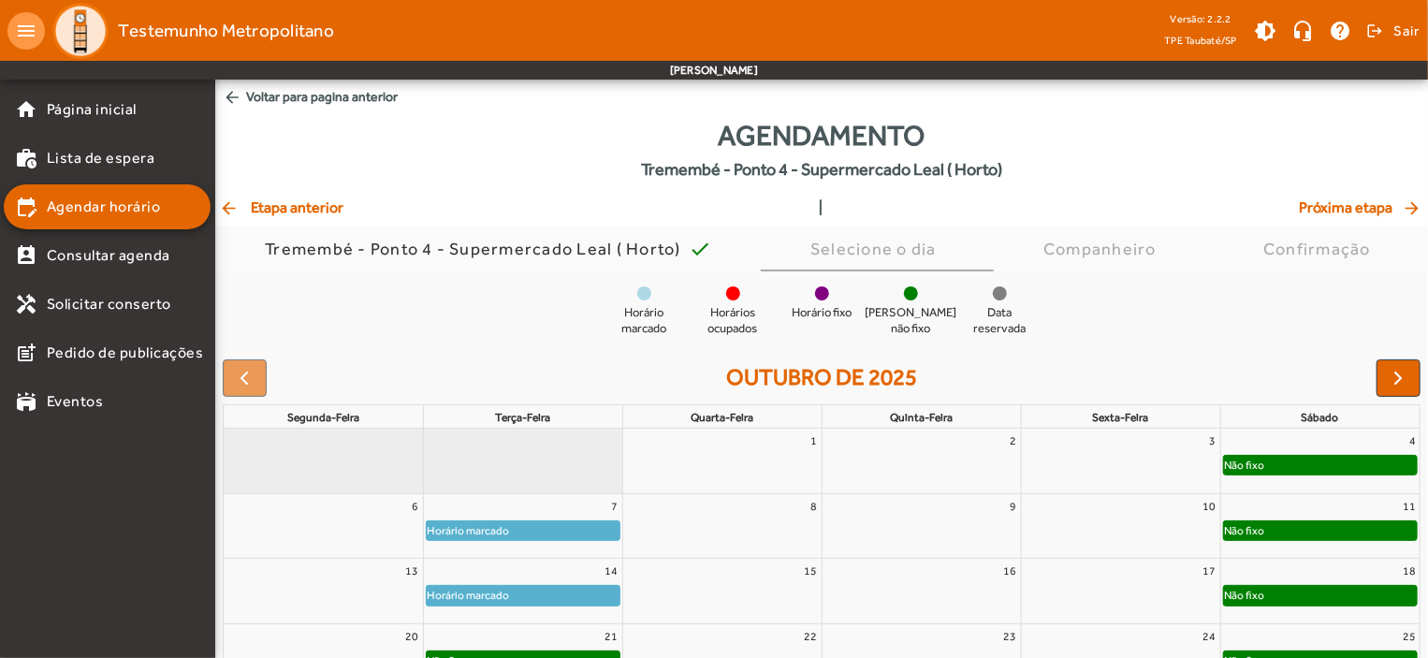
click at [591, 592] on div "Horário marcado" at bounding box center [523, 595] width 193 height 19
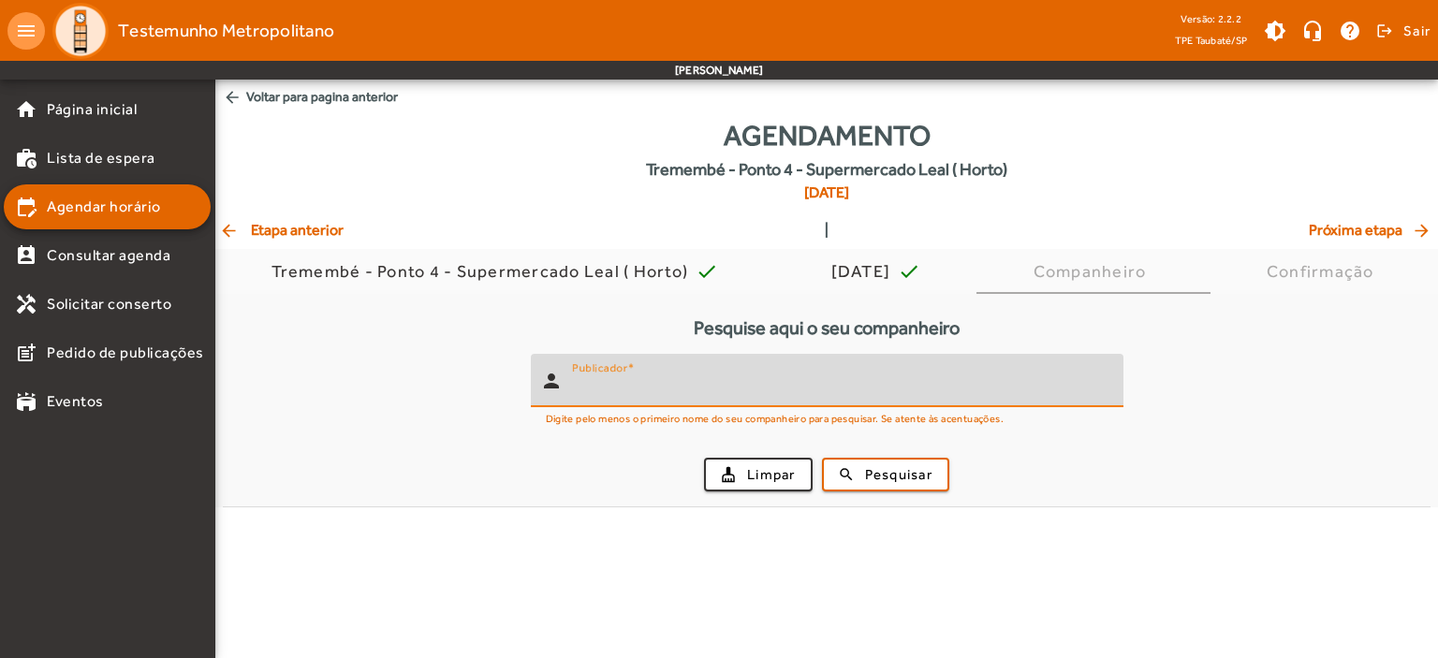
click at [593, 393] on input "Publicador" at bounding box center [840, 388] width 536 height 22
type input "********"
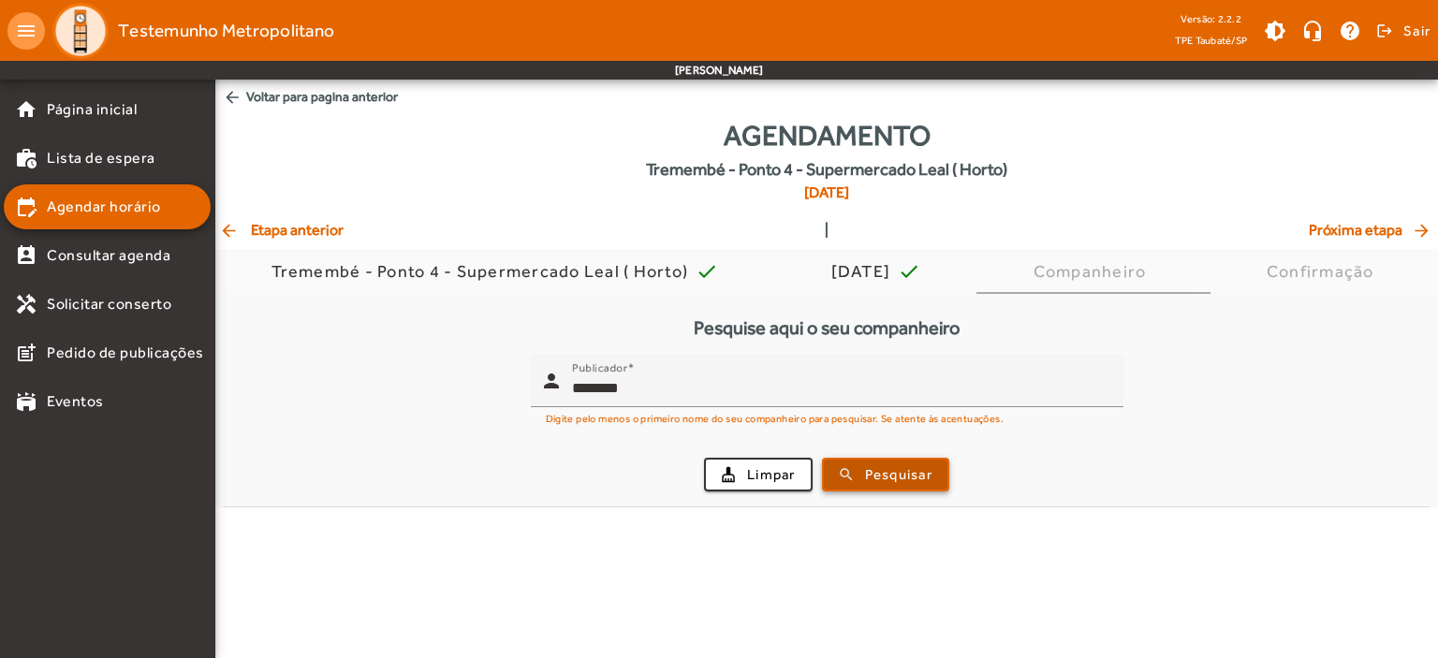
click at [892, 468] on span "Pesquisar" at bounding box center [898, 475] width 67 height 22
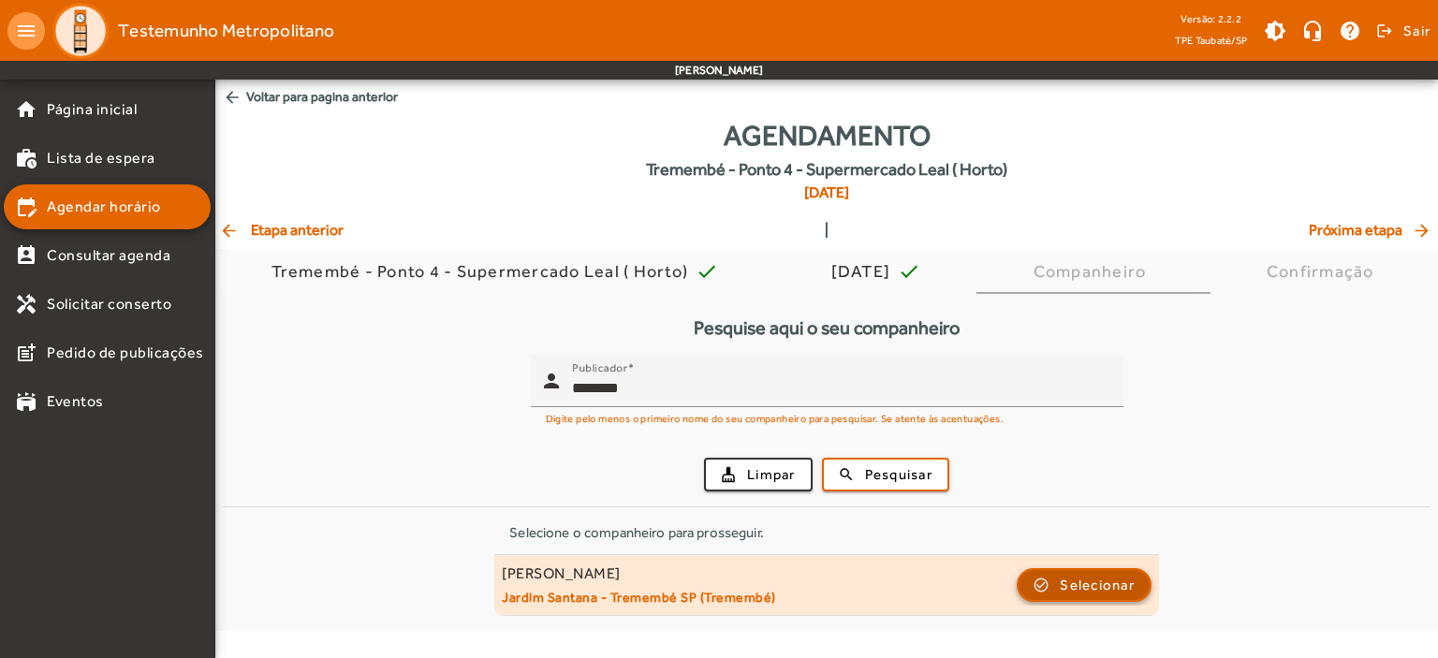
click at [1074, 579] on span "Selecionar" at bounding box center [1096, 585] width 75 height 22
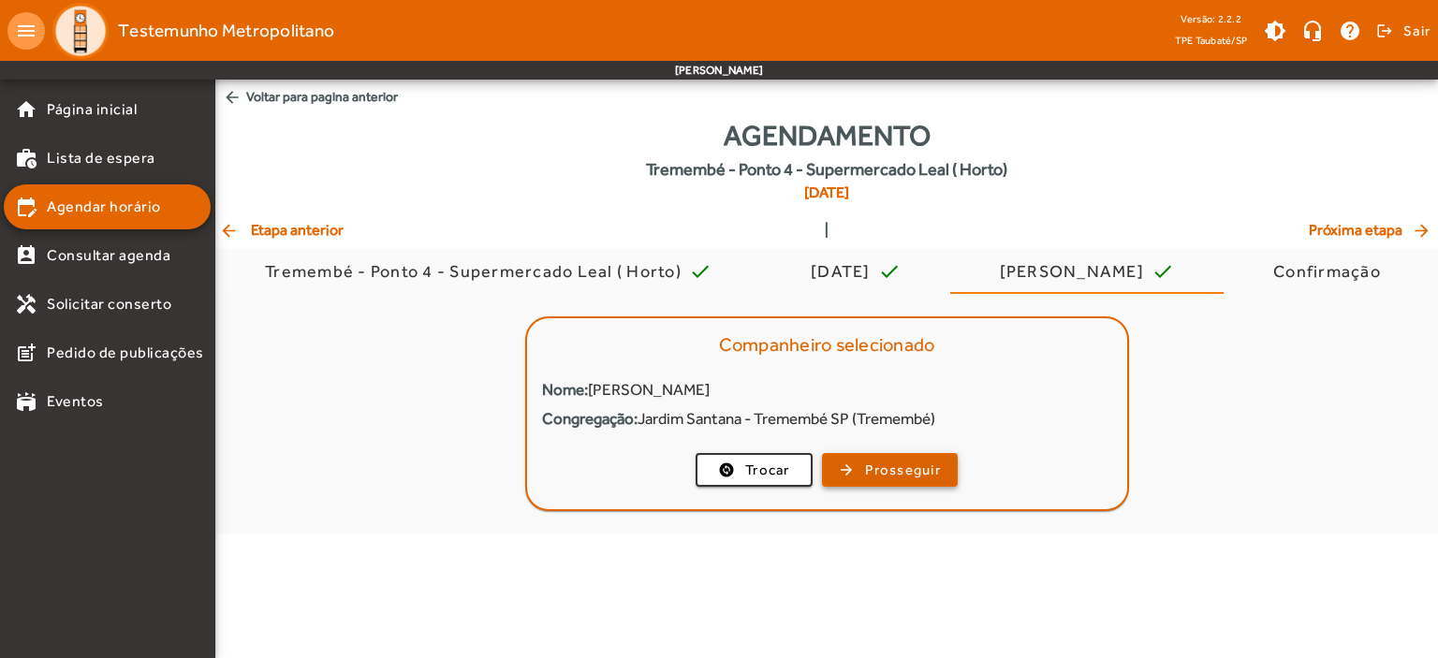
click at [920, 468] on span "Prosseguir" at bounding box center [903, 471] width 76 height 22
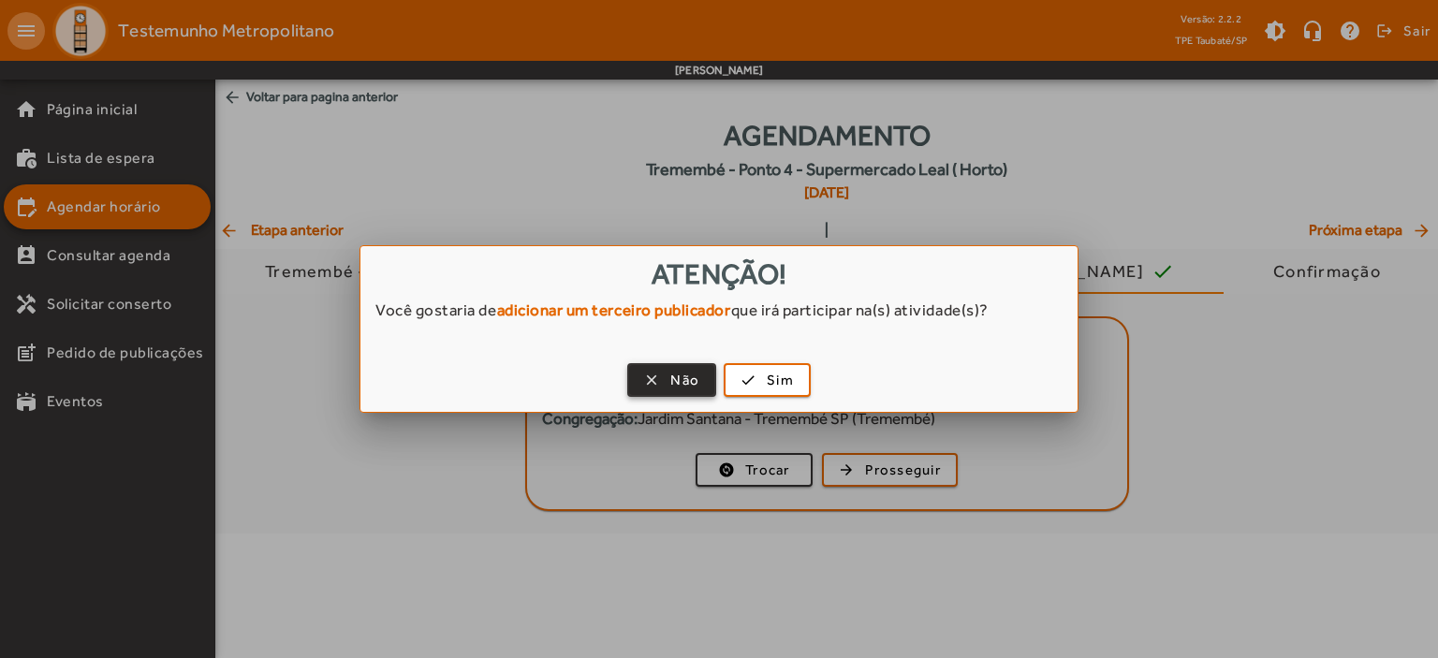
click at [672, 385] on span "Não" at bounding box center [684, 381] width 29 height 22
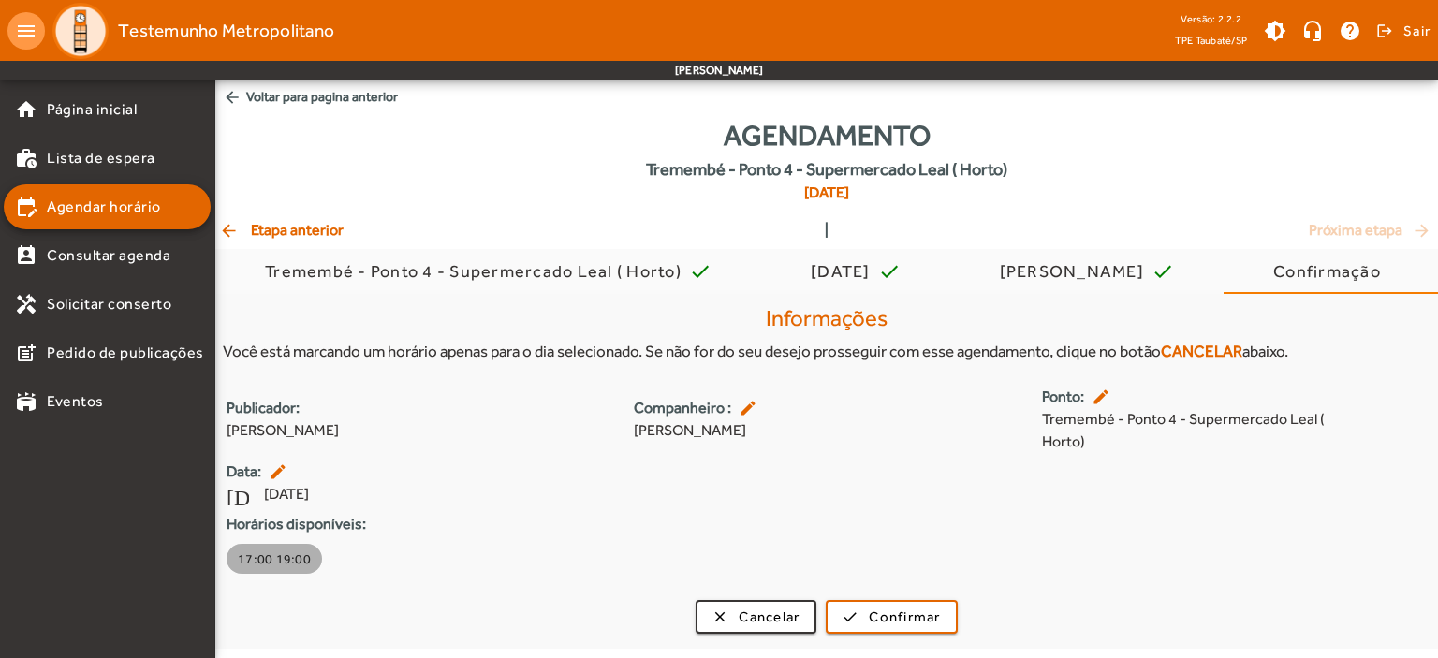
click at [273, 566] on span "17:00 19:00" at bounding box center [274, 558] width 73 height 19
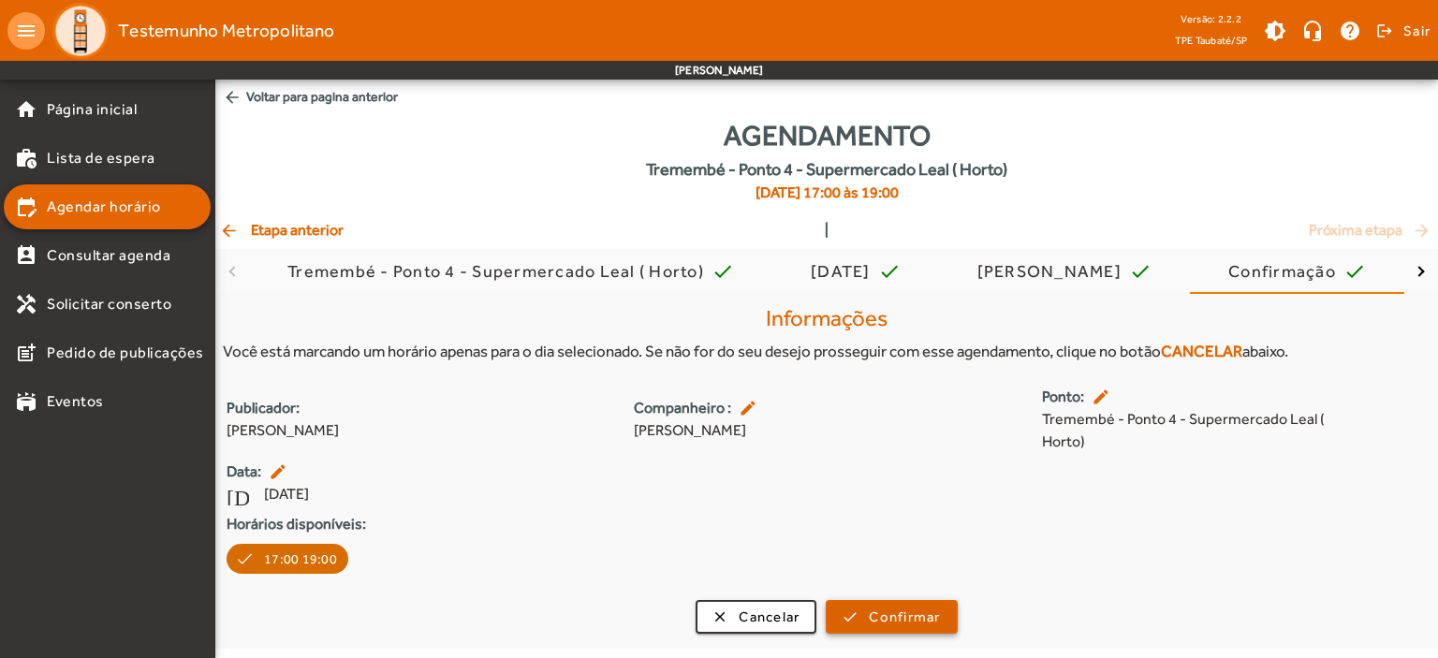
click at [921, 609] on span "Confirmar" at bounding box center [904, 617] width 71 height 22
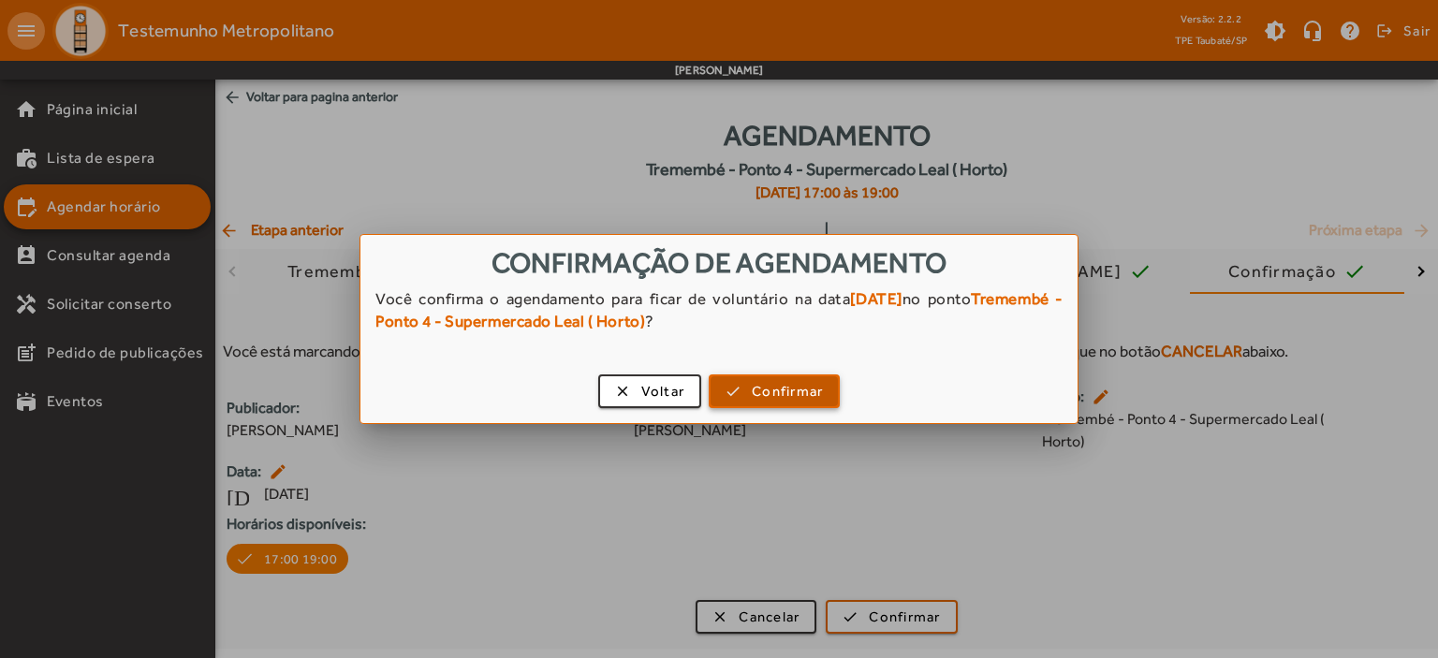
click at [799, 399] on span "Confirmar" at bounding box center [787, 392] width 71 height 22
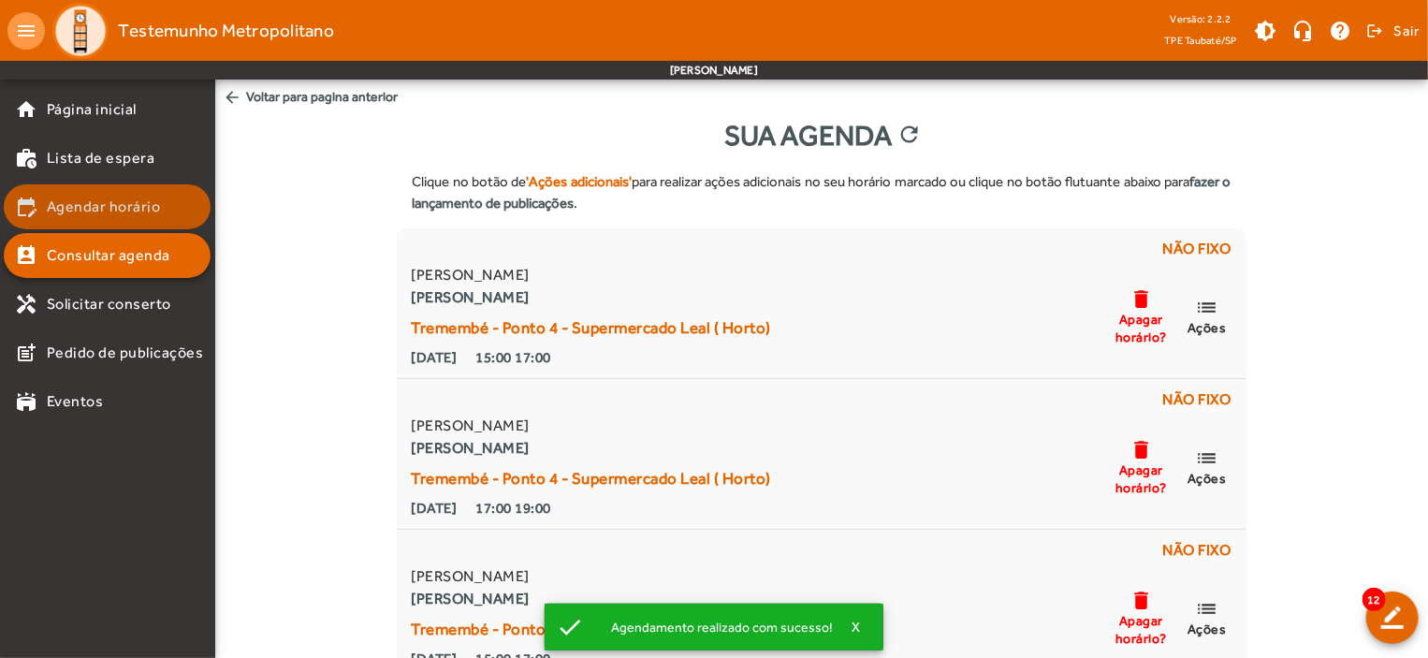
click at [146, 211] on span "Agendar horário" at bounding box center [104, 207] width 114 height 22
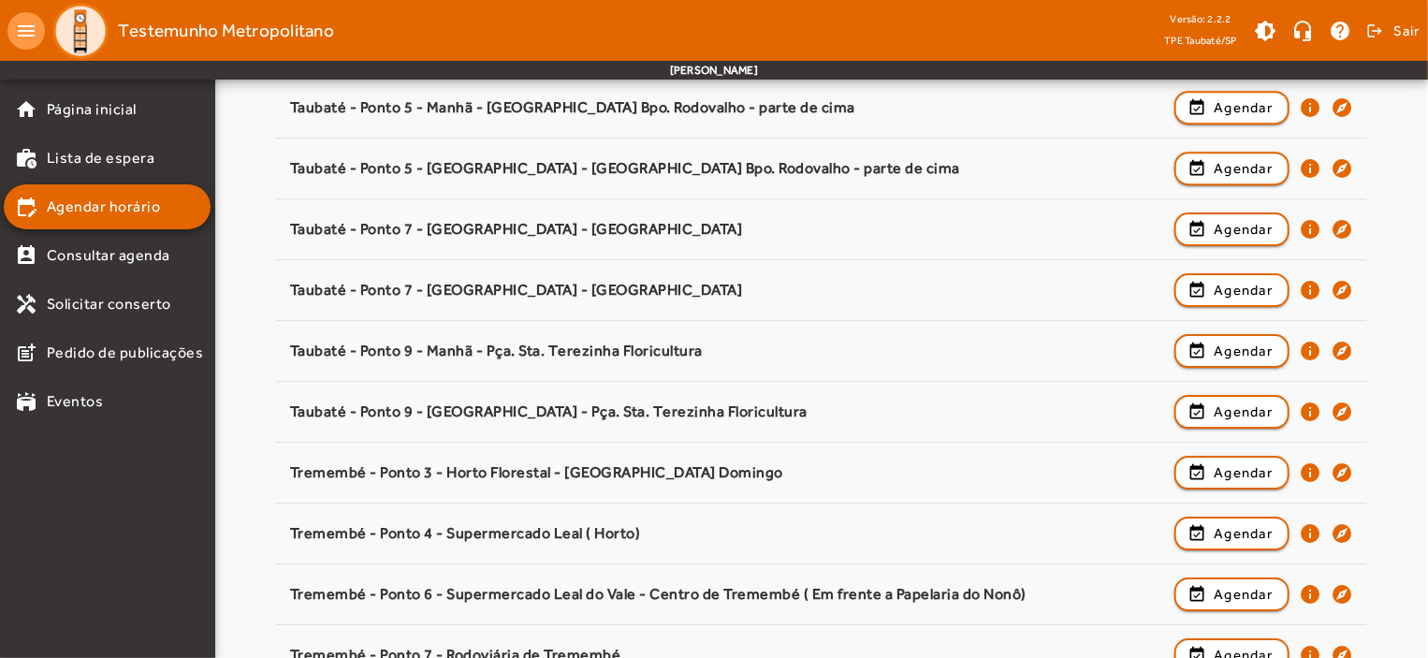
scroll to position [2930, 0]
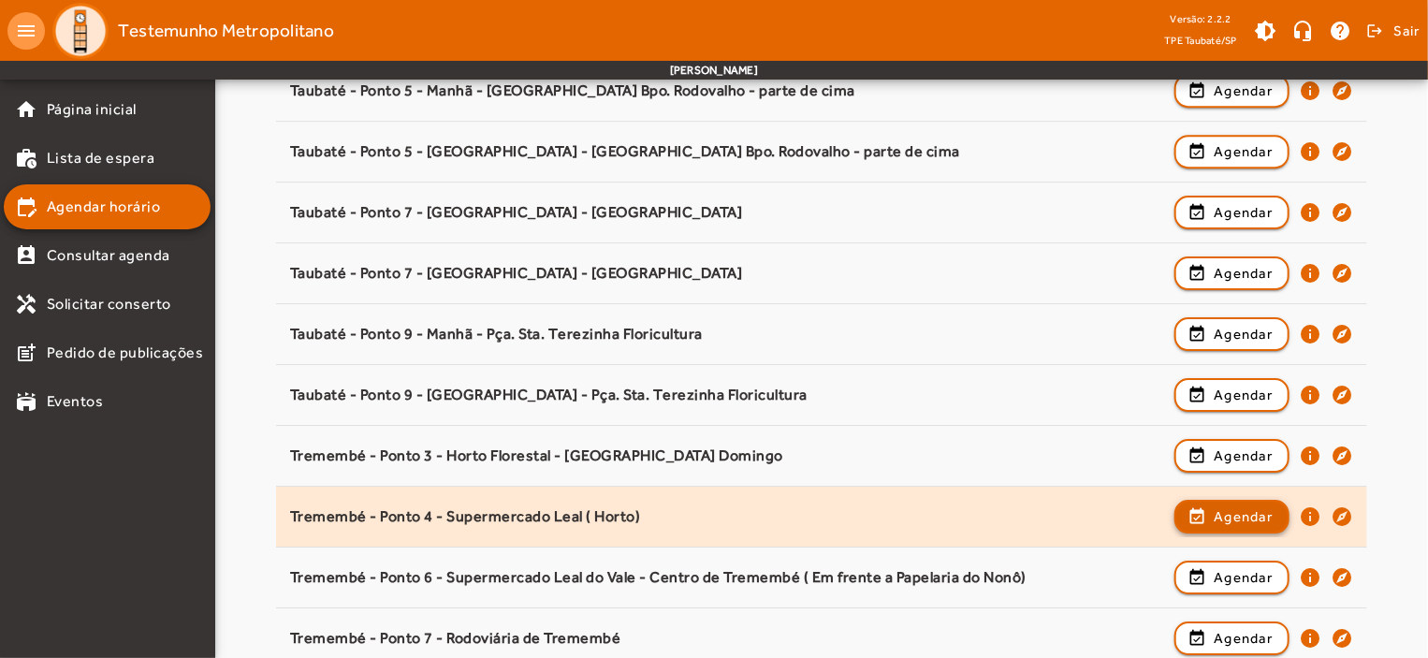
click at [1260, 507] on span "Agendar" at bounding box center [1243, 516] width 59 height 22
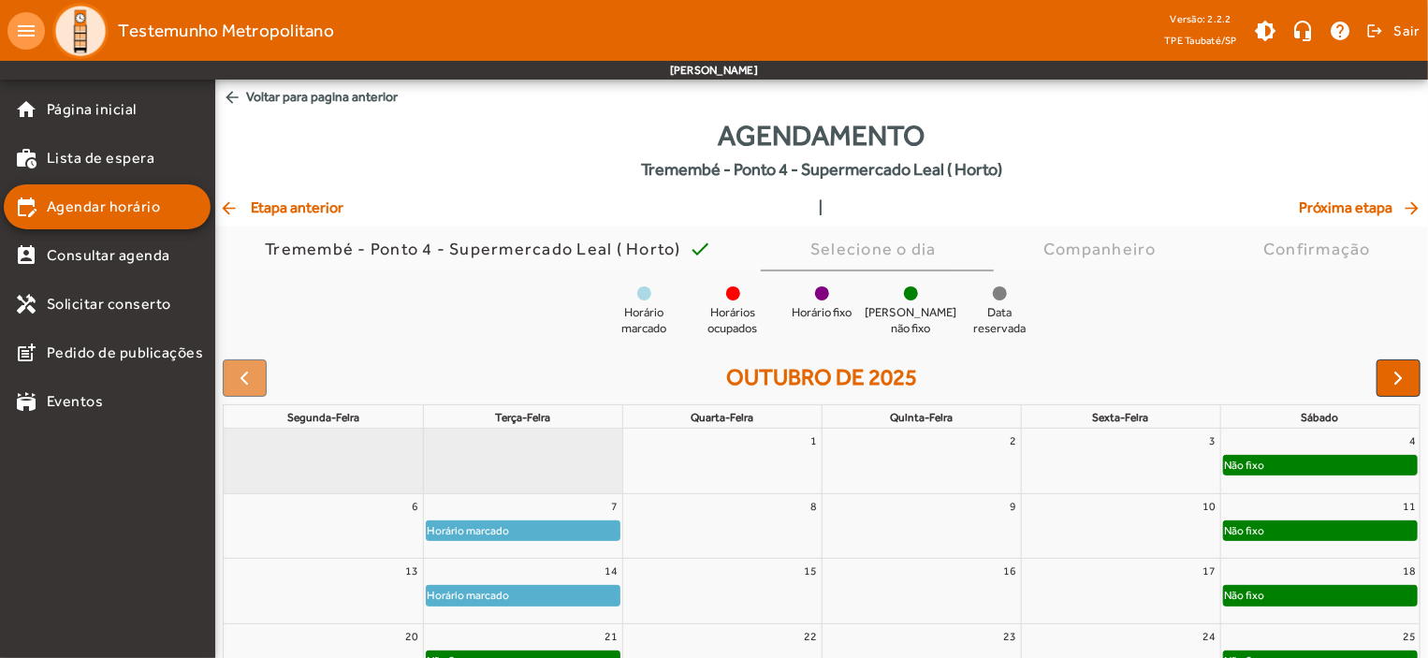
scroll to position [170, 0]
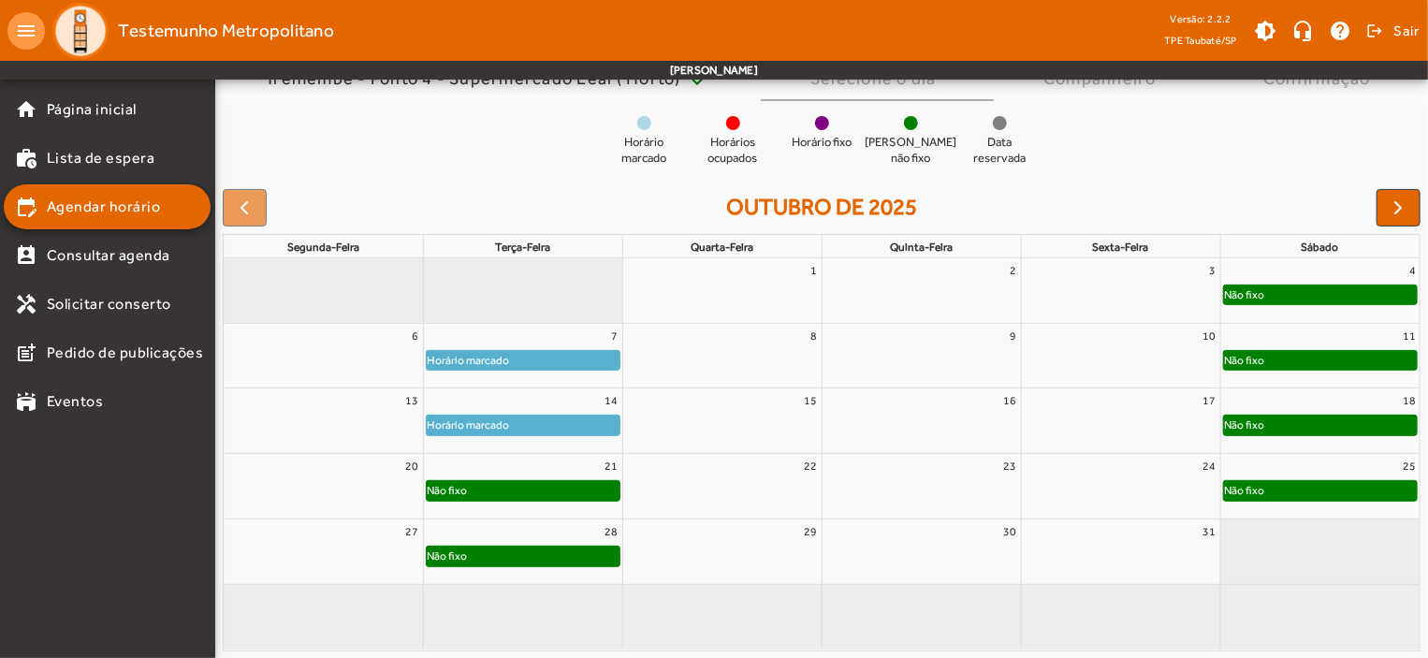
click at [587, 493] on div "Não fixo" at bounding box center [523, 490] width 193 height 19
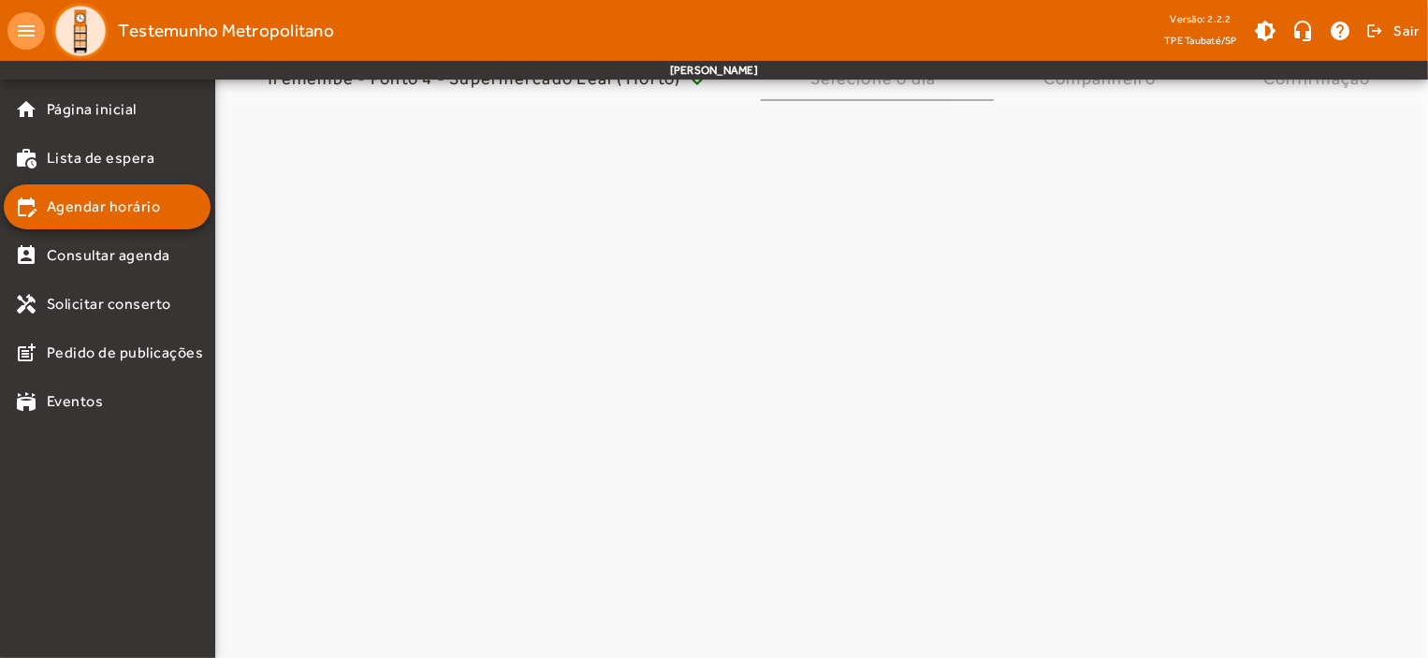
scroll to position [0, 0]
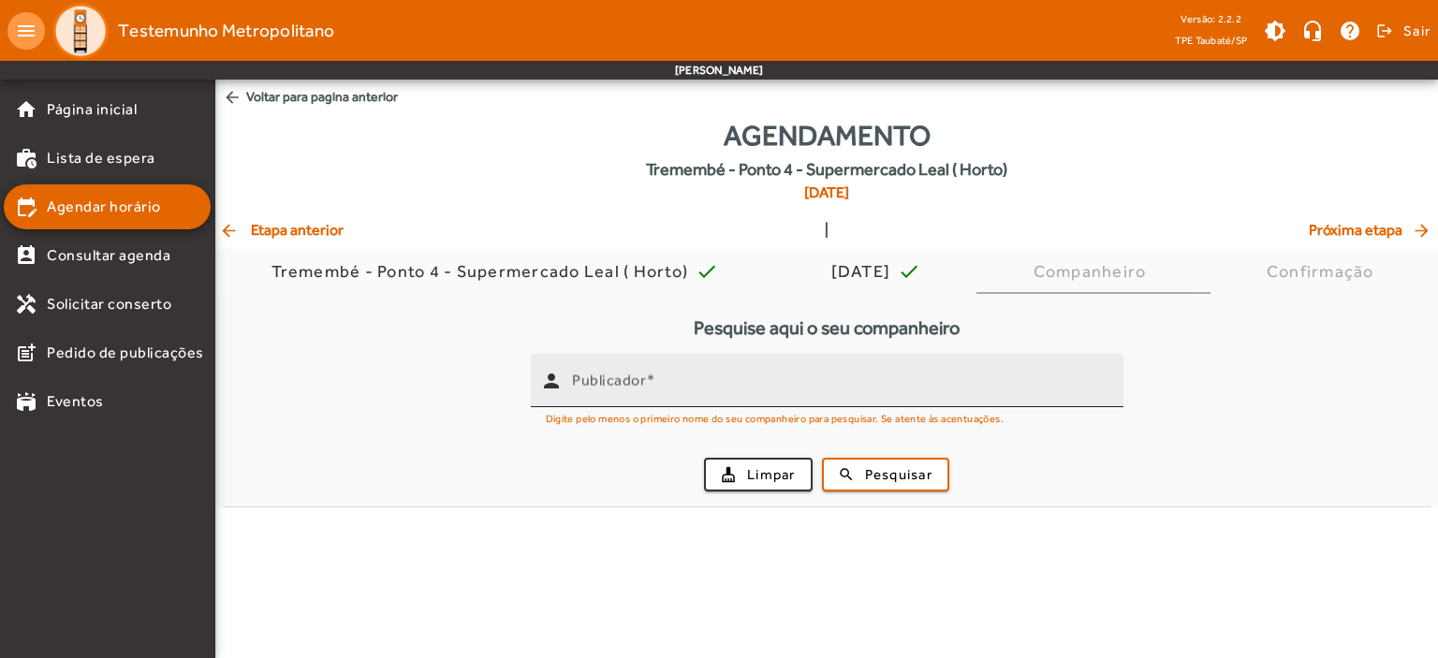
click at [592, 400] on div "Publicador" at bounding box center [840, 380] width 536 height 53
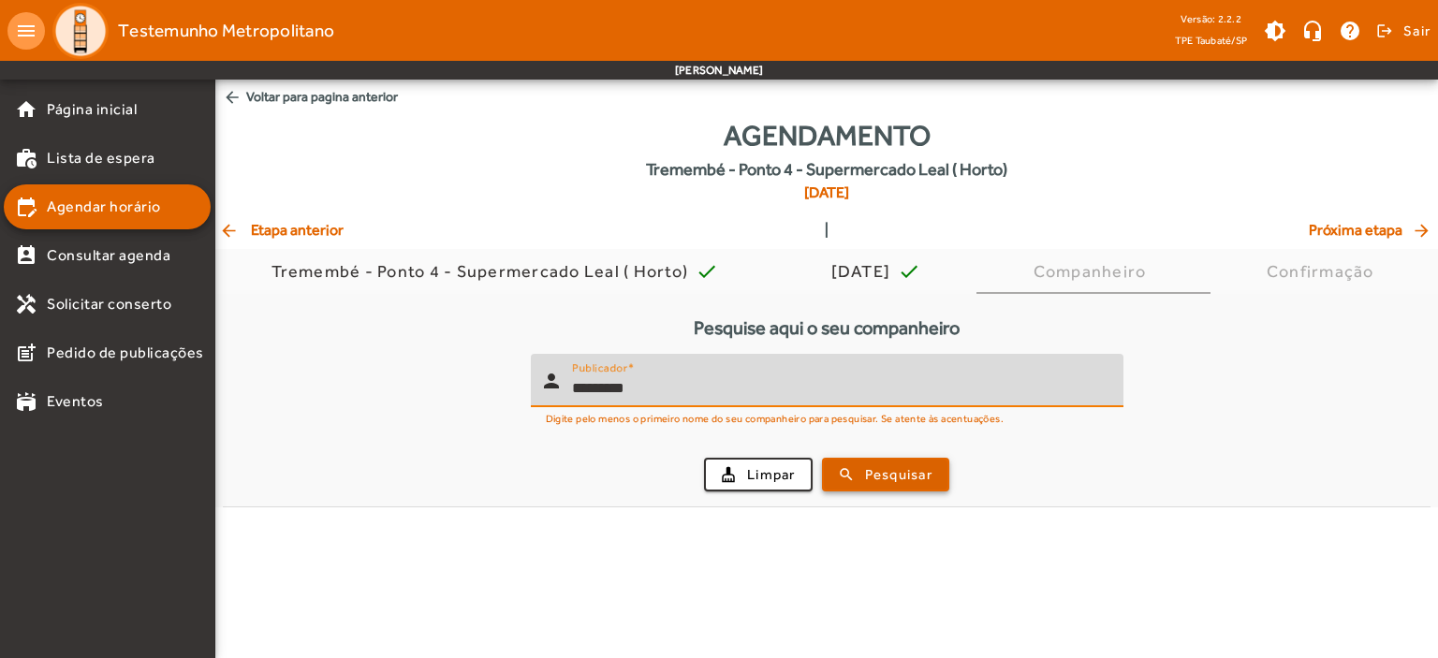
type input "*********"
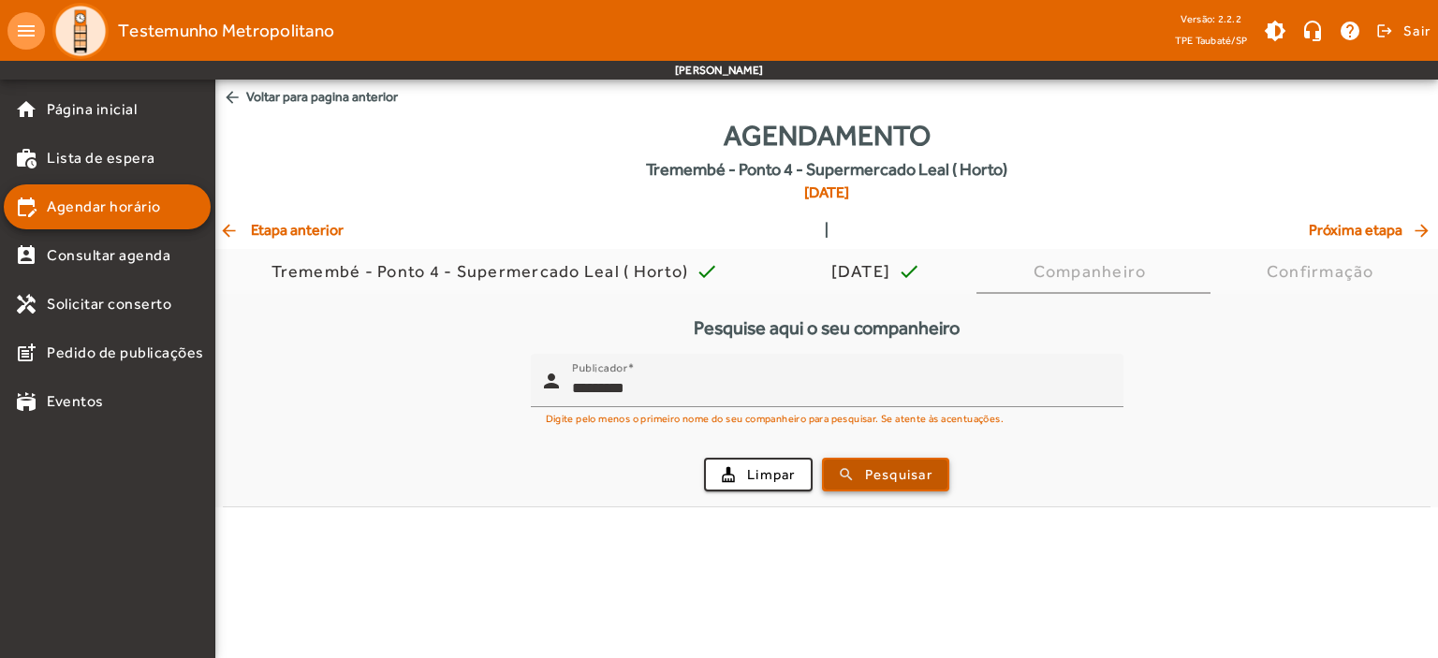
click at [893, 475] on span "Pesquisar" at bounding box center [898, 475] width 67 height 22
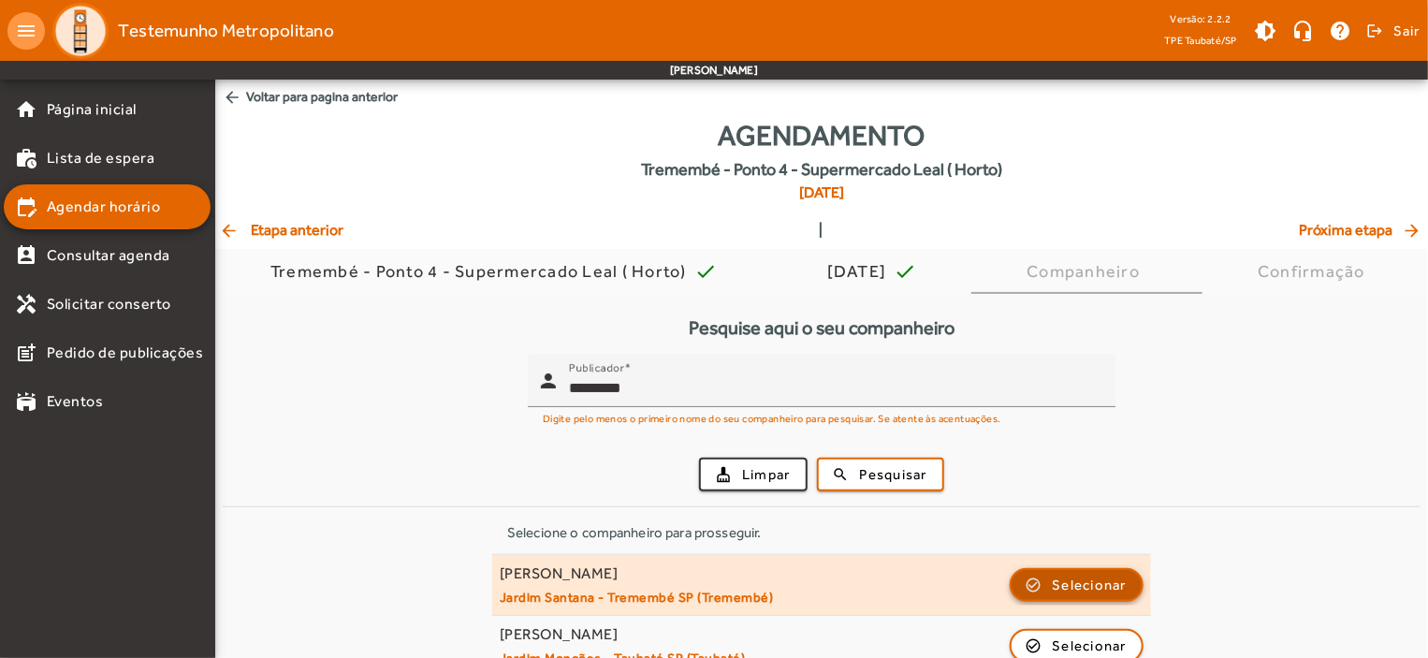
click at [1082, 581] on span "Selecionar" at bounding box center [1090, 585] width 75 height 22
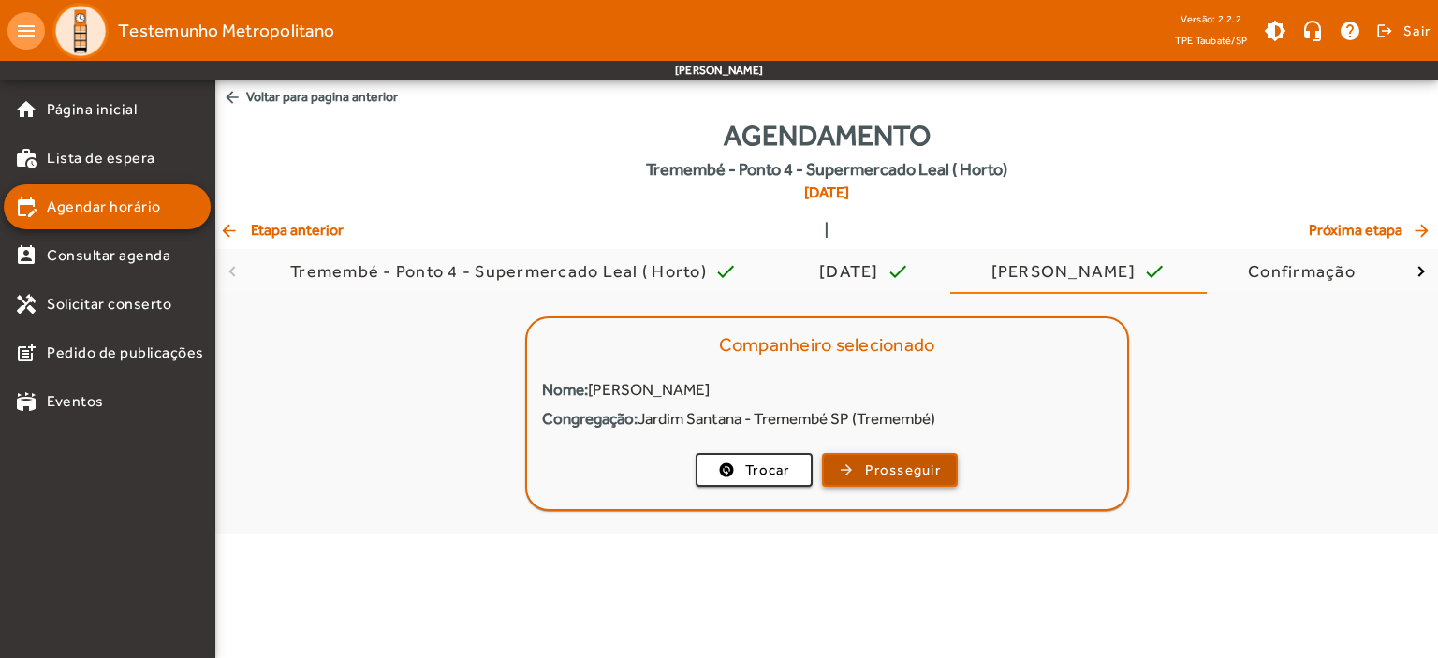
click at [899, 474] on span "Prosseguir" at bounding box center [903, 471] width 76 height 22
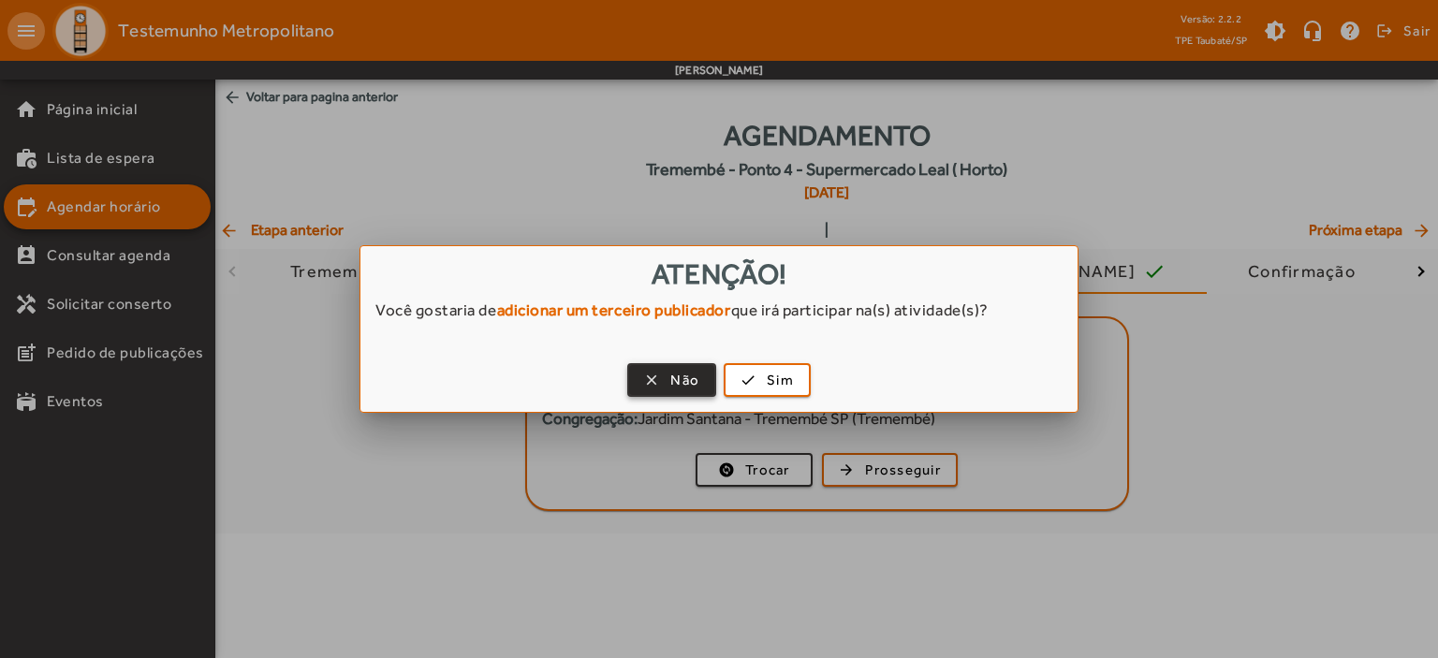
click at [671, 371] on span "Não" at bounding box center [684, 381] width 29 height 22
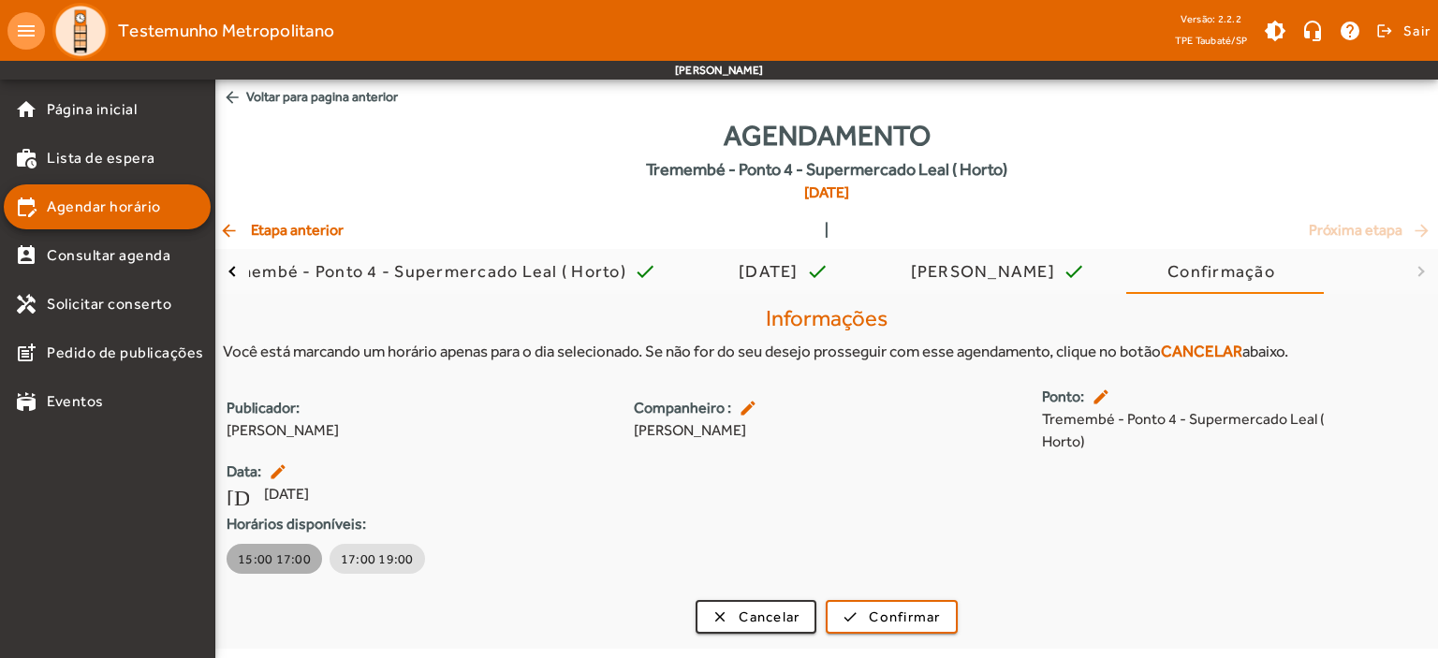
click at [276, 556] on span "15:00 17:00" at bounding box center [274, 558] width 73 height 19
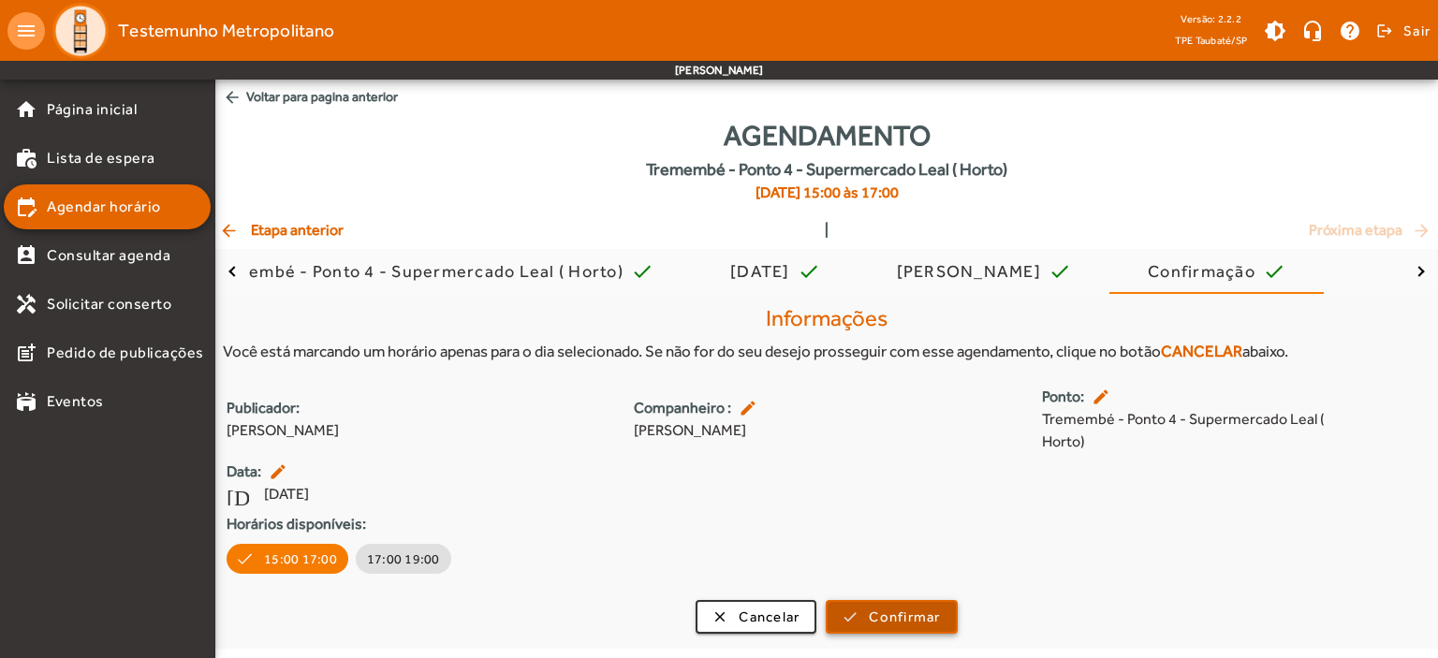
click at [882, 612] on span "Confirmar" at bounding box center [904, 617] width 71 height 22
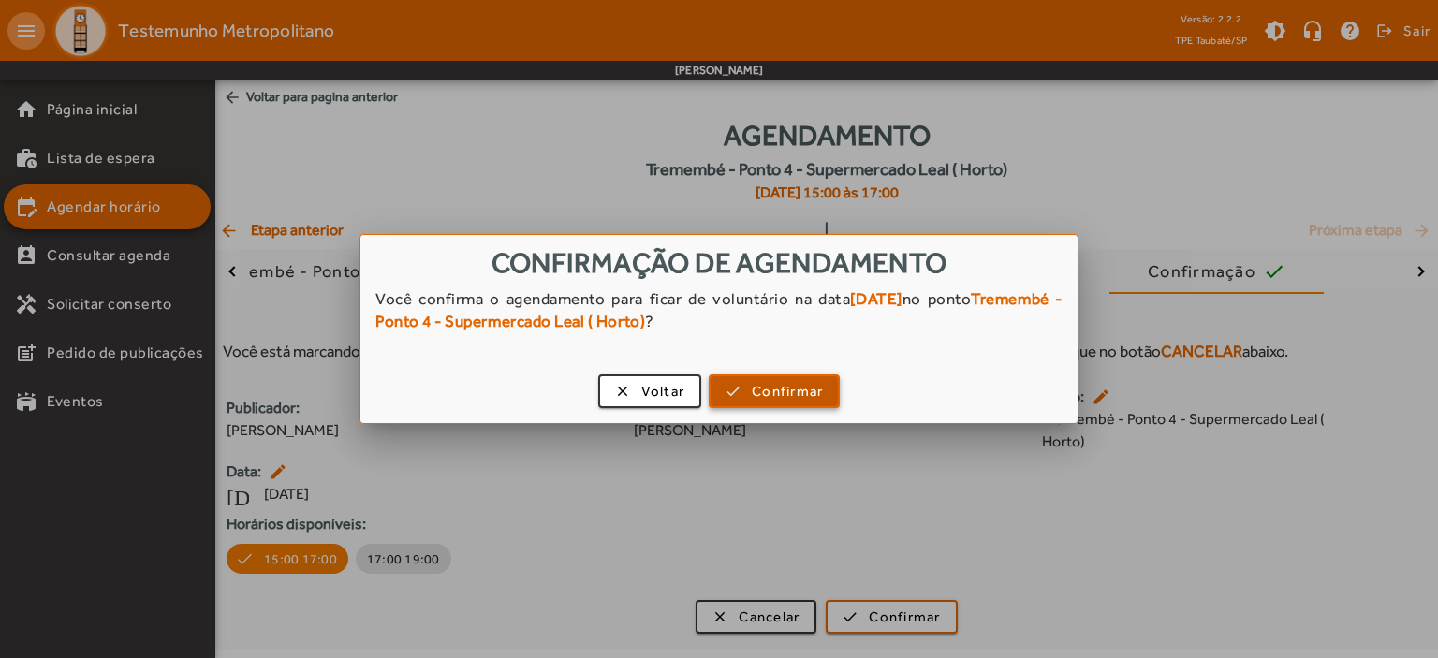
click at [771, 390] on span "Confirmar" at bounding box center [787, 392] width 71 height 22
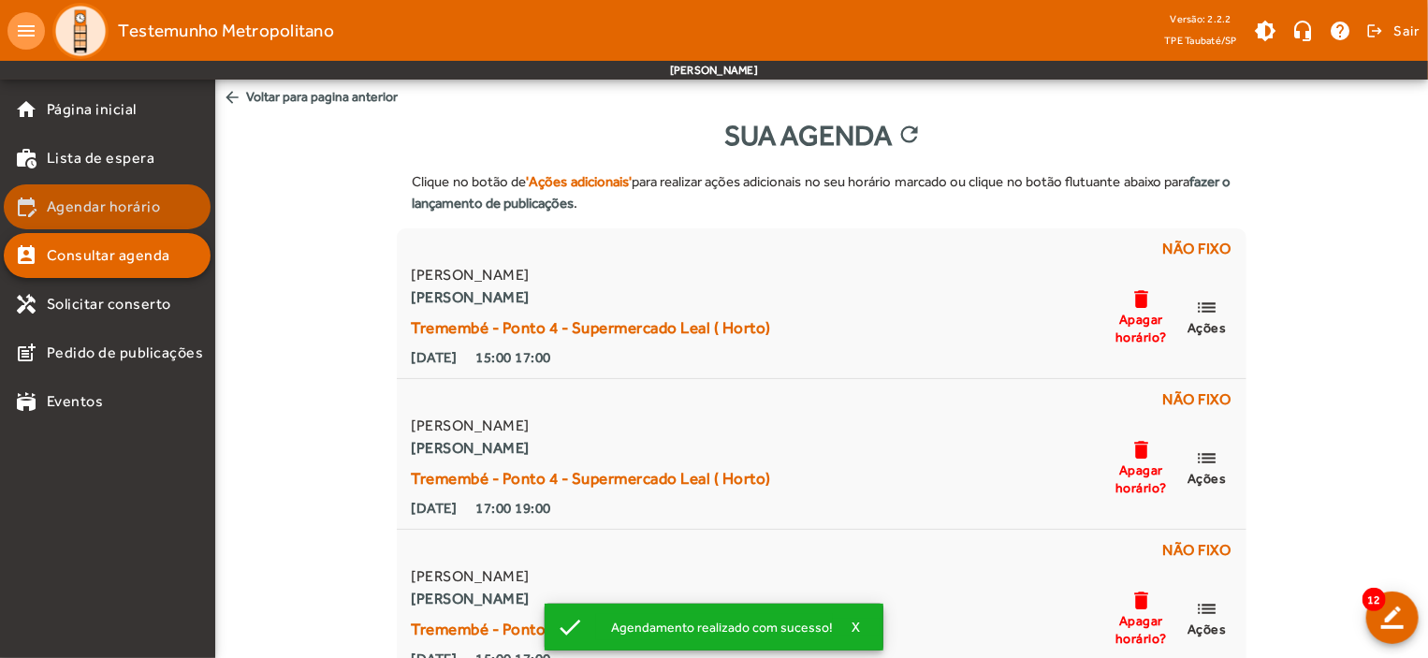
click at [101, 203] on span "Agendar horário" at bounding box center [104, 207] width 114 height 22
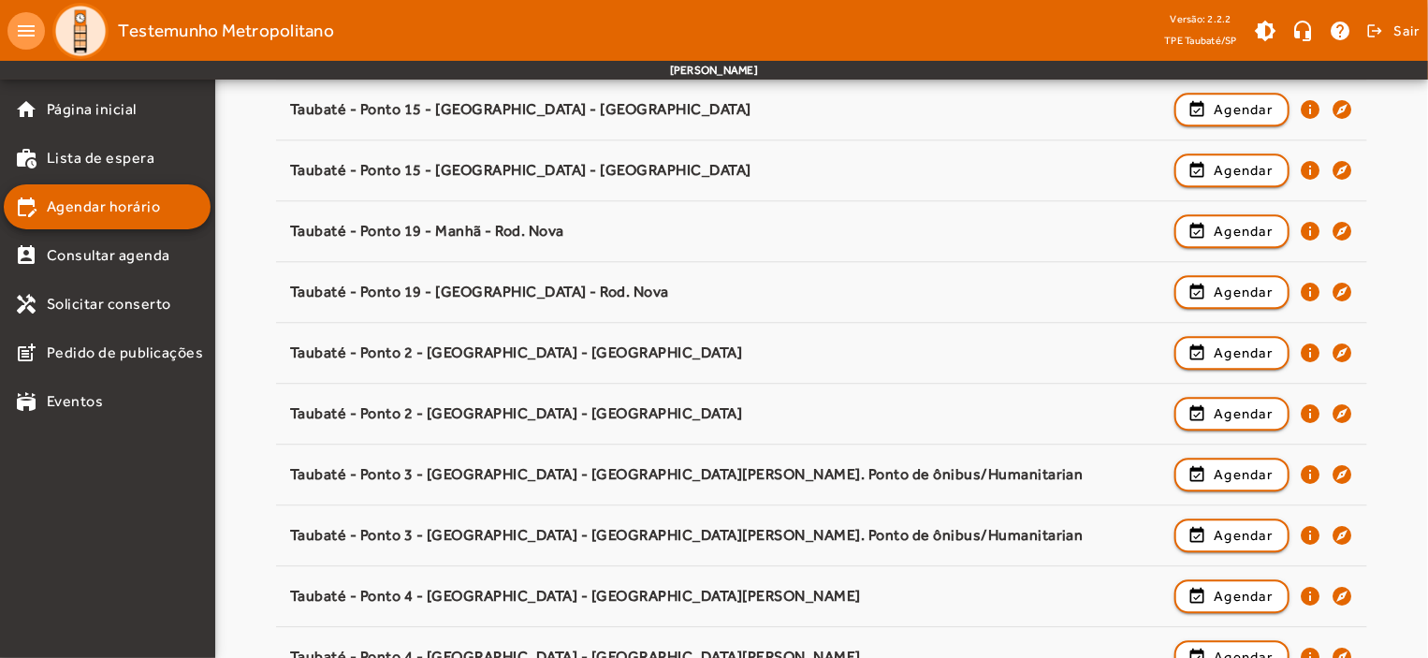
scroll to position [2879, 0]
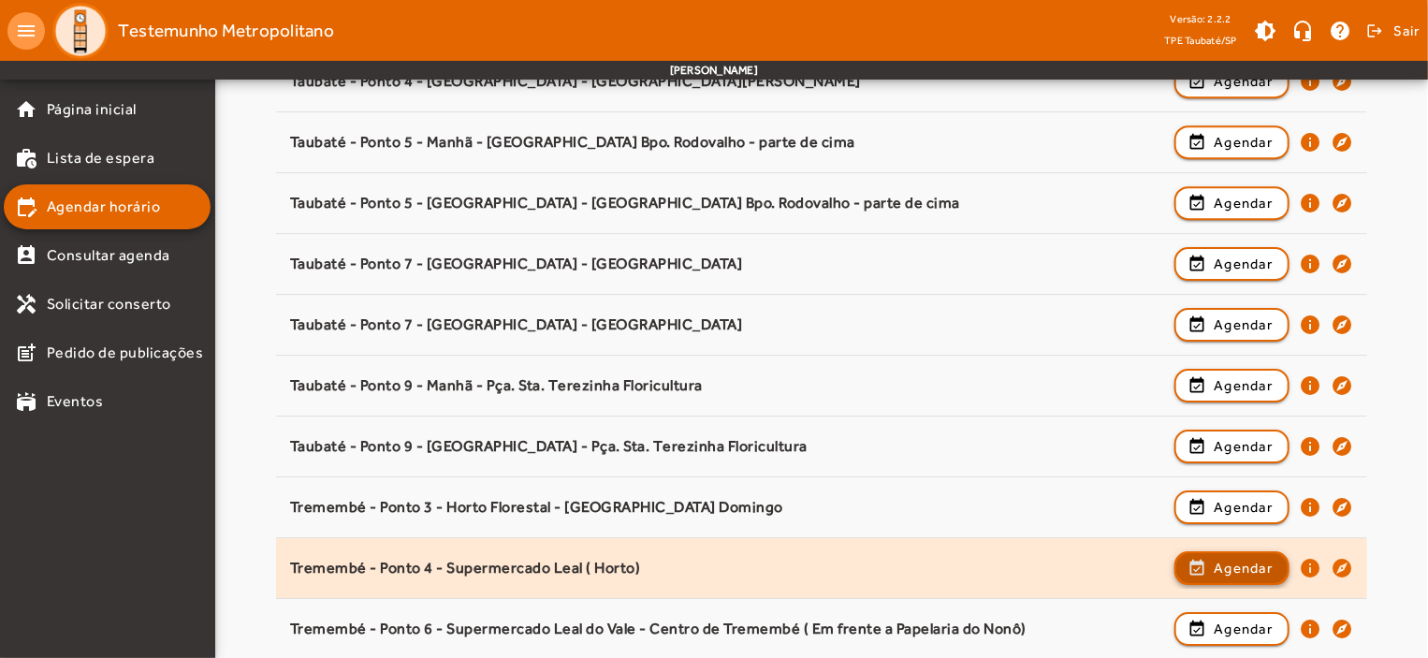
click at [1270, 557] on span "Agendar" at bounding box center [1243, 568] width 59 height 22
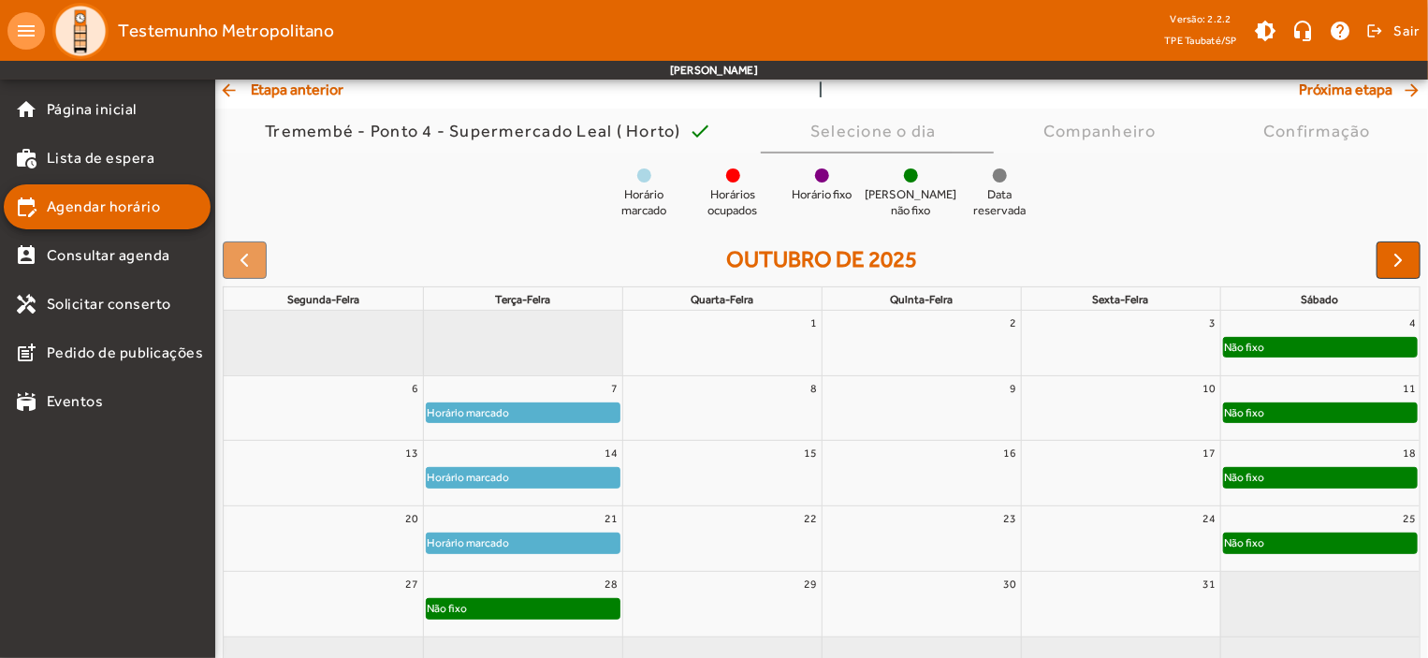
scroll to position [170, 0]
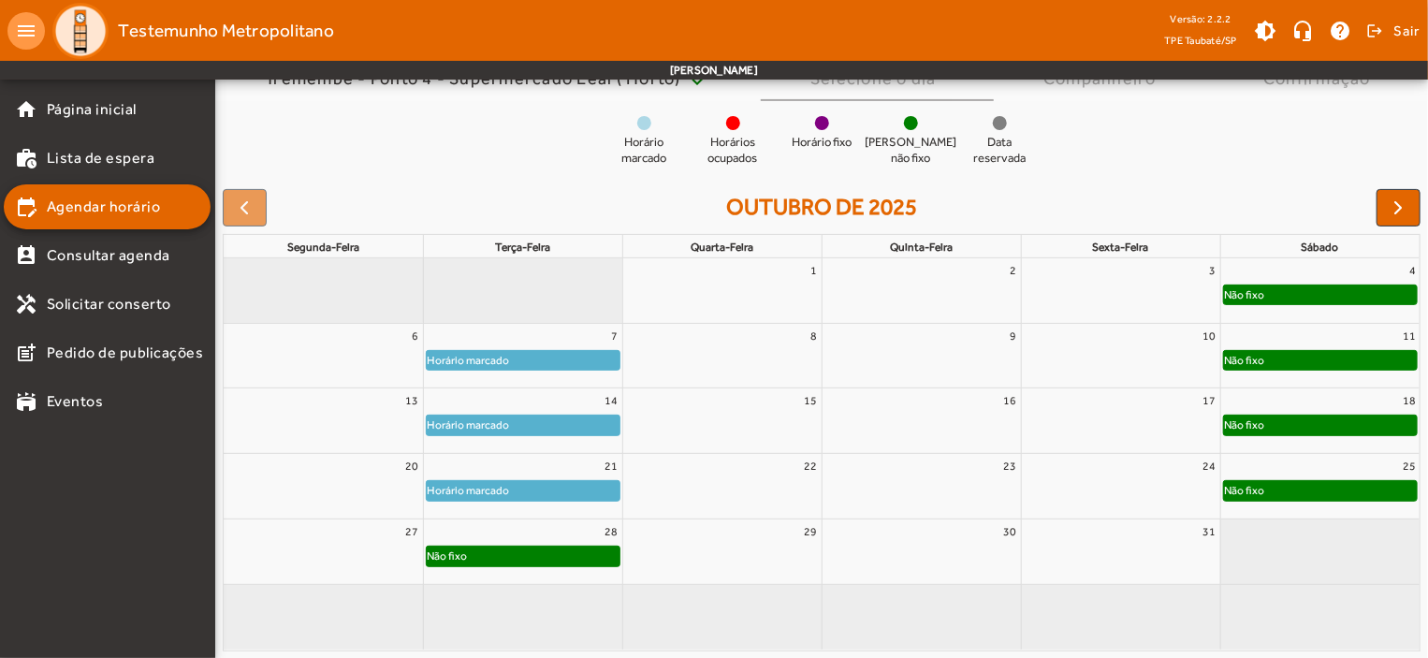
click at [598, 490] on div "Horário marcado" at bounding box center [523, 490] width 193 height 19
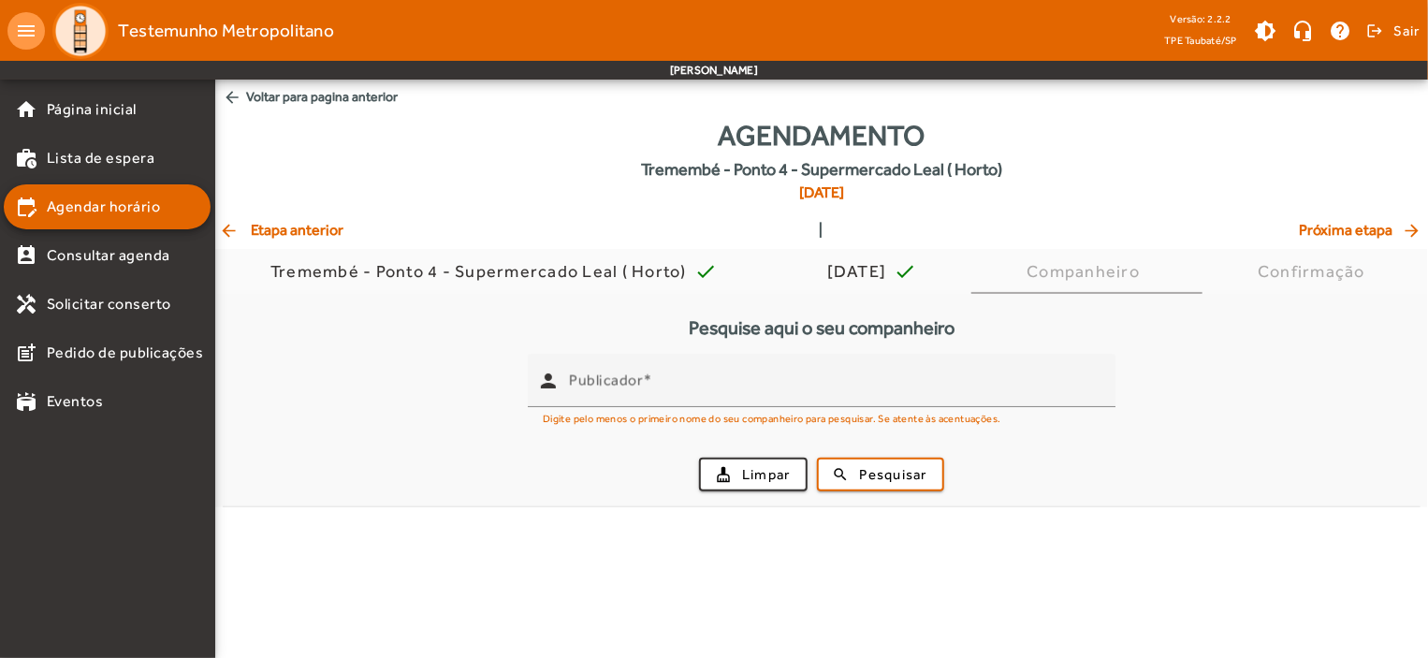
scroll to position [0, 0]
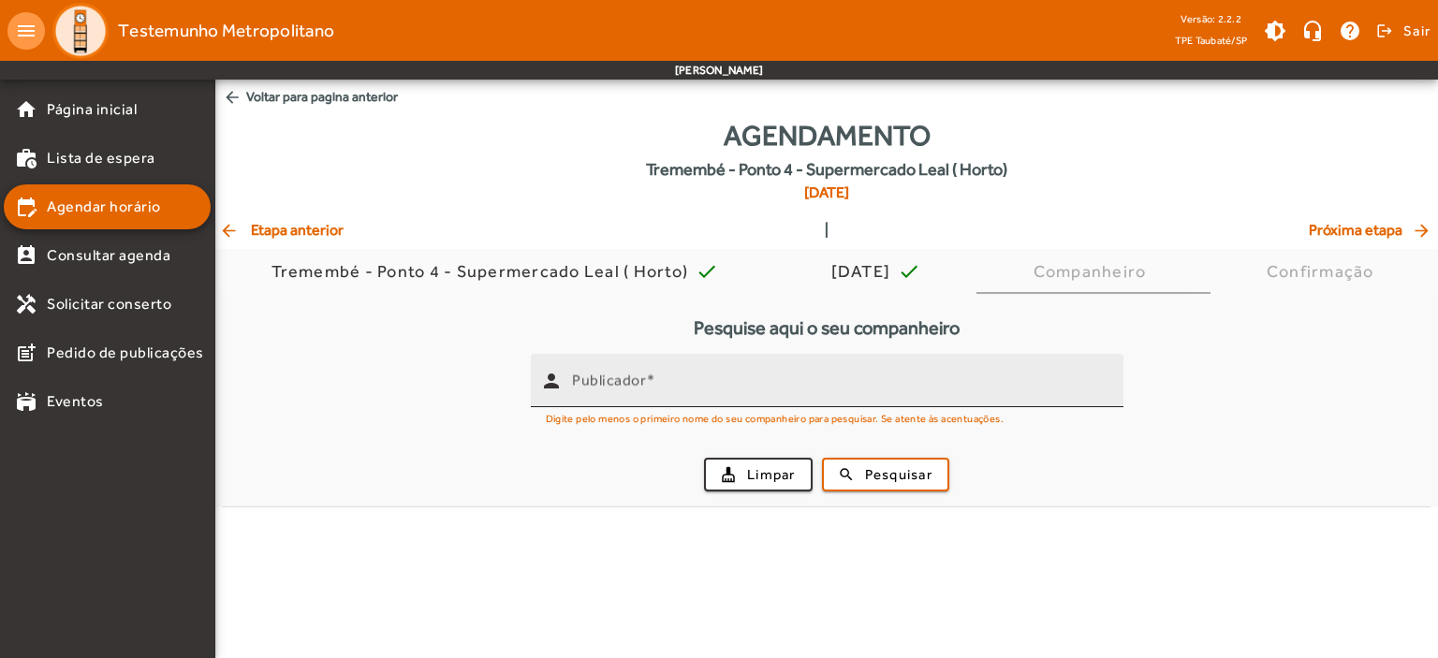
click at [583, 387] on mat-label "Publicador" at bounding box center [609, 381] width 74 height 18
click at [583, 387] on input "Publicador" at bounding box center [840, 388] width 536 height 22
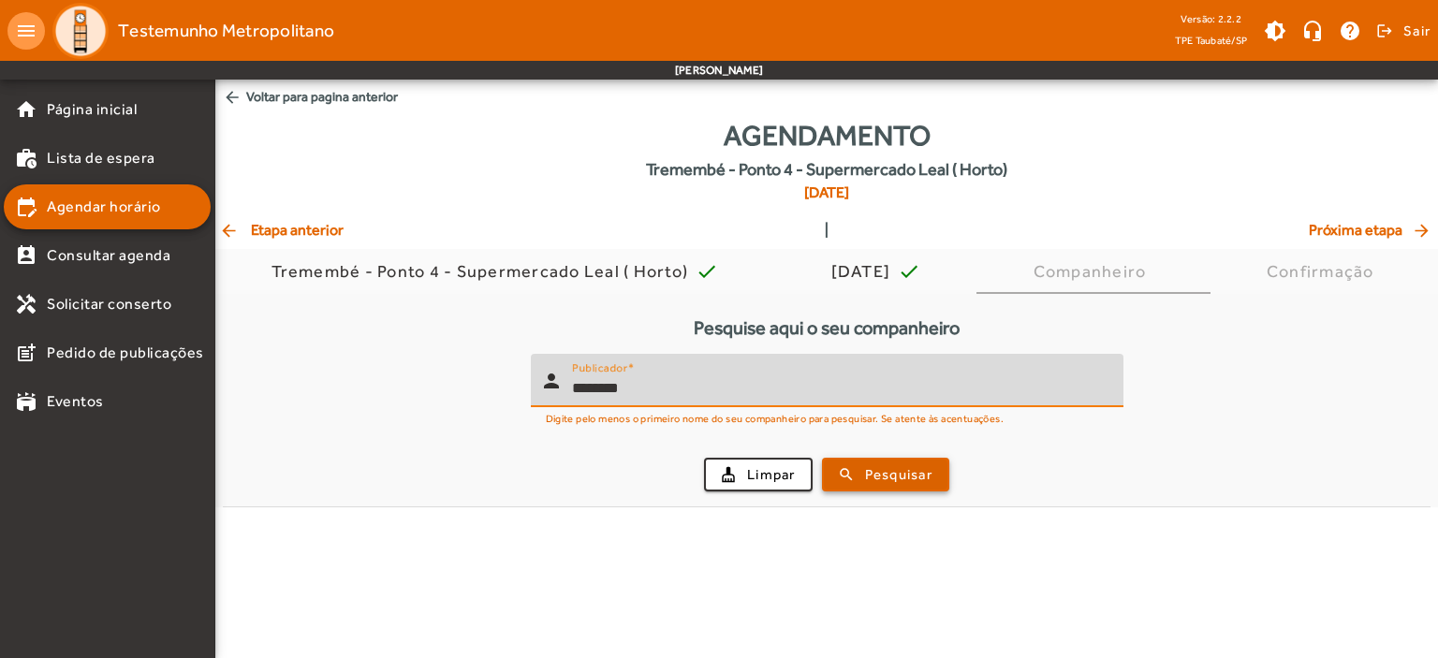
type input "********"
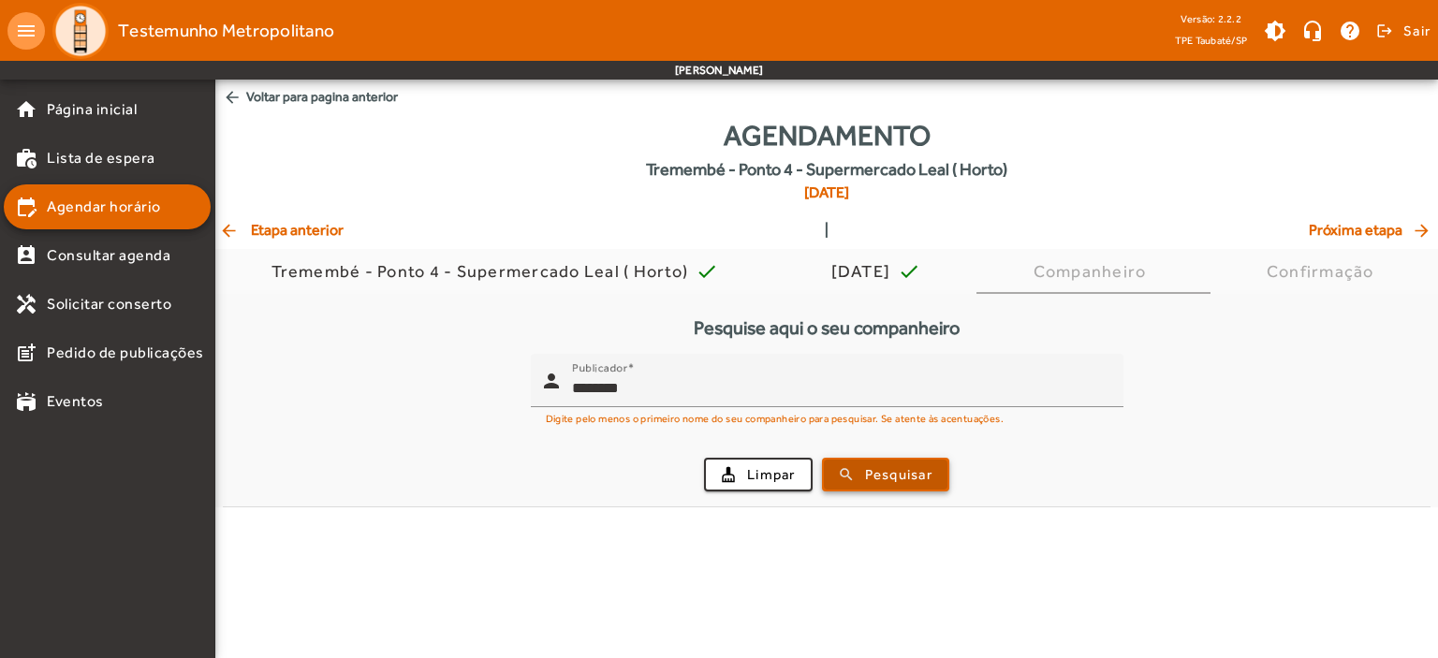
click at [905, 471] on span "Pesquisar" at bounding box center [898, 475] width 67 height 22
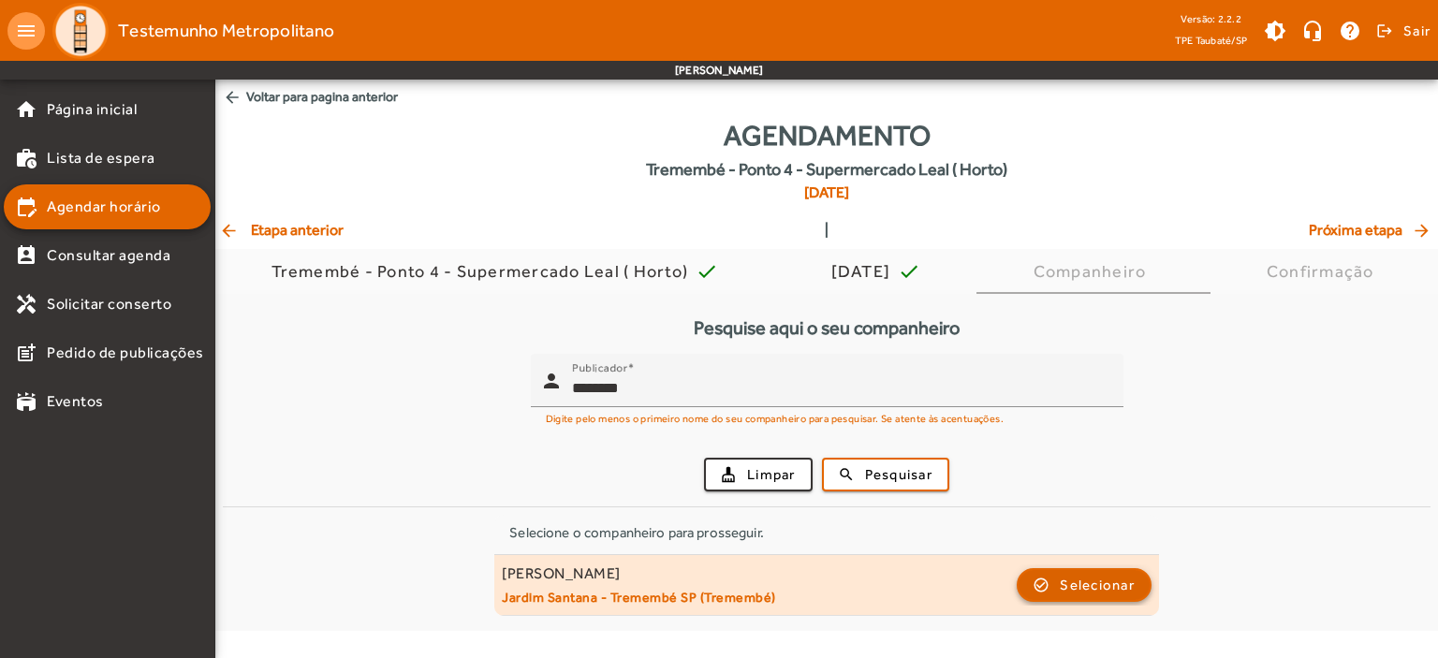
click at [1093, 585] on span "Selecionar" at bounding box center [1096, 585] width 75 height 22
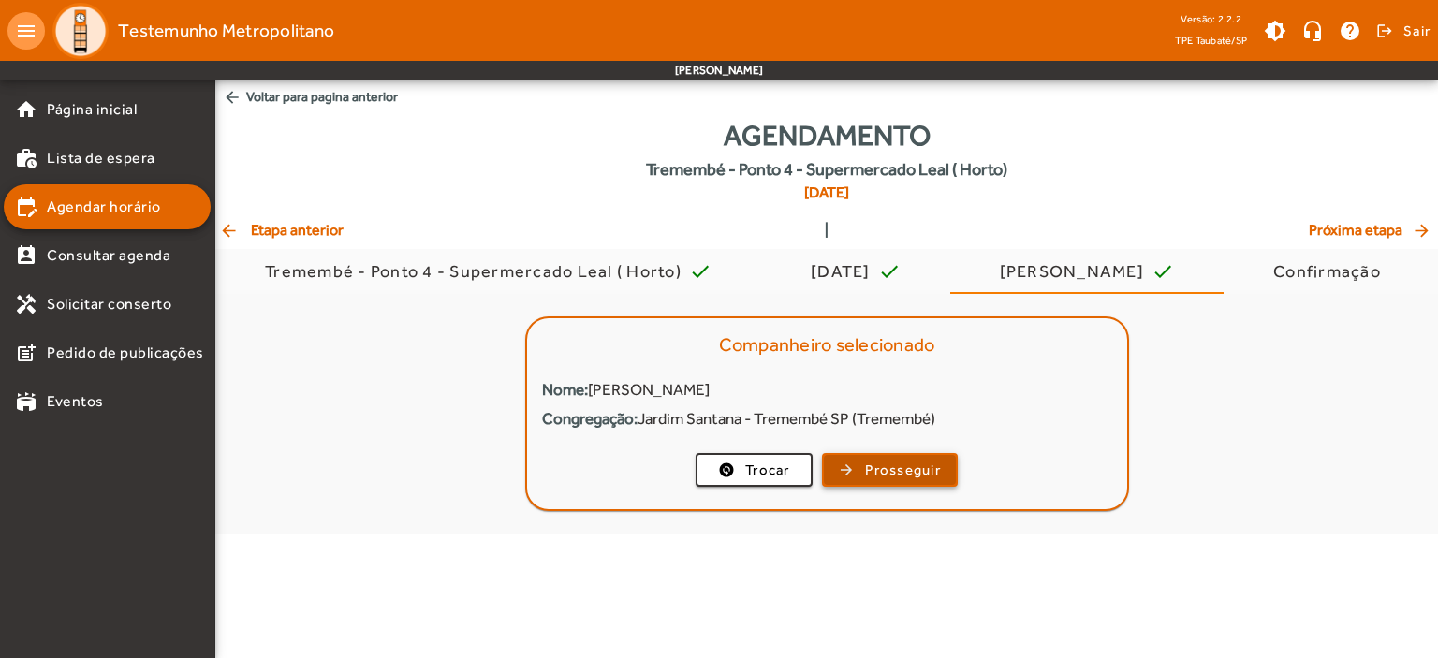
click at [882, 461] on span "Prosseguir" at bounding box center [903, 471] width 76 height 22
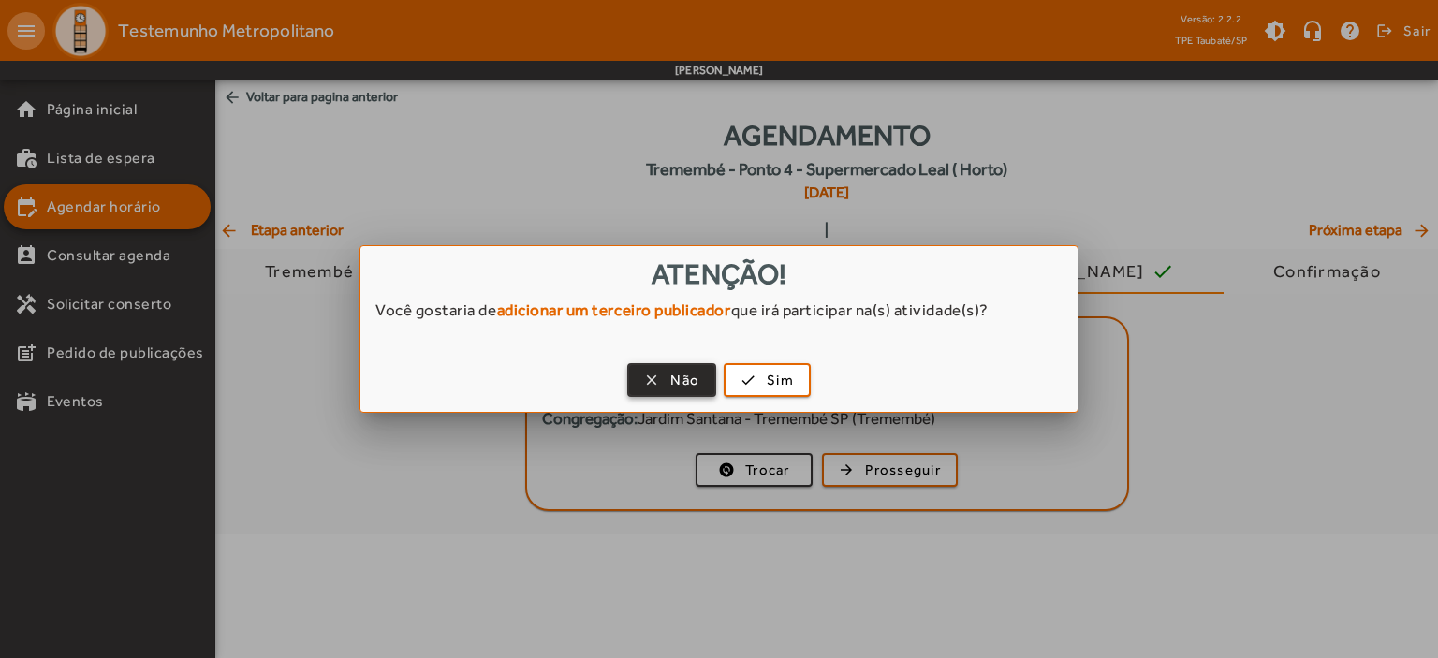
click at [685, 376] on span "Não" at bounding box center [684, 381] width 29 height 22
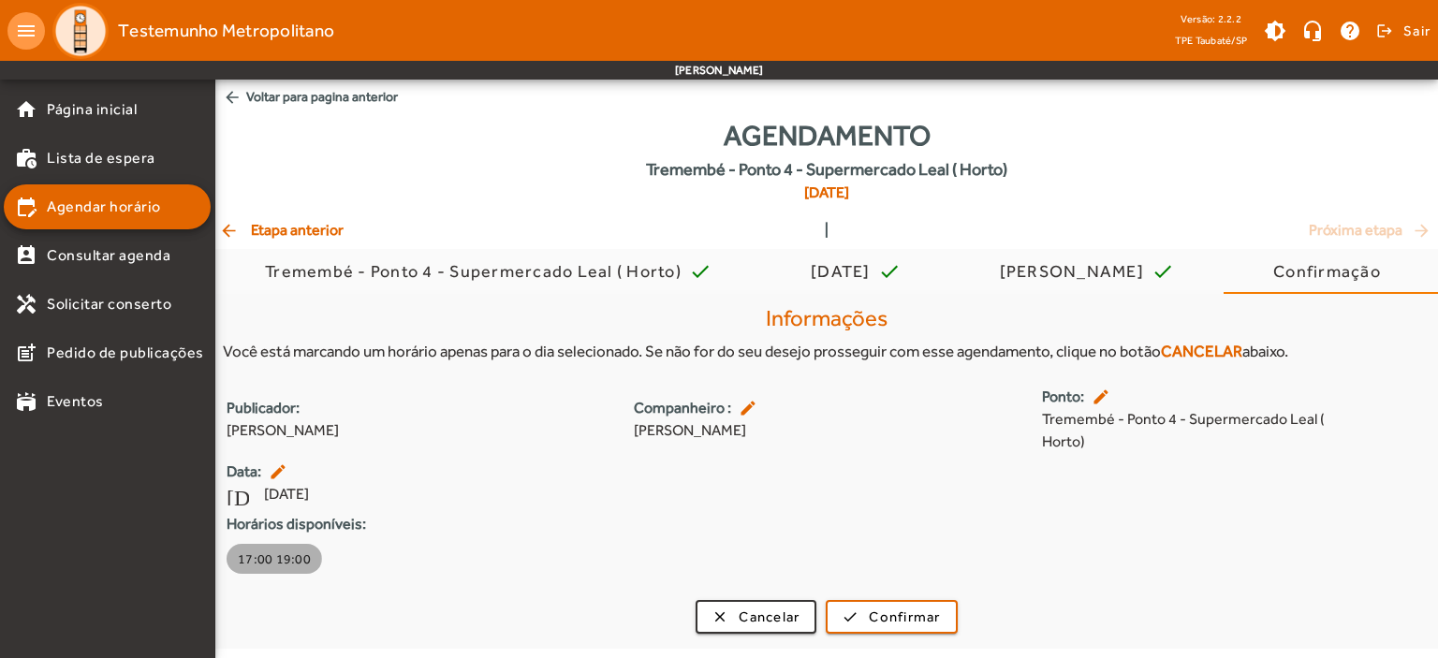
click at [266, 556] on span "17:00 19:00" at bounding box center [274, 558] width 73 height 19
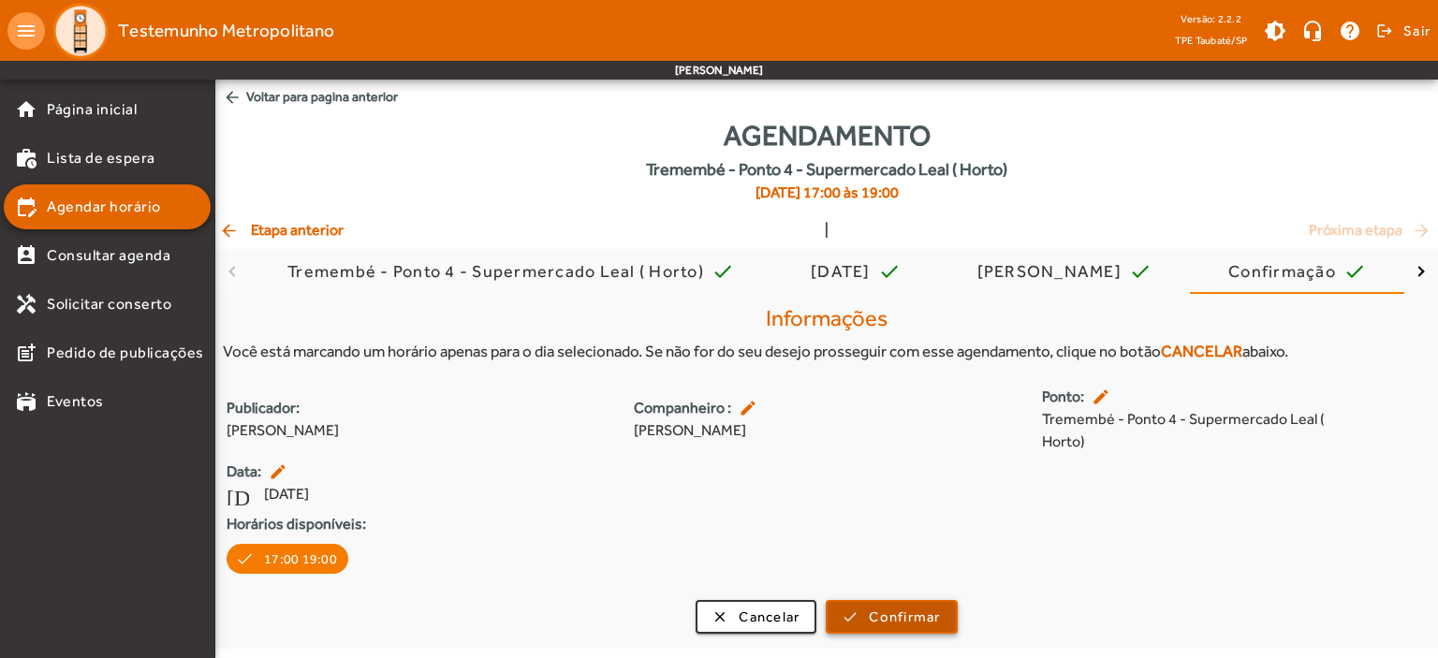
click at [891, 618] on span "Confirmar" at bounding box center [904, 617] width 71 height 22
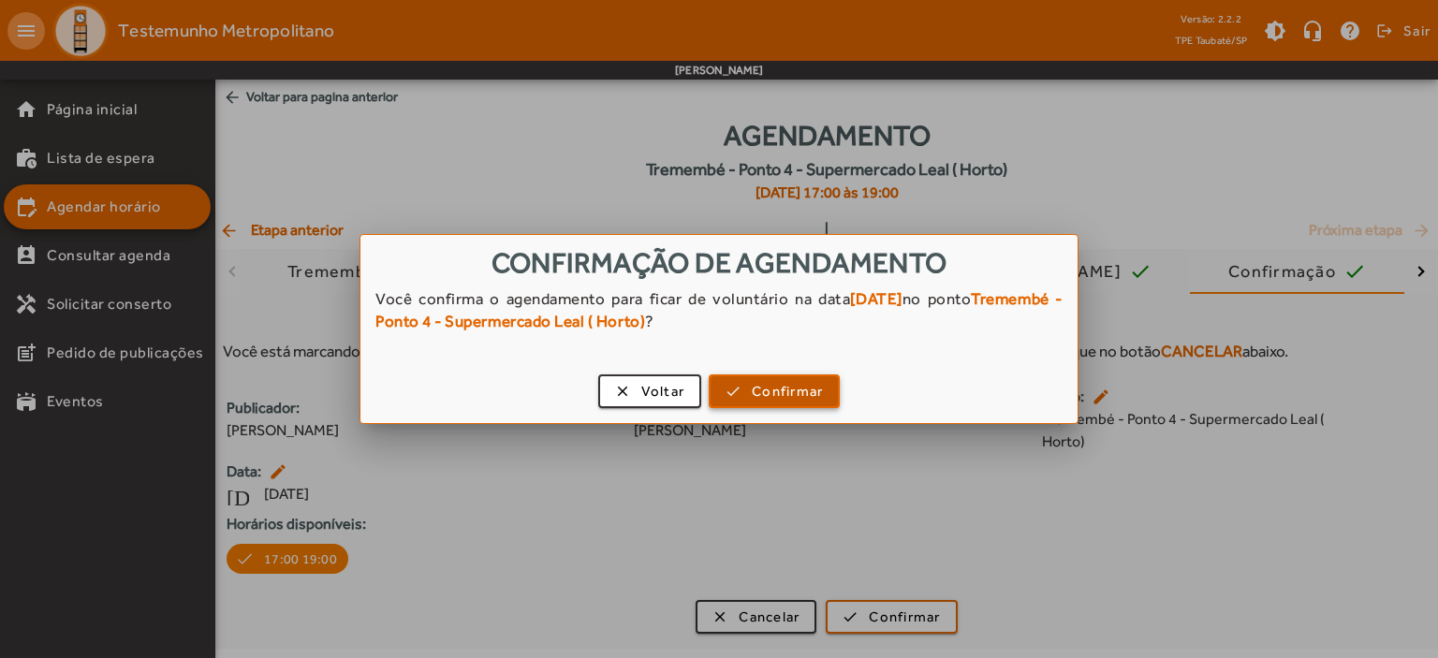
click at [745, 394] on span "button" at bounding box center [773, 391] width 127 height 45
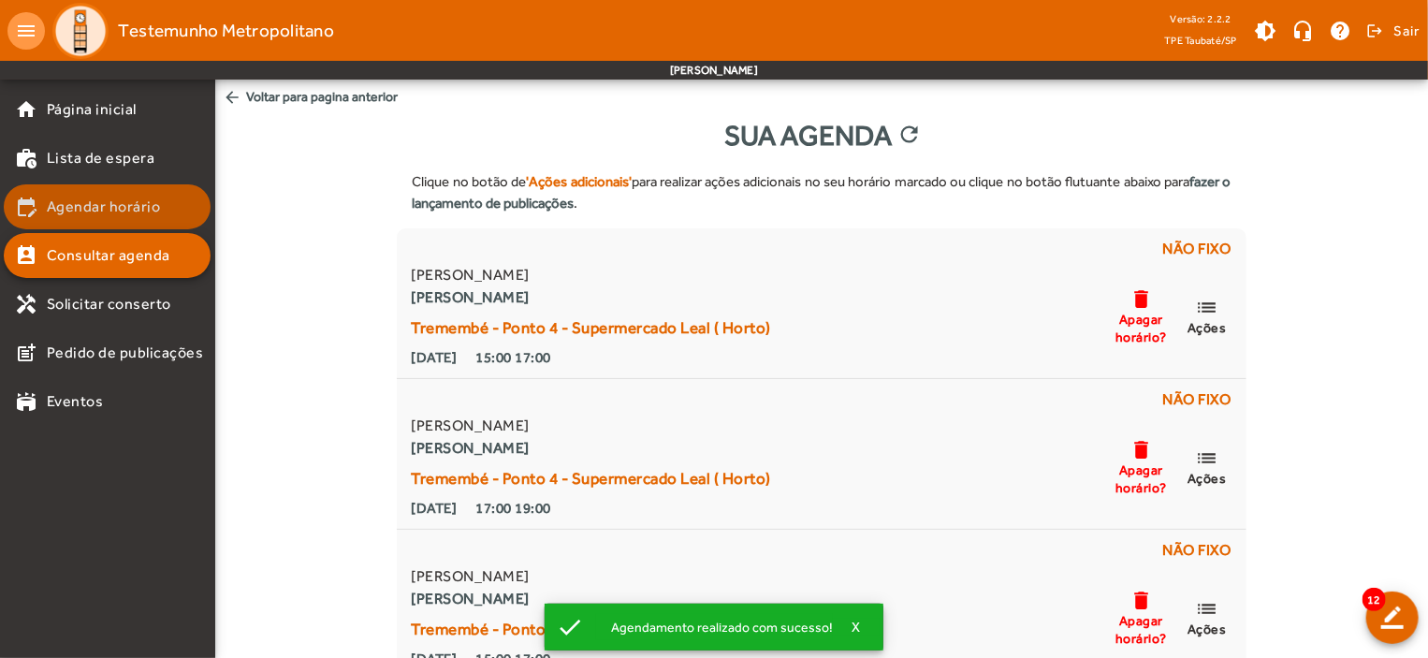
click at [130, 202] on span "Agendar horário" at bounding box center [104, 207] width 114 height 22
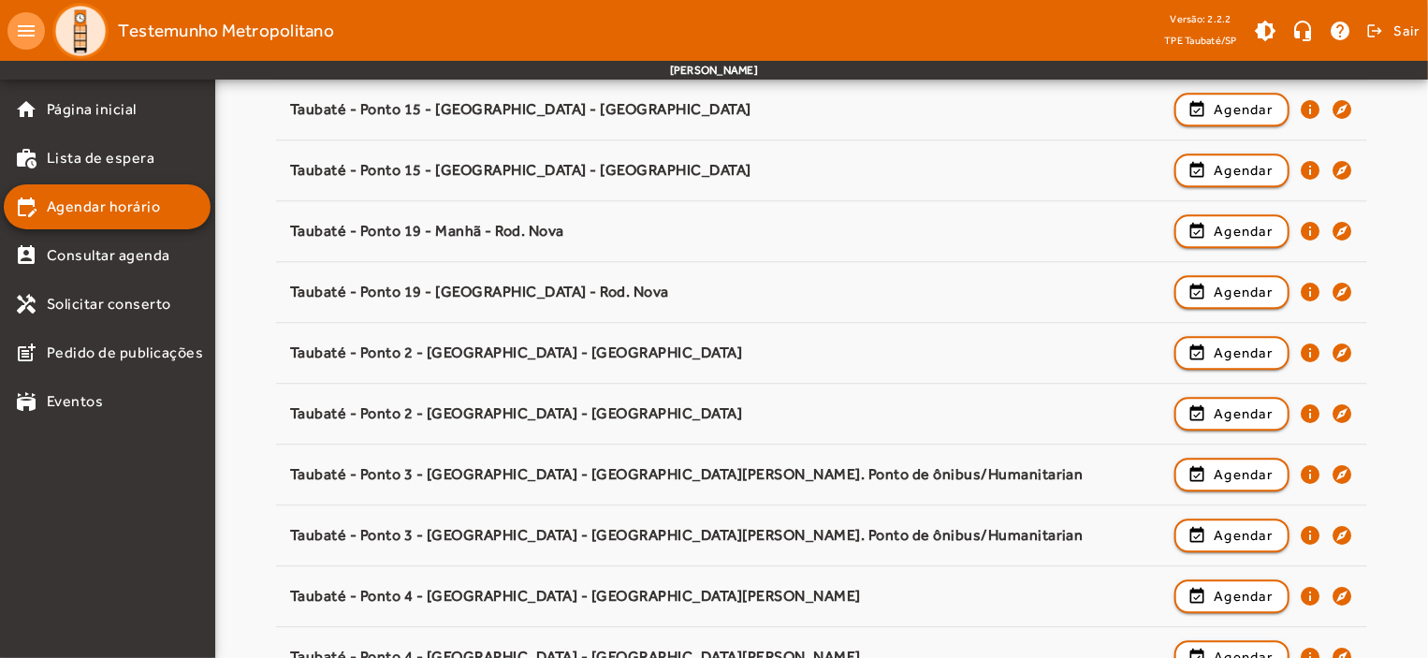
scroll to position [2879, 0]
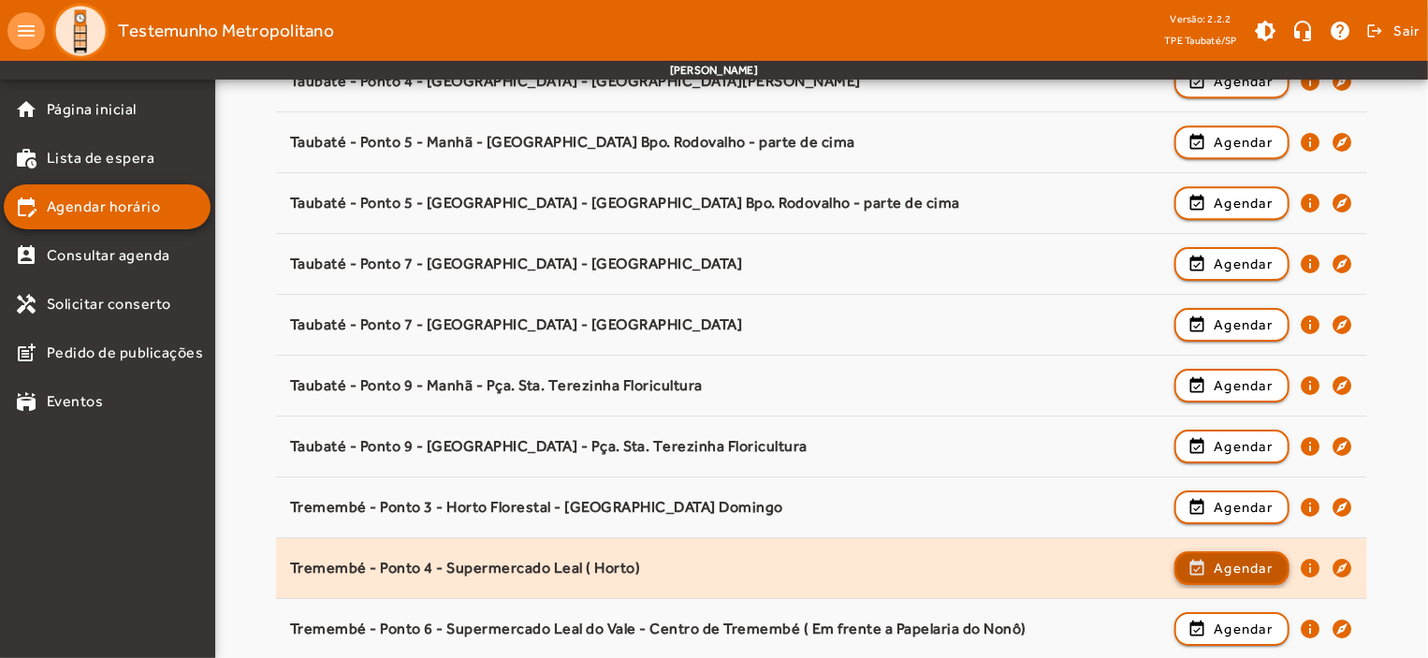
click at [1243, 558] on span "Agendar" at bounding box center [1243, 568] width 59 height 22
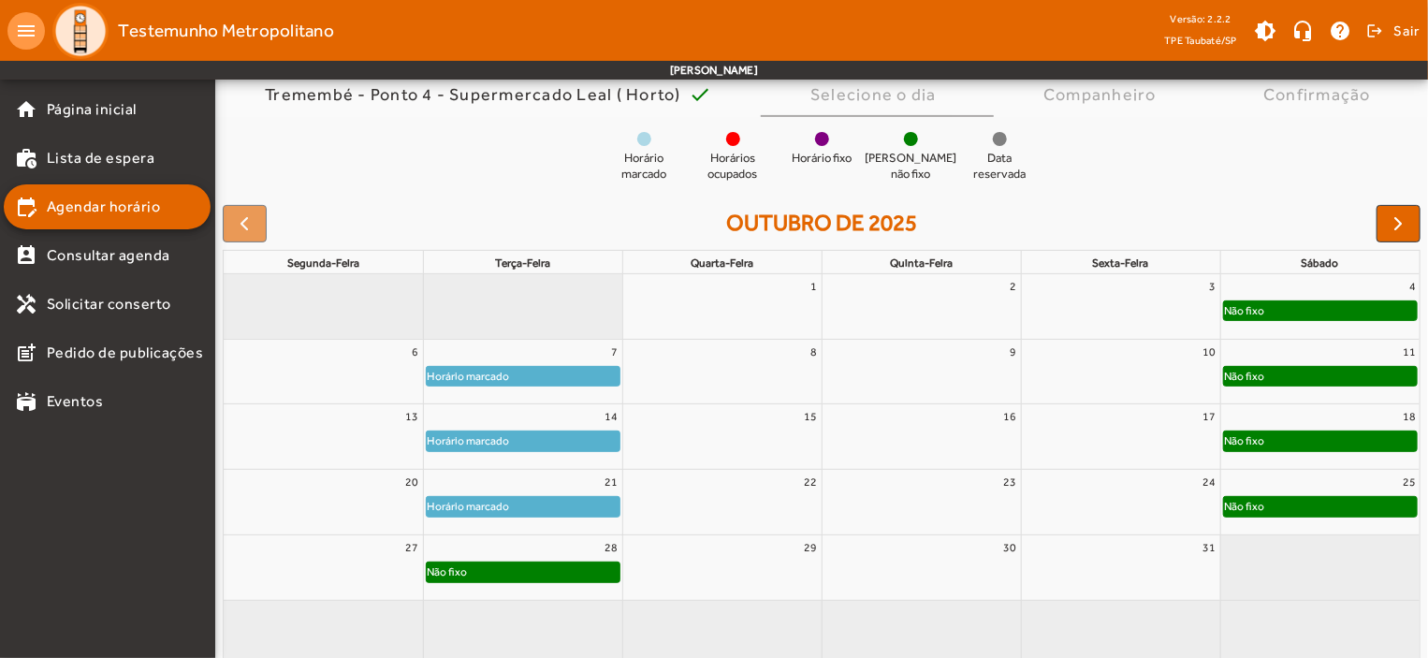
scroll to position [170, 0]
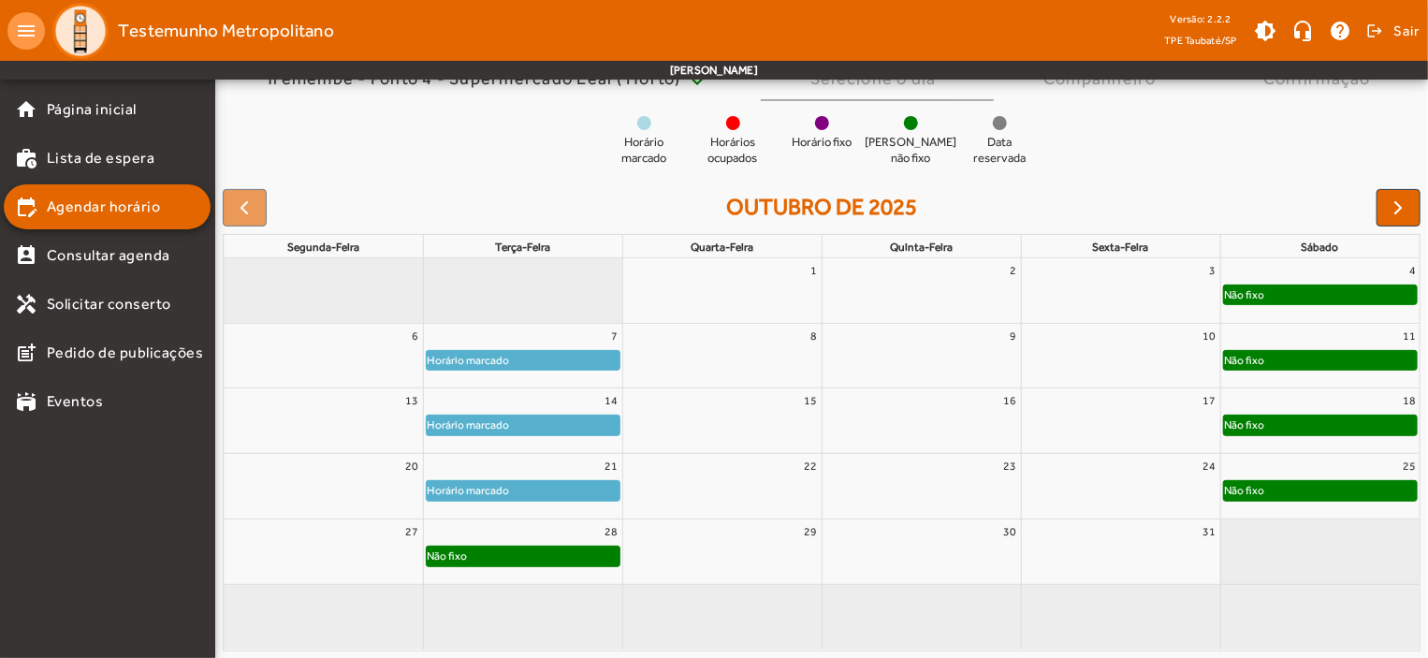
click at [544, 556] on div "Não fixo" at bounding box center [523, 556] width 193 height 19
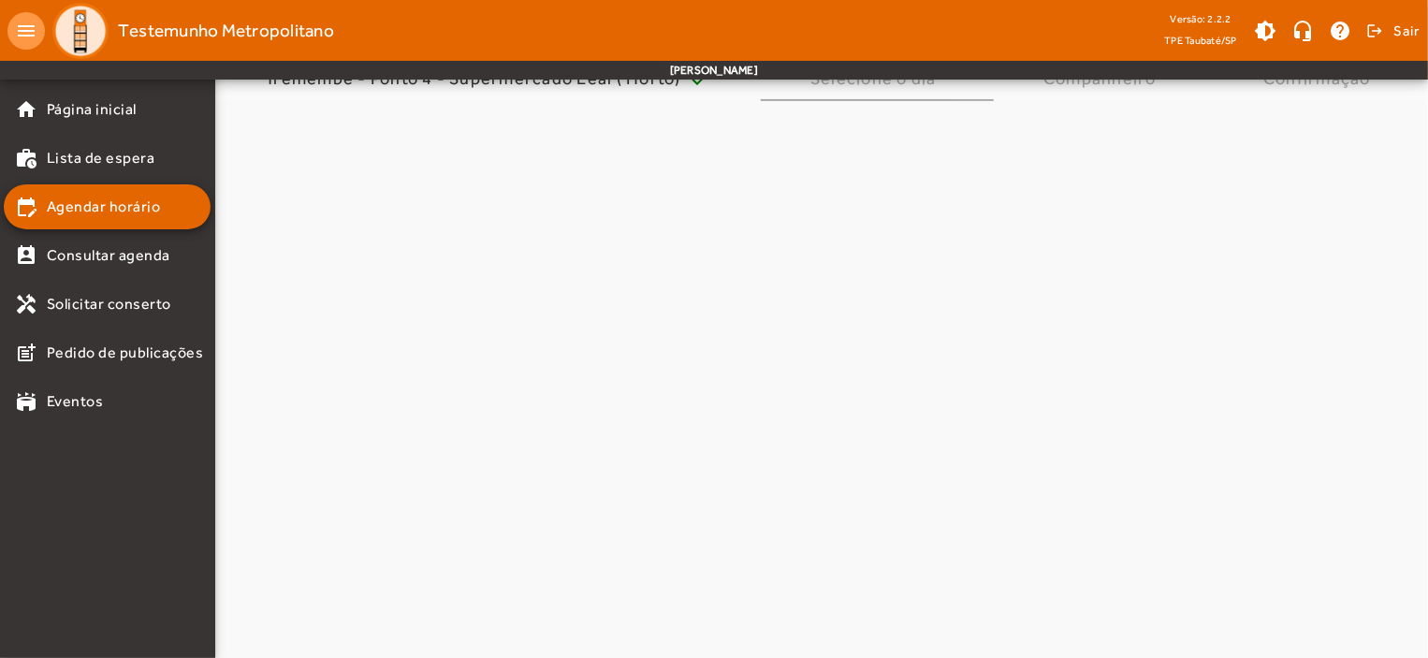
scroll to position [0, 0]
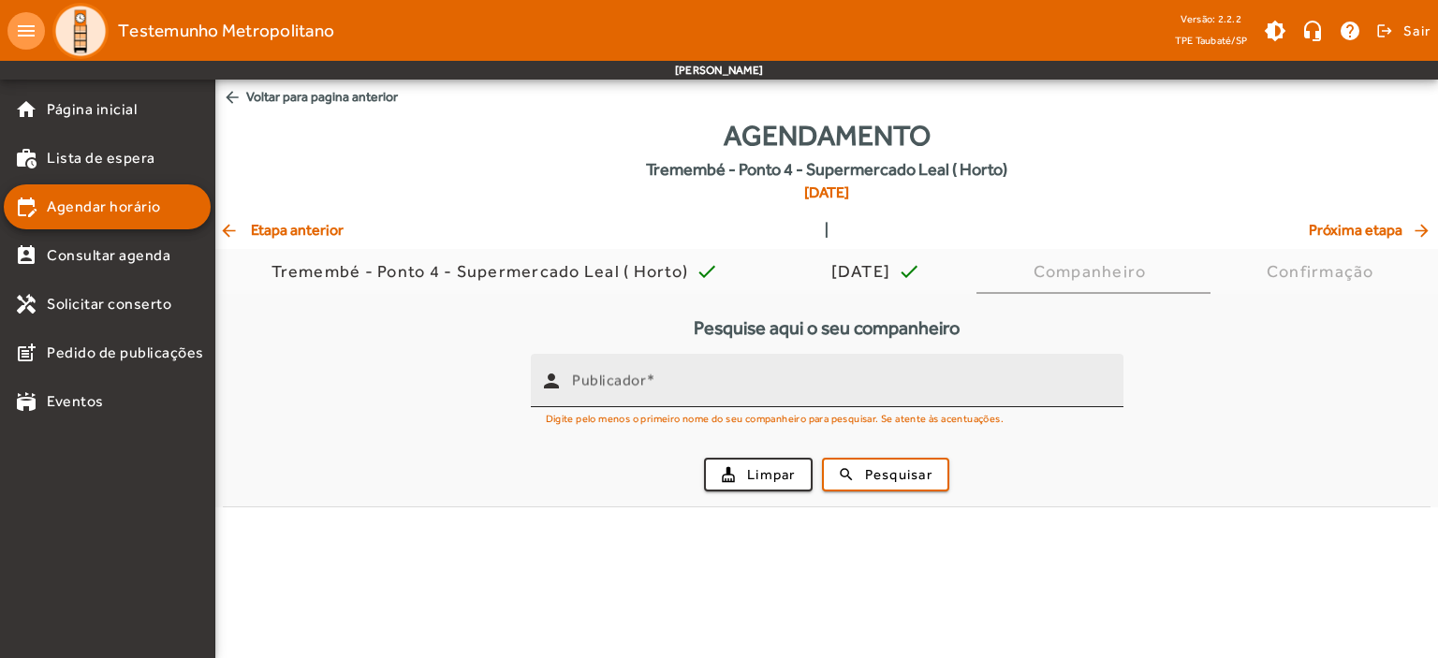
click at [579, 392] on input "Publicador" at bounding box center [840, 388] width 536 height 22
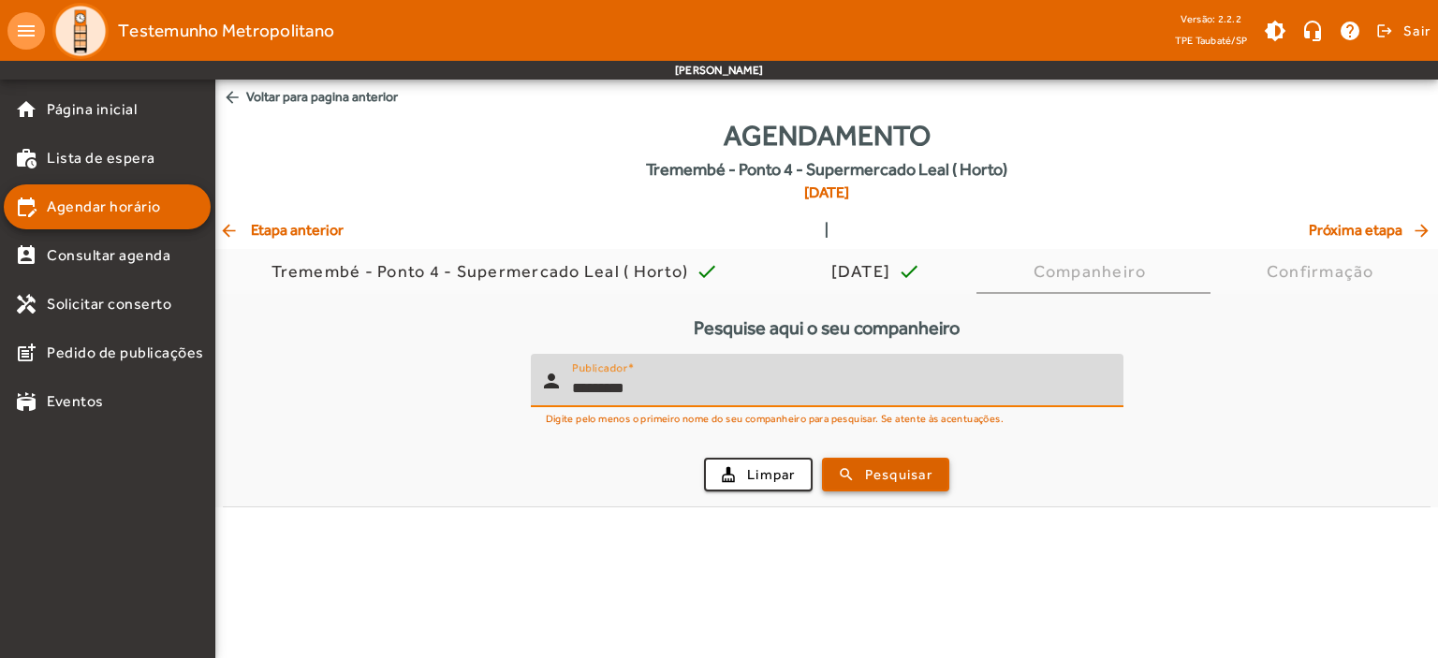
type input "*********"
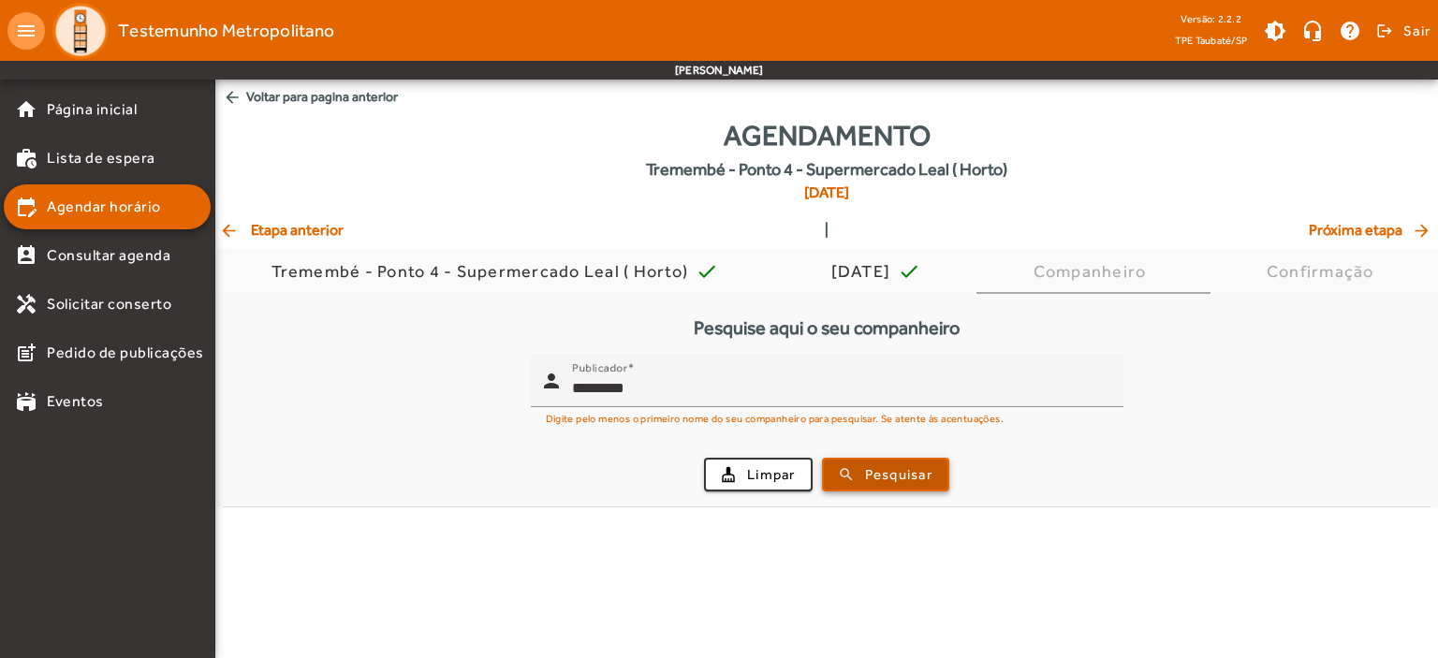
click at [883, 478] on span "Pesquisar" at bounding box center [898, 475] width 67 height 22
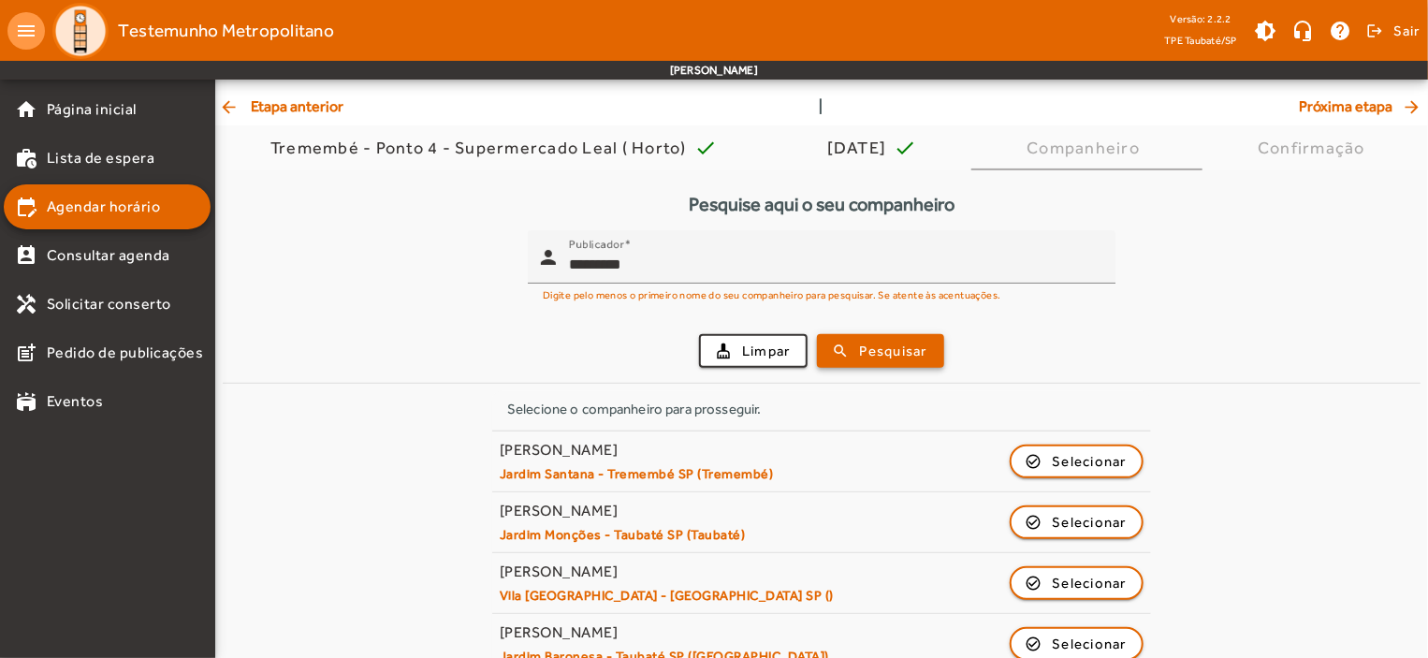
scroll to position [153, 0]
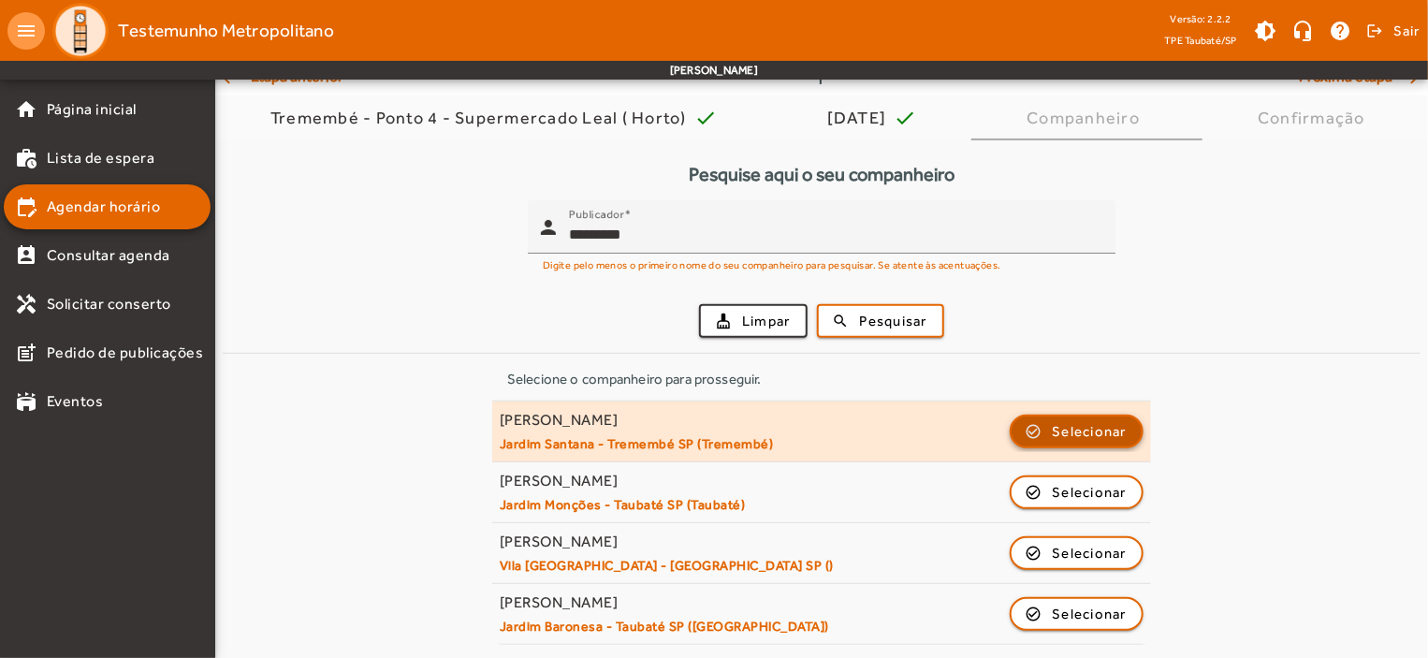
click at [1075, 427] on span "Selecionar" at bounding box center [1090, 431] width 75 height 22
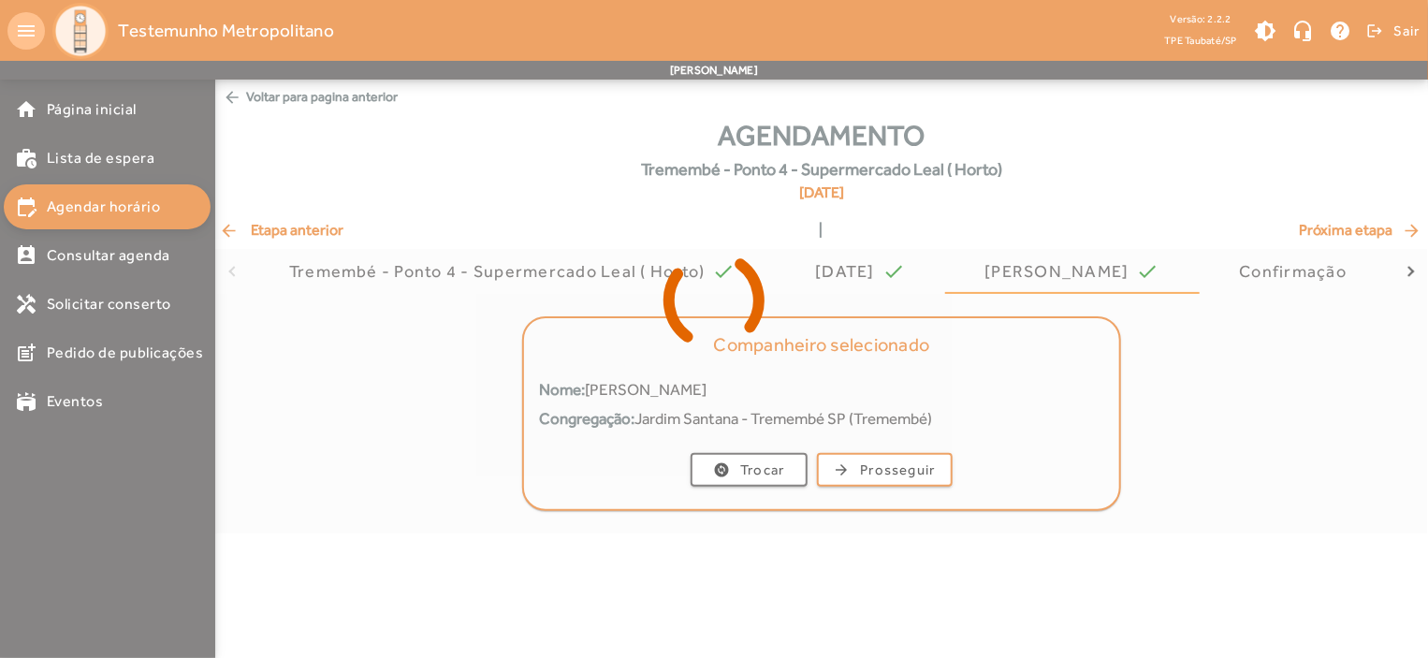
scroll to position [0, 0]
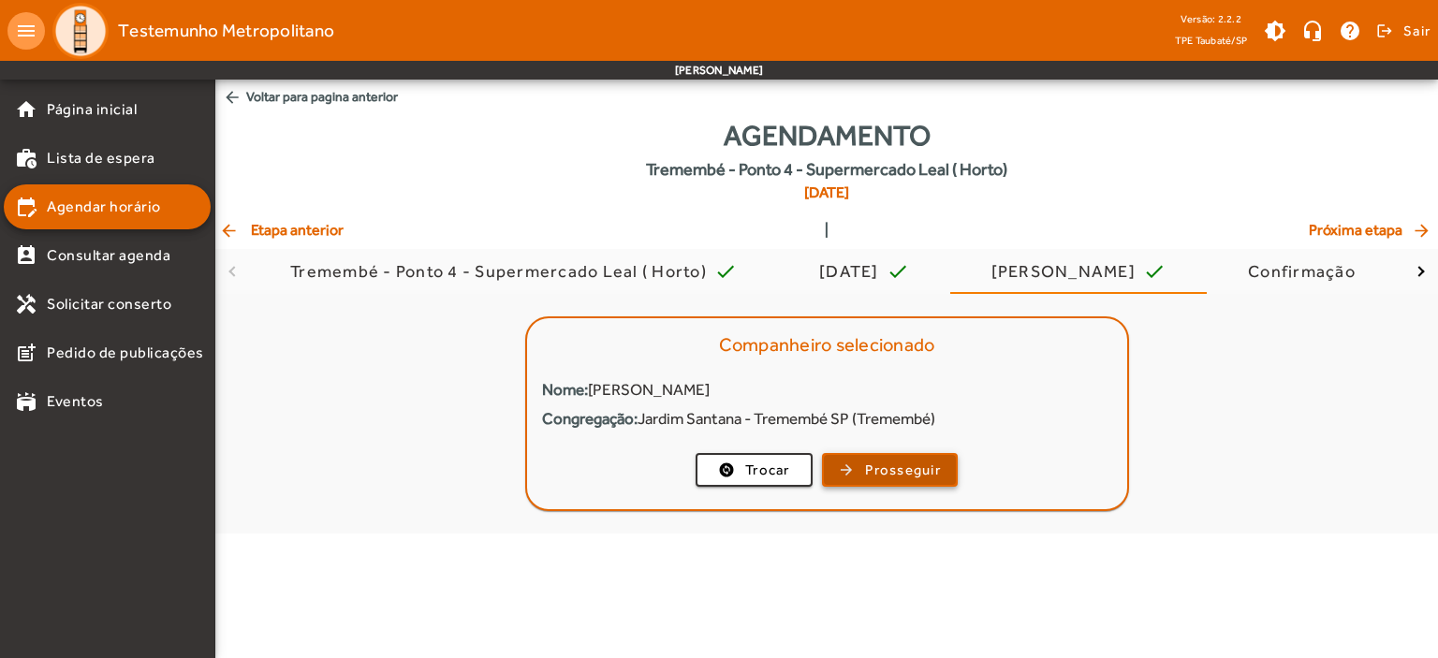
click at [888, 458] on span "button" at bounding box center [890, 469] width 132 height 45
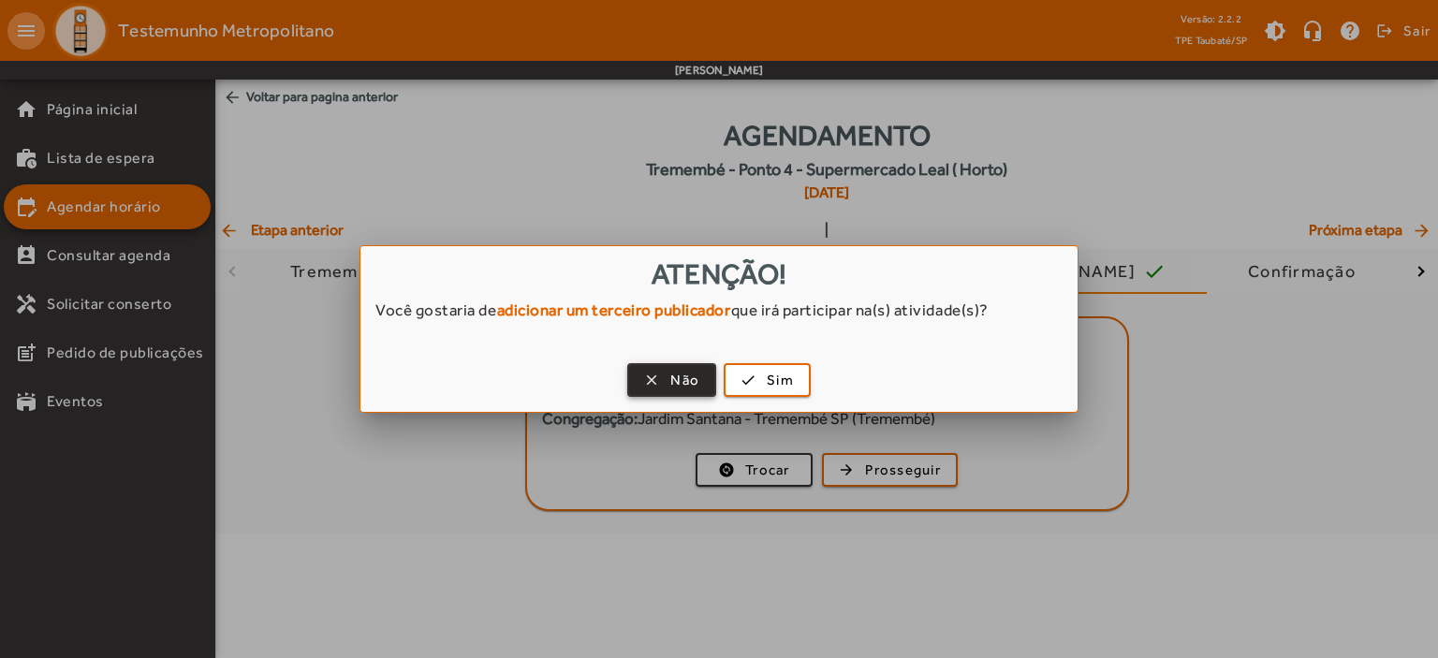
click at [689, 372] on span "Não" at bounding box center [684, 381] width 29 height 22
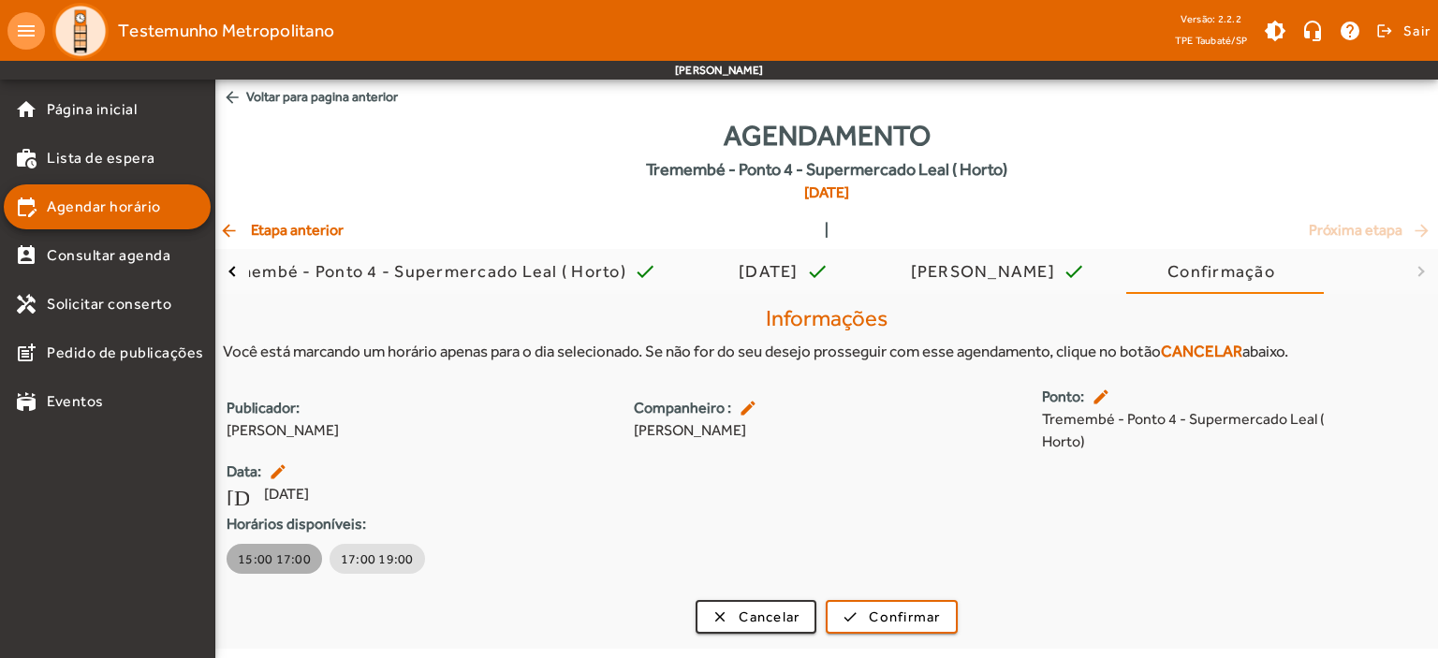
click at [278, 565] on span "15:00 17:00" at bounding box center [274, 558] width 73 height 19
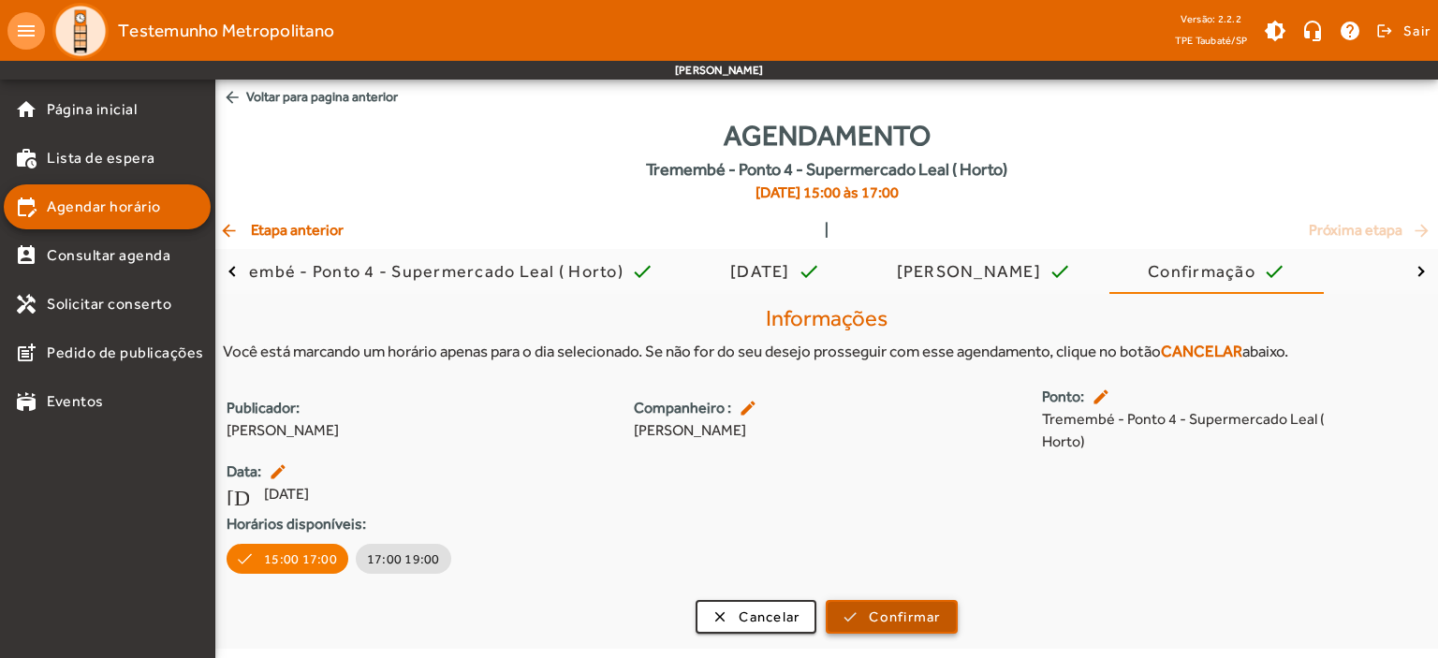
click at [889, 620] on span "Confirmar" at bounding box center [904, 617] width 71 height 22
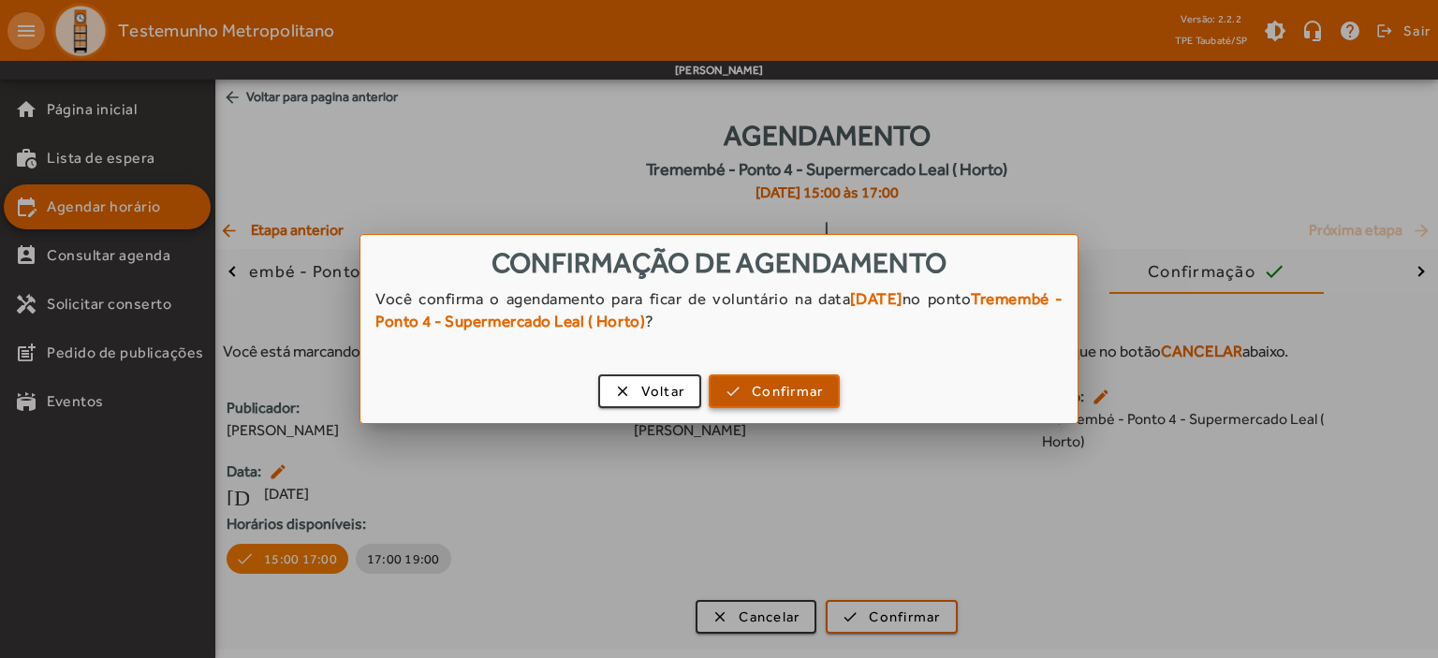
click at [752, 385] on span "Confirmar" at bounding box center [787, 392] width 71 height 22
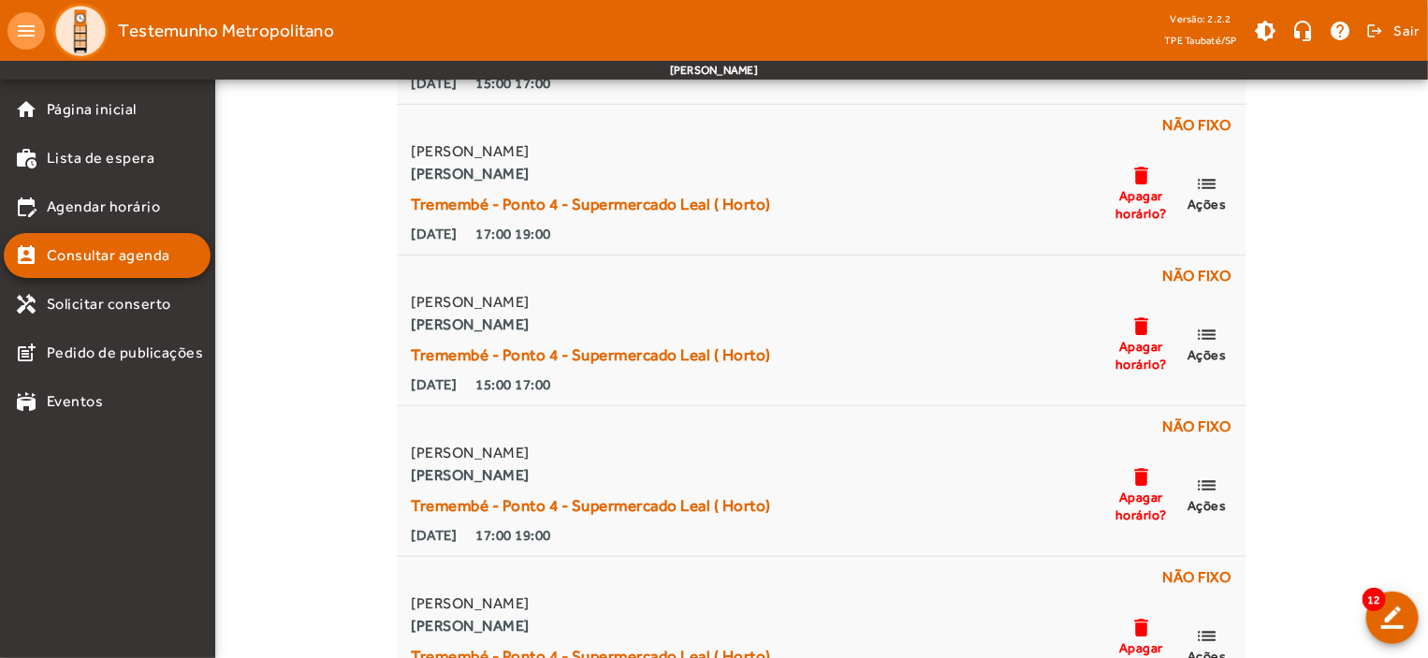
scroll to position [623, 0]
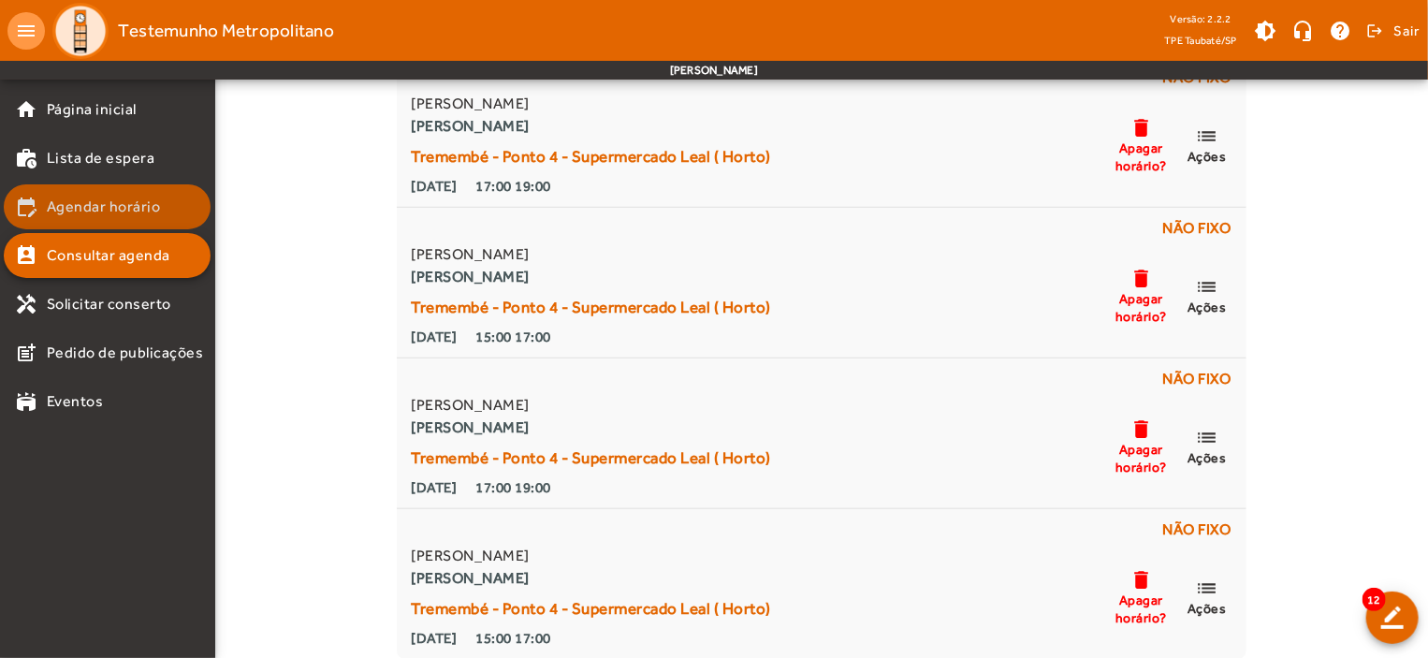
click at [99, 198] on span "Agendar horário" at bounding box center [104, 207] width 114 height 22
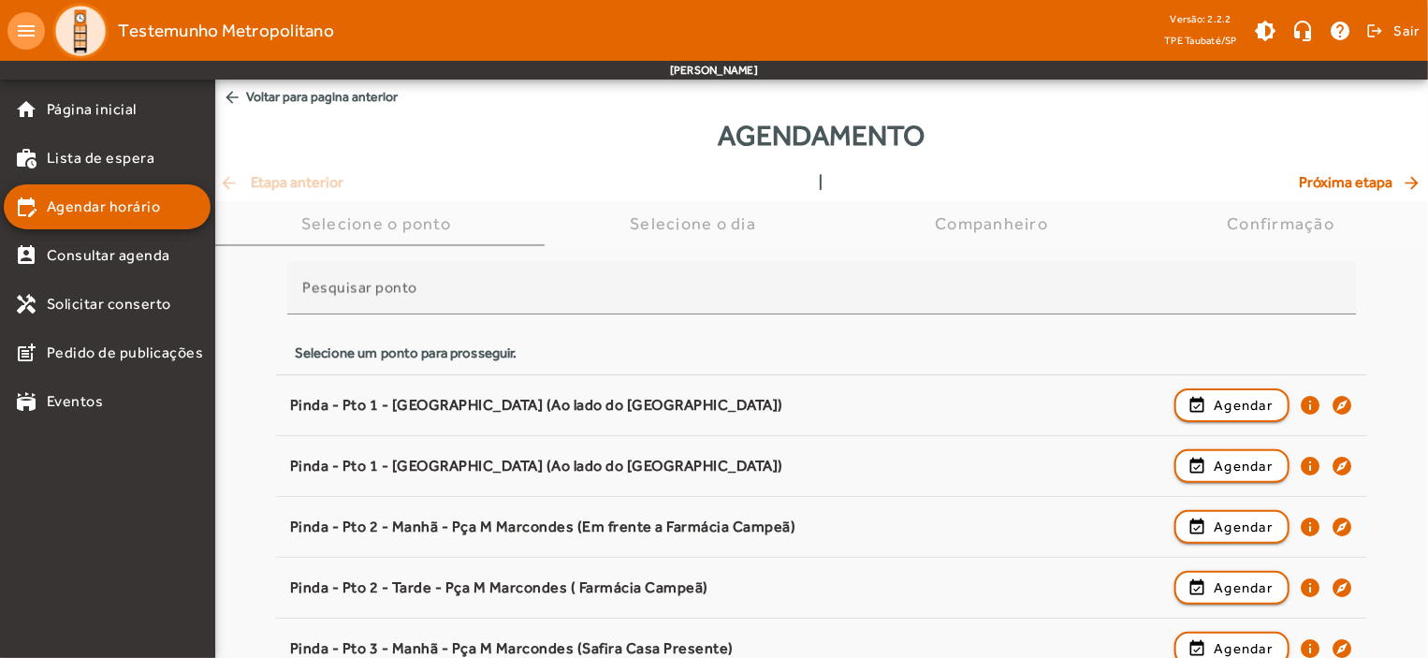
click at [1428, 601] on html "menu Testemunho Metropolitano Versão: 2.2.2 TPE Taubaté/SP brightness_medium he…" at bounding box center [714, 329] width 1428 height 658
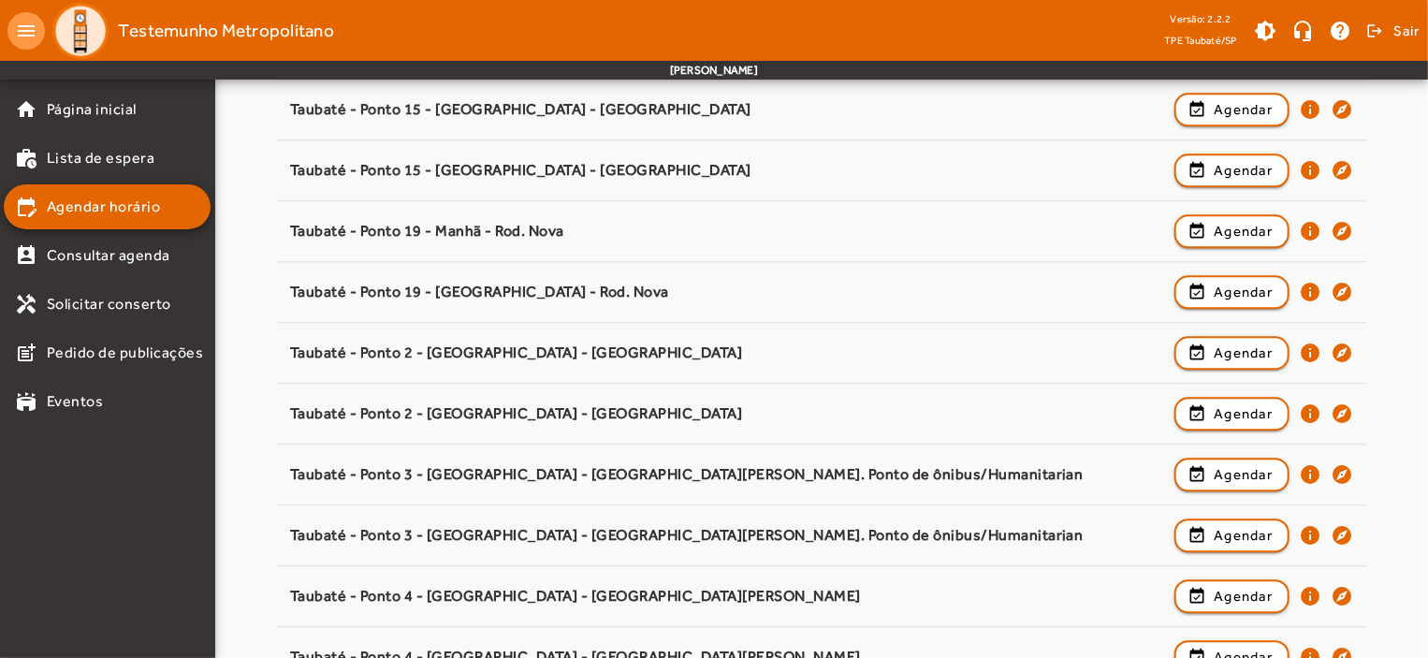
scroll to position [2879, 0]
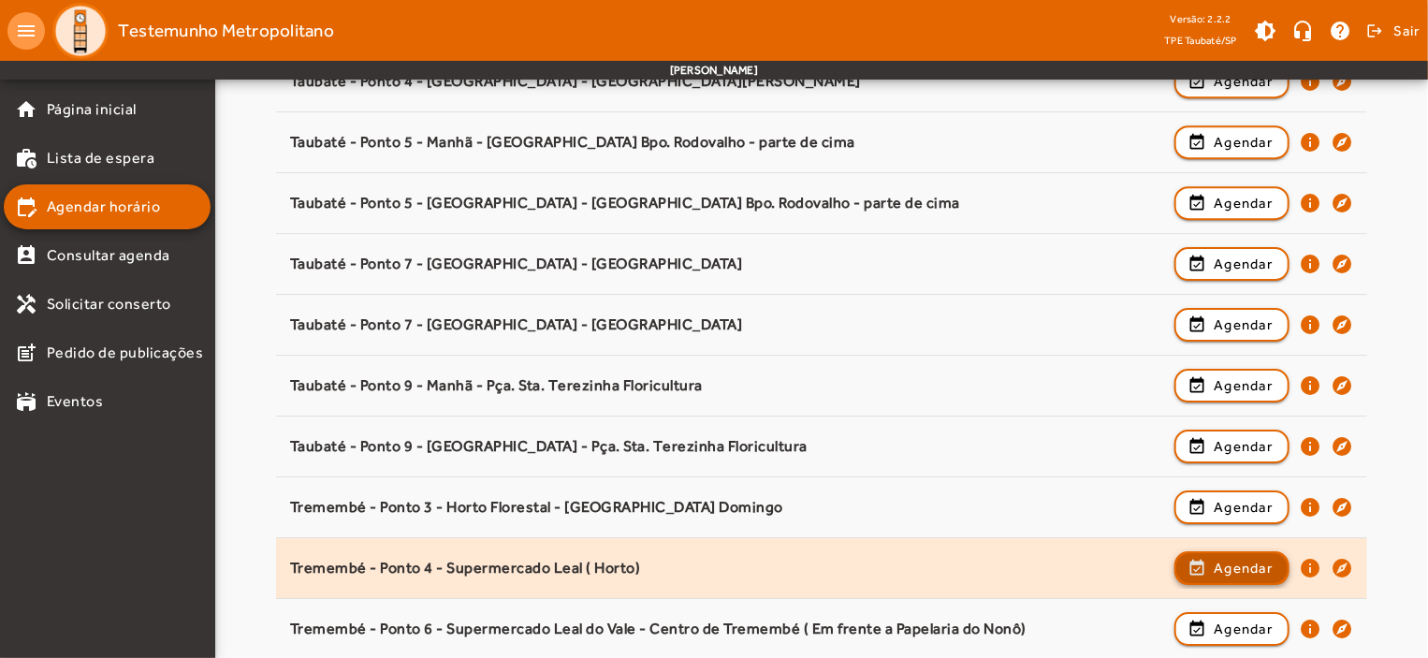
click at [1229, 557] on span "Agendar" at bounding box center [1243, 568] width 59 height 22
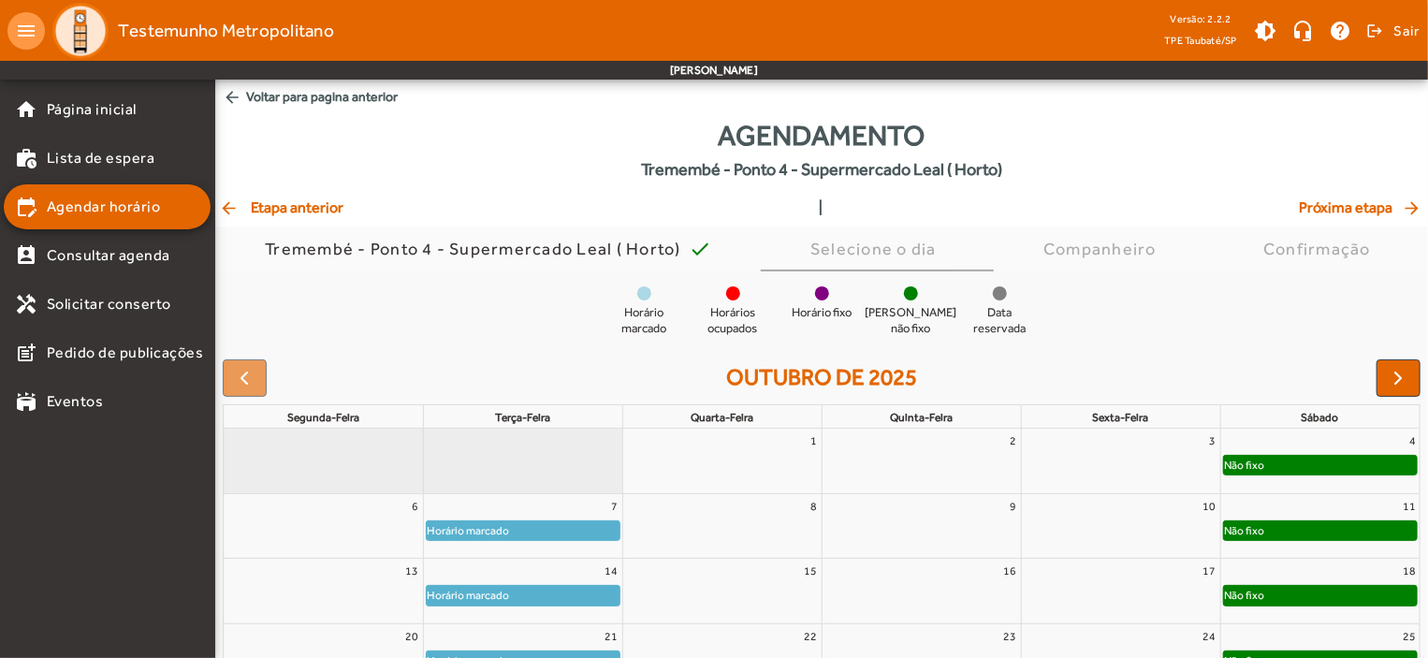
scroll to position [170, 0]
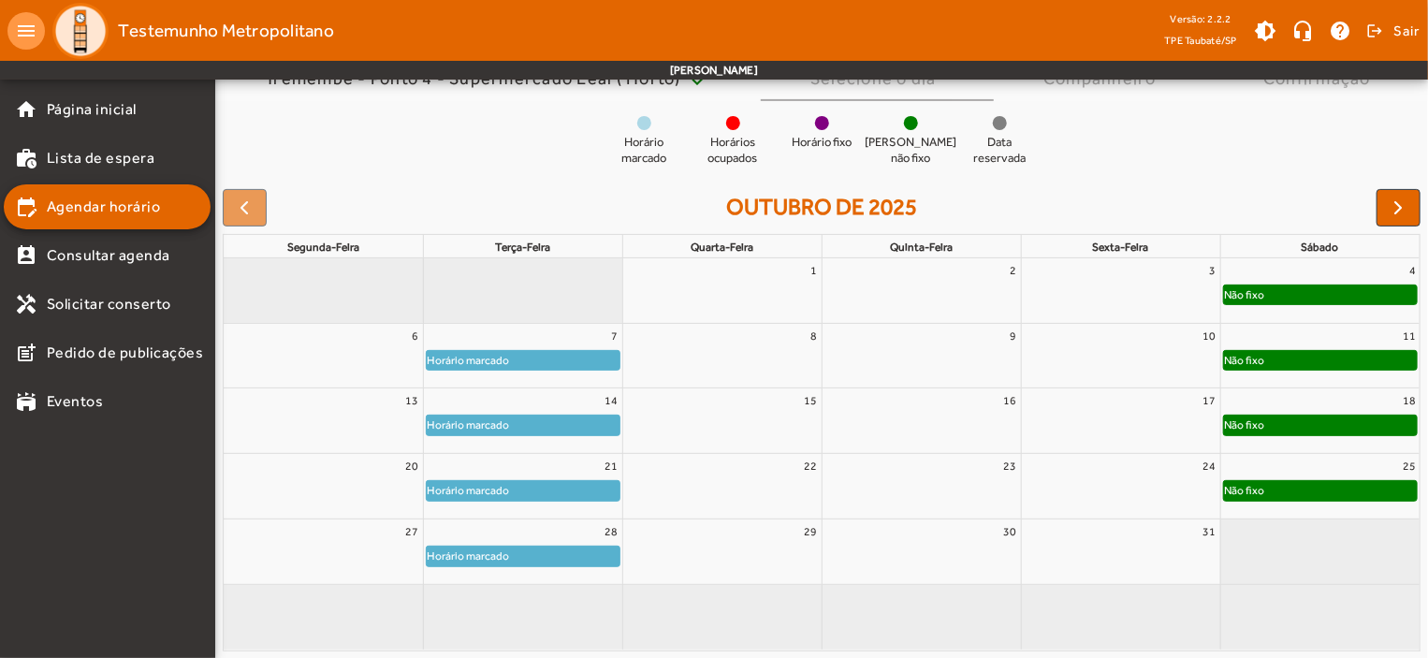
click at [587, 553] on div "Horário marcado" at bounding box center [523, 556] width 193 height 19
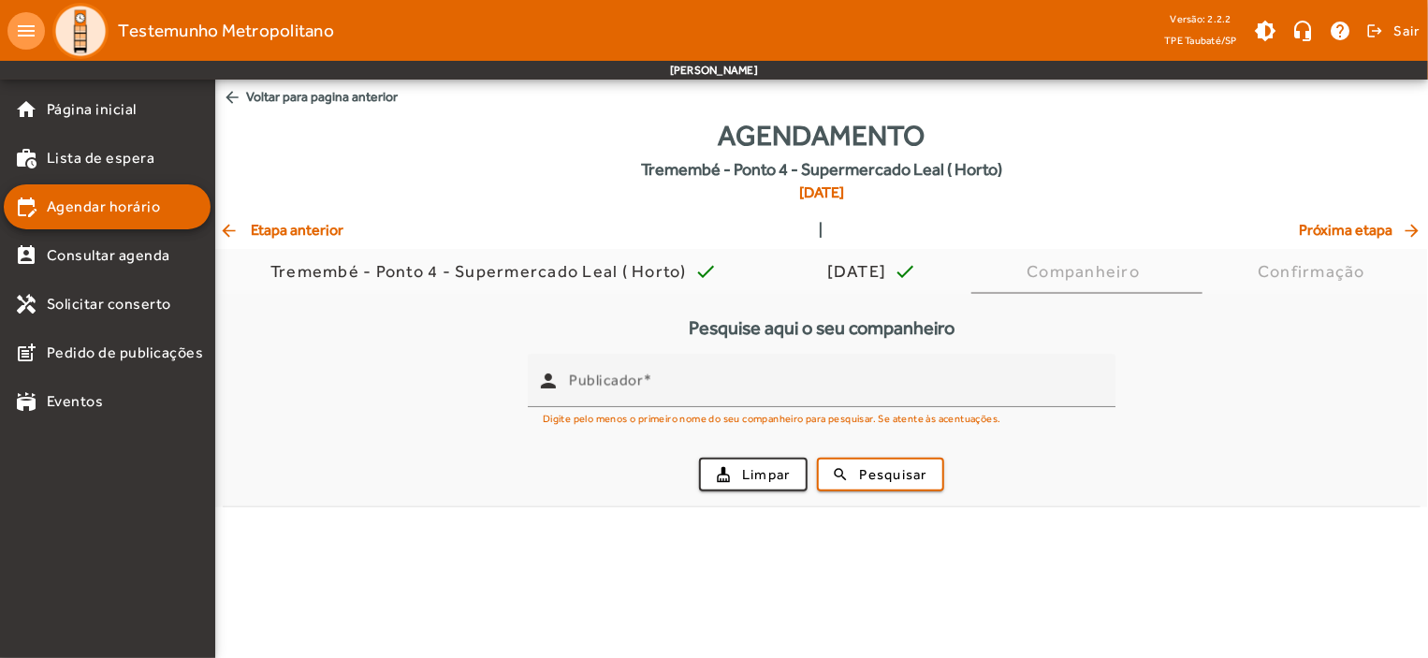
scroll to position [0, 0]
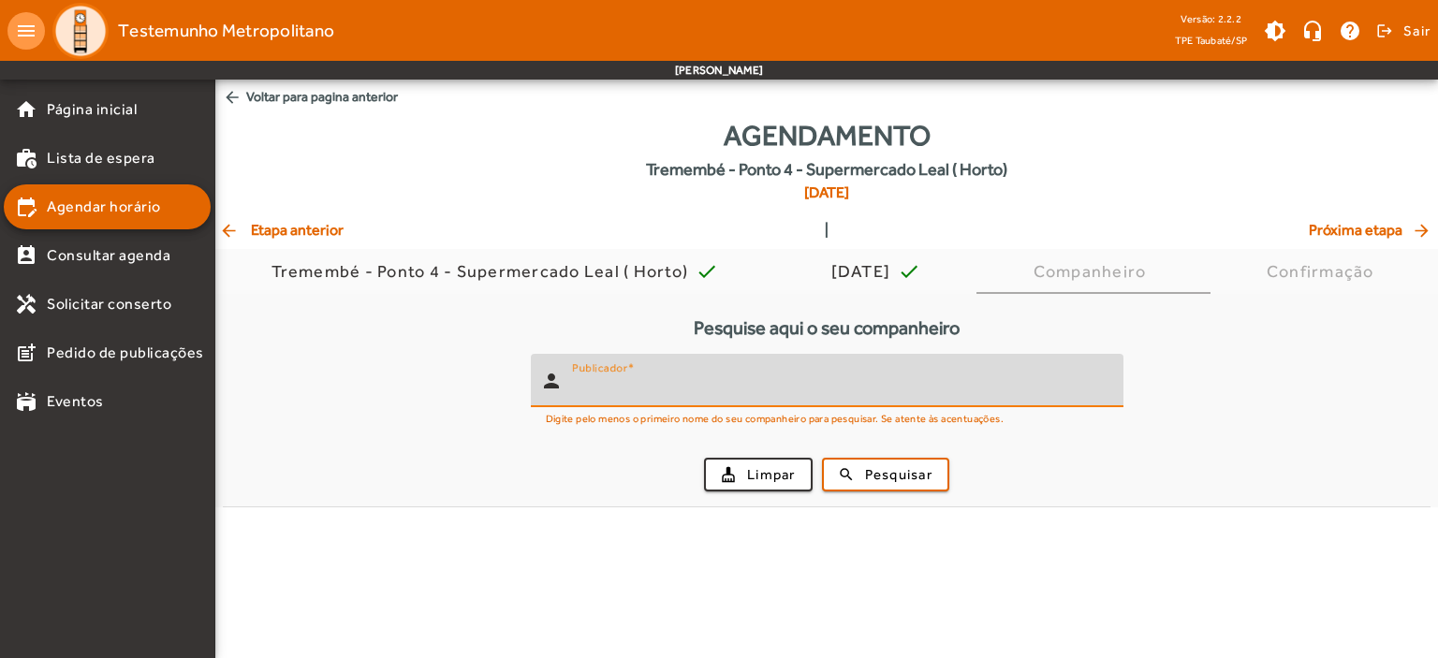
click at [588, 396] on input "Publicador" at bounding box center [840, 388] width 536 height 22
type input "********"
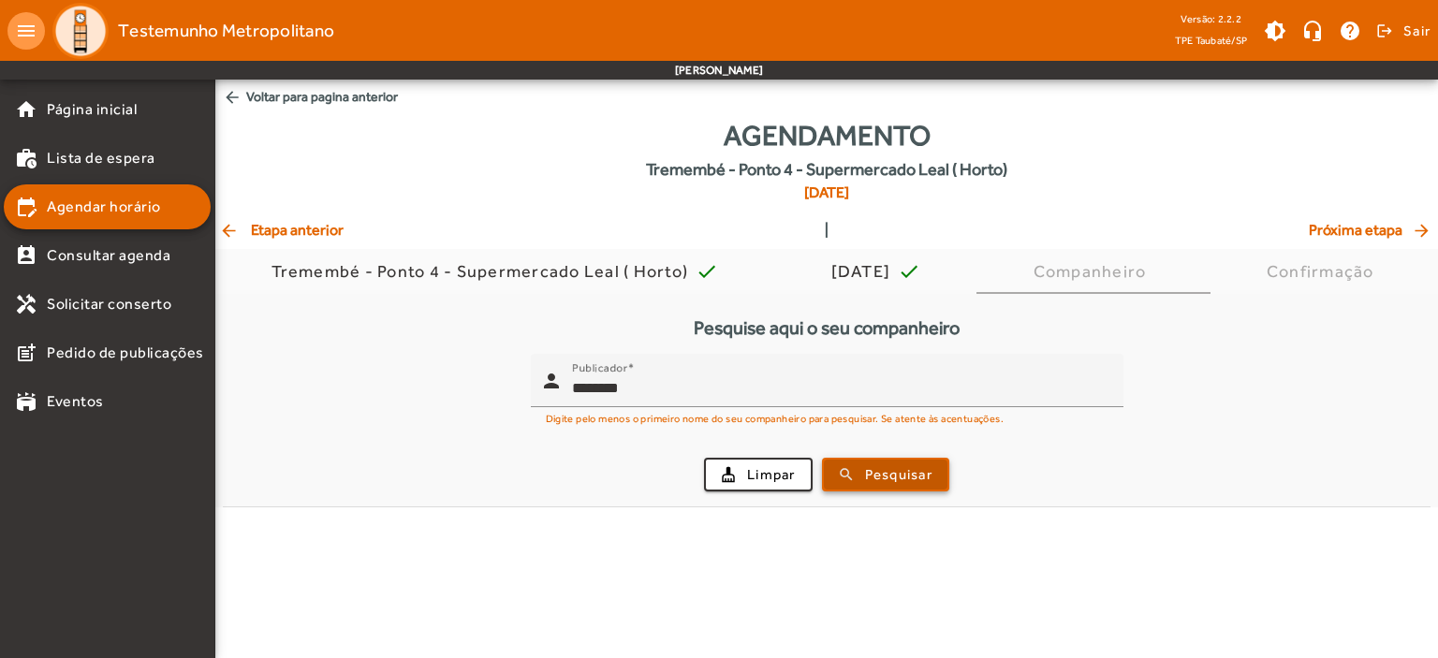
click at [869, 466] on span "Pesquisar" at bounding box center [898, 475] width 67 height 22
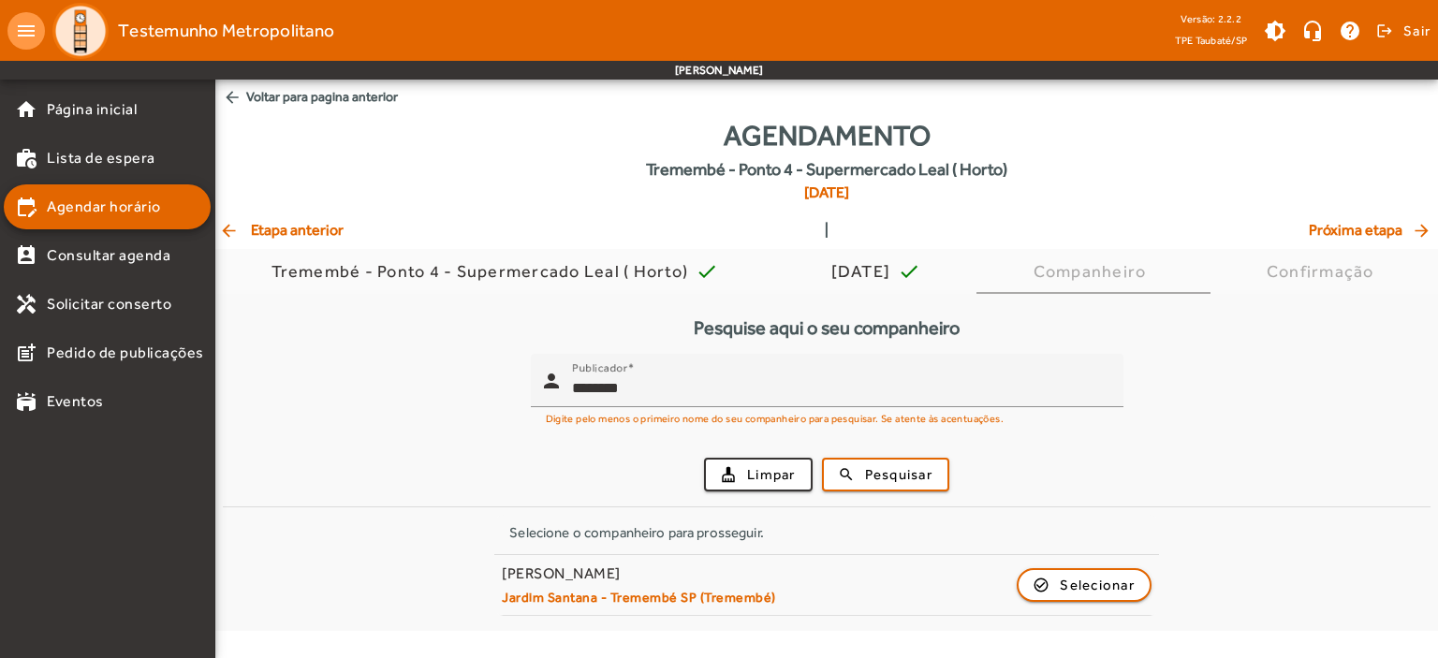
click at [1437, 521] on div "Pesquise aqui o seu companheiro person Publicador ******** Digite pelo menos o …" at bounding box center [826, 455] width 1222 height 322
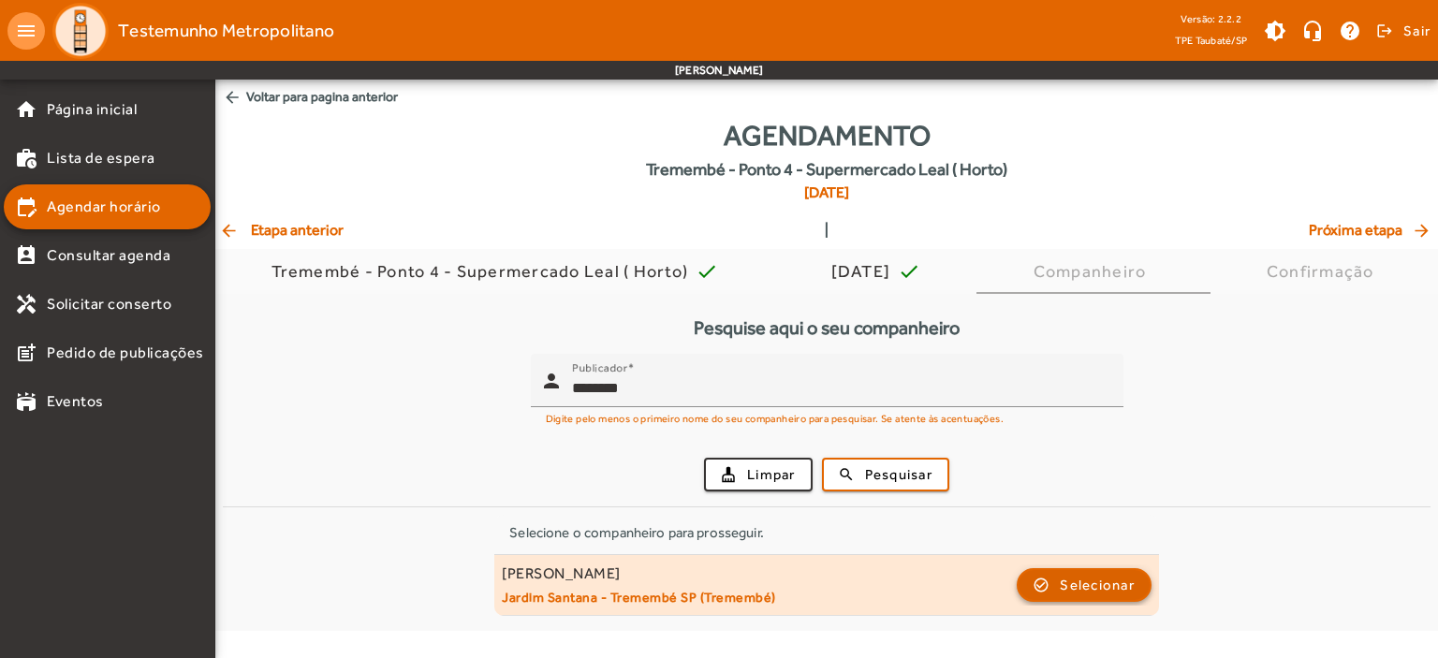
click at [1089, 590] on span "Selecionar" at bounding box center [1096, 585] width 75 height 22
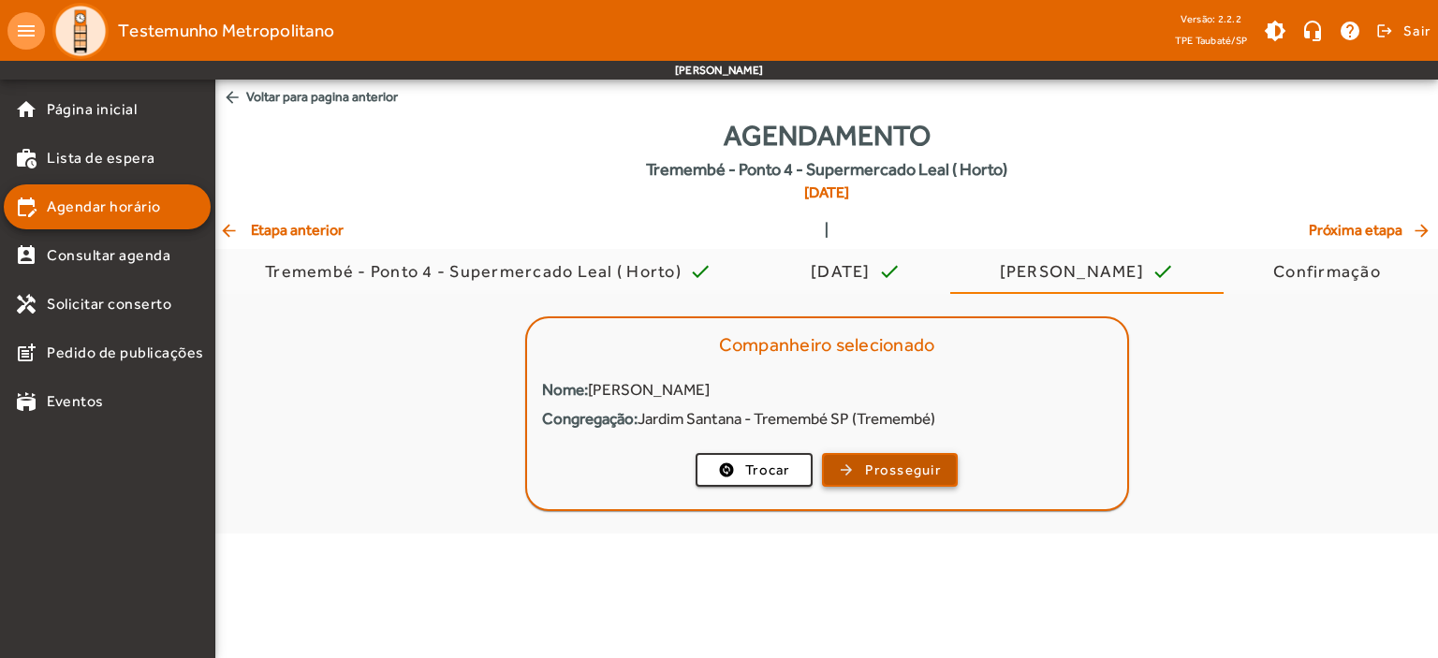
click at [869, 469] on span "Prosseguir" at bounding box center [903, 471] width 76 height 22
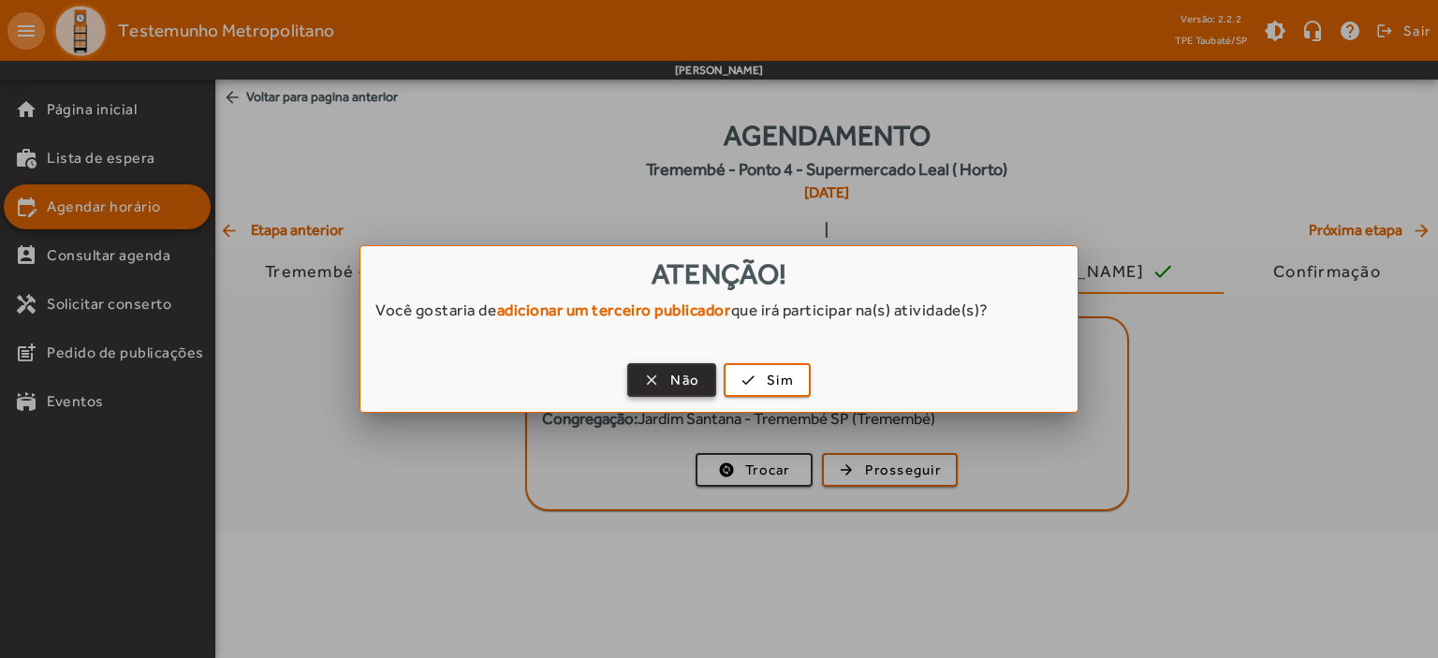
click at [693, 370] on span "Não" at bounding box center [684, 381] width 29 height 22
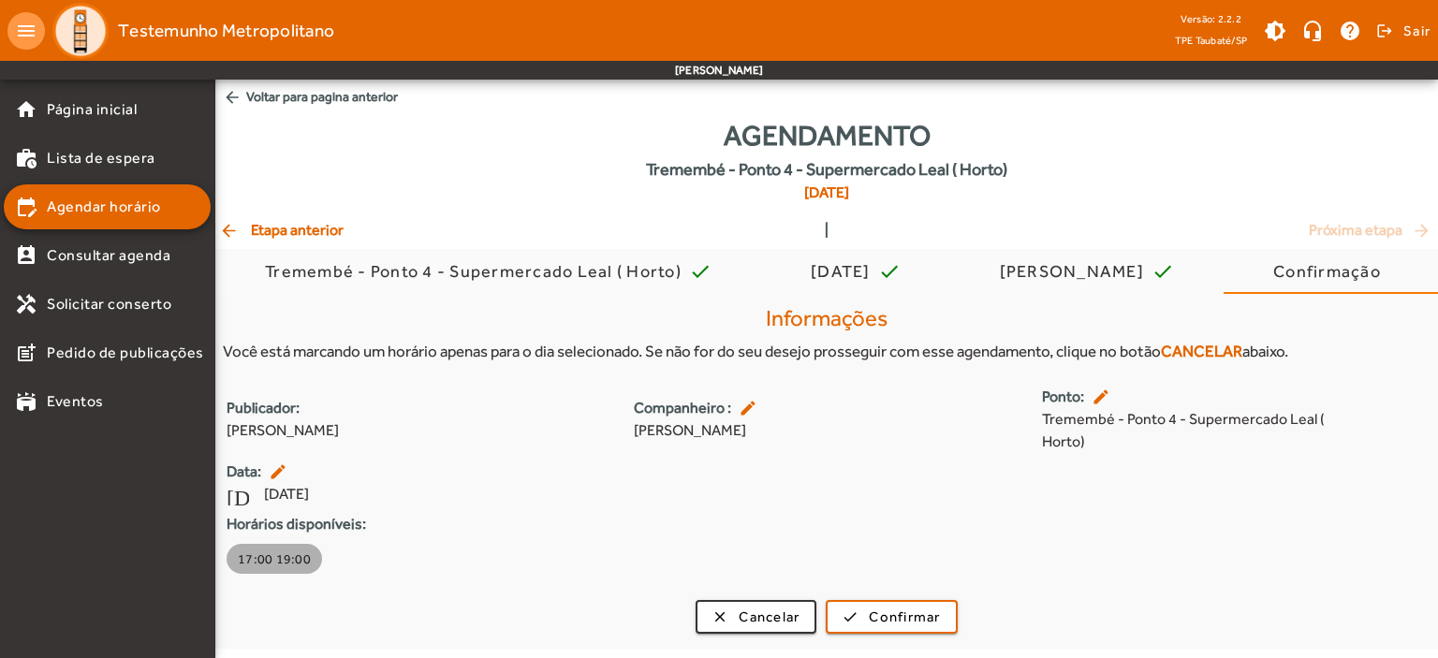
click at [279, 567] on span "17:00 19:00" at bounding box center [274, 558] width 73 height 19
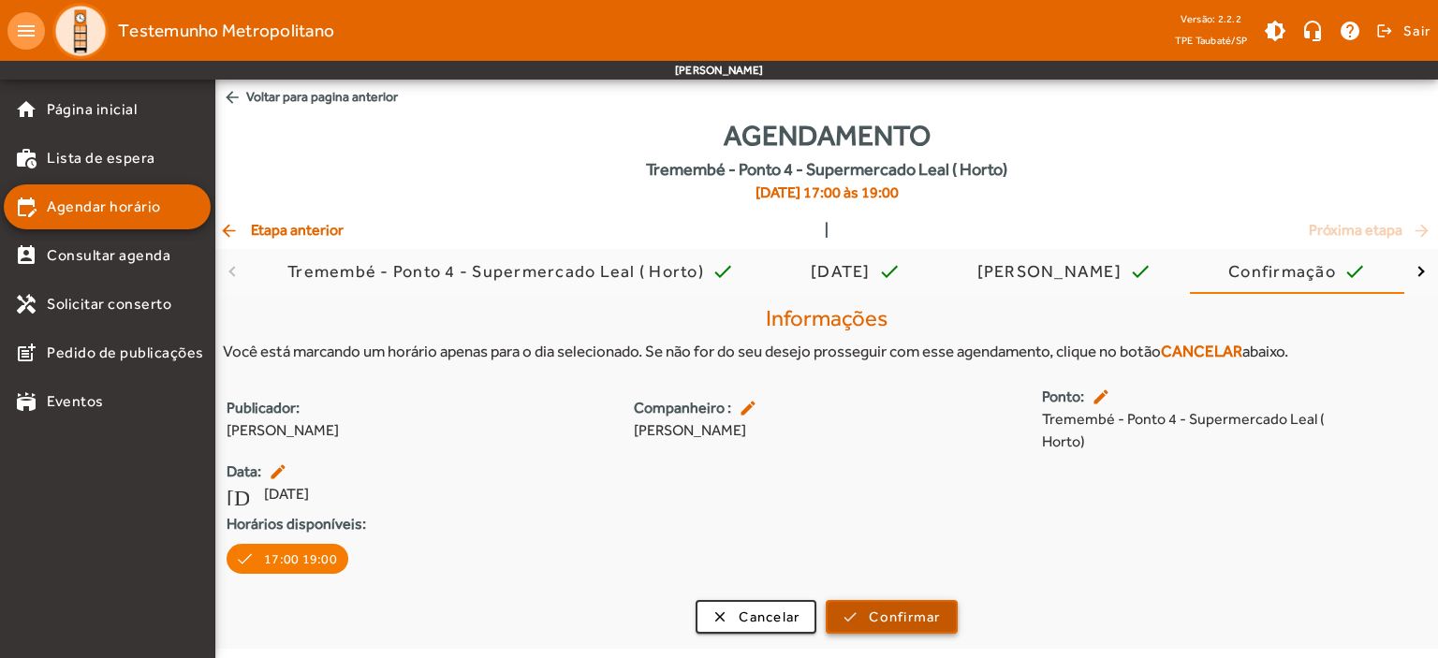
click at [882, 619] on span "Confirmar" at bounding box center [904, 617] width 71 height 22
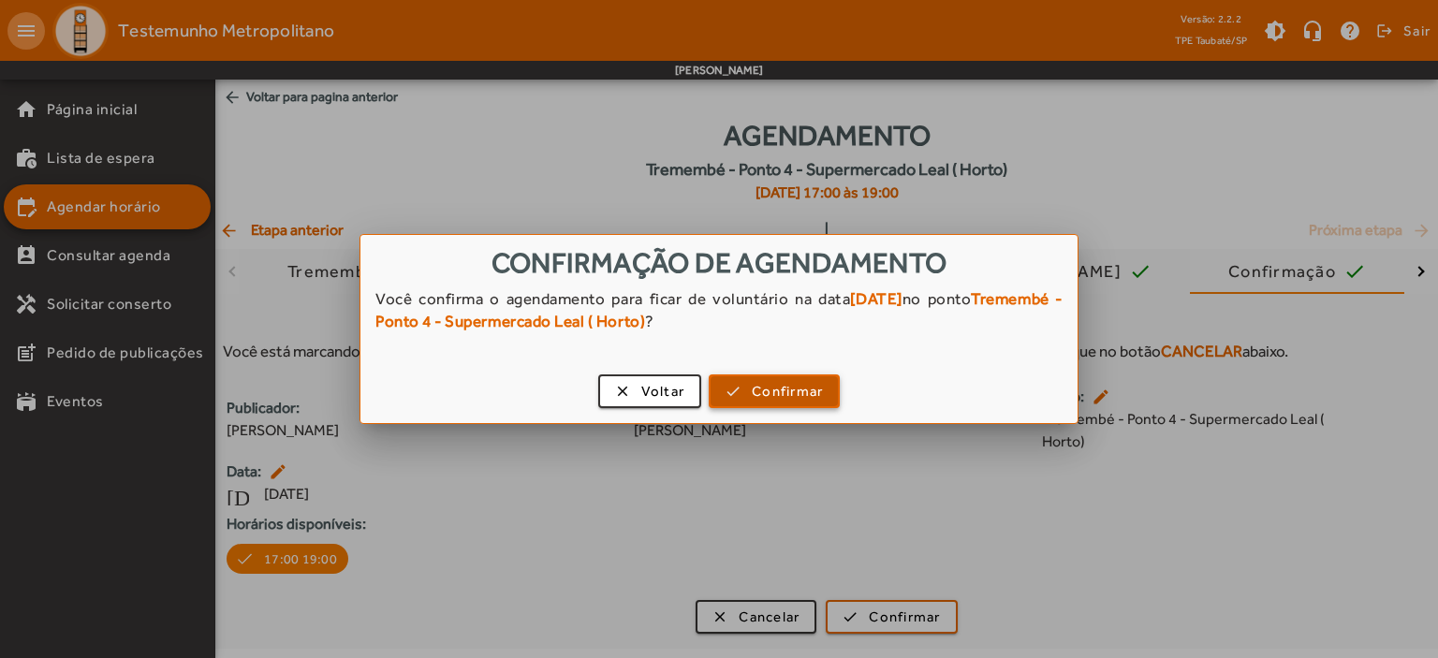
click at [781, 391] on span "Confirmar" at bounding box center [787, 392] width 71 height 22
